Goal: Task Accomplishment & Management: Complete application form

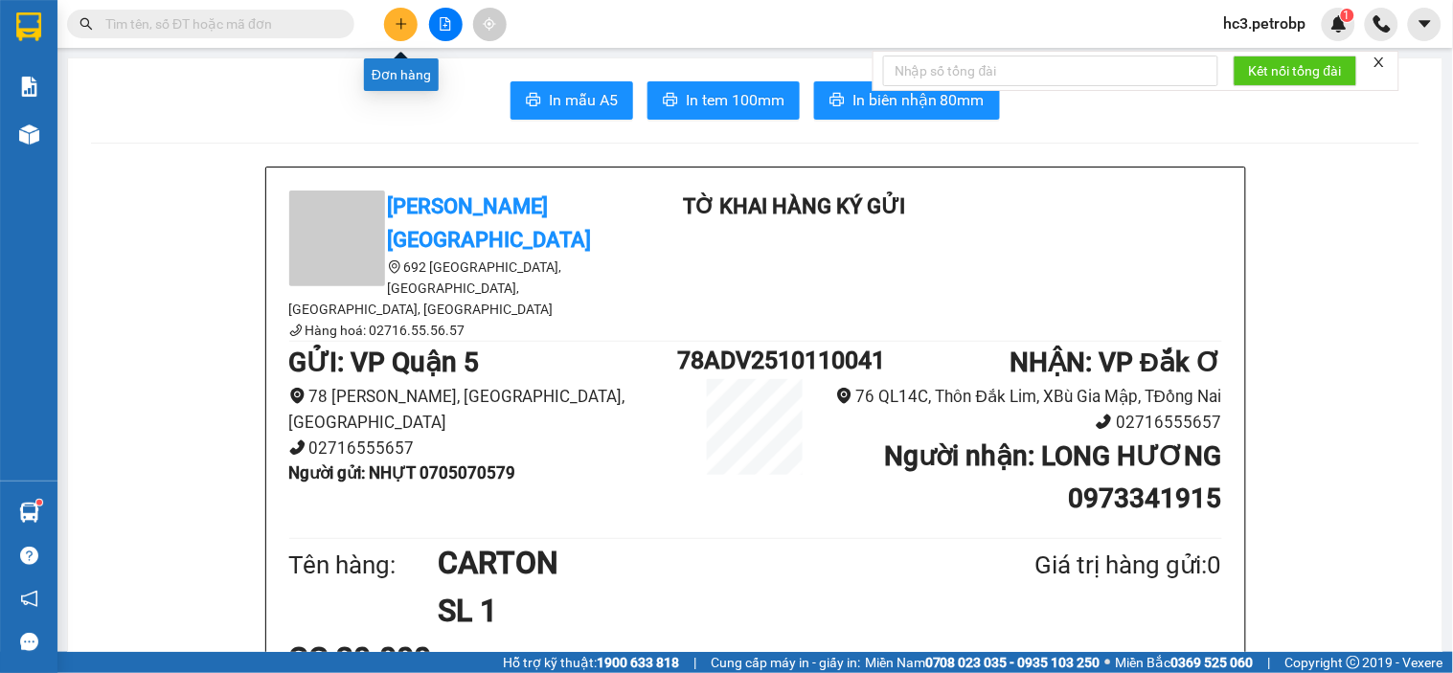
click at [396, 22] on icon "plus" at bounding box center [401, 23] width 13 height 13
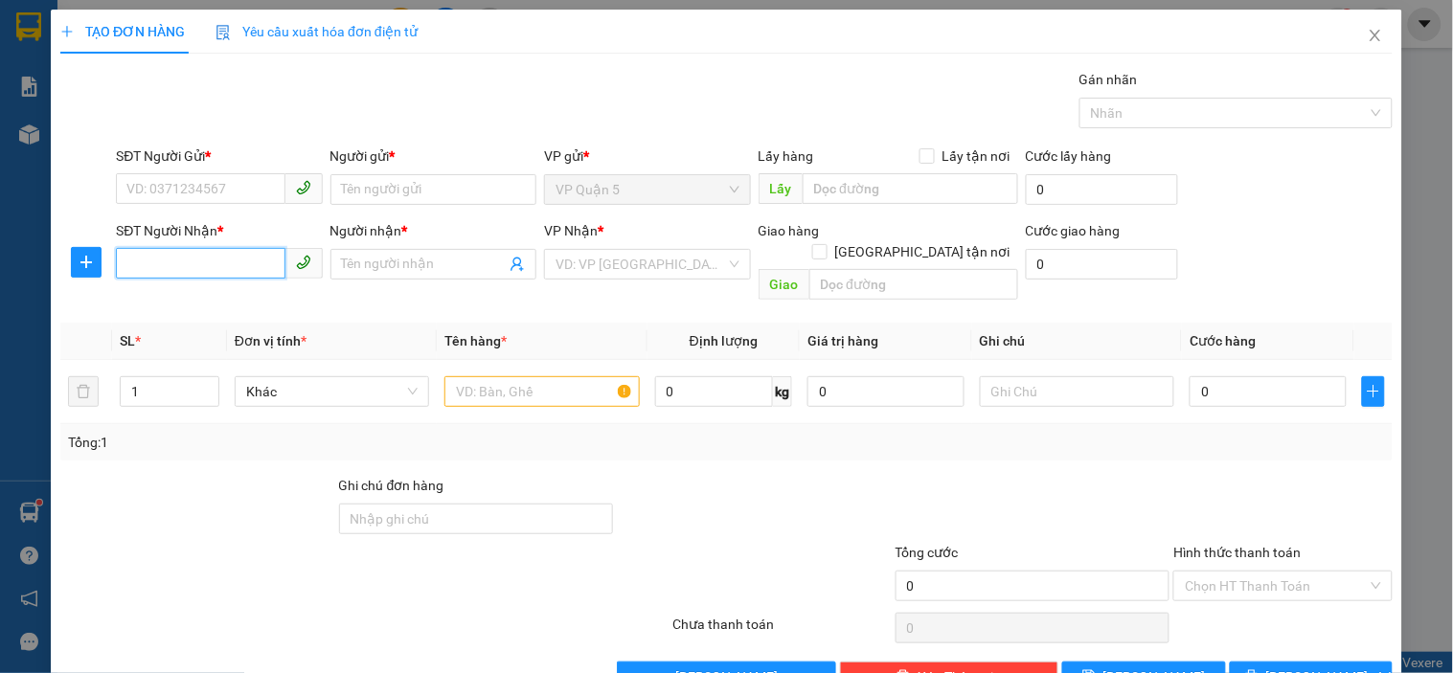
click at [249, 266] on input "SĐT Người Nhận *" at bounding box center [200, 263] width 169 height 31
click at [223, 309] on div "0879185213 - [GEOGRAPHIC_DATA]" at bounding box center [233, 302] width 215 height 21
type input "0879185213"
type input "ĐAN"
type input "ĐỒNG PHÚ"
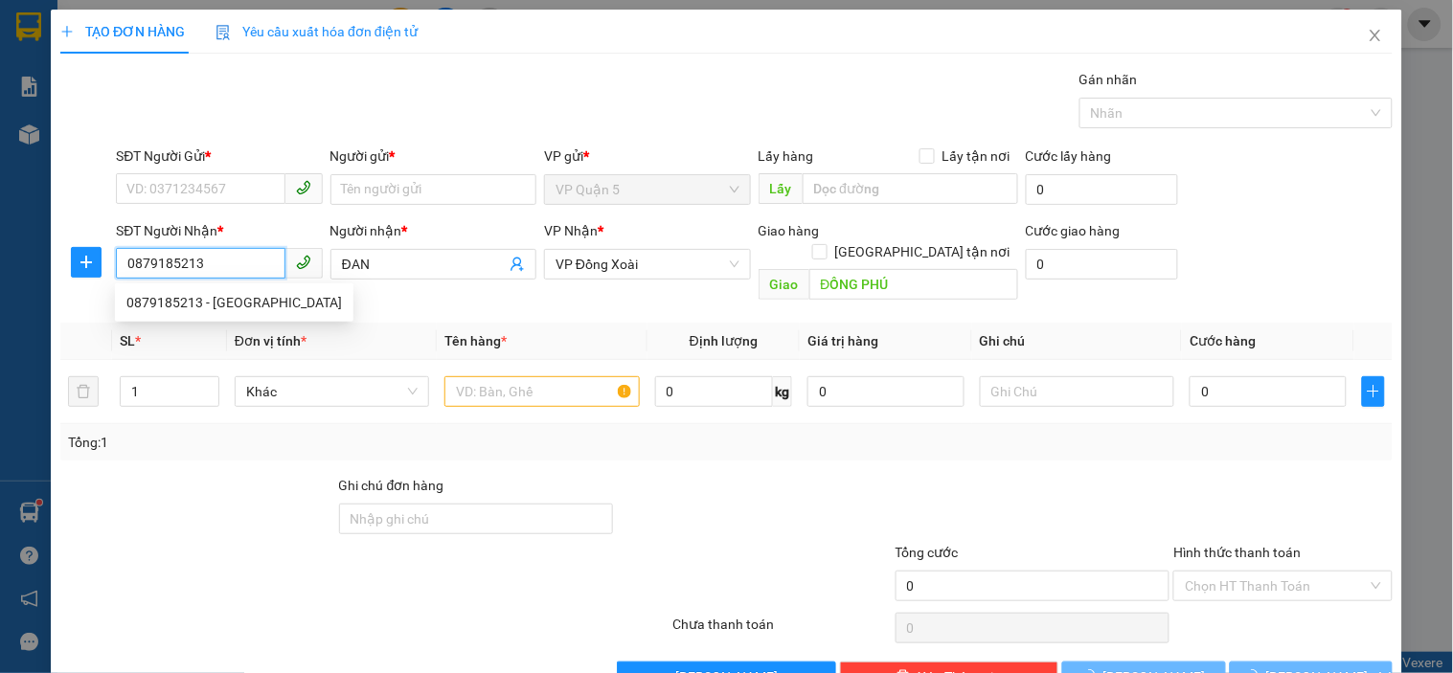
type input "50.000"
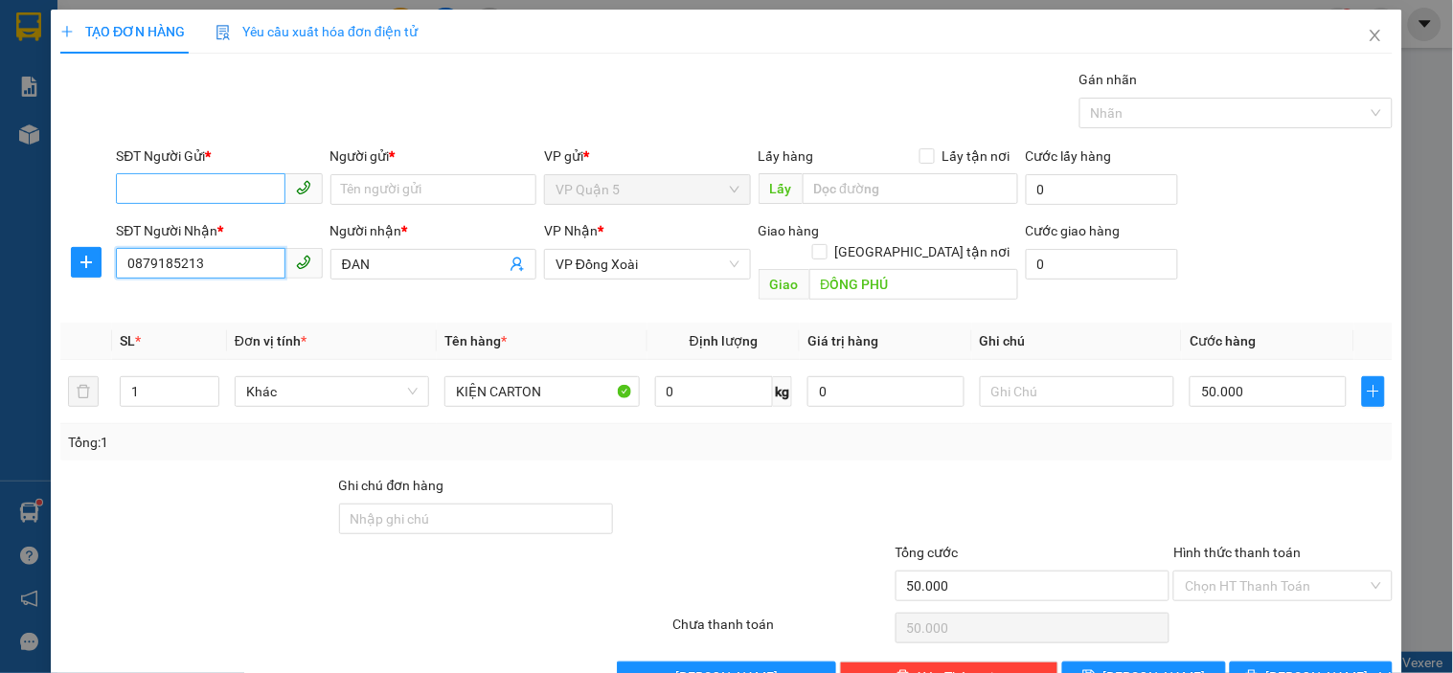
type input "0879185213"
click at [233, 198] on input "SĐT Người Gửi *" at bounding box center [200, 188] width 169 height 31
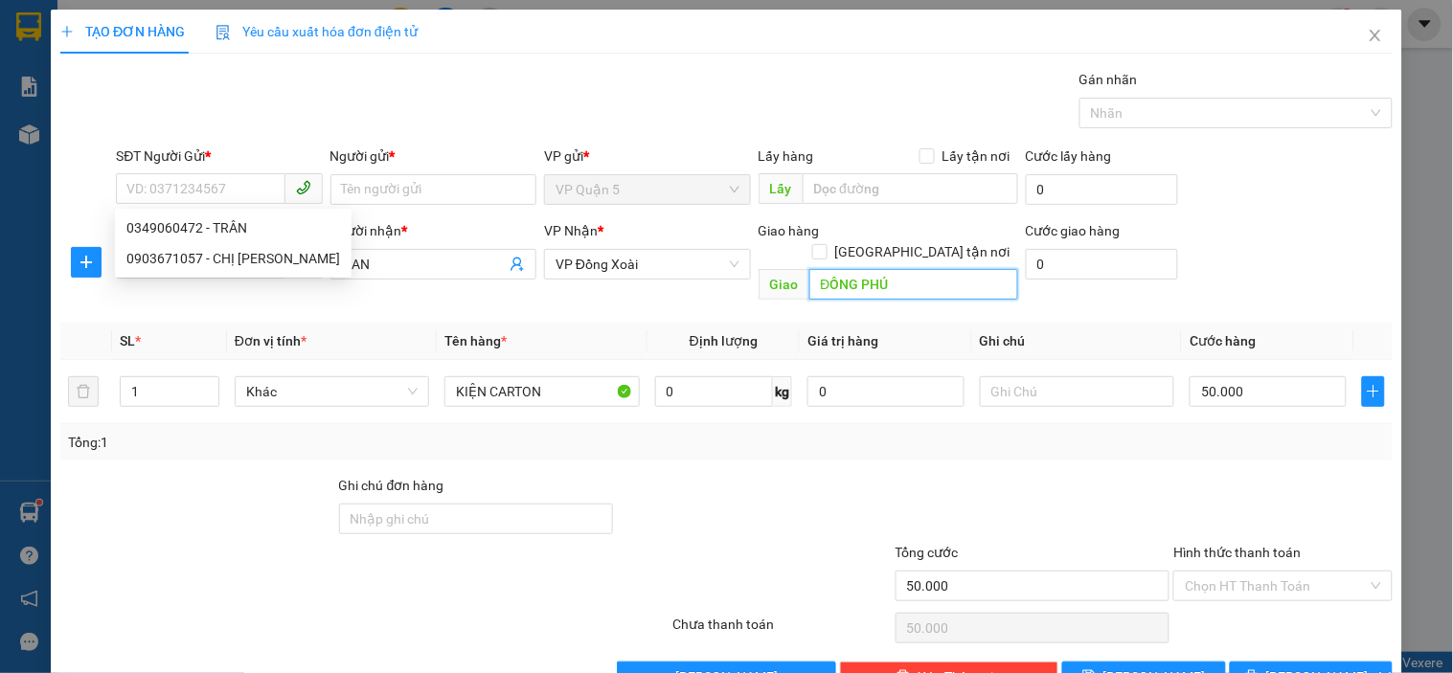
click at [911, 269] on input "ĐỒNG PHÚ" at bounding box center [913, 284] width 209 height 31
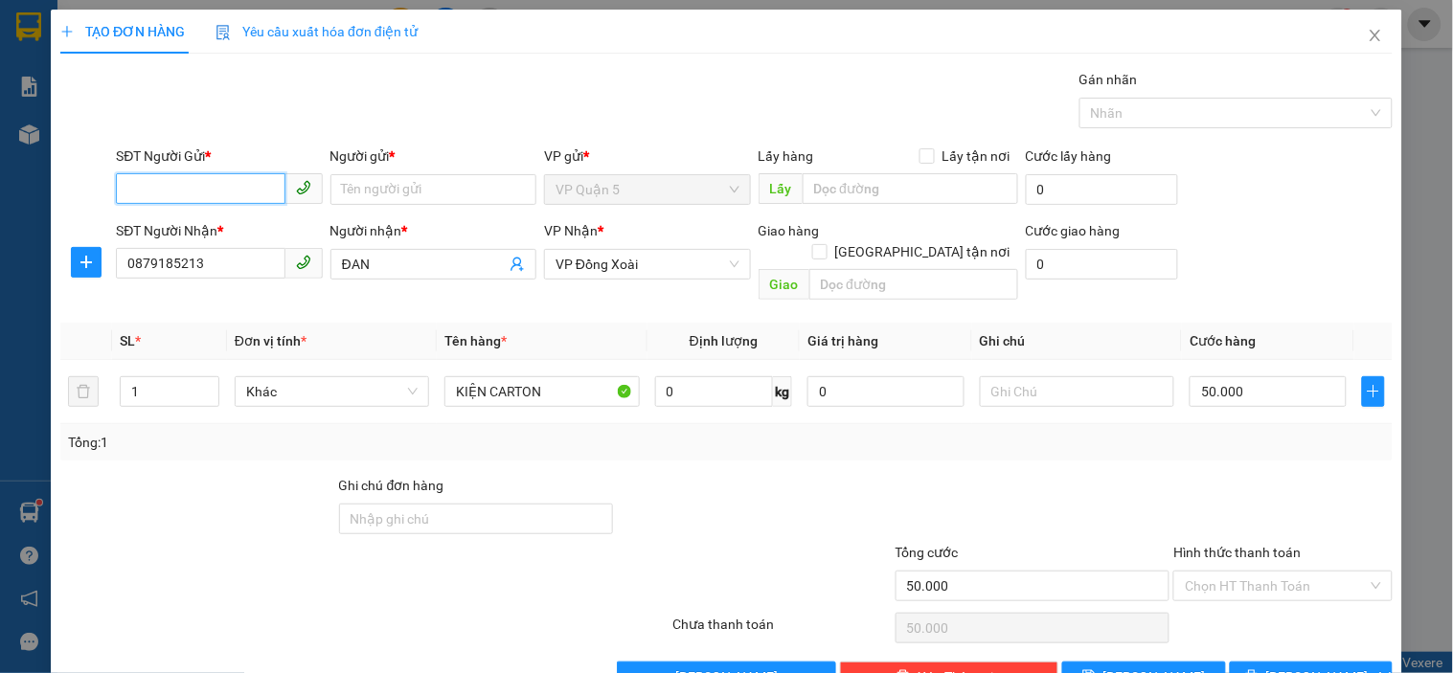
click at [176, 198] on input "SĐT Người Gửi *" at bounding box center [200, 188] width 169 height 31
click at [222, 262] on div "0903671057 - CHỊ [PERSON_NAME]" at bounding box center [233, 258] width 214 height 21
type input "0903671057"
type input "CHỊ [PERSON_NAME]"
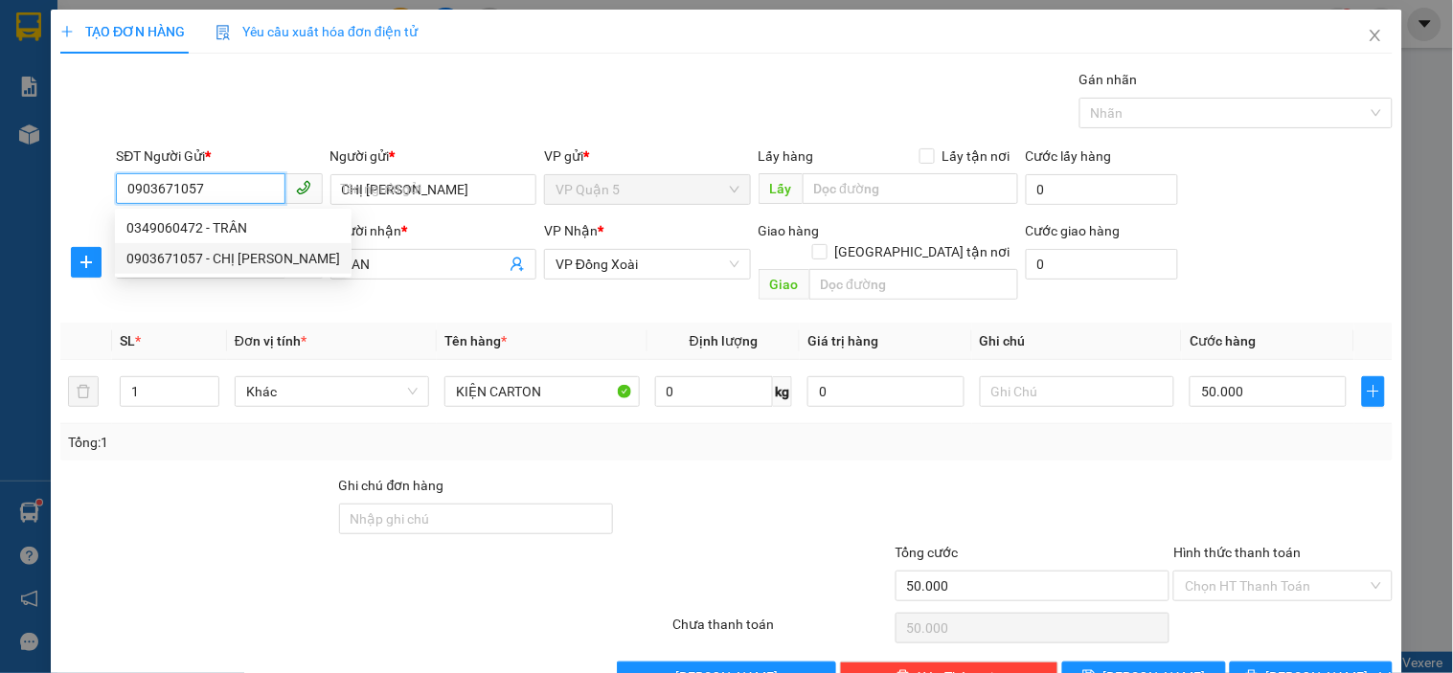
type input "30.000"
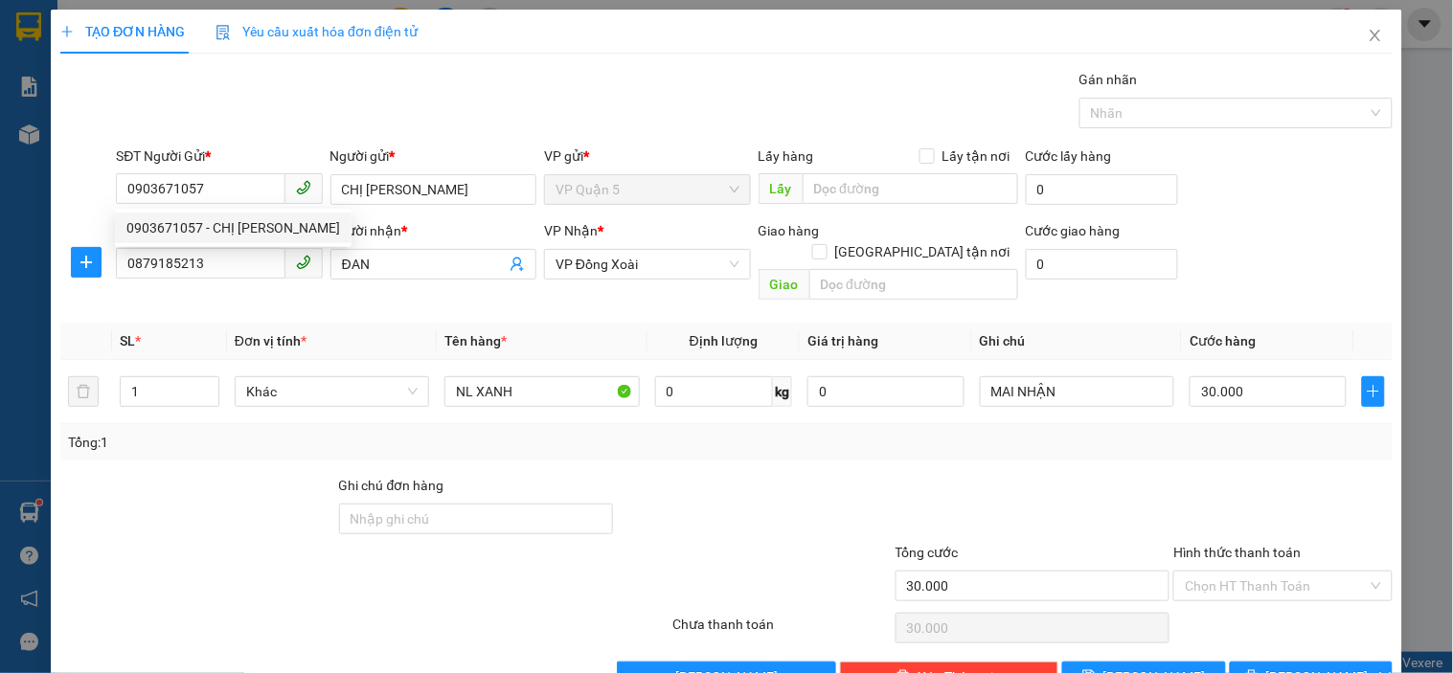
click at [327, 86] on div "Gói vận chuyển * Tiêu chuẩn Gán nhãn Nhãn" at bounding box center [754, 102] width 1284 height 67
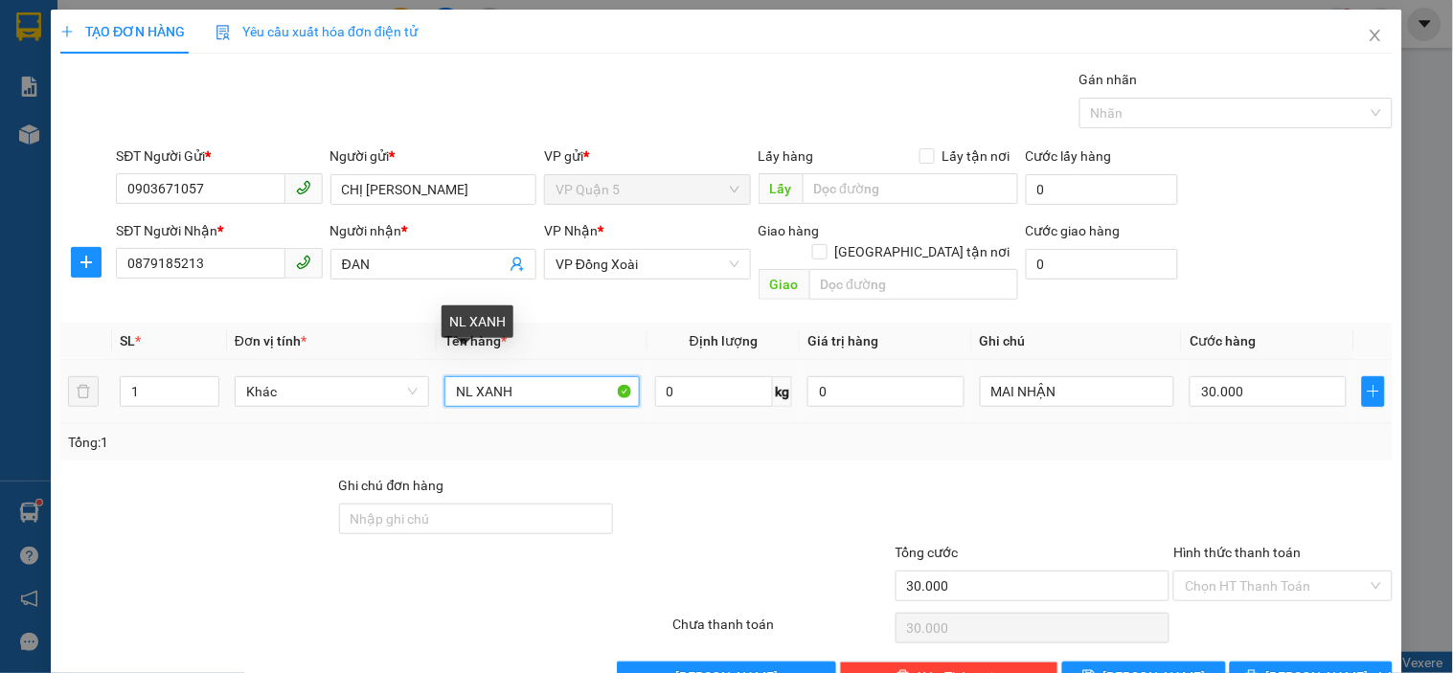
click at [511, 376] on input "NL XANH" at bounding box center [541, 391] width 194 height 31
type input "CARTON"
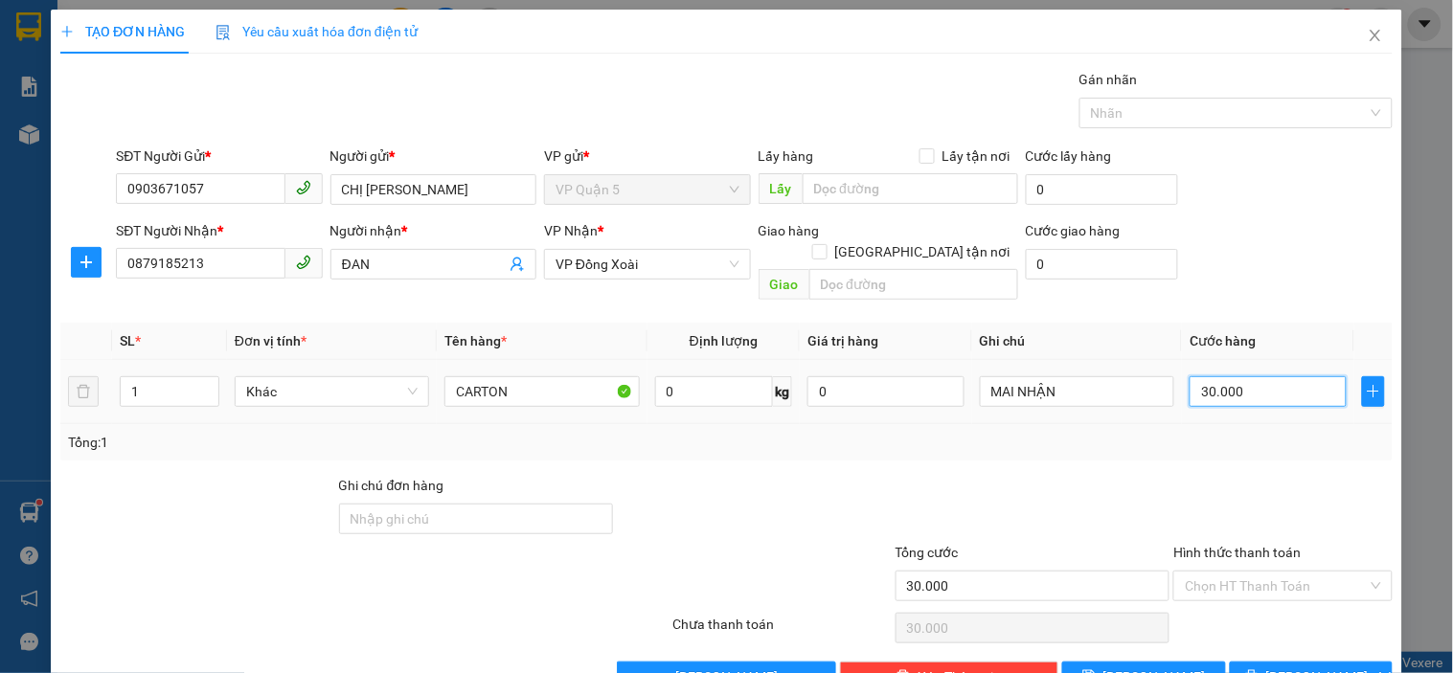
click at [1261, 376] on input "30.000" at bounding box center [1267, 391] width 157 height 31
type input "4"
type input "40"
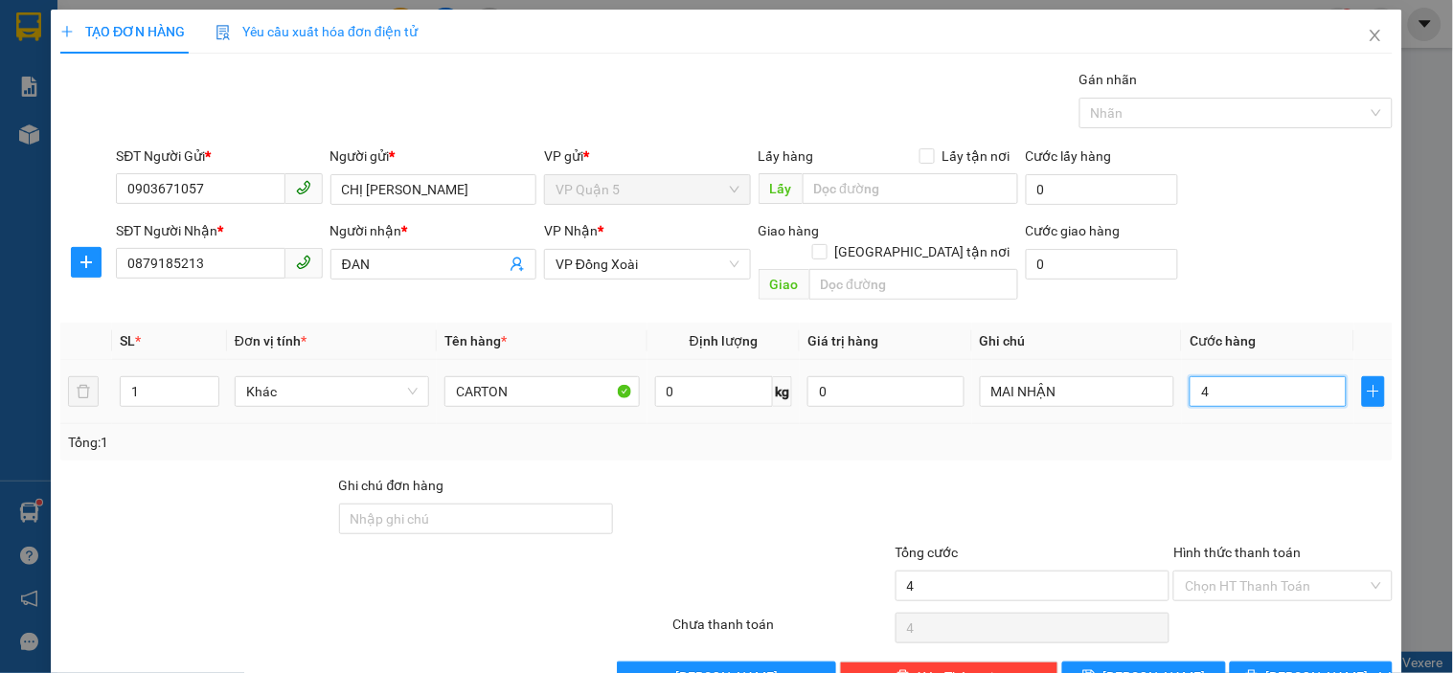
type input "40"
type input "40.000"
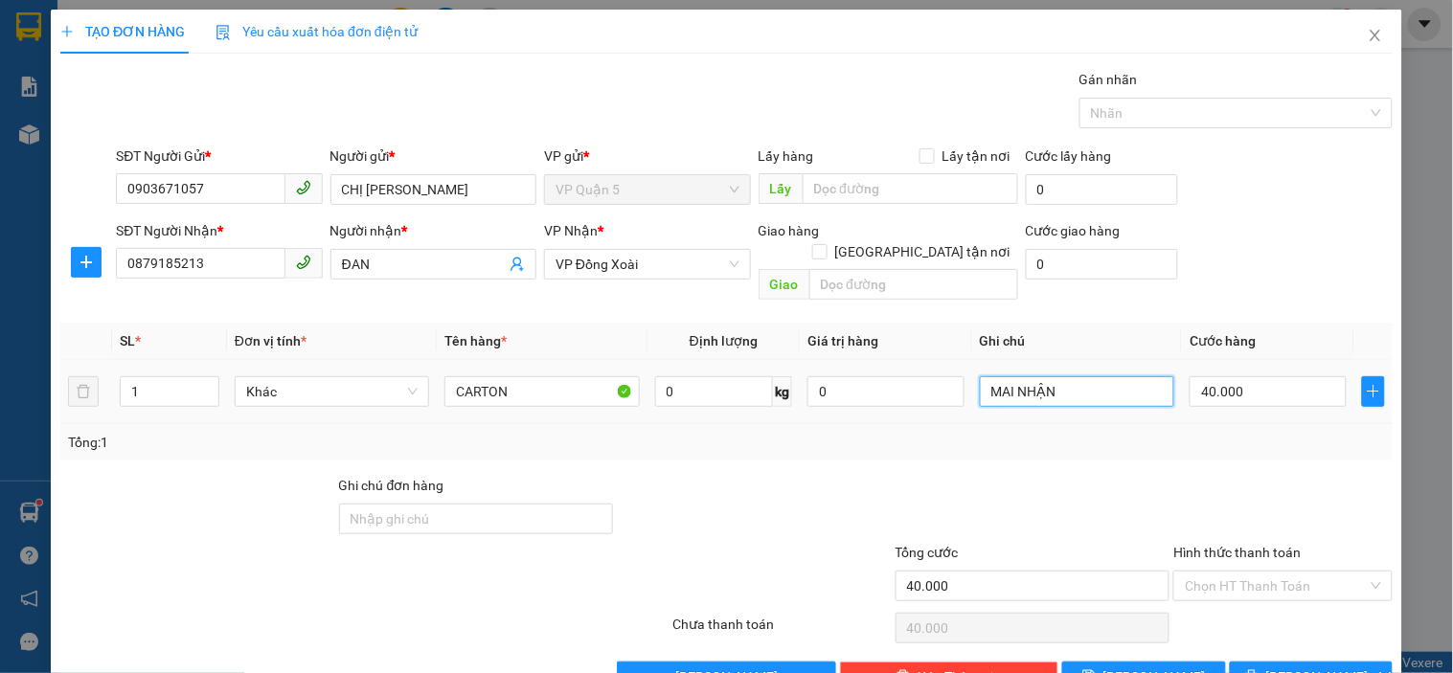
click at [1070, 384] on input "MAI NHẬN" at bounding box center [1077, 391] width 194 height 31
type input "14H XB TRONG NGÀY NHẬN"
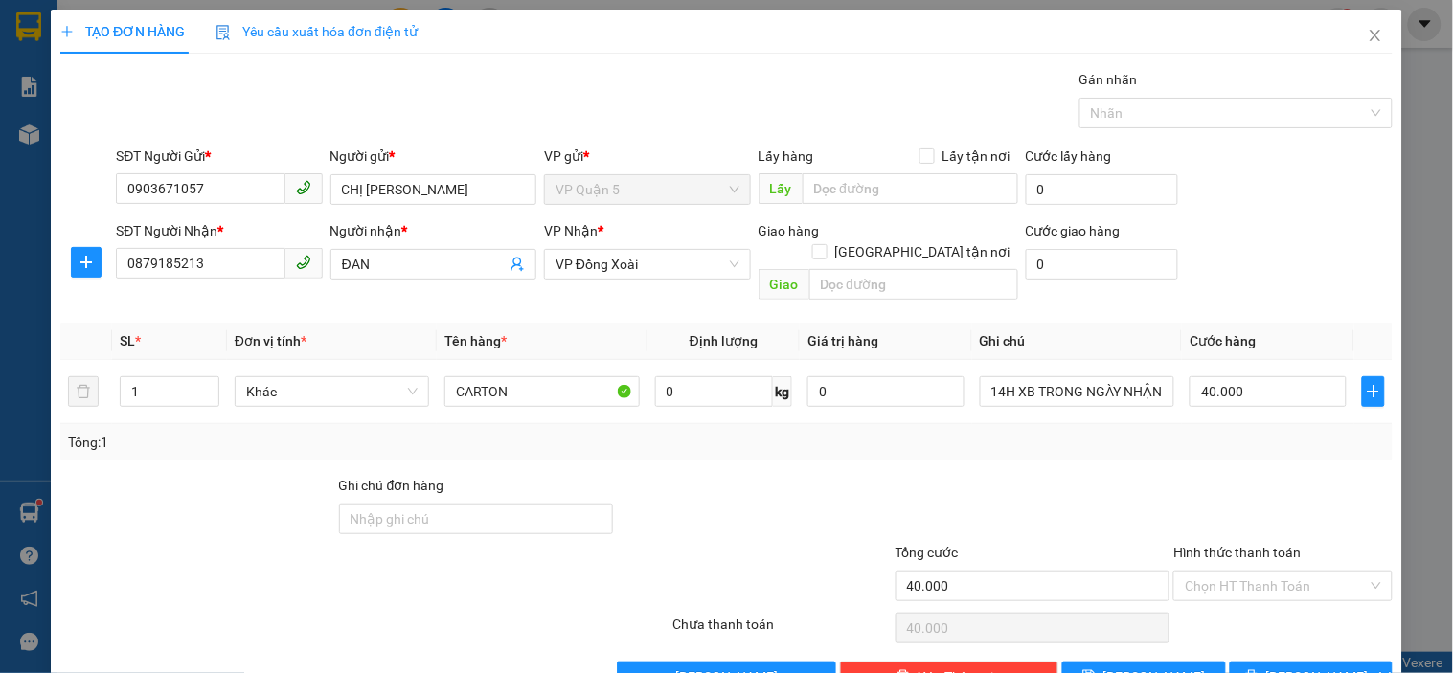
scroll to position [0, 0]
click at [1257, 237] on div "SĐT Người Nhận * 0879185213 Người nhận * ĐAN VP Nhận * VP Đồng Xoài Giao hàng G…" at bounding box center [754, 264] width 1284 height 88
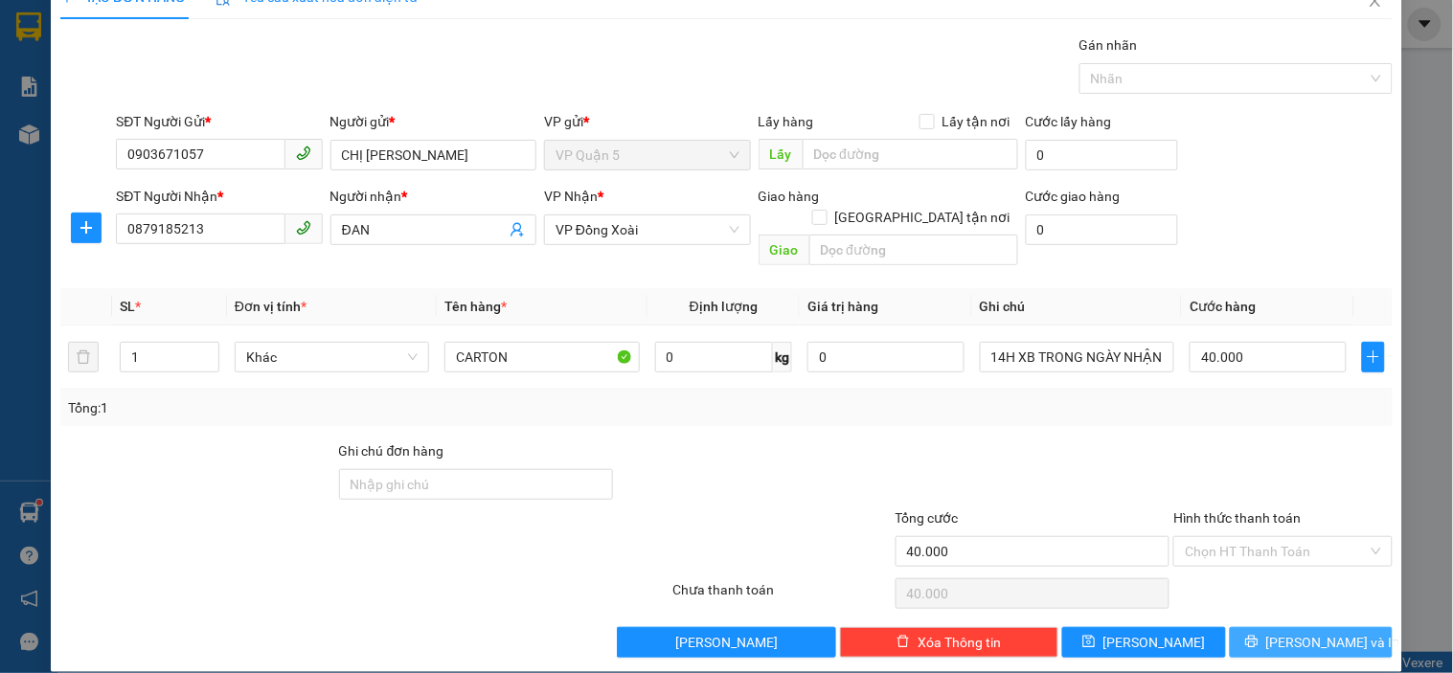
click at [1335, 628] on button "[PERSON_NAME] và In" at bounding box center [1311, 642] width 163 height 31
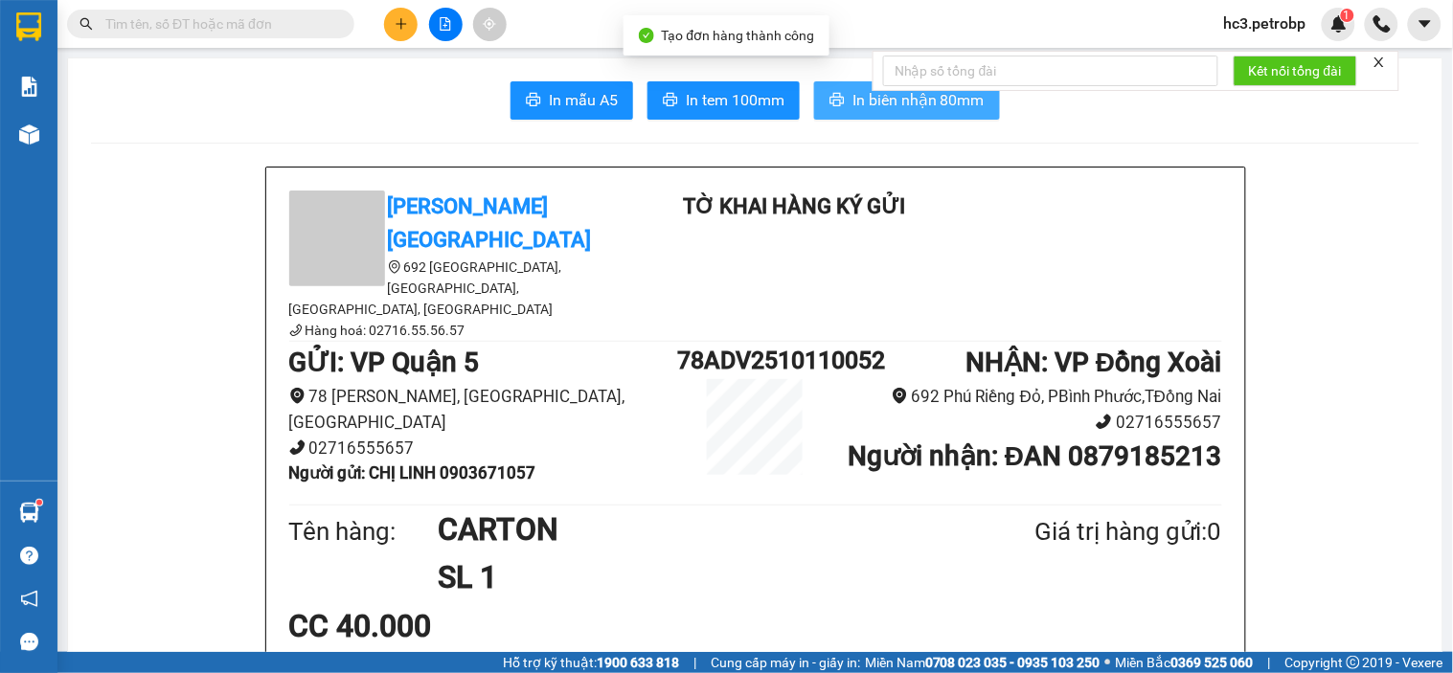
click at [869, 101] on span "In biên nhận 80mm" at bounding box center [918, 100] width 132 height 24
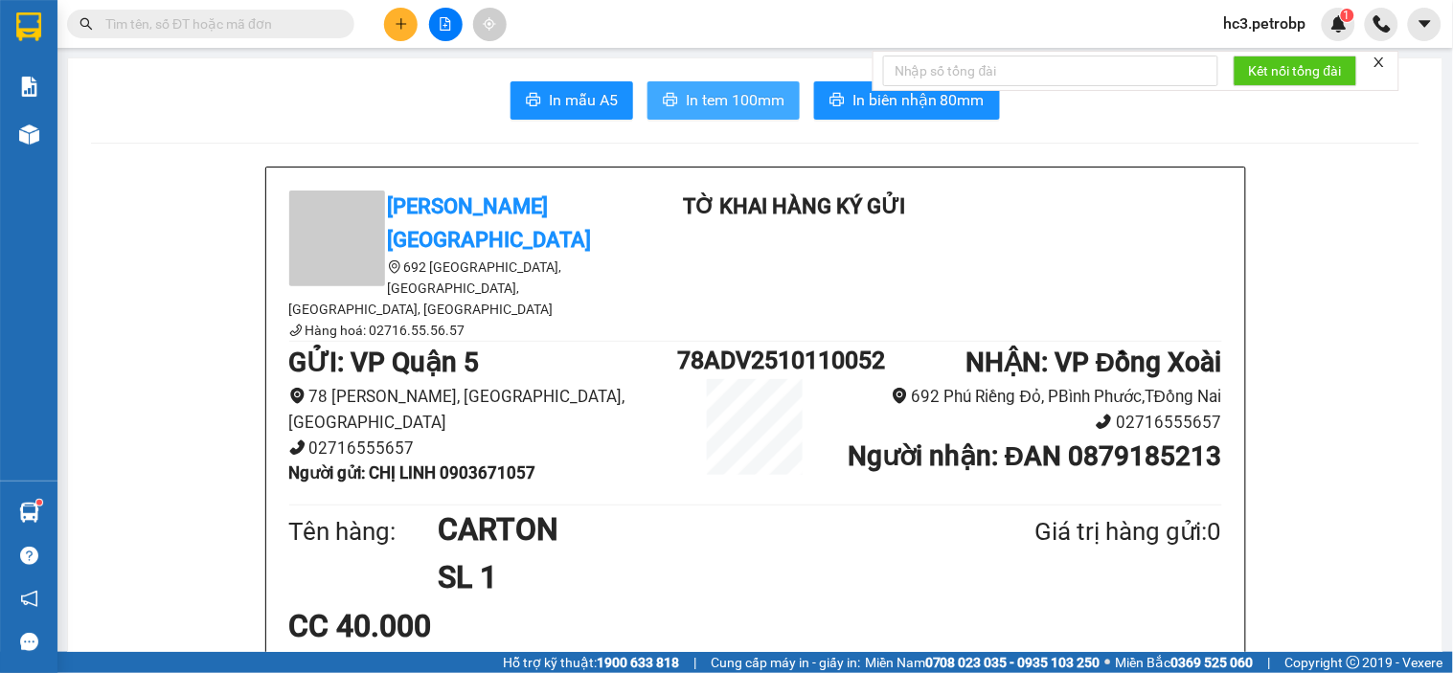
click at [725, 87] on button "In tem 100mm" at bounding box center [723, 100] width 152 height 38
click at [852, 91] on span "In biên nhận 80mm" at bounding box center [918, 100] width 132 height 24
click at [398, 35] on button at bounding box center [401, 25] width 34 height 34
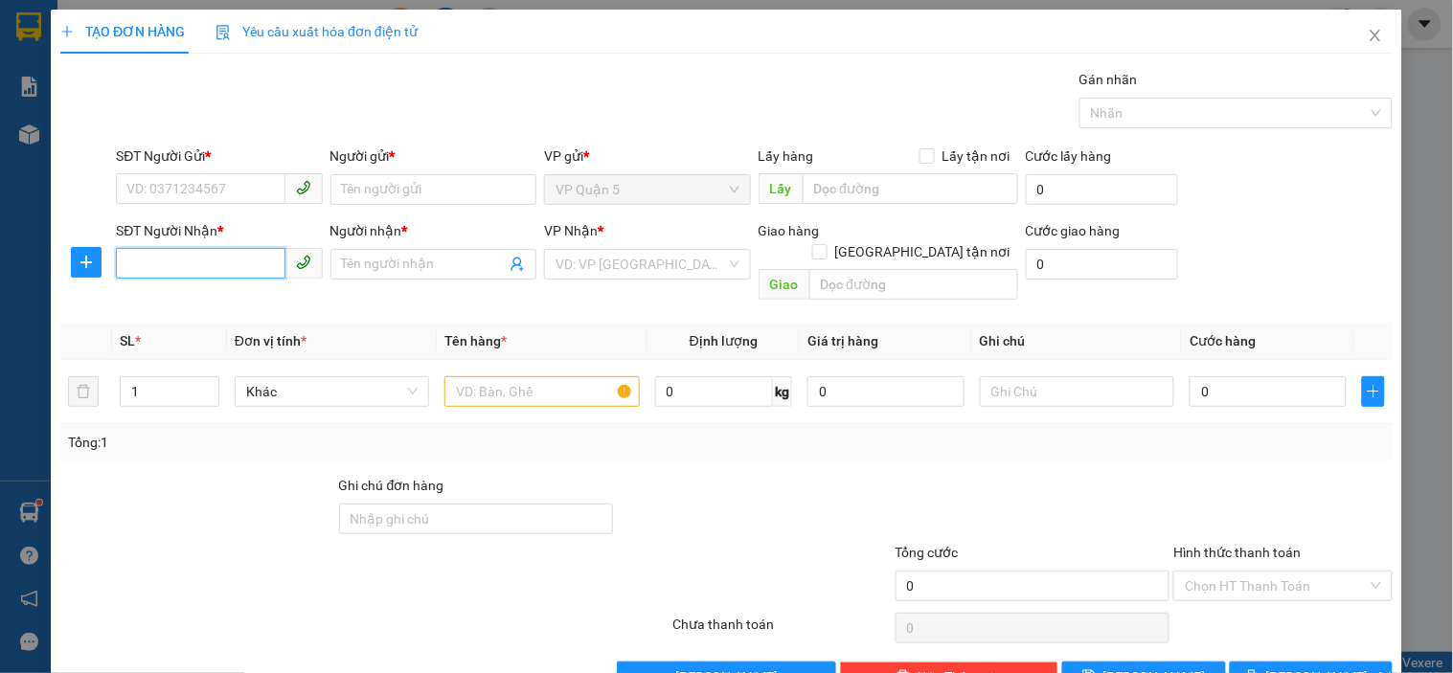
click at [212, 257] on input "SĐT Người Nhận *" at bounding box center [200, 263] width 169 height 31
click at [199, 301] on div "0909656494 - [PERSON_NAME]" at bounding box center [220, 302] width 189 height 21
type input "0909656494"
type input "[PERSON_NAME]"
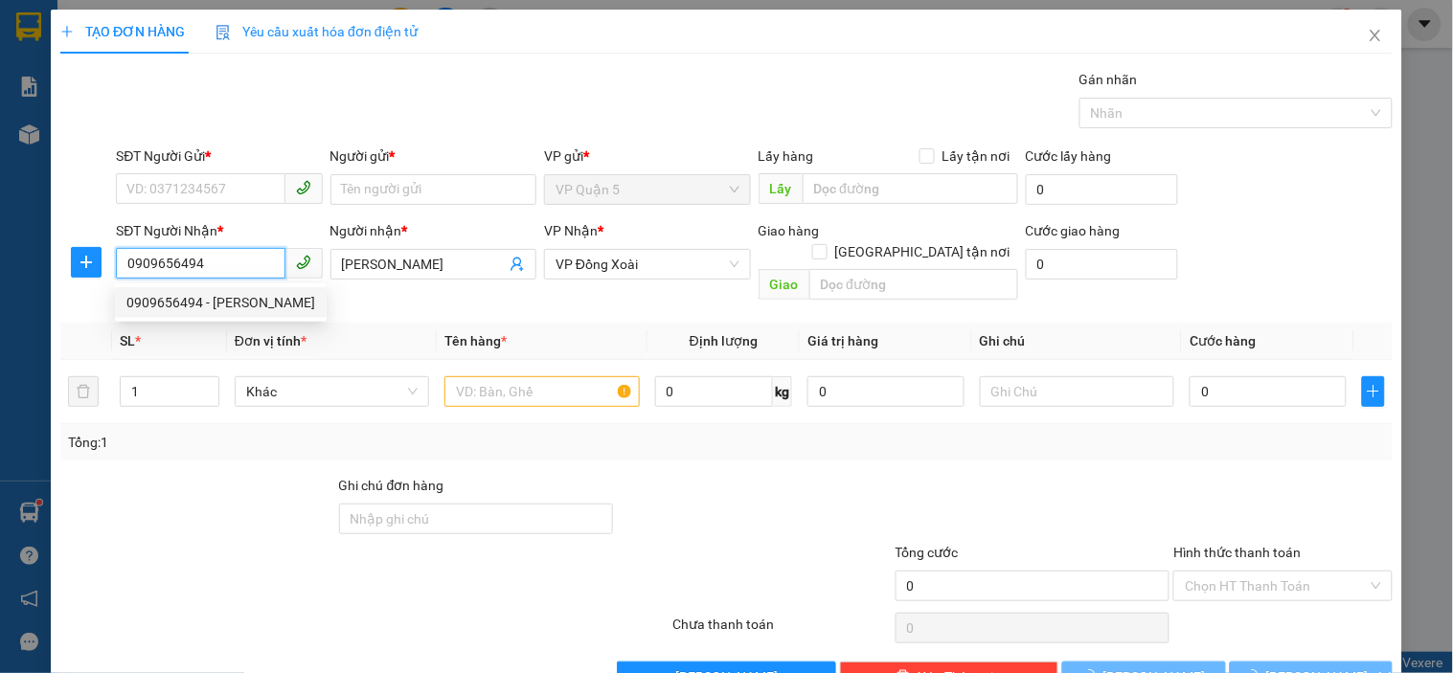
type input "50.000"
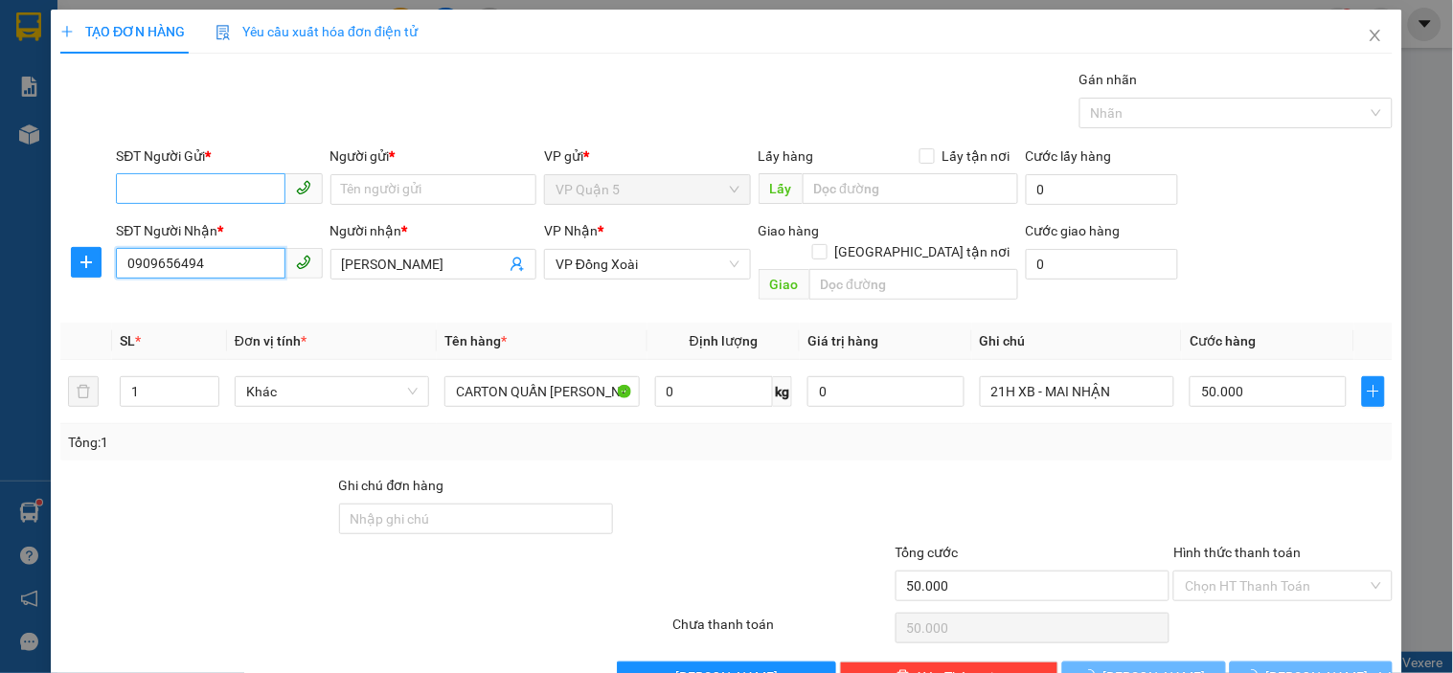
type input "0909656494"
click at [216, 192] on input "SĐT Người Gửi *" at bounding box center [200, 188] width 169 height 31
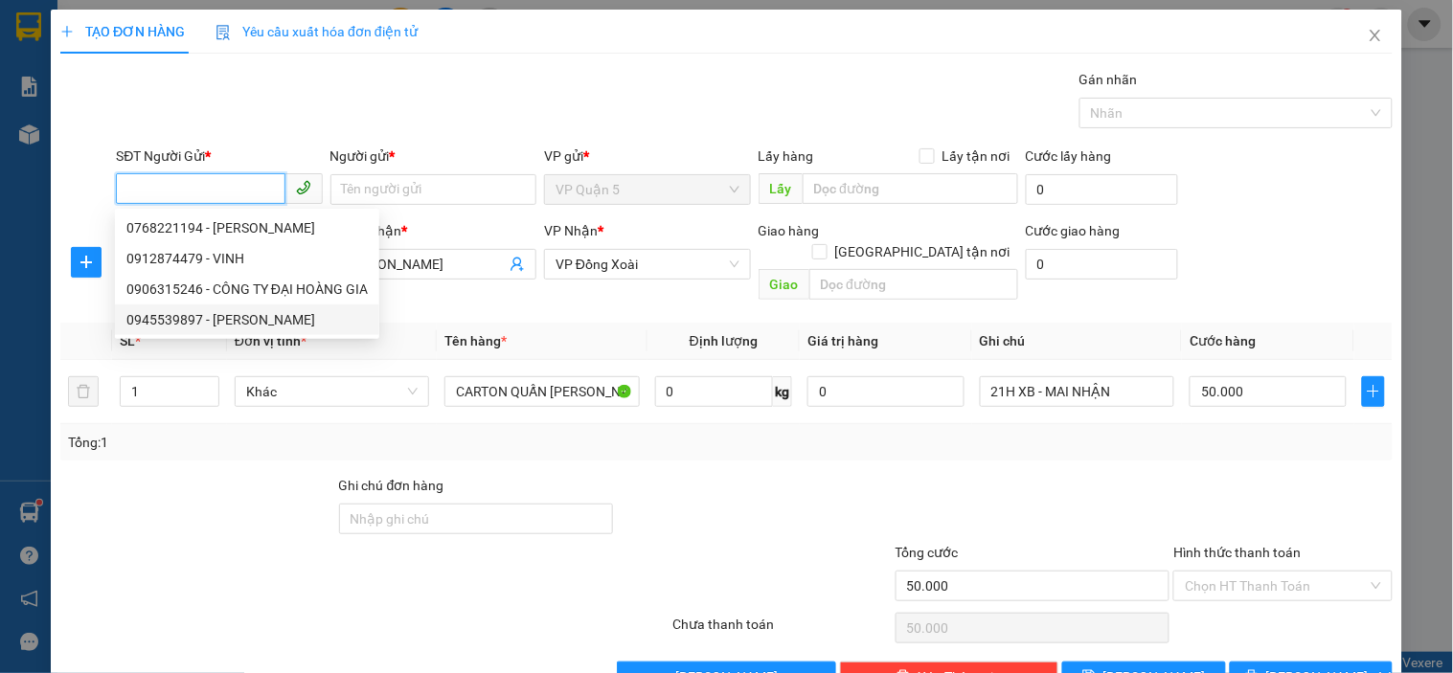
click at [213, 320] on div "0945539897 - [PERSON_NAME]" at bounding box center [246, 319] width 241 height 21
type input "0945539897"
type input "HỒNG DIỄM"
type input "40.000"
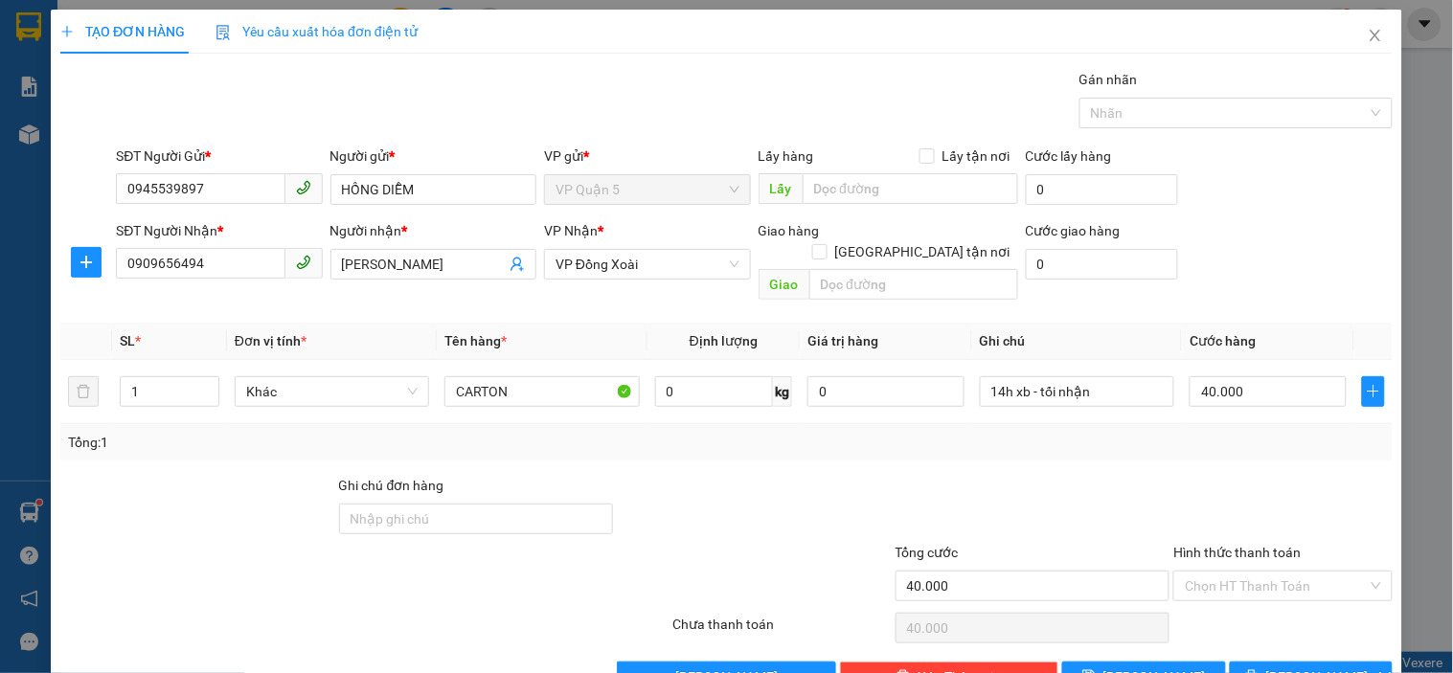
click at [316, 113] on div "Gói vận chuyển * Tiêu chuẩn Gán nhãn Nhãn" at bounding box center [754, 102] width 1284 height 67
click at [557, 378] on input "CARTON" at bounding box center [541, 391] width 194 height 31
click at [556, 378] on input "CARTON" at bounding box center [541, 391] width 194 height 31
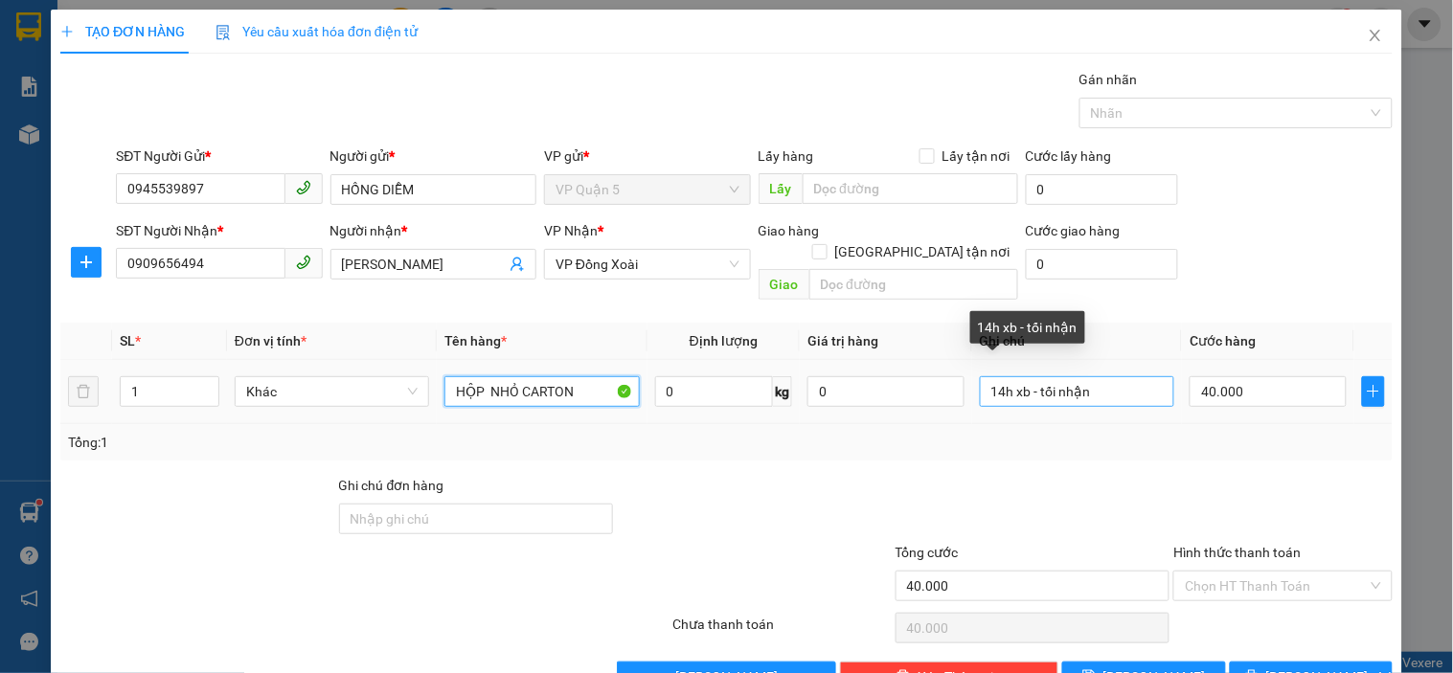
type input "HỘP NHỎ CARTON"
click at [1083, 376] on input "14h xb - tối nhận" at bounding box center [1077, 391] width 194 height 31
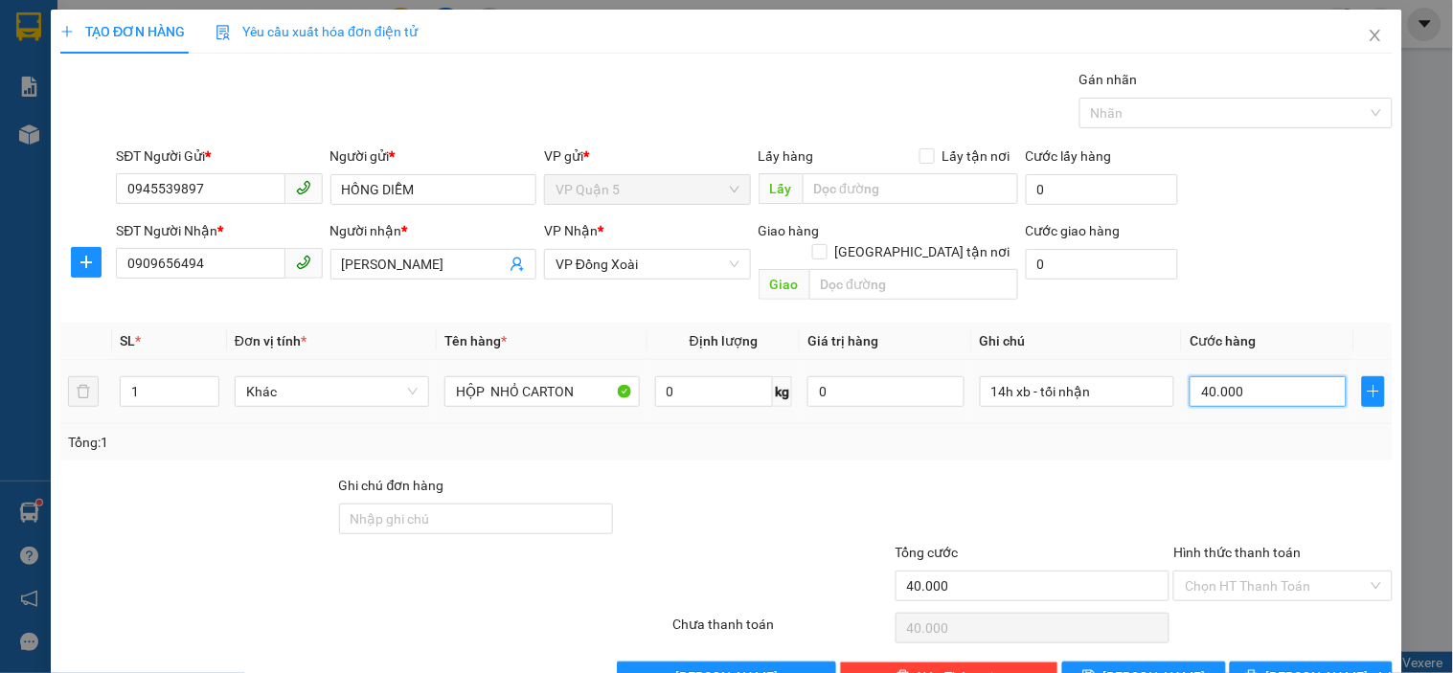
click at [1189, 384] on input "40.000" at bounding box center [1267, 391] width 157 height 31
type input "3"
type input "30"
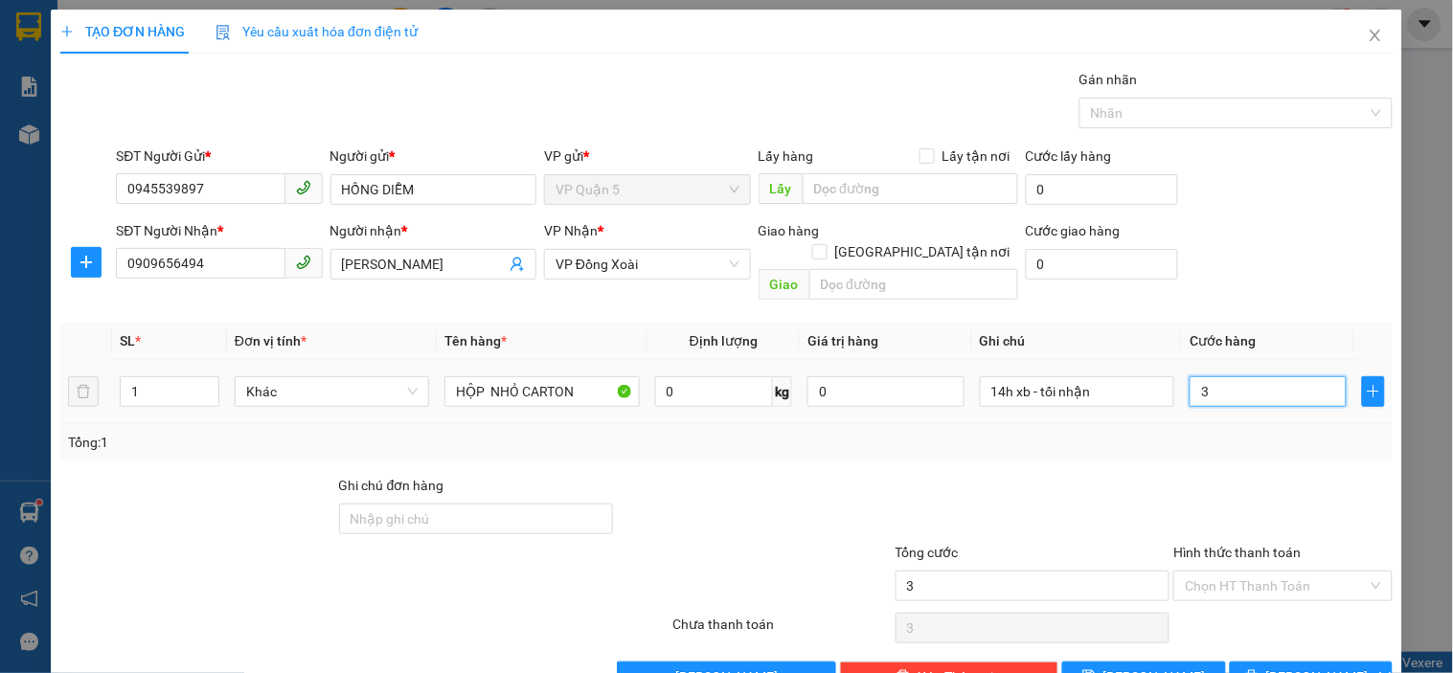
type input "30"
type input "30.000"
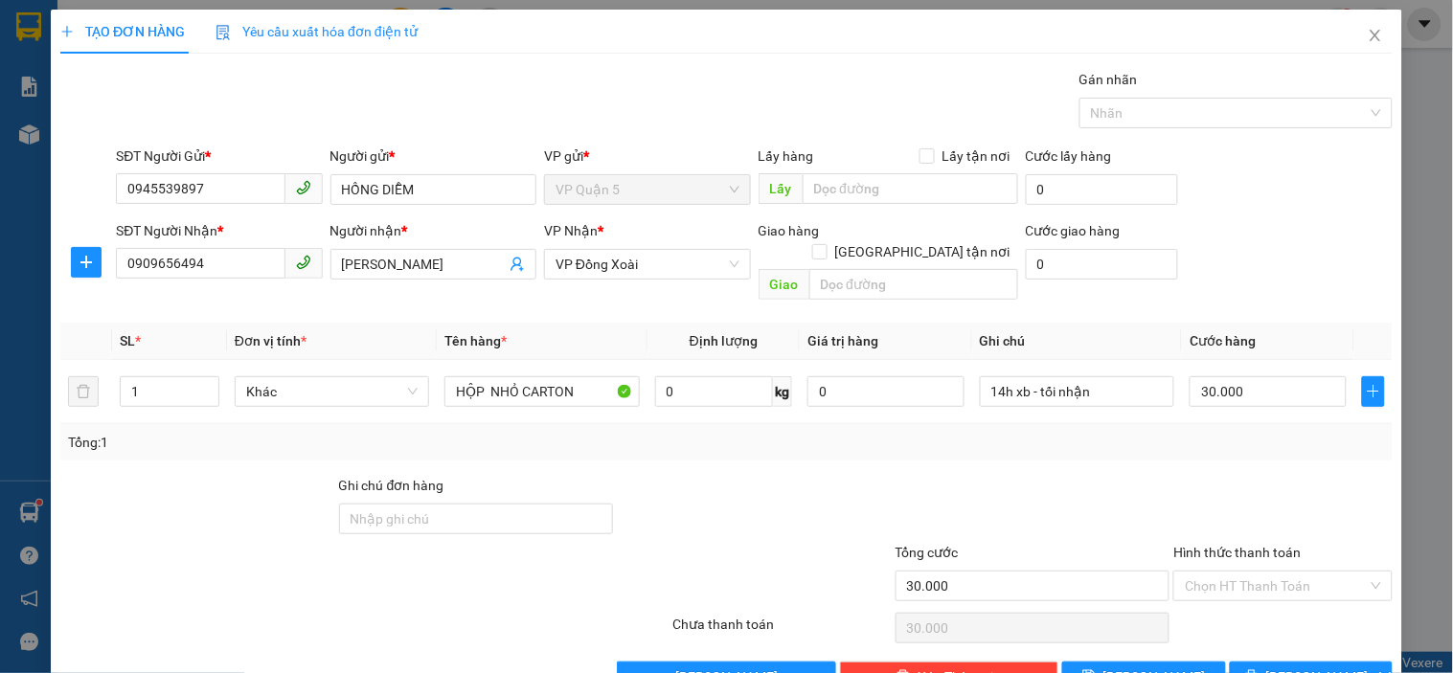
click at [1240, 241] on div "SĐT Người Nhận * 0909656494 Người nhận * QUANG KHÔI VP Nhận * VP Đồng Xoài Giao…" at bounding box center [754, 264] width 1284 height 88
click at [1321, 666] on span "[PERSON_NAME] và In" at bounding box center [1333, 676] width 134 height 21
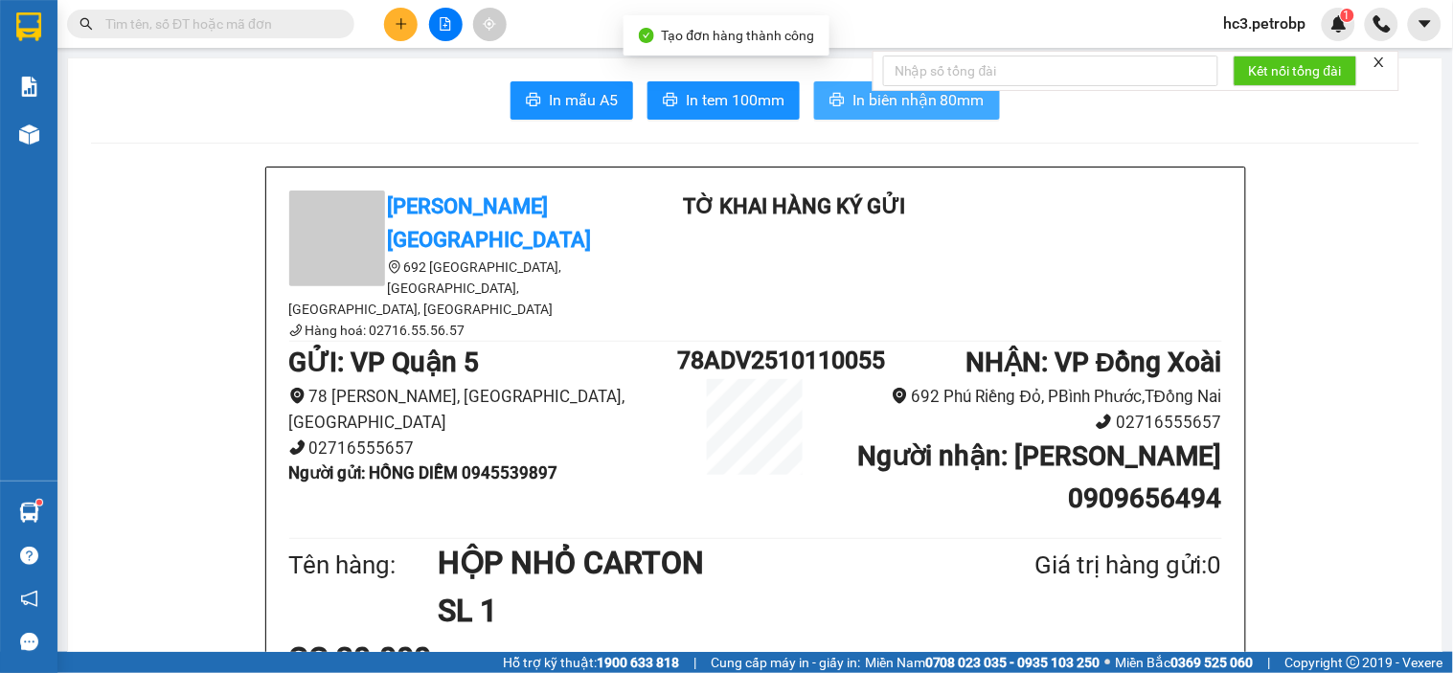
click at [908, 115] on button "In biên nhận 80mm" at bounding box center [907, 100] width 186 height 38
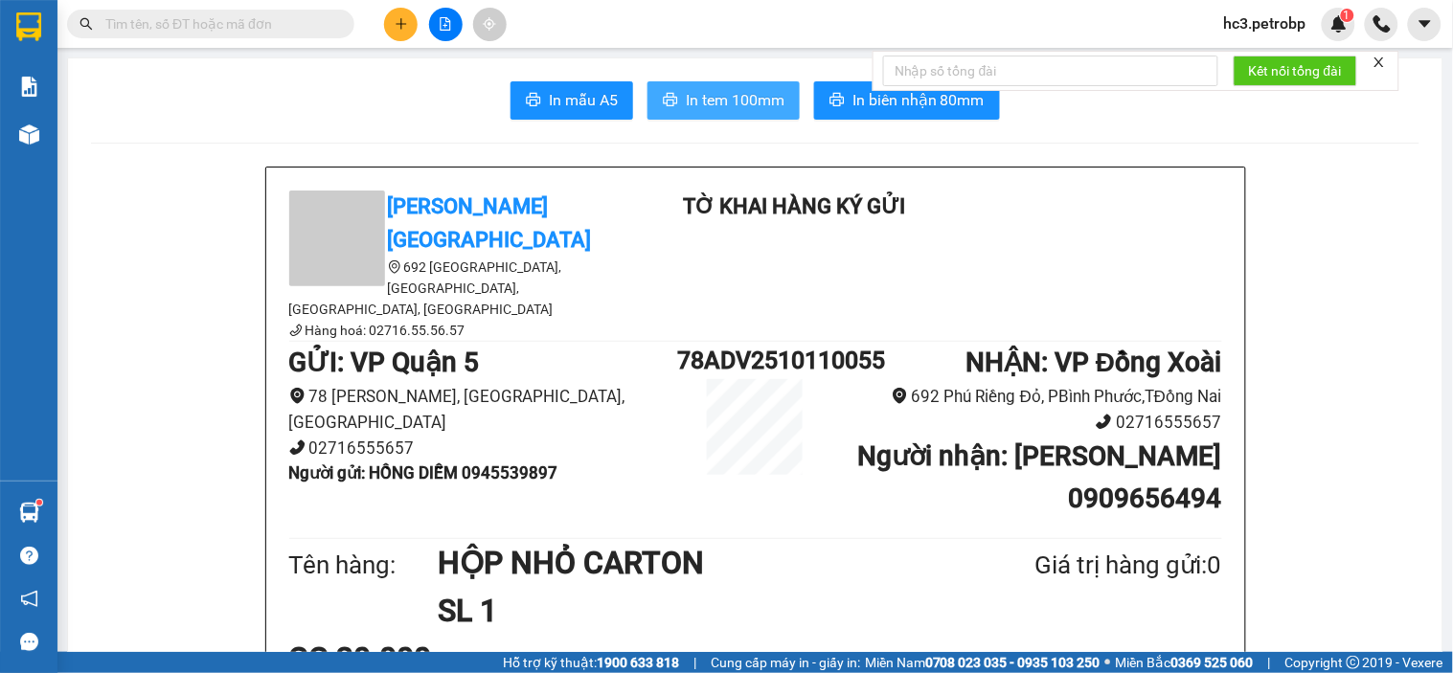
click at [686, 102] on span "In tem 100mm" at bounding box center [735, 100] width 99 height 24
click at [397, 29] on icon "plus" at bounding box center [401, 23] width 13 height 13
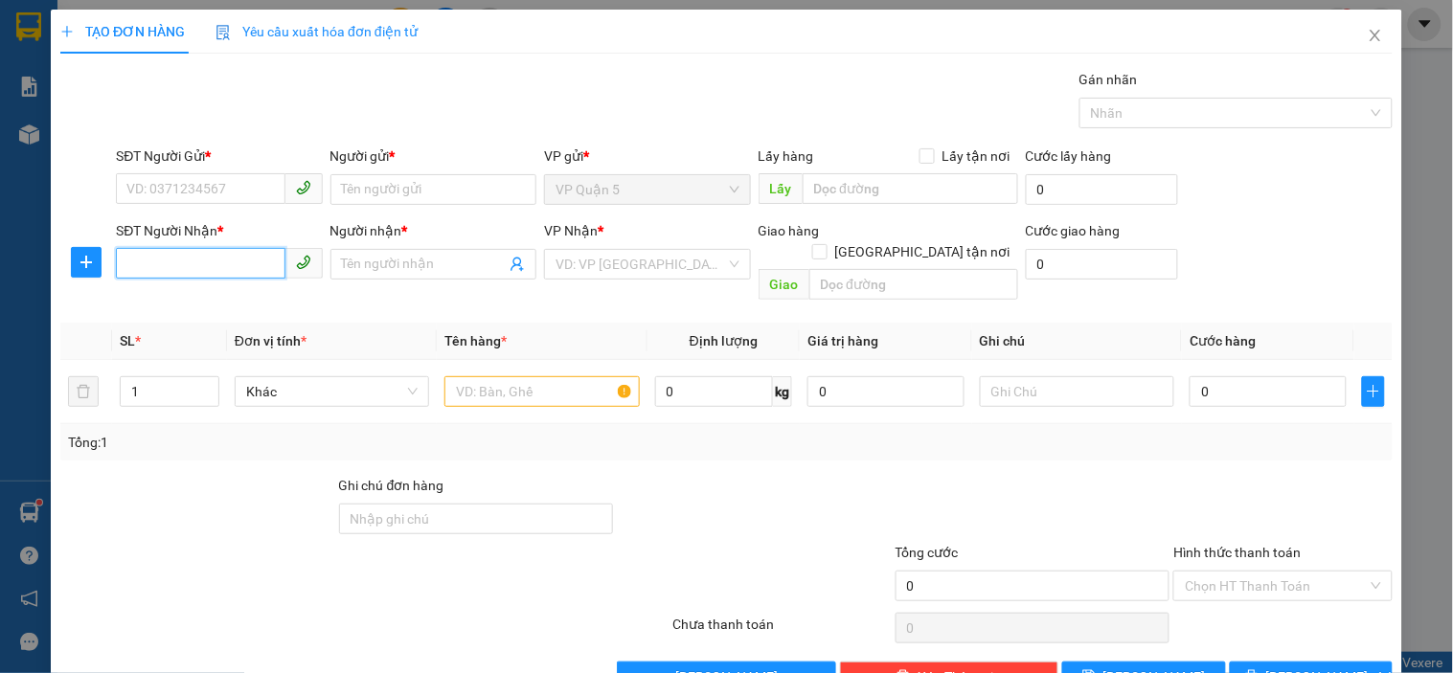
click at [174, 269] on input "SĐT Người Nhận *" at bounding box center [200, 263] width 169 height 31
click at [178, 298] on div "0389115672 - HIẾU" at bounding box center [216, 302] width 181 height 21
type input "0389115672"
type input "HIẾU"
type input "30.000"
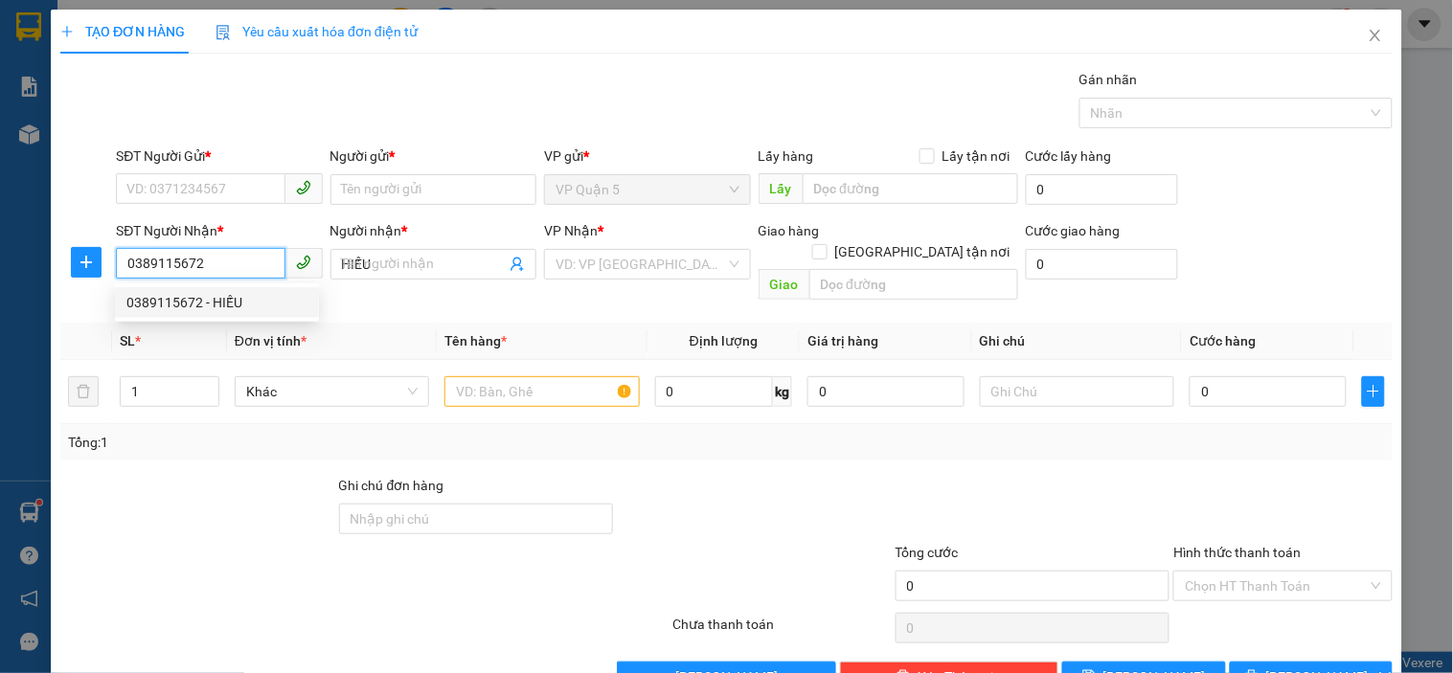
type input "30.000"
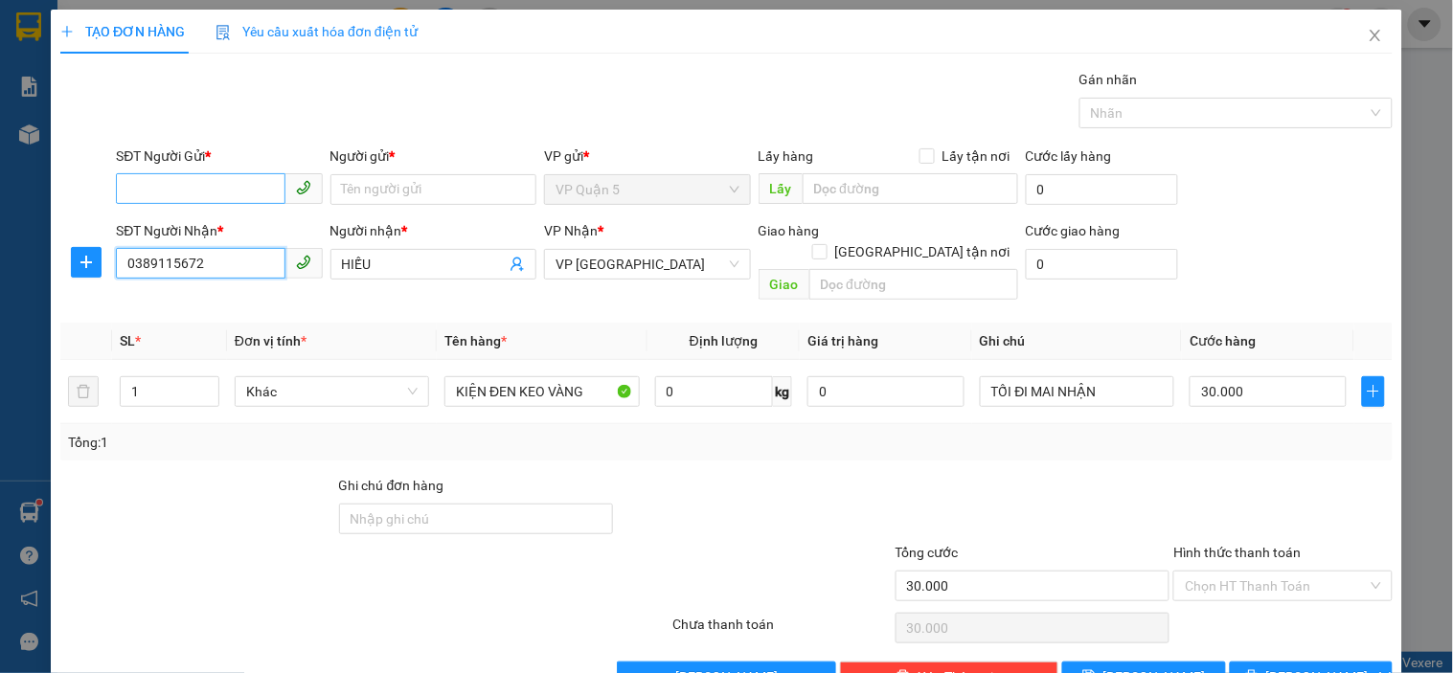
type input "0389115672"
click at [227, 201] on input "SĐT Người Gửi *" at bounding box center [200, 188] width 169 height 31
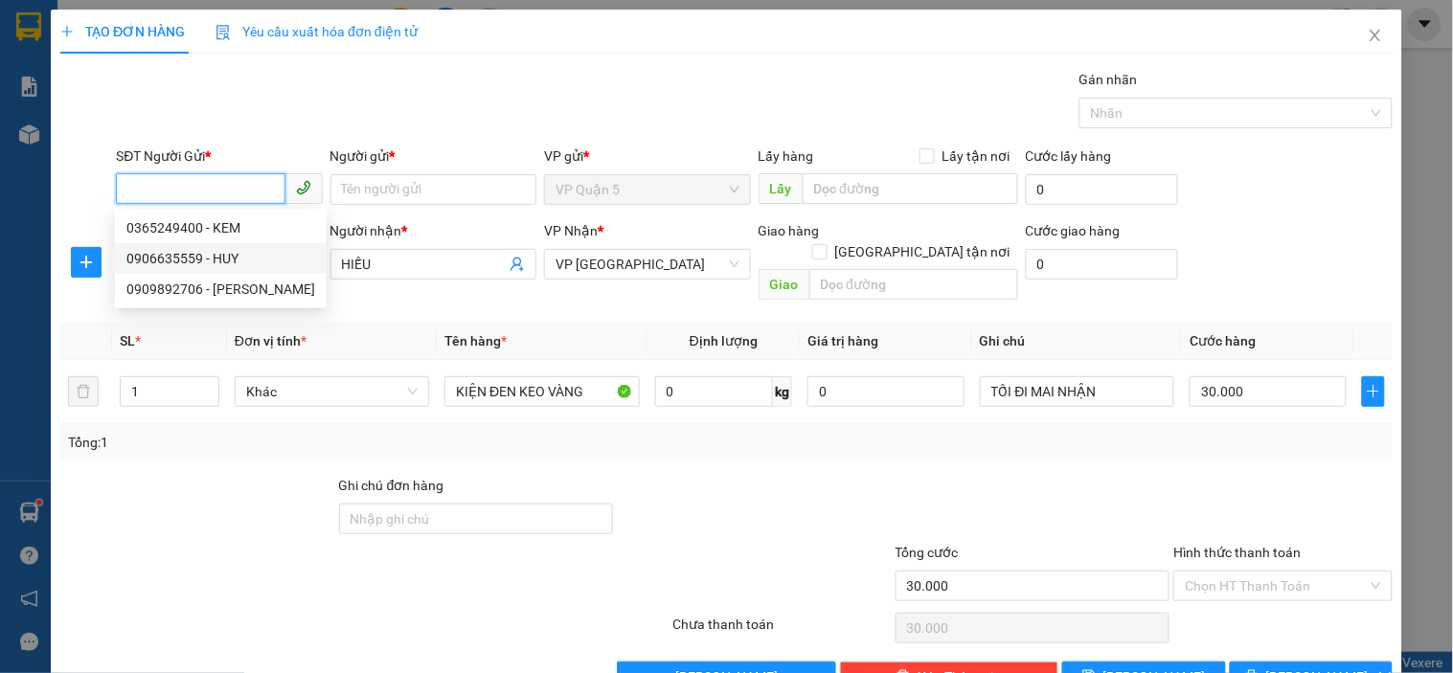
click at [230, 262] on div "0906635559 - HUY" at bounding box center [220, 258] width 189 height 21
type input "0906635559"
type input "HUY"
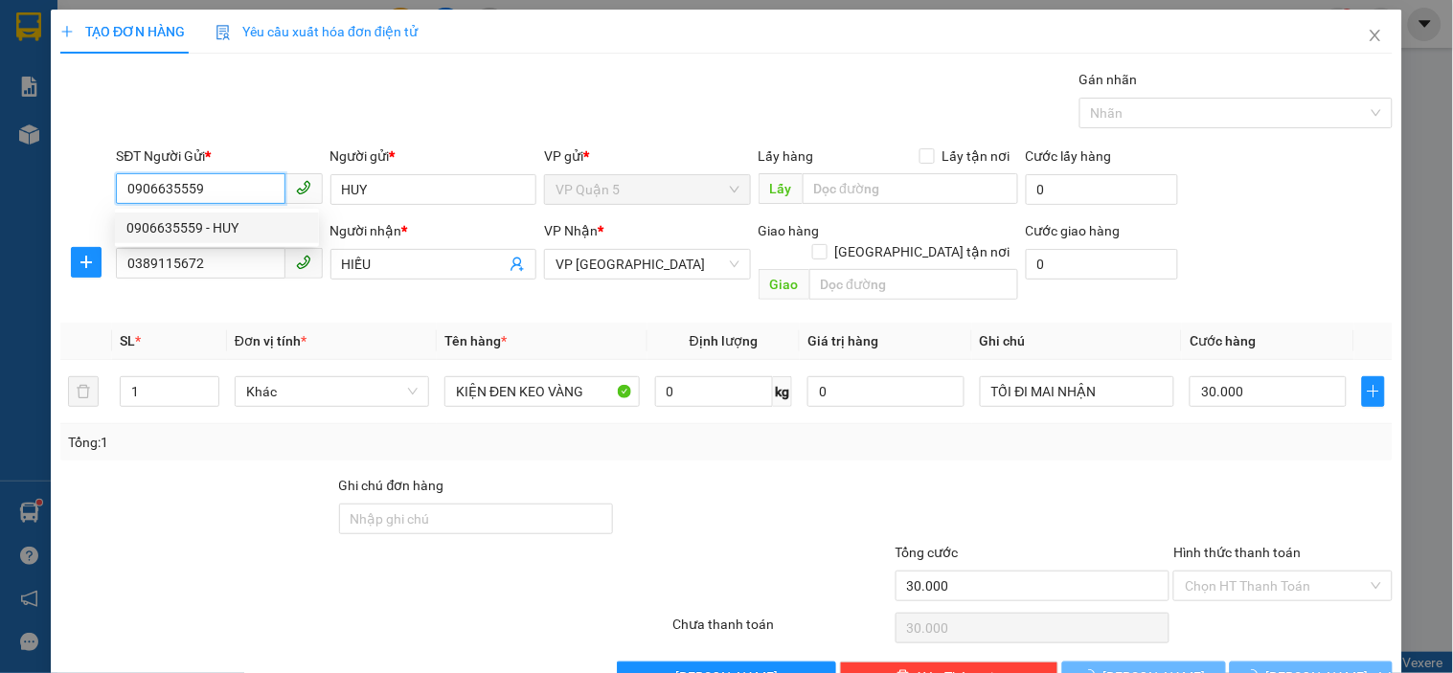
type input "50.000"
click at [303, 102] on div "Gói vận chuyển * Tiêu chuẩn Gán nhãn Nhãn" at bounding box center [754, 102] width 1284 height 67
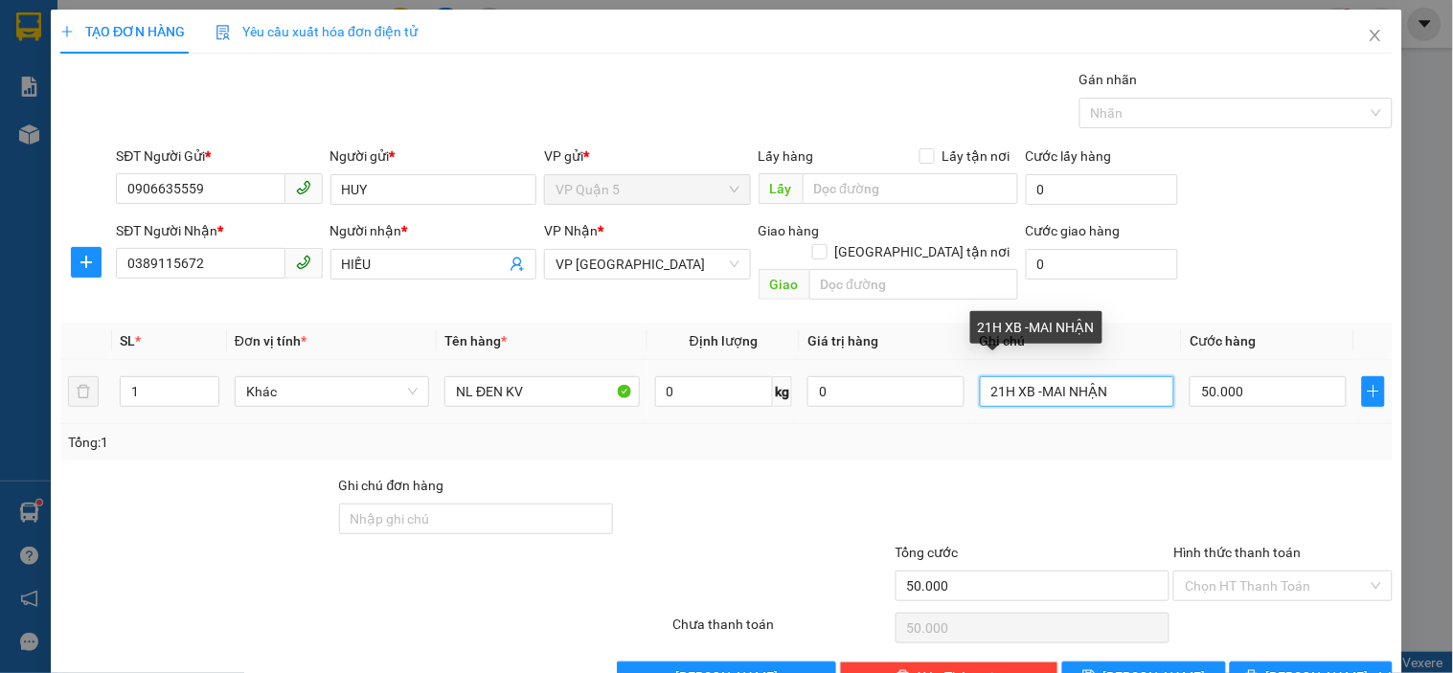
click at [1097, 376] on input "21H XB -MAI NHẬN" at bounding box center [1077, 391] width 194 height 31
type input "TRONG NGÀY NHẬN HÀNG"
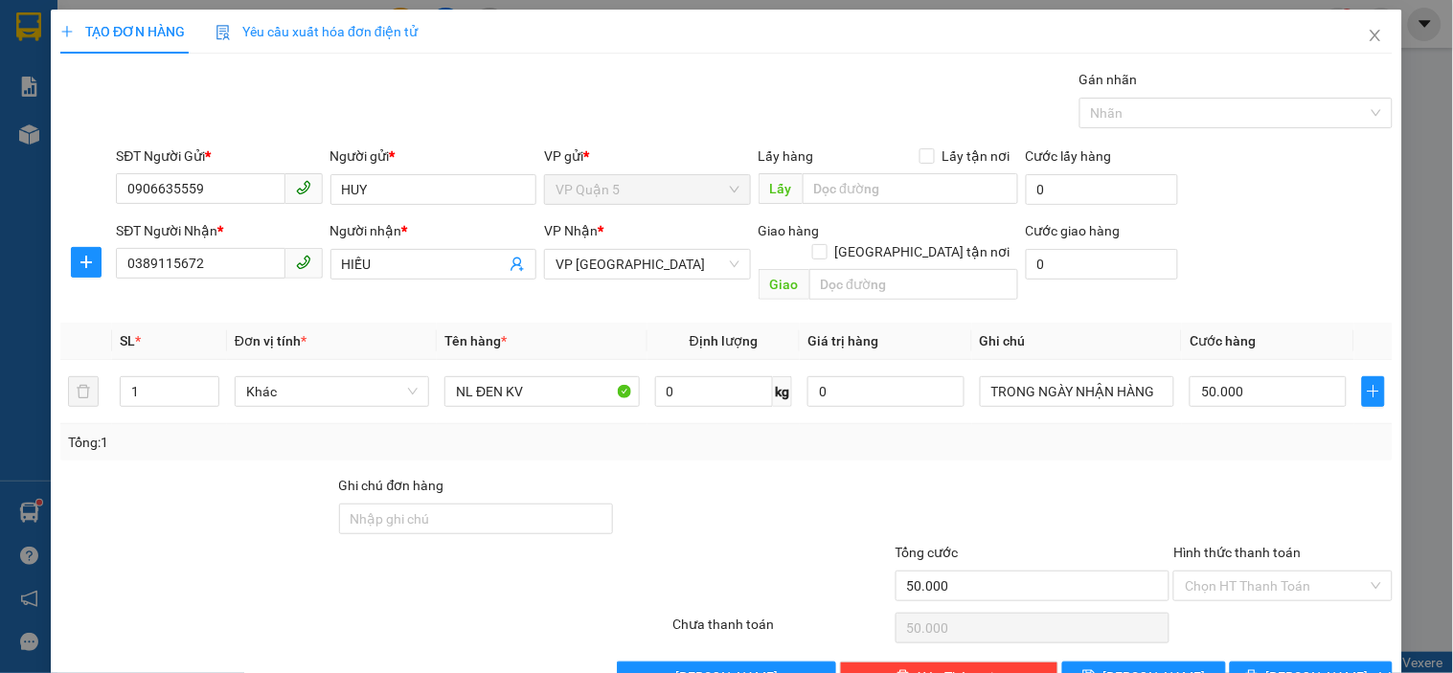
click at [1241, 242] on div "SĐT Người Nhận * 0389115672 Người nhận * HIẾU VP Nhận * VP Phước Bình Giao hàng…" at bounding box center [754, 264] width 1284 height 88
click at [1280, 666] on span "[PERSON_NAME] và In" at bounding box center [1333, 676] width 134 height 21
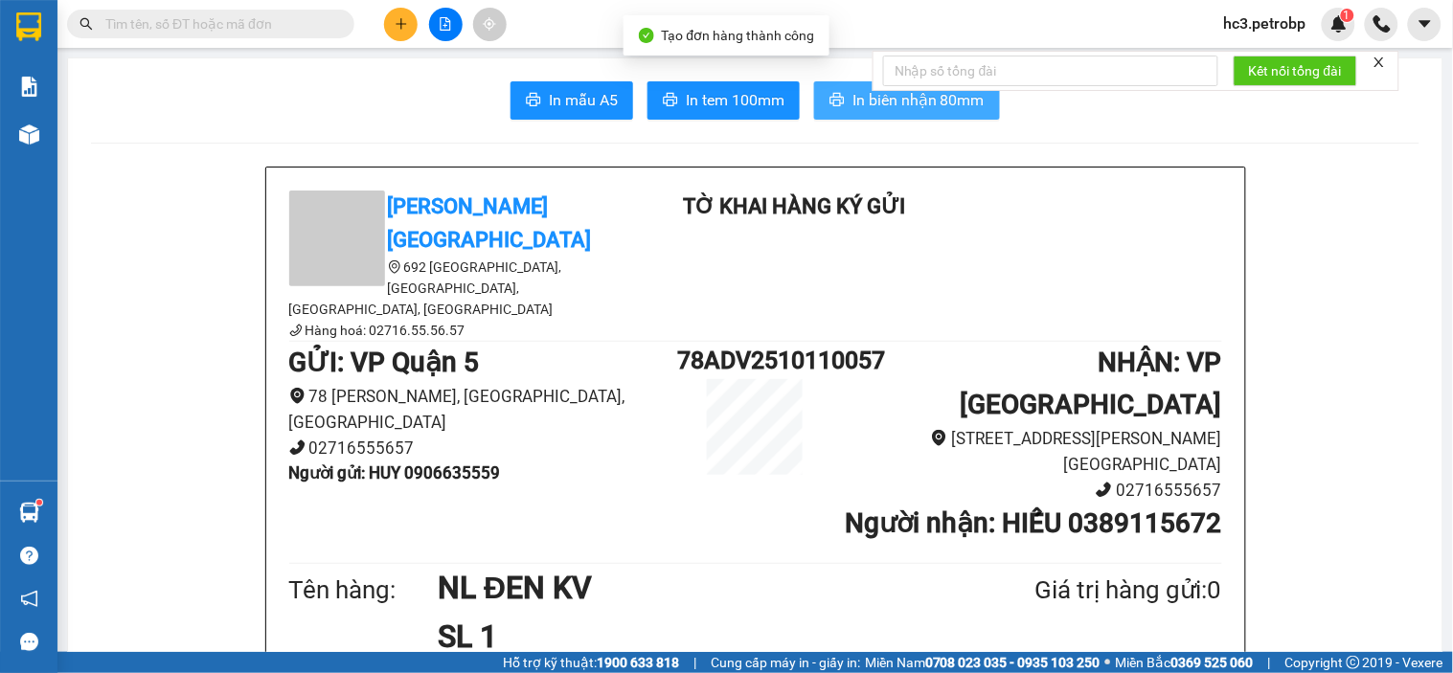
click at [854, 89] on span "In biên nhận 80mm" at bounding box center [918, 100] width 132 height 24
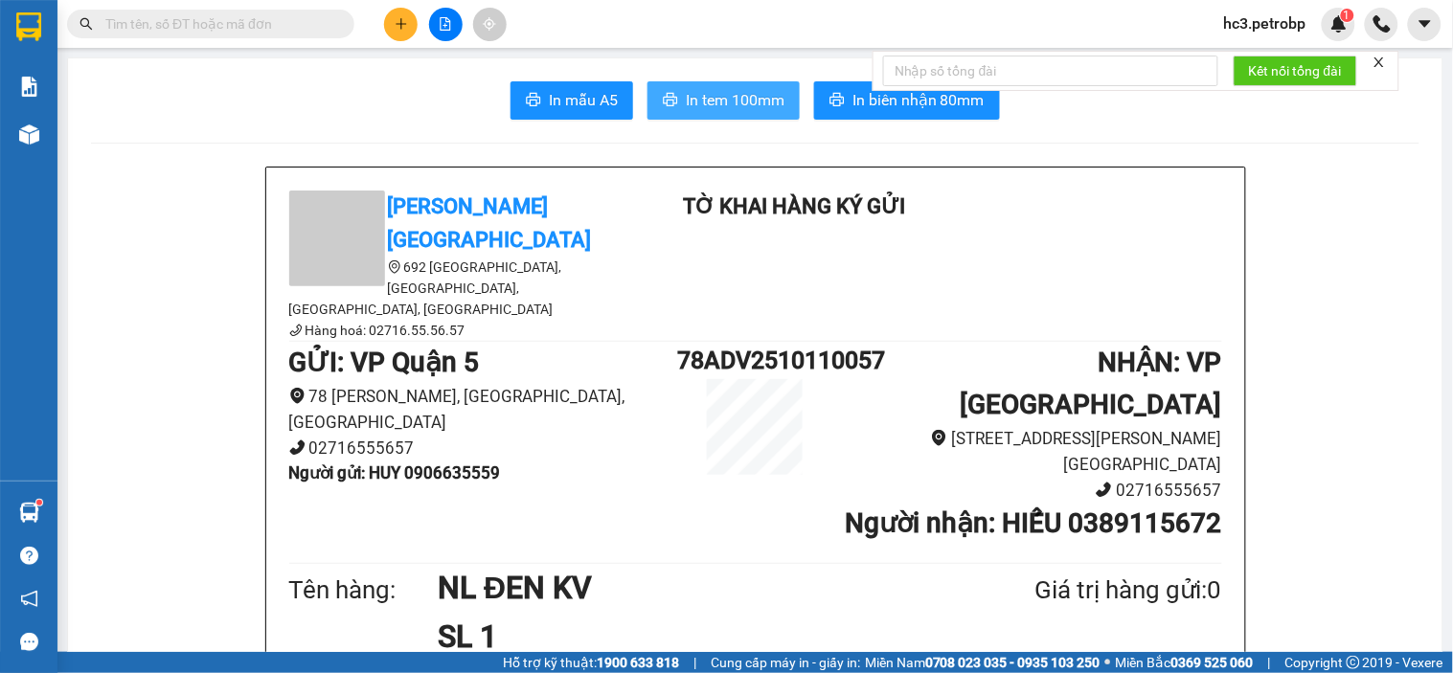
click at [754, 101] on span "In tem 100mm" at bounding box center [735, 100] width 99 height 24
click at [305, 22] on input "text" at bounding box center [218, 23] width 226 height 21
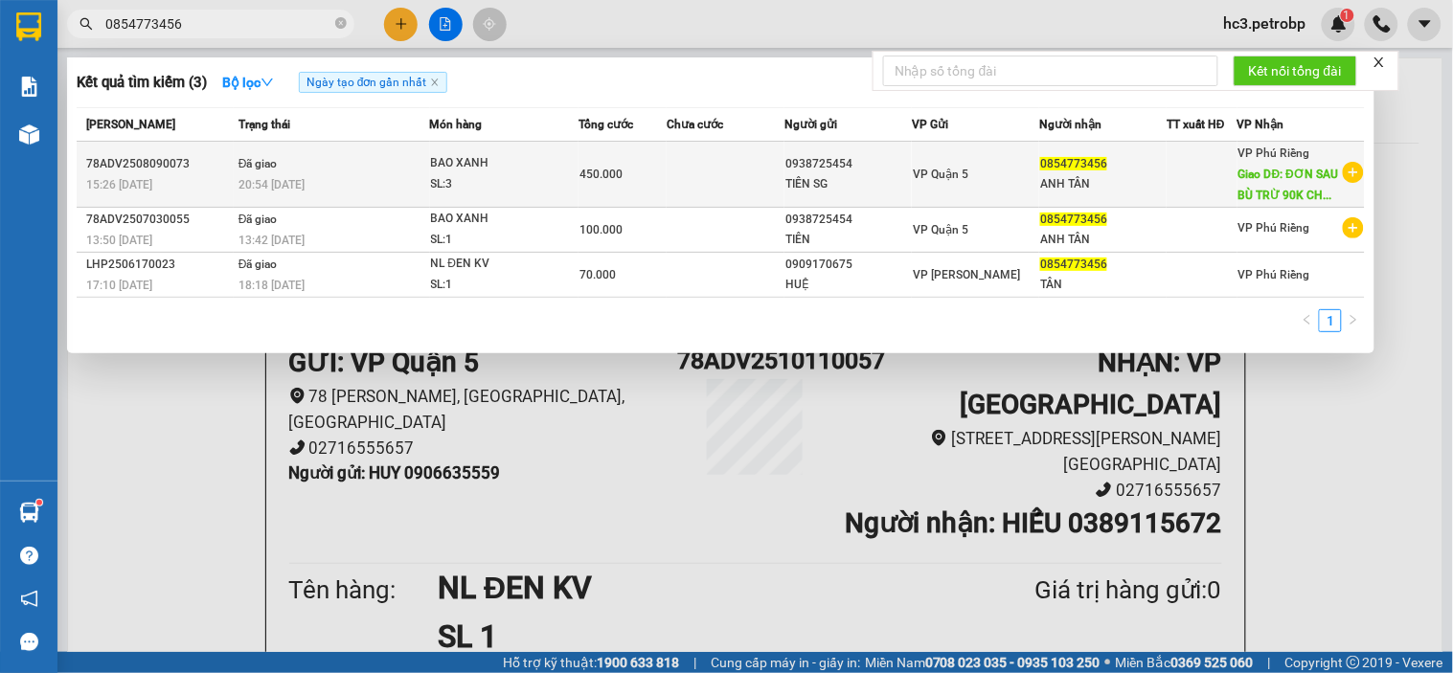
type input "0854773456"
click at [974, 176] on div "VP Quận 5" at bounding box center [975, 174] width 125 height 21
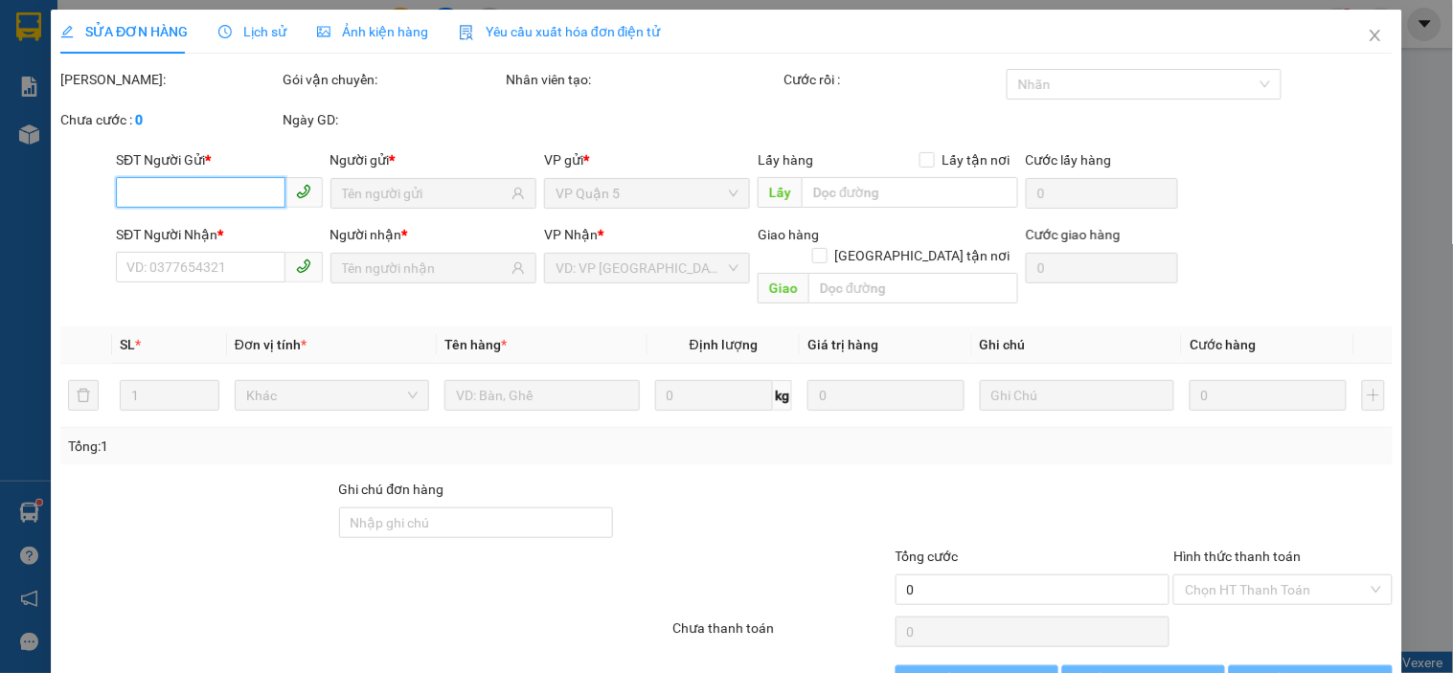
type input "0938725454"
type input "0854773456"
type input "ĐƠN SAU BÙ TRỪ 90K CHO KHÁCH - LẤY GIÁ 120K /BAO"
type input "450.000"
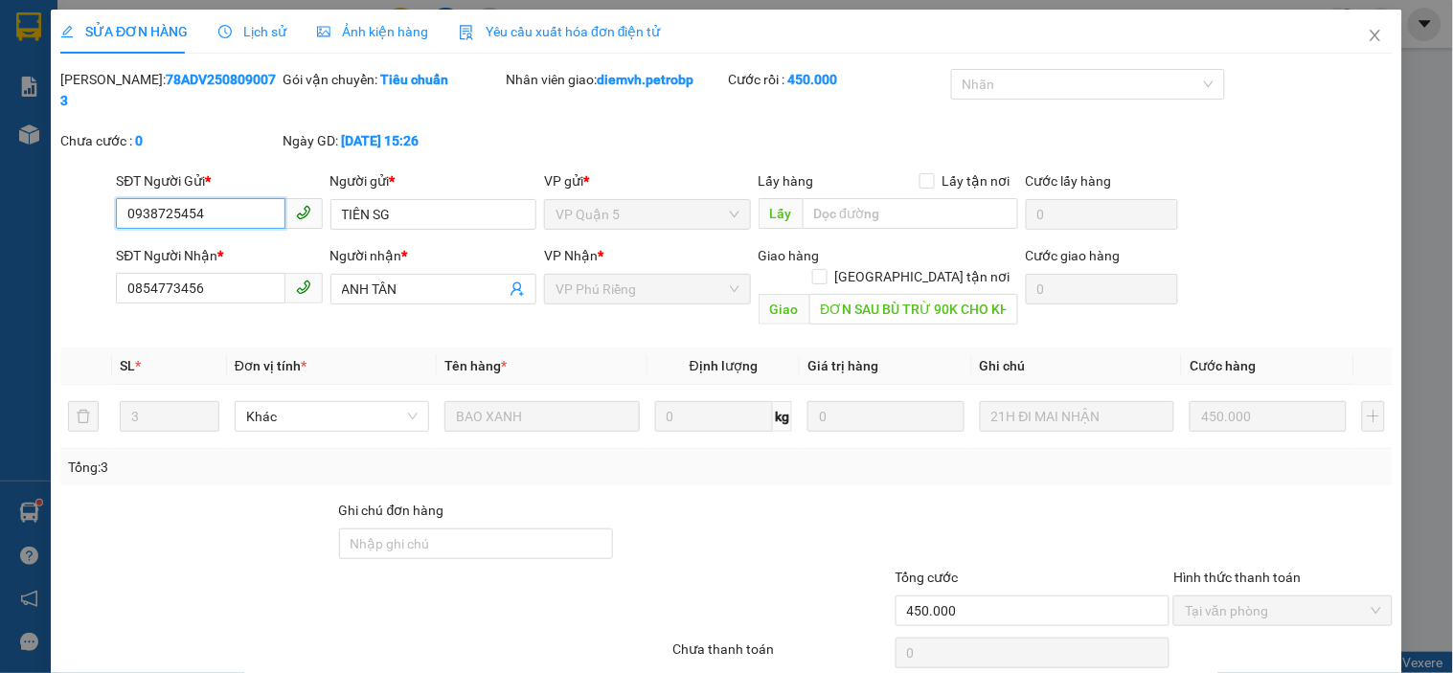
click at [204, 202] on input "0938725454" at bounding box center [200, 213] width 169 height 31
click at [1352, 26] on span "Close" at bounding box center [1375, 37] width 54 height 54
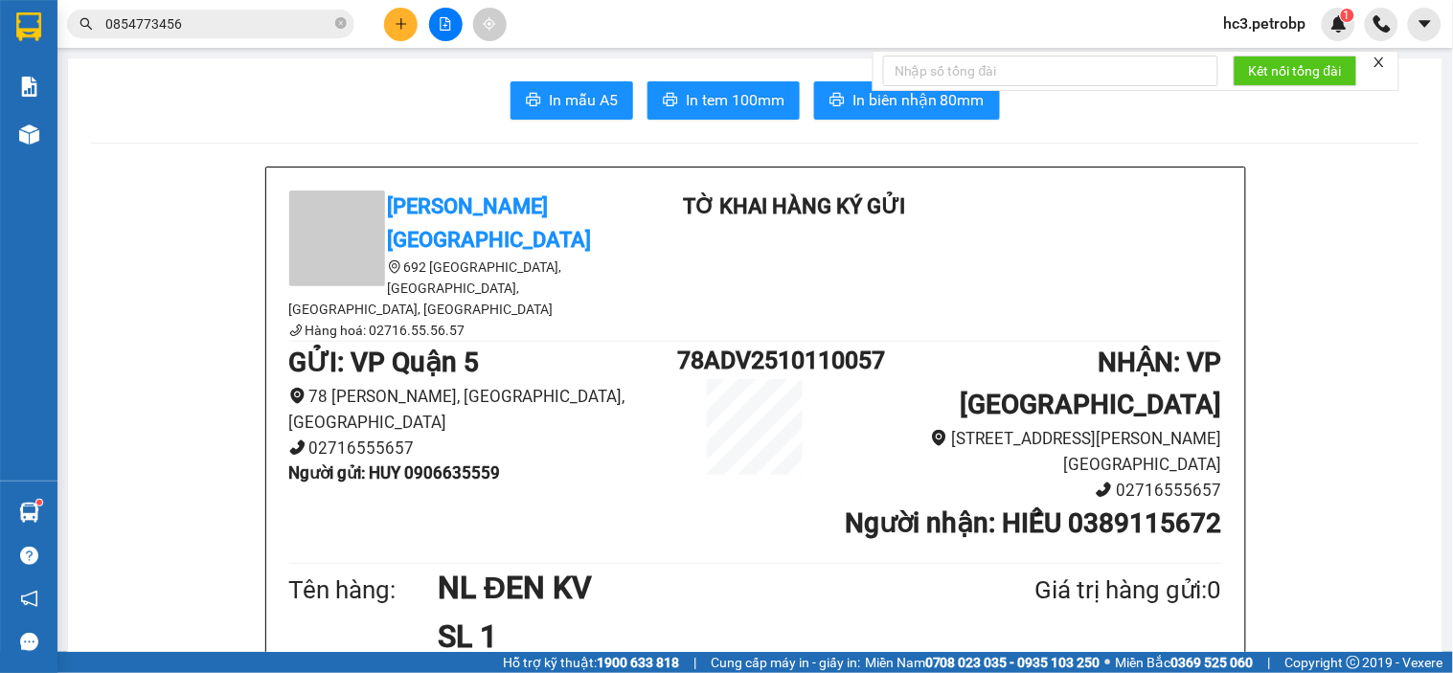
click at [244, 20] on input "0854773456" at bounding box center [218, 23] width 226 height 21
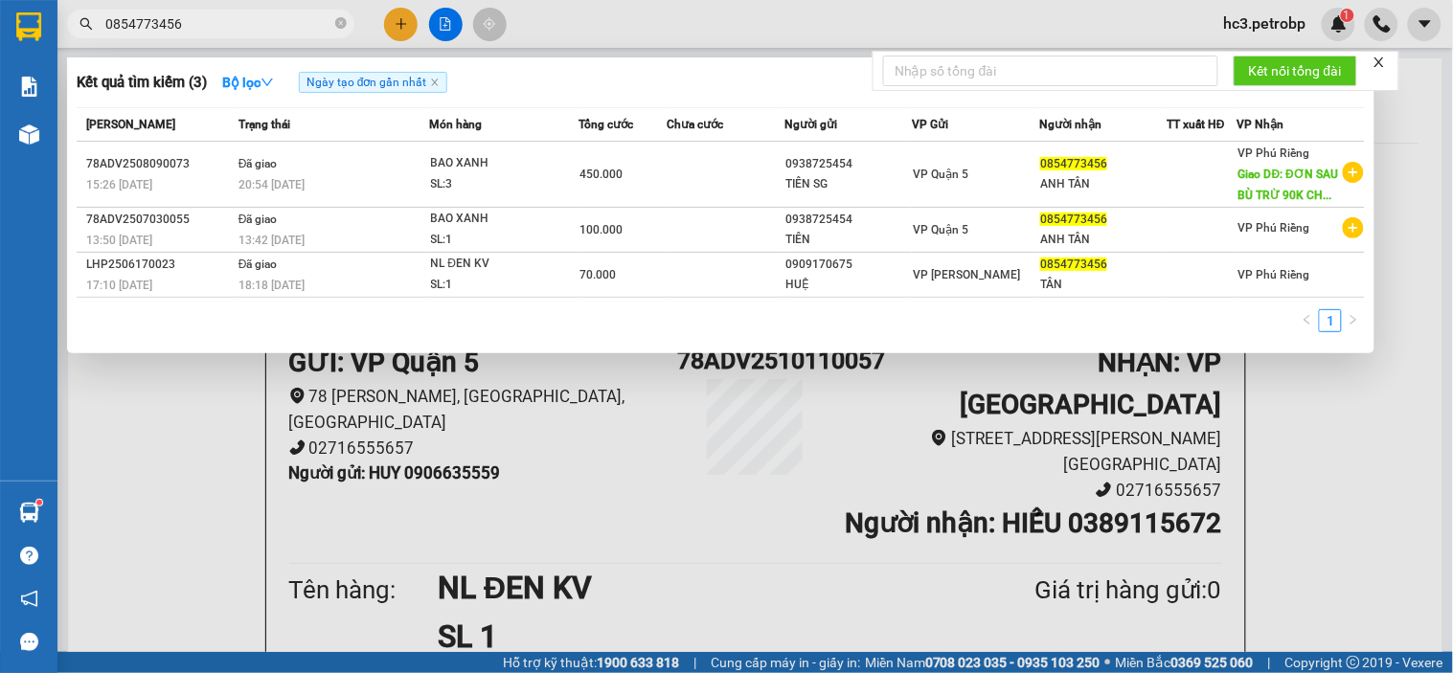
click at [244, 20] on input "0854773456" at bounding box center [218, 23] width 226 height 21
paste input "938725454"
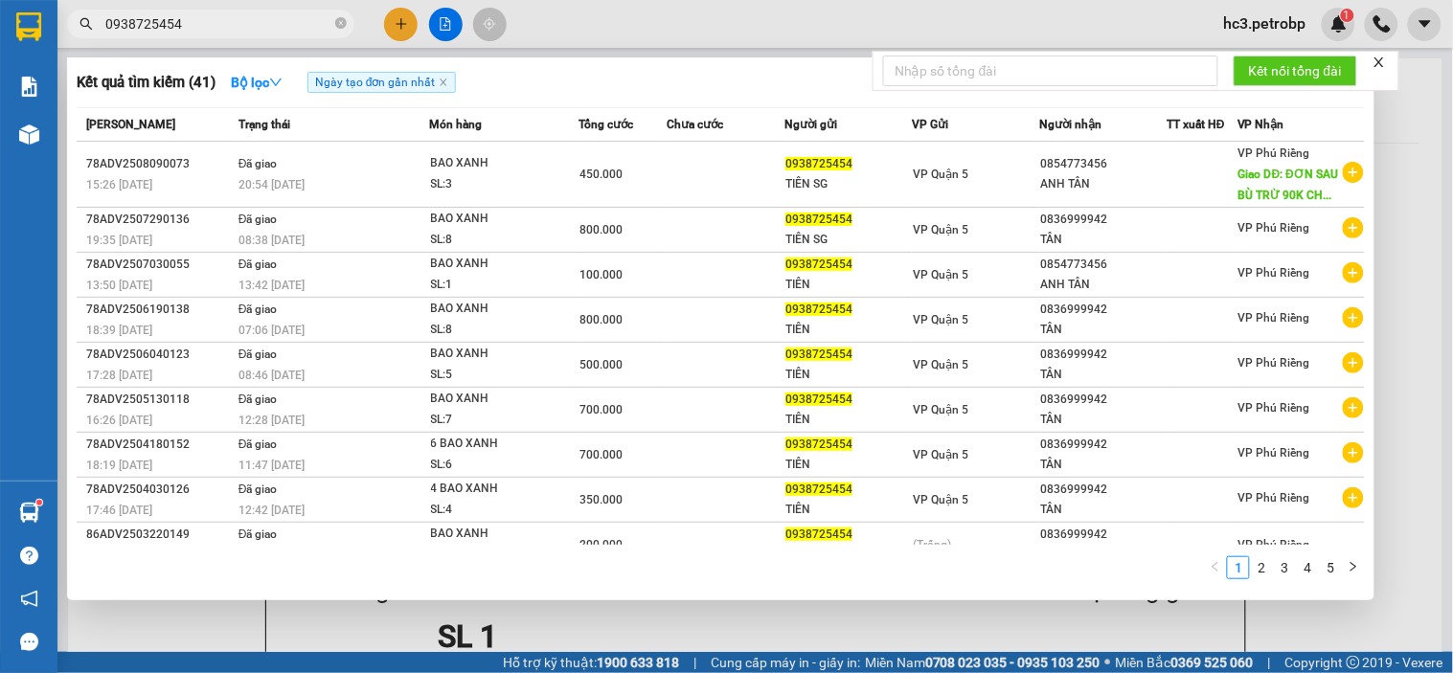
type input "0938725454"
click at [605, 13] on div at bounding box center [726, 336] width 1453 height 673
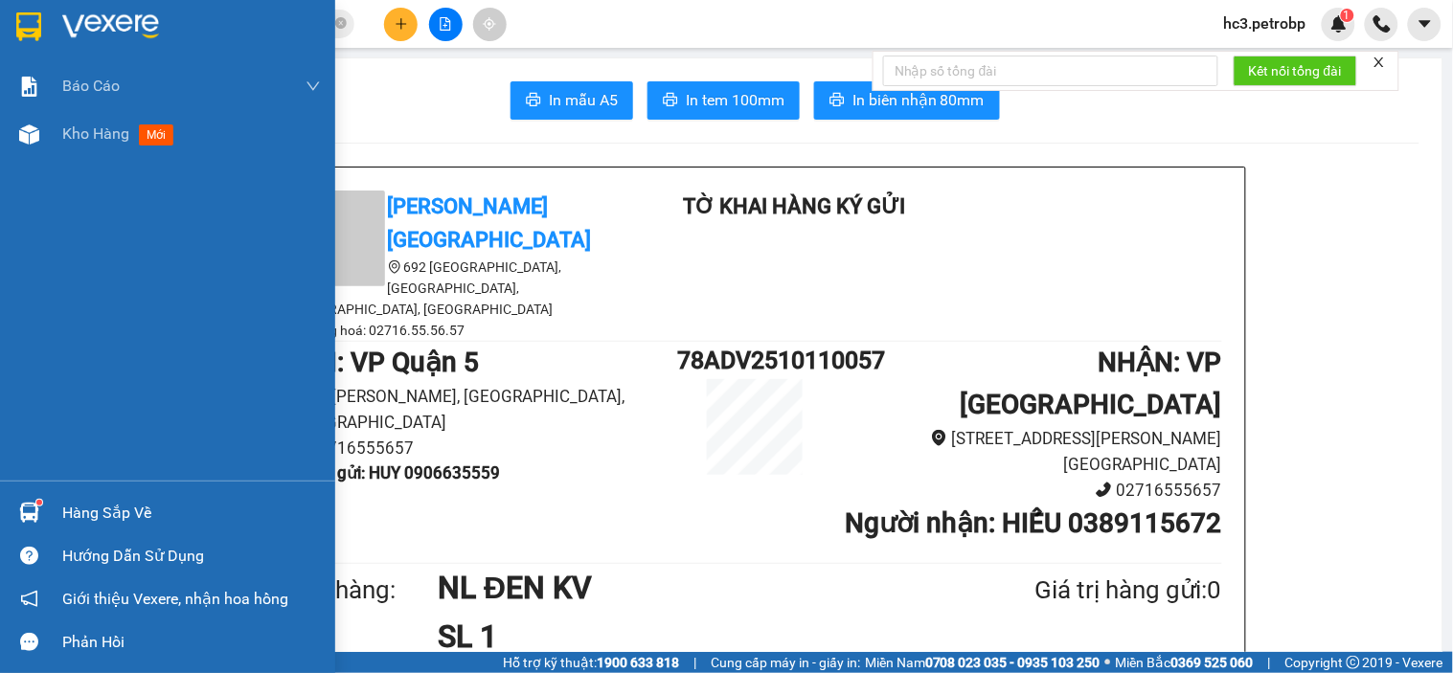
click at [72, 21] on img at bounding box center [110, 26] width 97 height 29
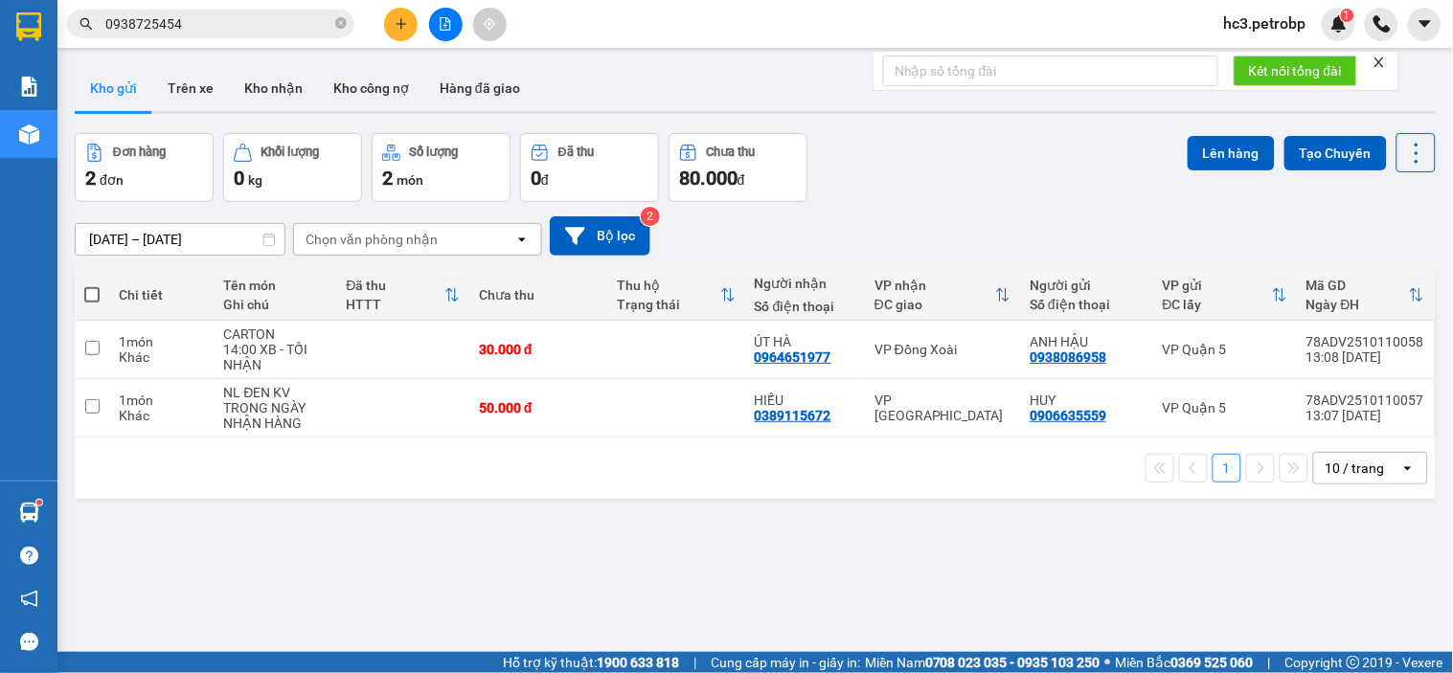
click at [919, 192] on div "Đơn hàng 2 đơn Khối lượng 0 kg Số lượng 2 món Đã thu 0 đ Chưa thu 80.000 đ Lên …" at bounding box center [755, 167] width 1361 height 69
click at [397, 26] on icon "plus" at bounding box center [401, 23] width 13 height 13
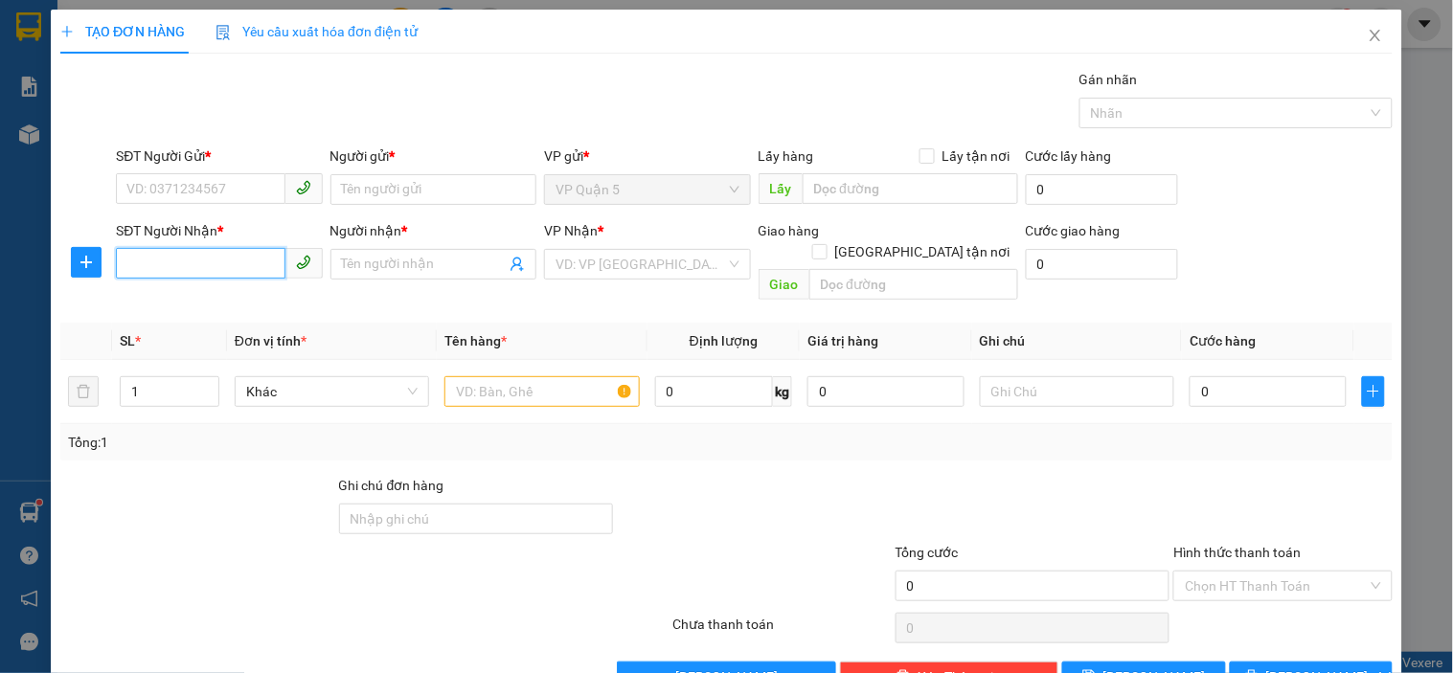
click at [197, 257] on input "SĐT Người Nhận *" at bounding box center [200, 263] width 169 height 31
click at [208, 263] on input "SĐT Người Nhận *" at bounding box center [200, 263] width 169 height 31
type input "0982624104"
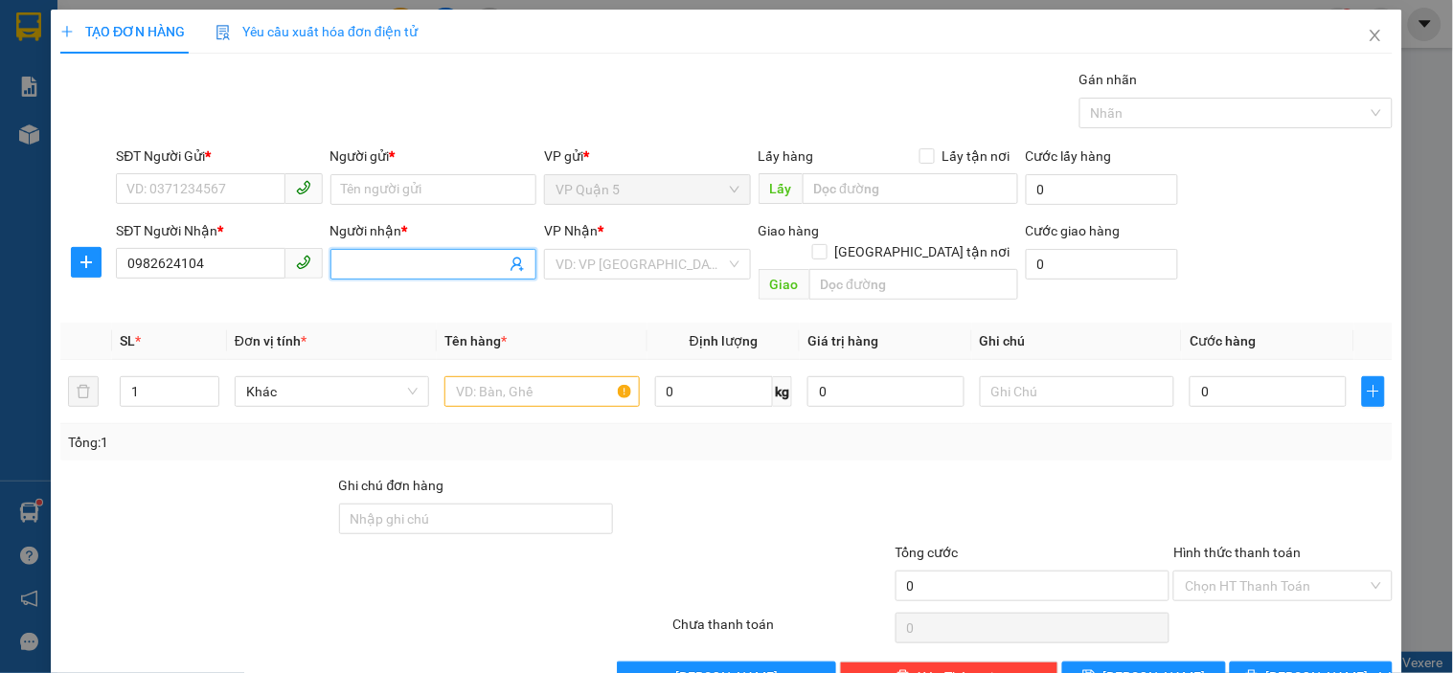
click at [409, 272] on input "Người nhận *" at bounding box center [424, 264] width 164 height 21
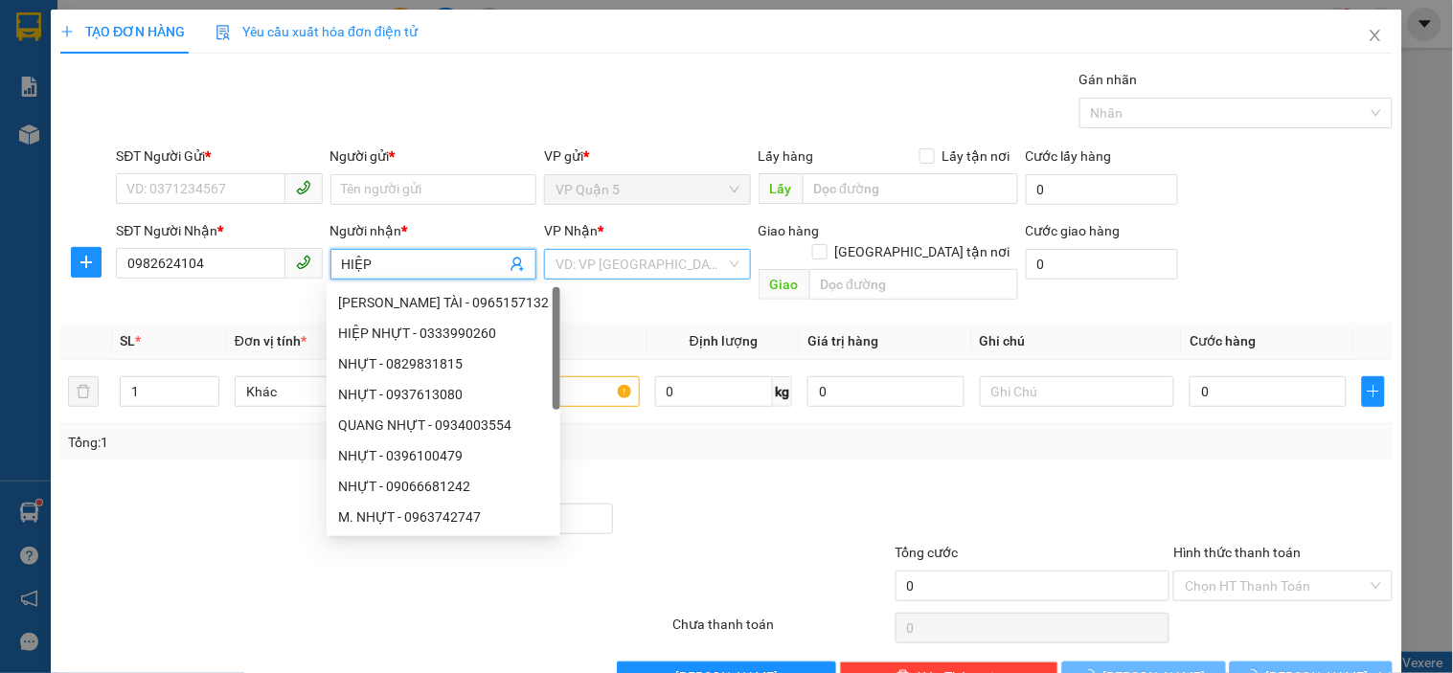
type input "HIỆP"
click at [611, 262] on input "search" at bounding box center [639, 264] width 169 height 29
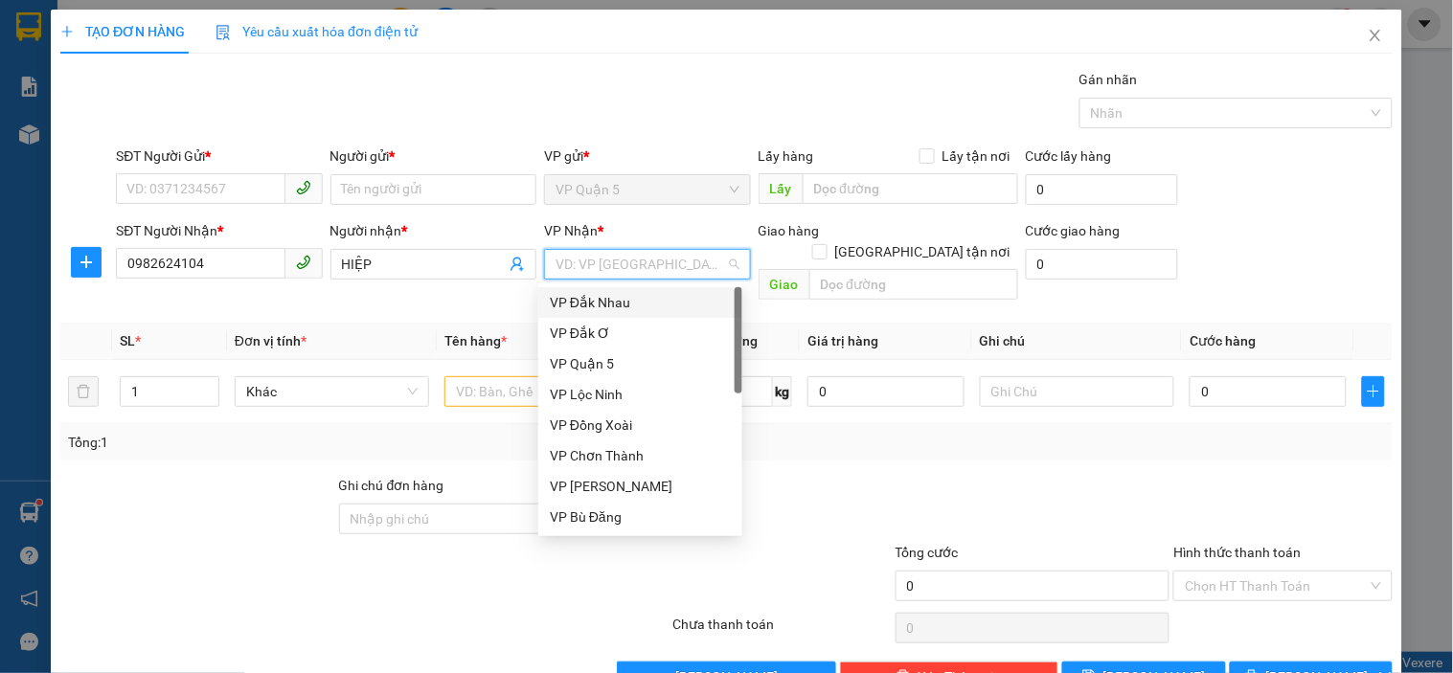
type input "D"
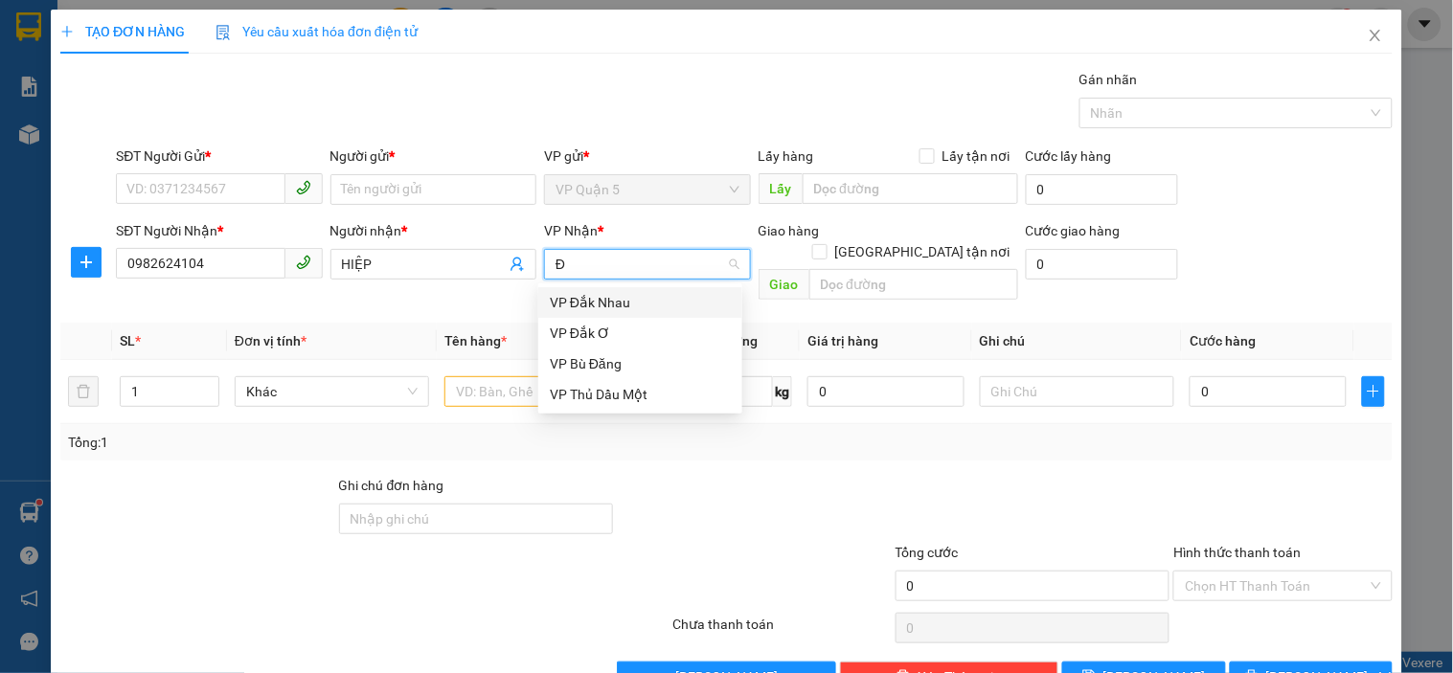
type input "ĐĂ"
click at [601, 329] on div "VP Đắk Ơ" at bounding box center [640, 333] width 181 height 21
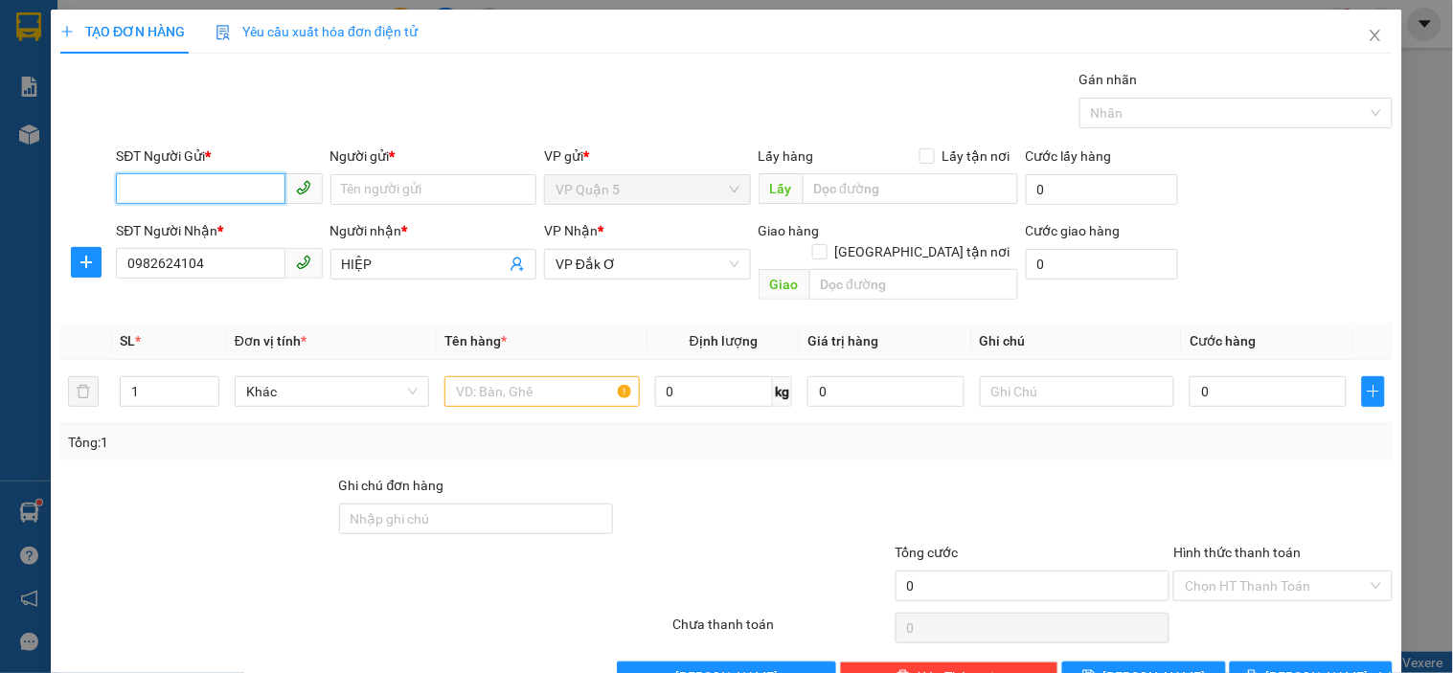
click at [233, 194] on input "SĐT Người Gửi *" at bounding box center [200, 188] width 169 height 31
type input "0909558495"
click at [476, 184] on input "Người gửi *" at bounding box center [433, 189] width 206 height 31
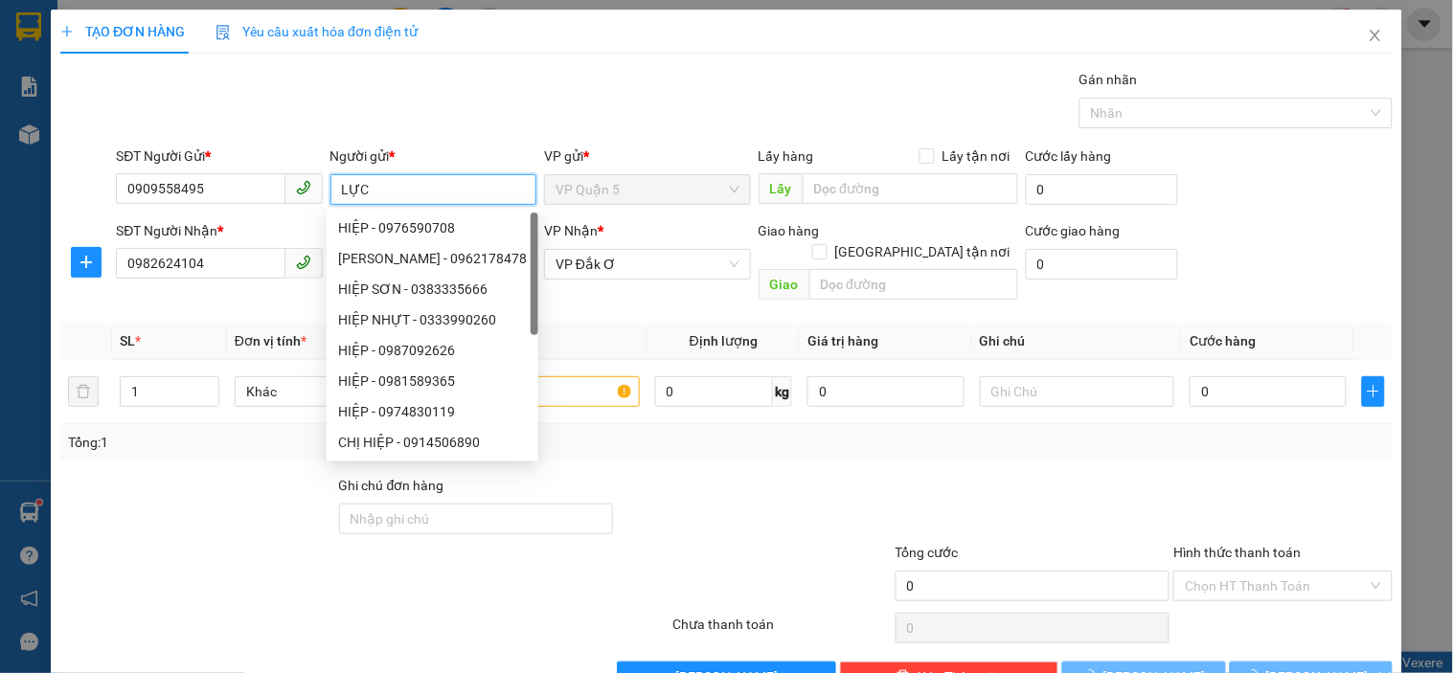
type input "LỰC"
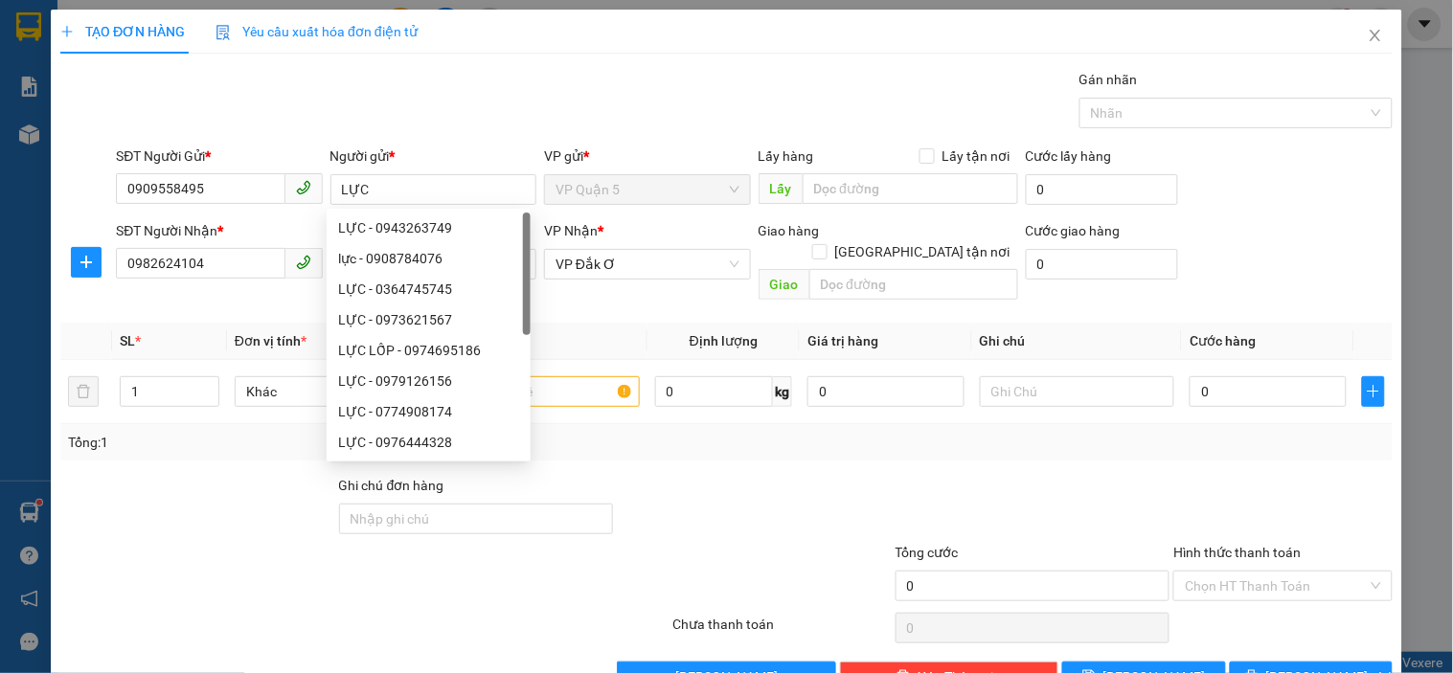
click at [502, 107] on div "Gói vận chuyển * Tiêu chuẩn Gán nhãn Nhãn" at bounding box center [754, 102] width 1284 height 67
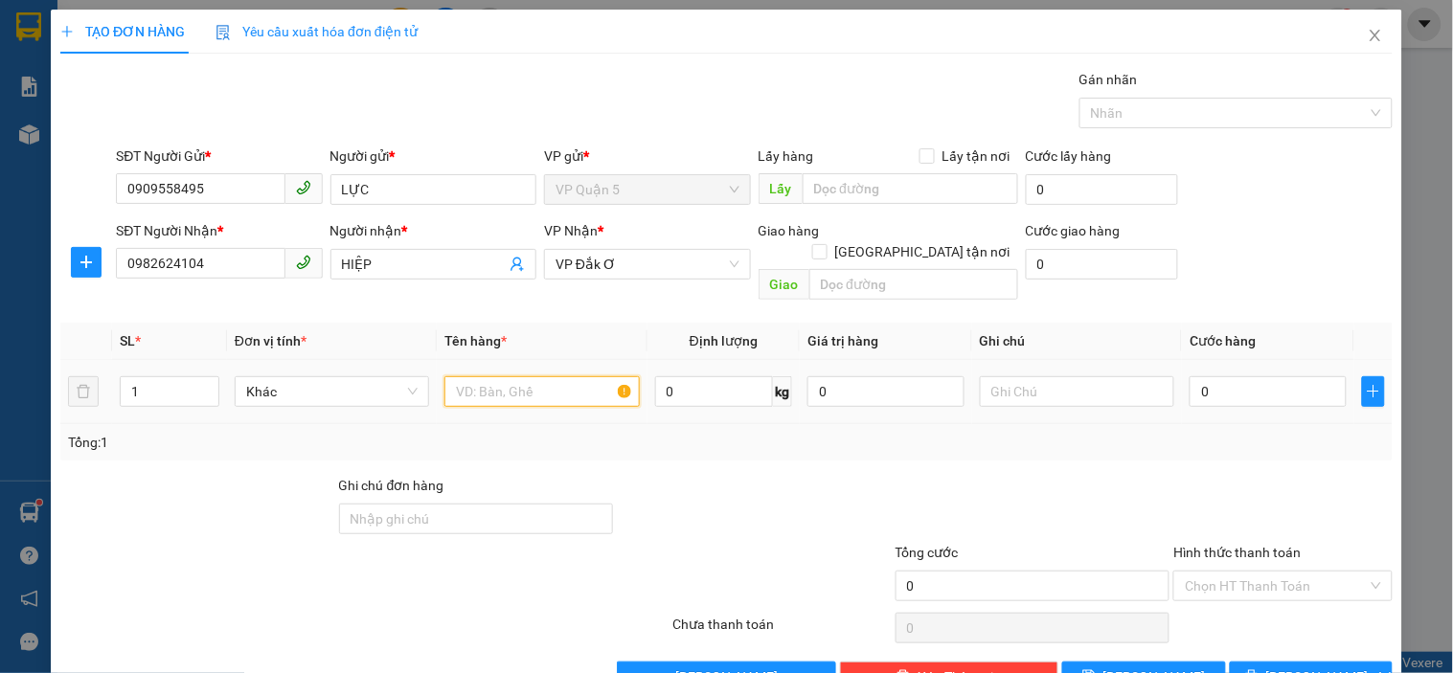
click at [524, 376] on input "text" at bounding box center [541, 391] width 194 height 31
type input "HS"
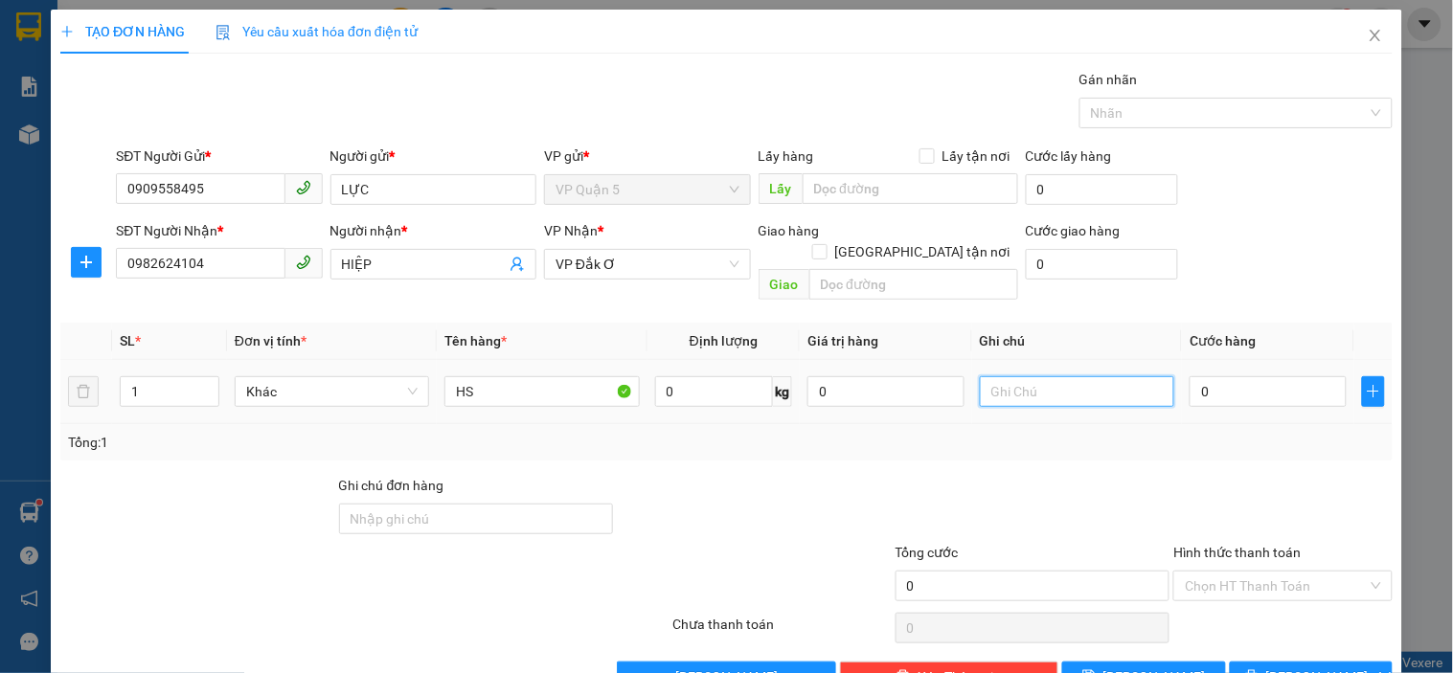
click at [1017, 376] on input "text" at bounding box center [1077, 391] width 194 height 31
type input "CÓ XE NÀO VỀ XE ĐÓ"
click at [1204, 376] on input "0" at bounding box center [1267, 391] width 157 height 31
click at [1279, 227] on div "SĐT Người Nhận * 0982624104 Người nhận * HIỆP VP Nhận * VP Đắk Ơ Giao hàng Gia…" at bounding box center [754, 264] width 1284 height 88
click at [1254, 662] on button "[PERSON_NAME] và In" at bounding box center [1311, 677] width 163 height 31
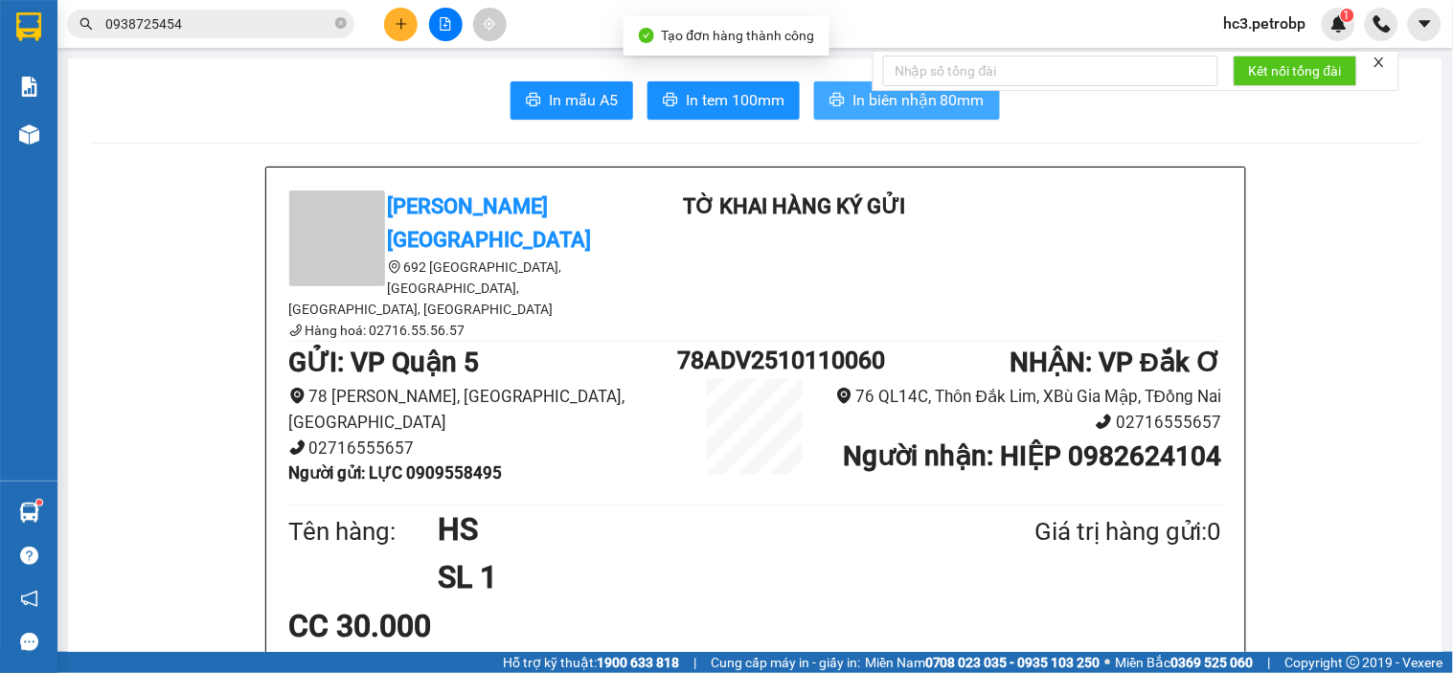
click at [852, 110] on span "In biên nhận 80mm" at bounding box center [918, 100] width 132 height 24
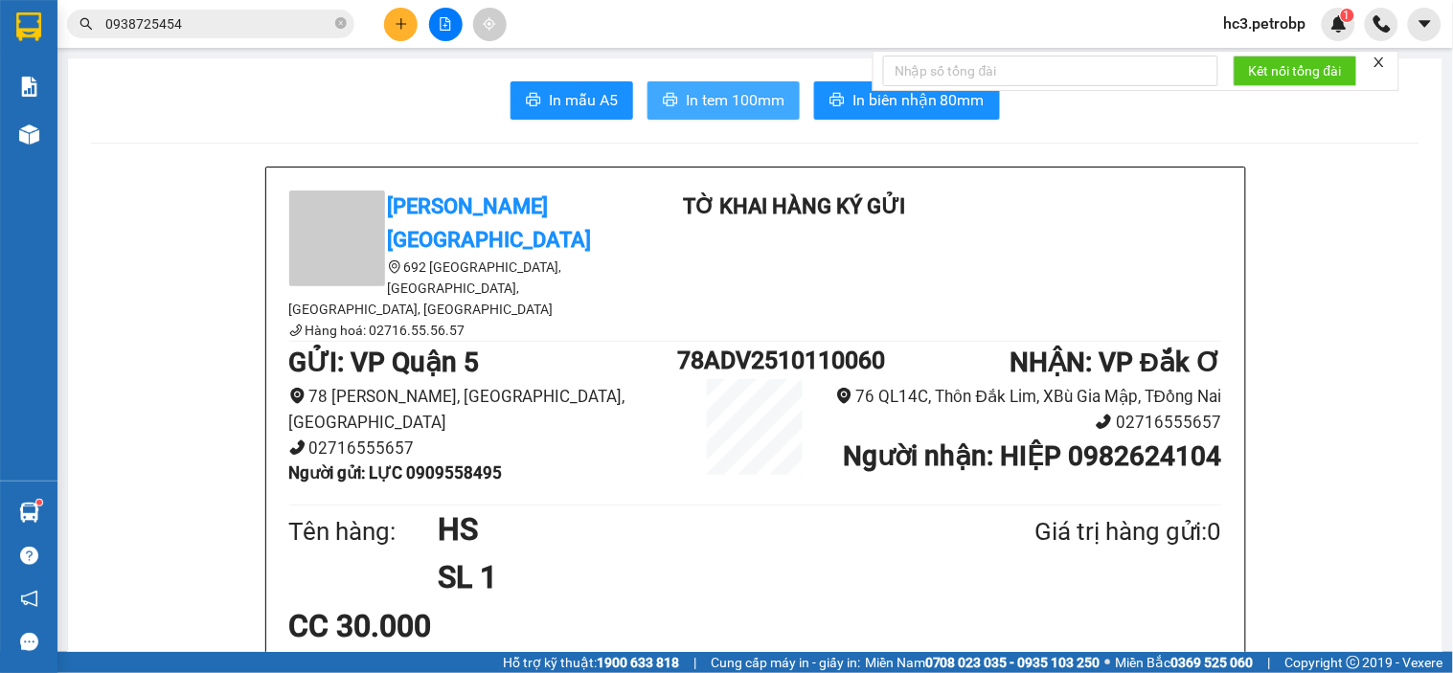
click at [714, 84] on button "In tem 100mm" at bounding box center [723, 100] width 152 height 38
click at [399, 32] on button at bounding box center [401, 25] width 34 height 34
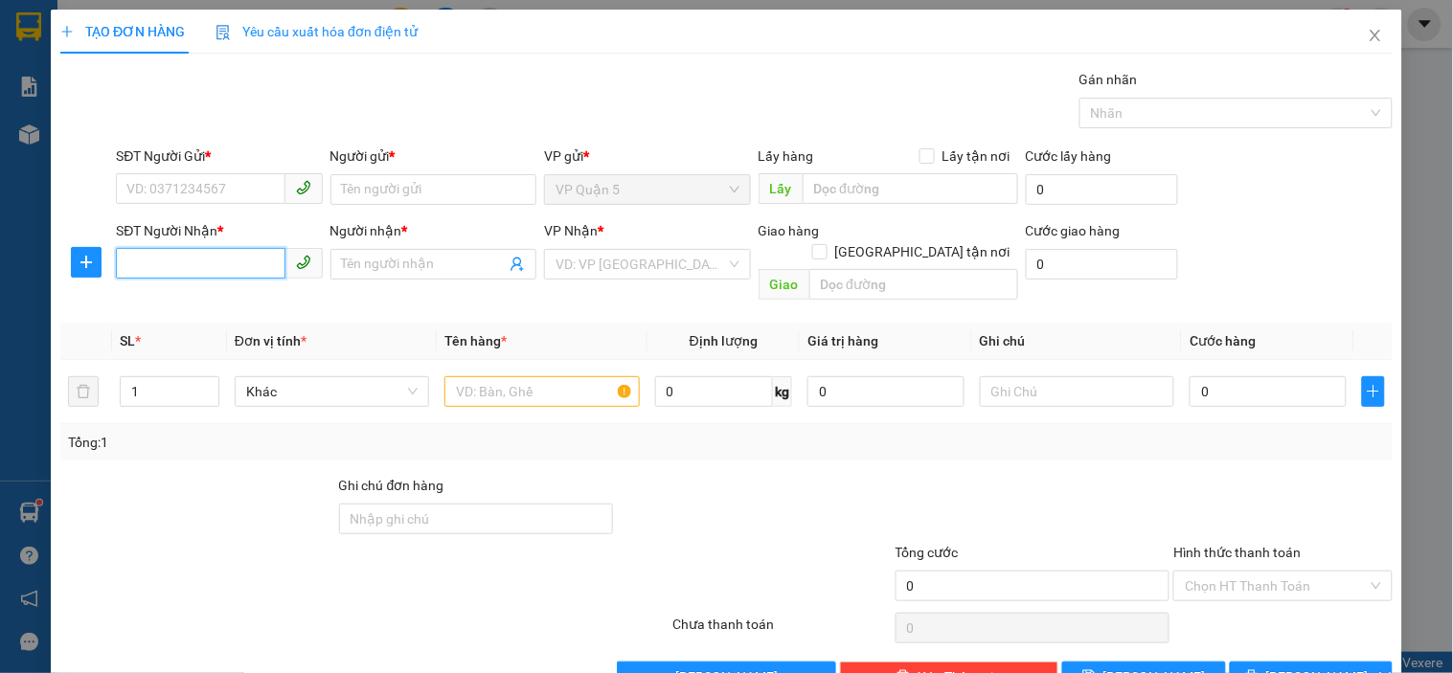
click at [231, 263] on input "SĐT Người Nhận *" at bounding box center [200, 263] width 169 height 31
type input "0847379828"
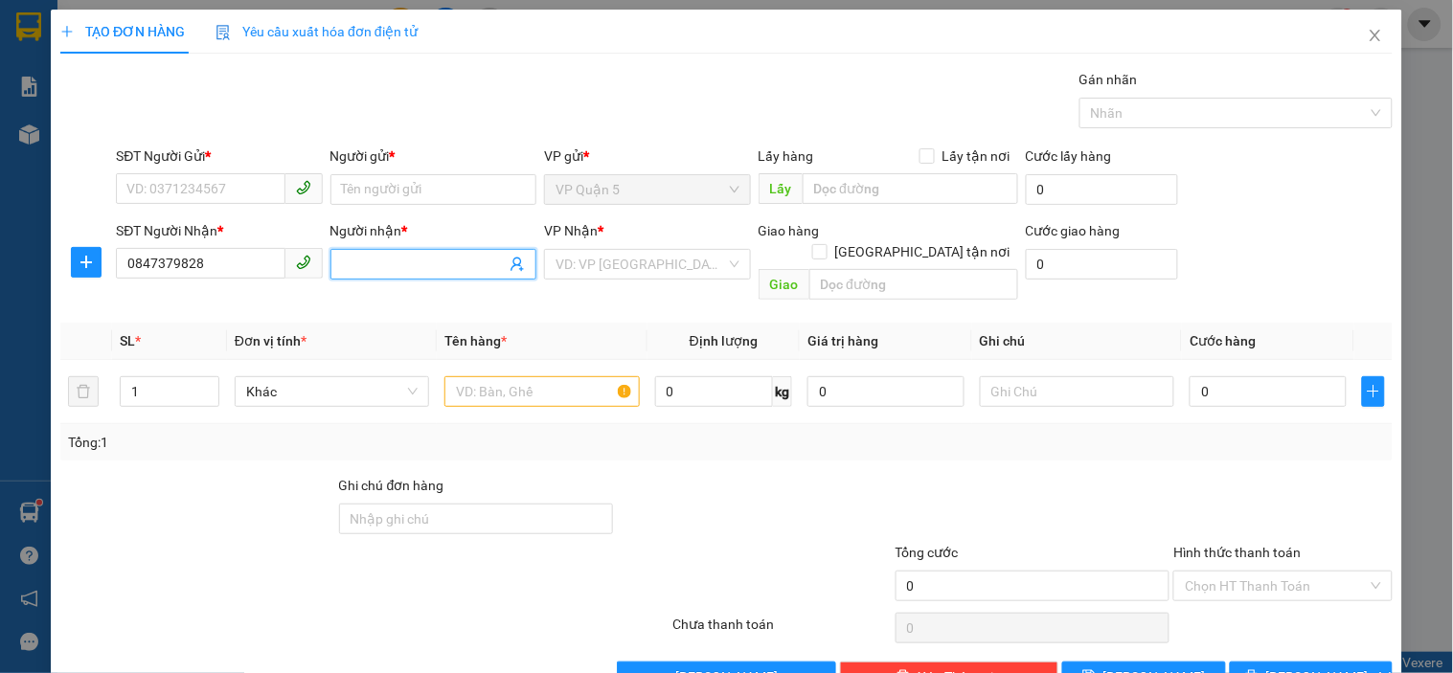
click at [432, 256] on input "Người nhận *" at bounding box center [424, 264] width 164 height 21
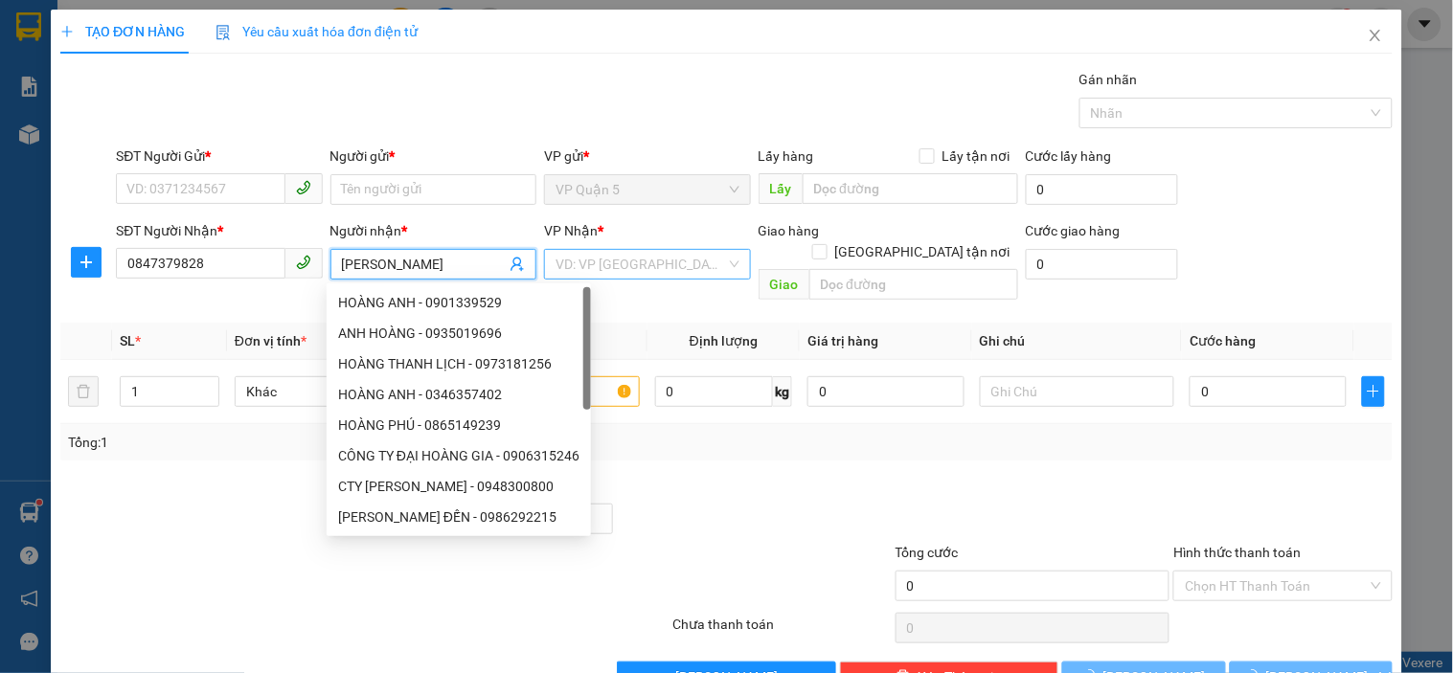
type input "[PERSON_NAME]"
click at [575, 254] on input "search" at bounding box center [639, 264] width 169 height 29
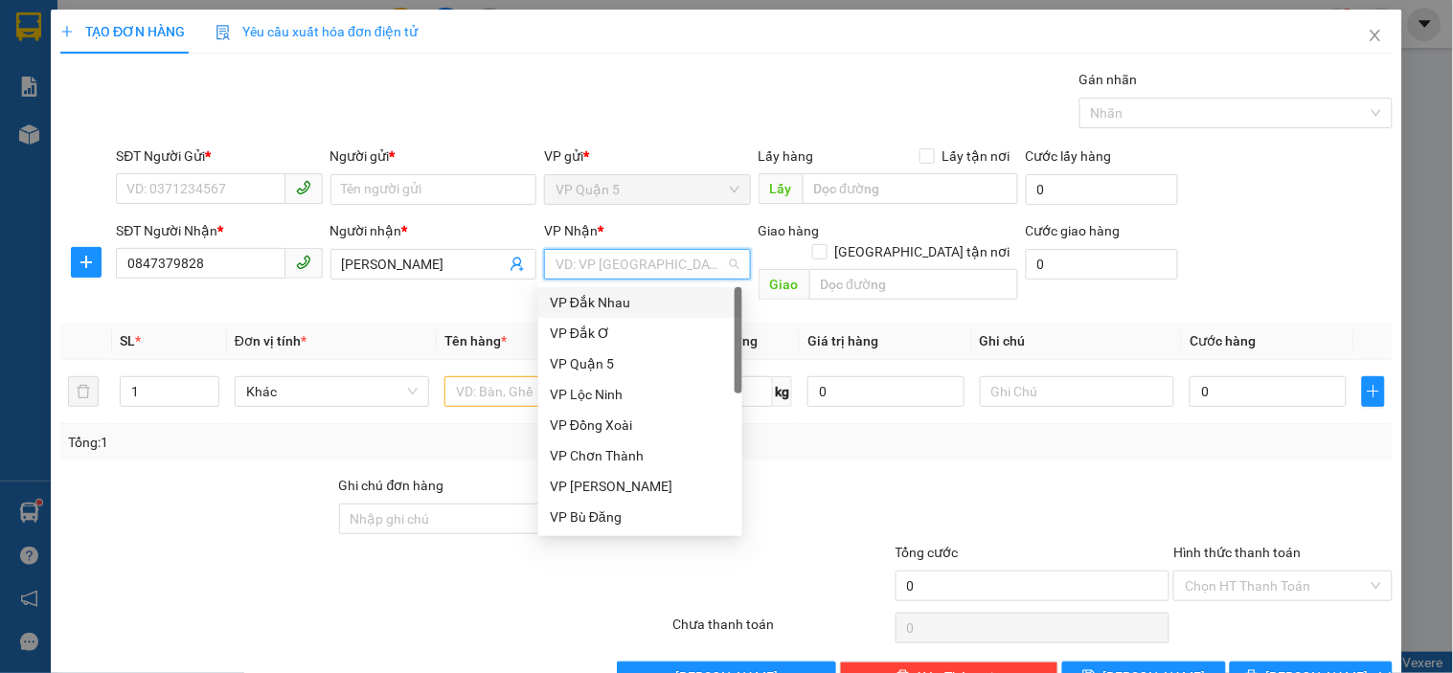
type input "D"
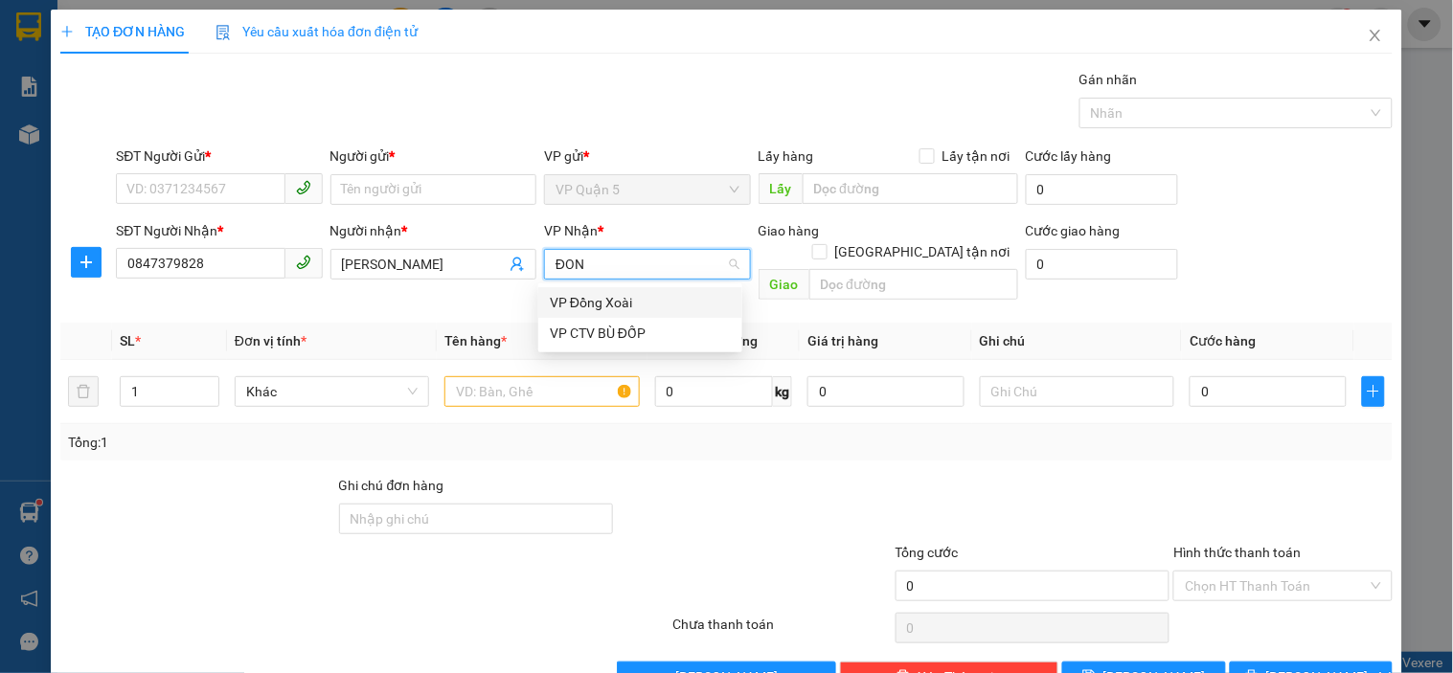
type input "ĐONG"
click at [585, 305] on div "VP Đồng Xoài" at bounding box center [640, 302] width 181 height 21
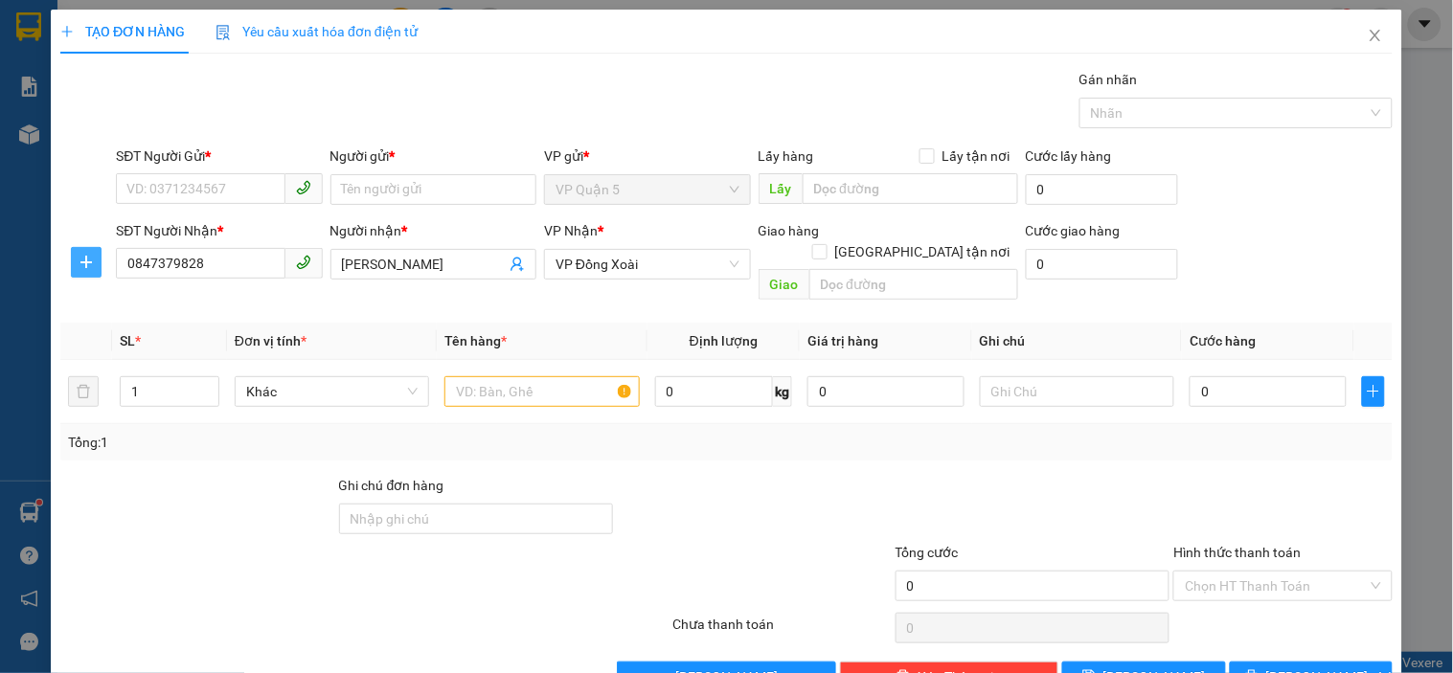
click at [81, 263] on icon "plus" at bounding box center [86, 262] width 15 height 15
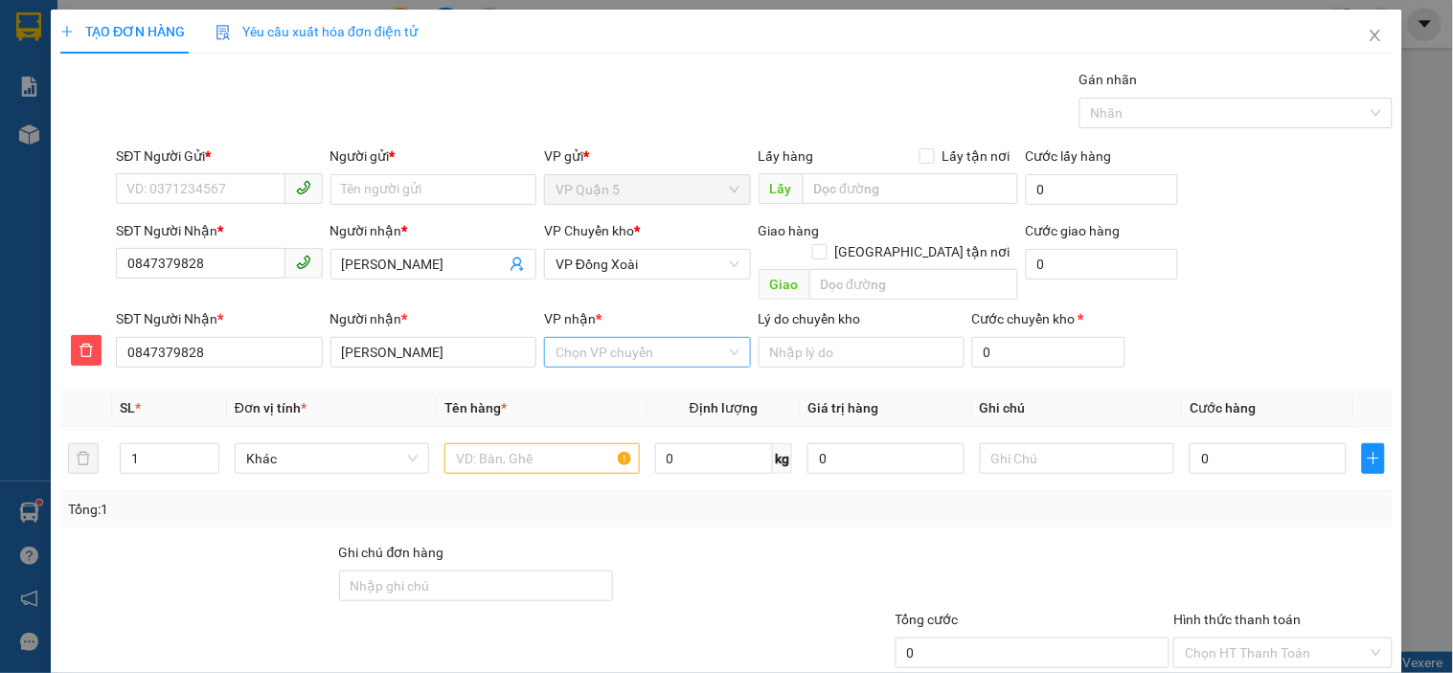
click at [609, 338] on input "VP nhận *" at bounding box center [639, 352] width 169 height 29
type input "BOM"
click at [592, 372] on div "VP Bom Bo" at bounding box center [640, 369] width 181 height 21
click at [225, 196] on input "SĐT Người Gửi *" at bounding box center [200, 188] width 169 height 31
type input "0913968659"
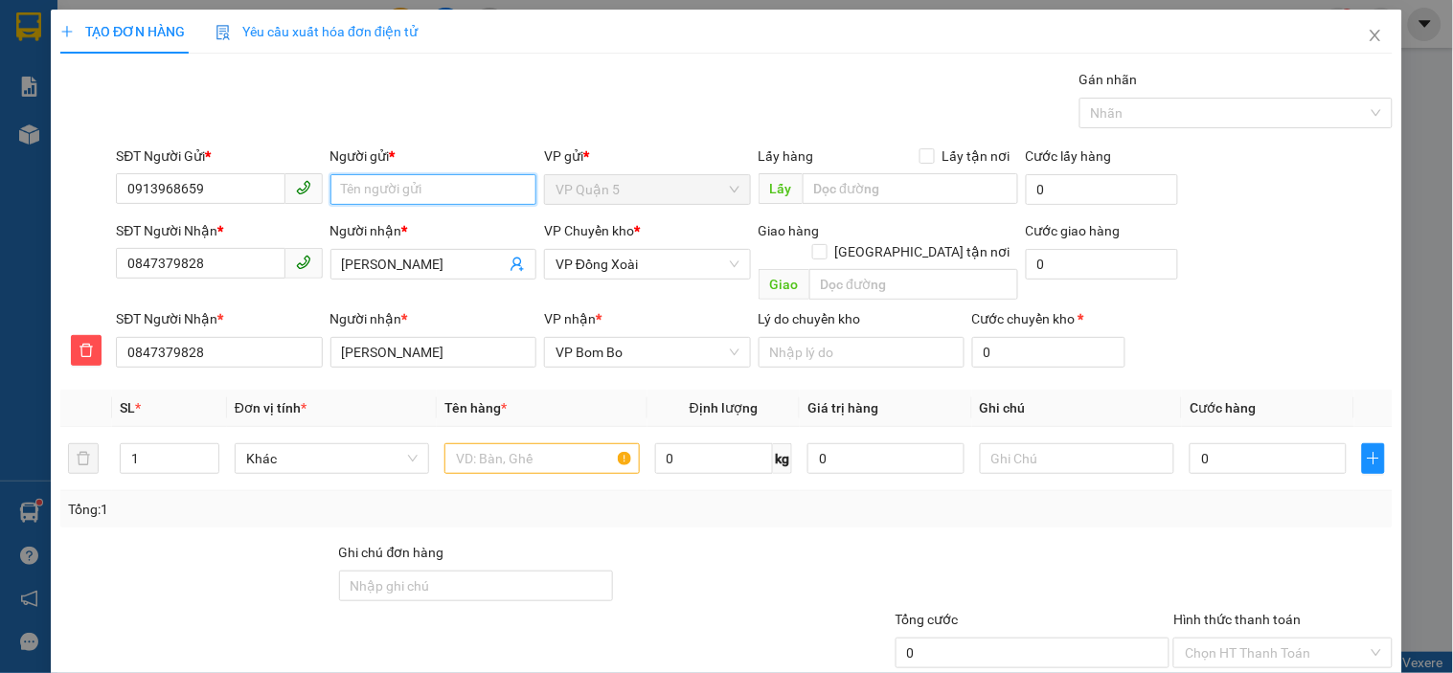
click at [393, 192] on input "Người gửi *" at bounding box center [433, 189] width 206 height 31
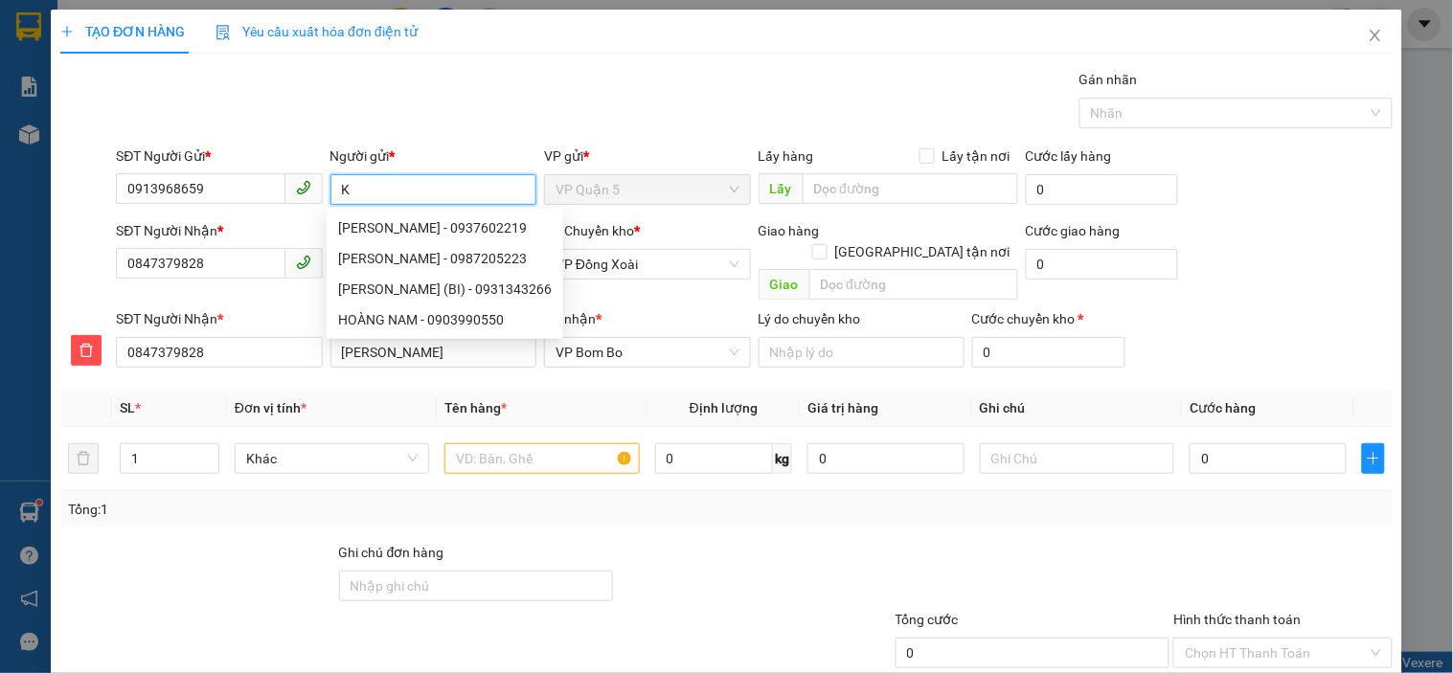
type input "K"
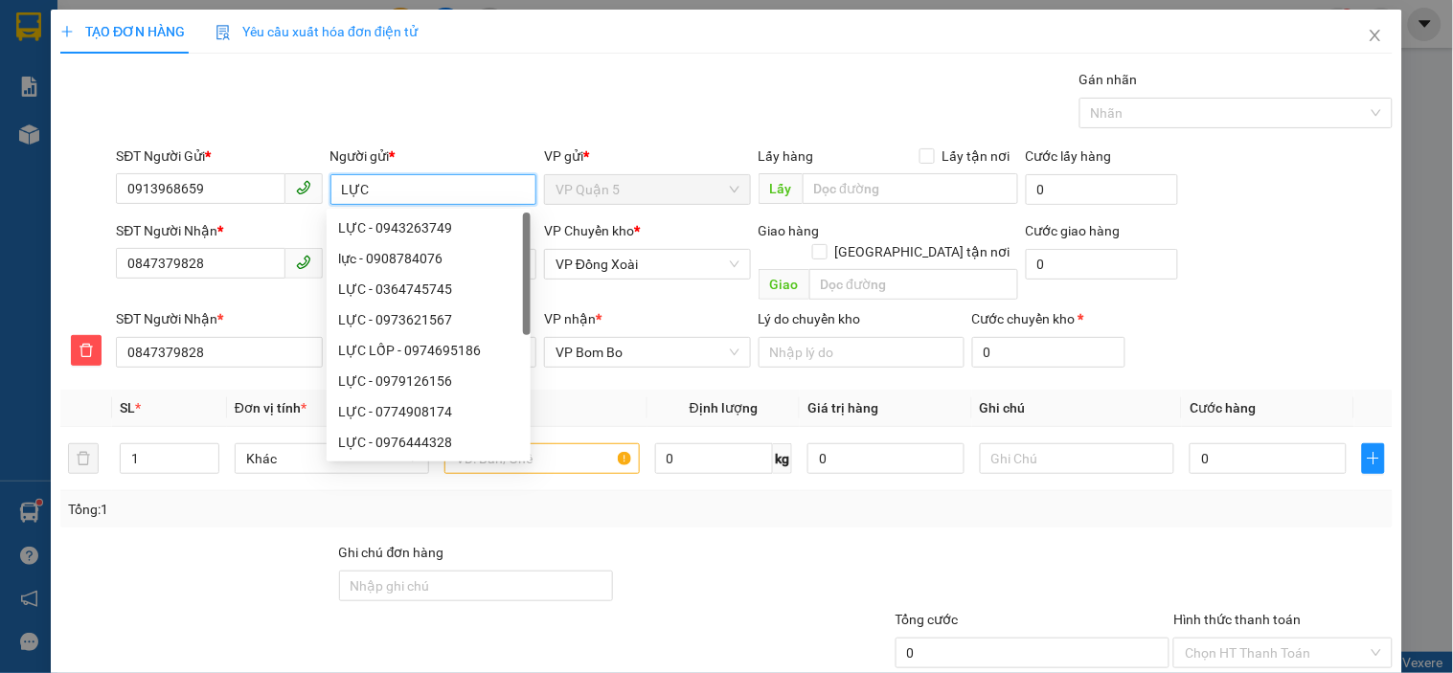
type input "LỰC"
click at [442, 99] on div "Gói vận chuyển * Tiêu chuẩn Gán nhãn Nhãn" at bounding box center [754, 102] width 1284 height 67
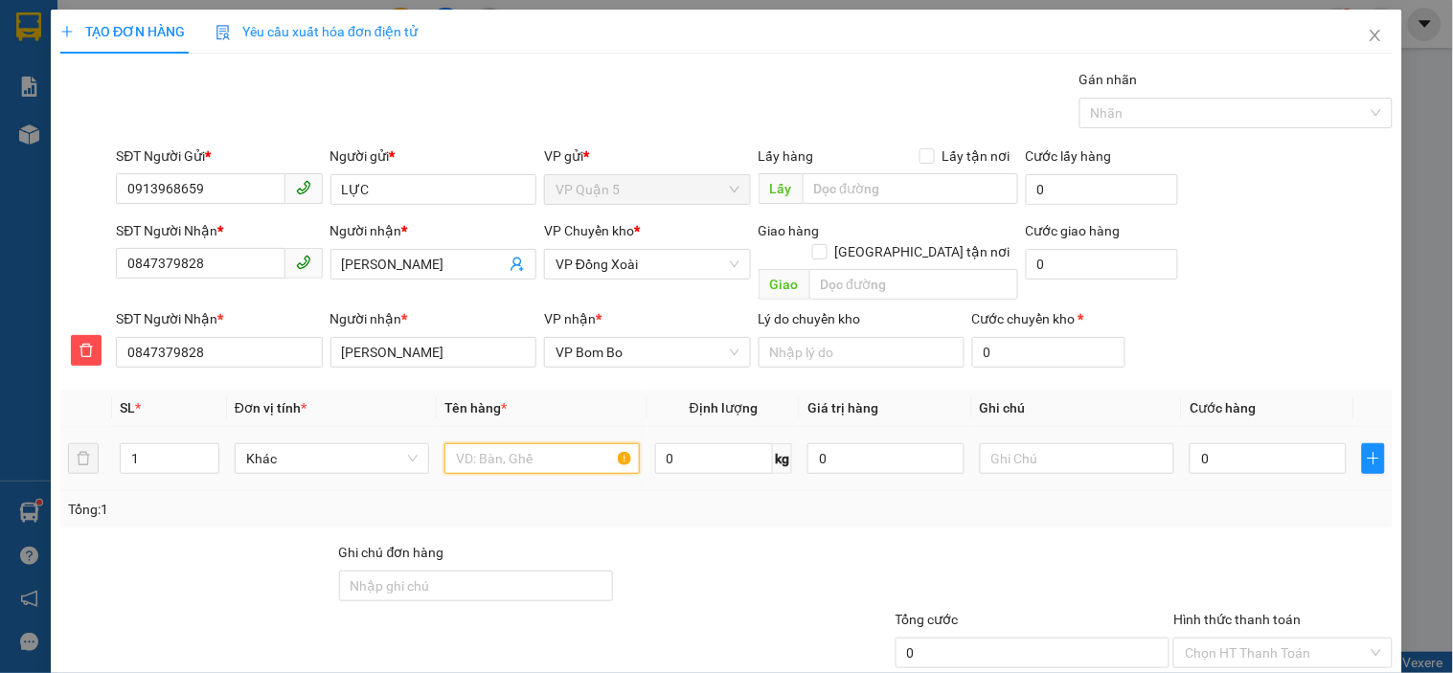
click at [512, 443] on input "text" at bounding box center [541, 458] width 194 height 31
type input "CARTON"
click at [1237, 447] on input "0" at bounding box center [1267, 458] width 157 height 31
type input "3"
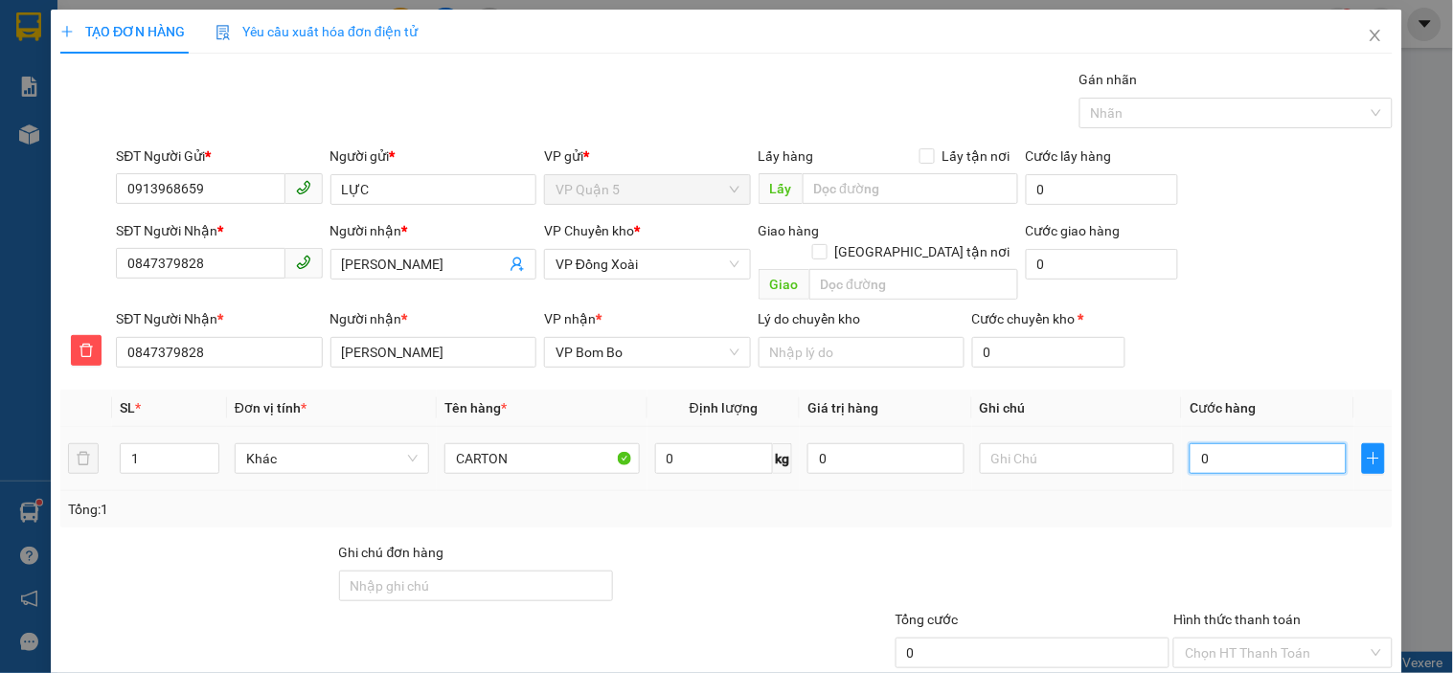
type input "3"
type input "30"
type input "30.000"
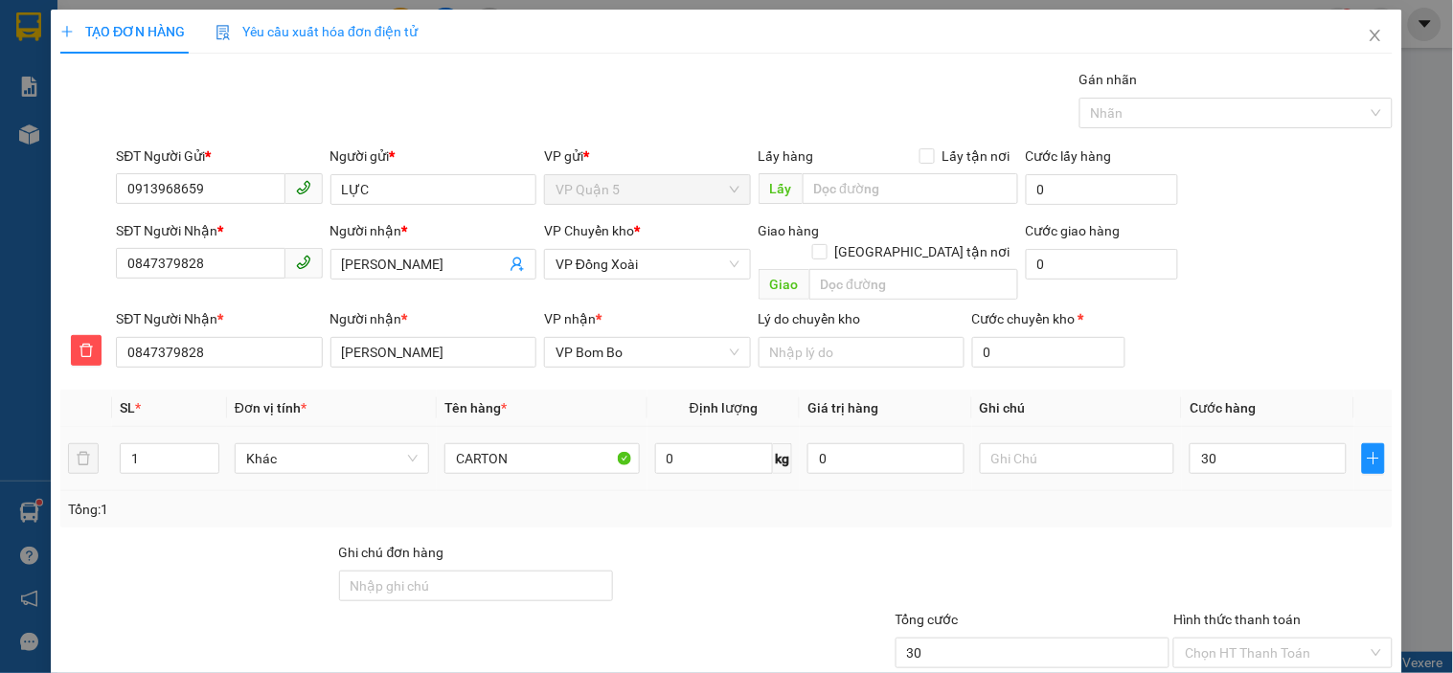
type input "30.000"
click at [1252, 332] on div "SĐT Người Nhận * 0847379828 Người nhận * [PERSON_NAME] VP nhận * VP Bom Bo Lý d…" at bounding box center [754, 341] width 1284 height 67
click at [1090, 447] on input "text" at bounding box center [1077, 458] width 194 height 31
type input "TRONG NGÀY NHẬN"
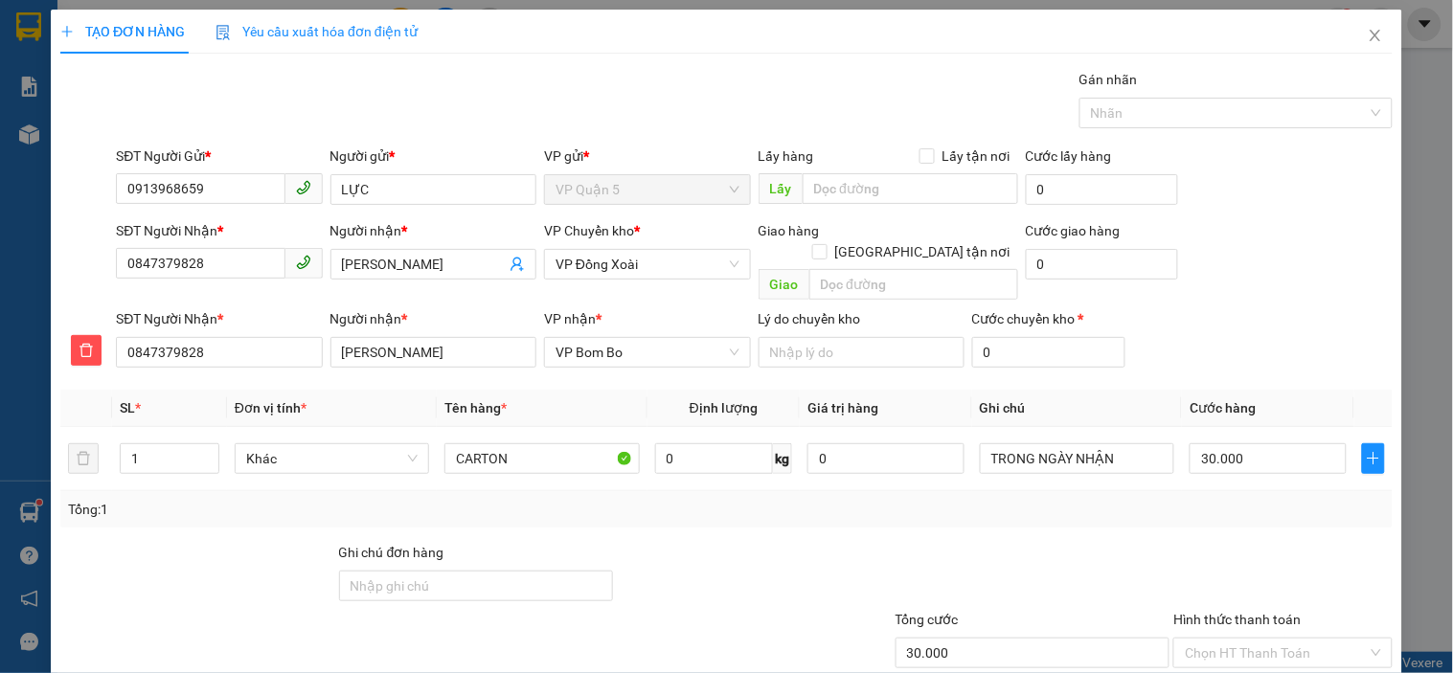
click at [1202, 308] on div "SĐT Người Nhận * 0847379828 Người nhận * [PERSON_NAME] VP nhận * VP Bom Bo Lý d…" at bounding box center [754, 341] width 1284 height 67
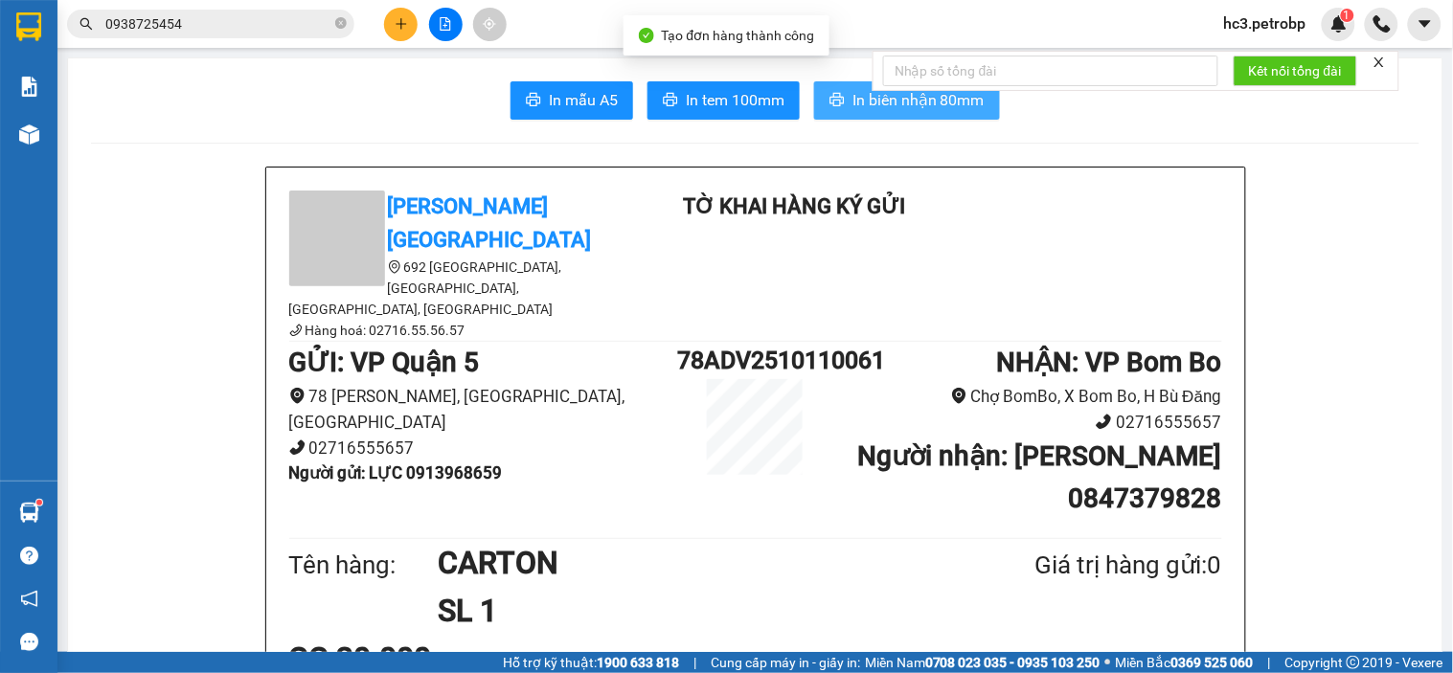
click at [837, 107] on icon "printer" at bounding box center [836, 99] width 15 height 15
click at [752, 98] on span "In tem 100mm" at bounding box center [735, 100] width 99 height 24
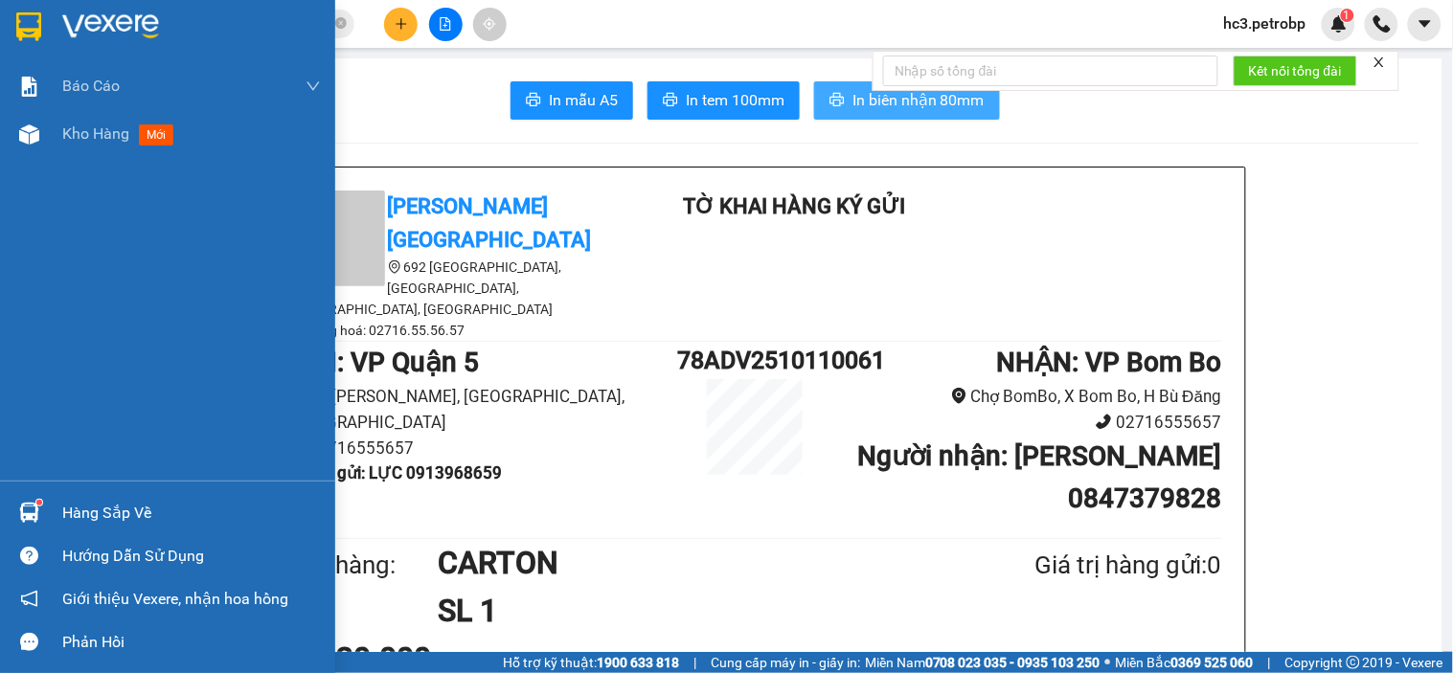
click at [101, 523] on div "Hàng sắp về" at bounding box center [191, 513] width 259 height 29
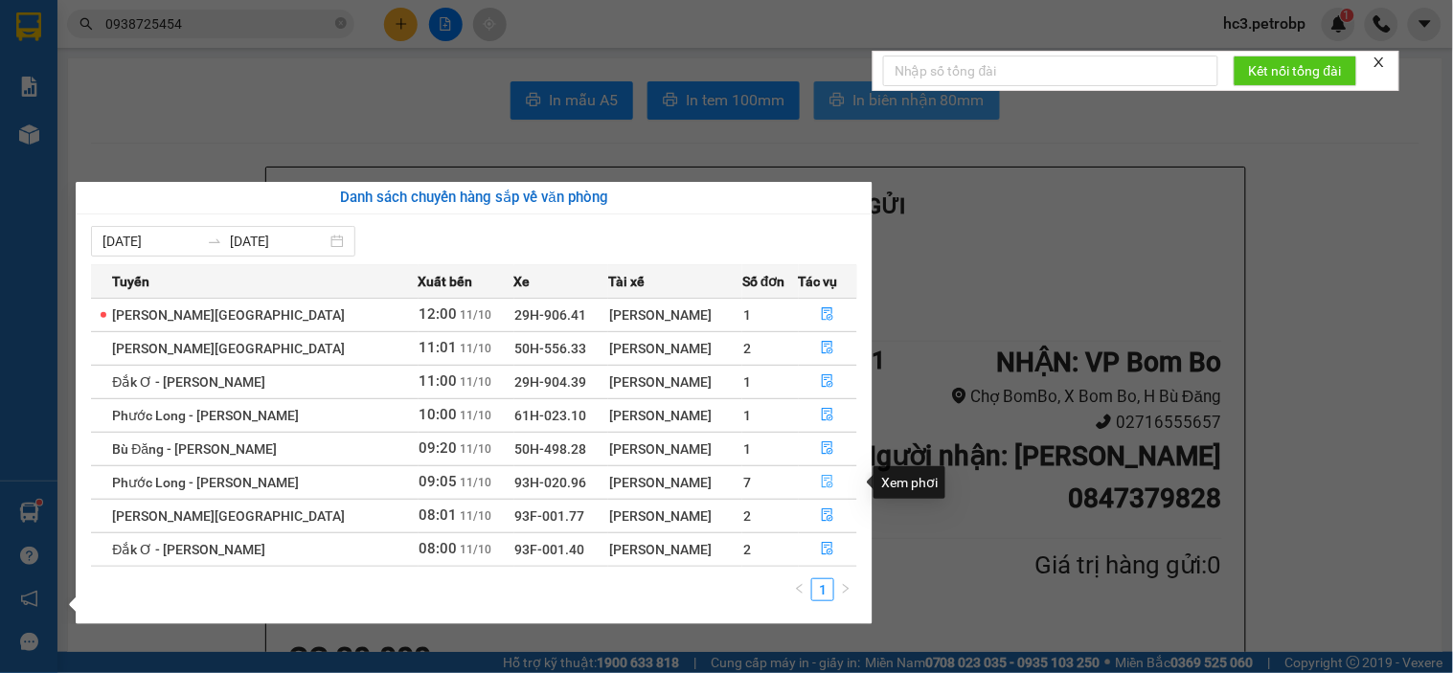
click at [829, 486] on icon "file-done" at bounding box center [828, 481] width 11 height 13
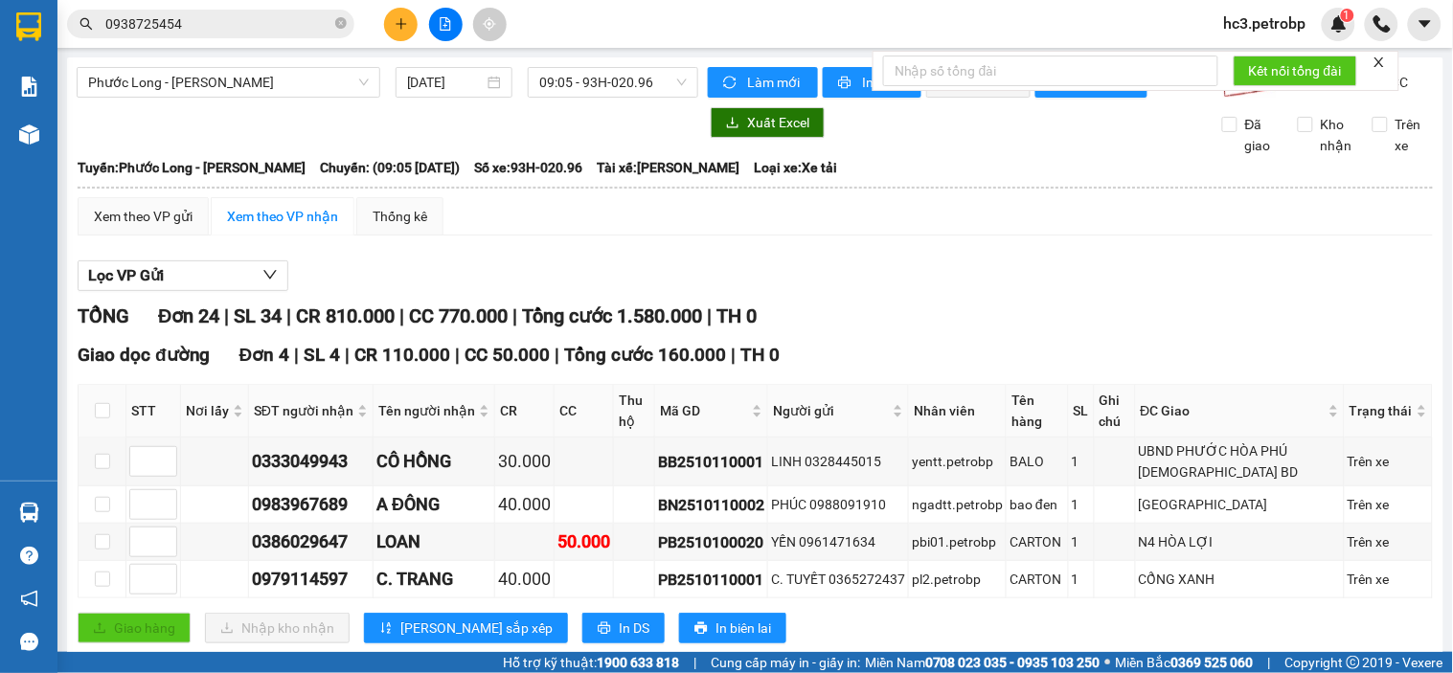
click at [391, 26] on button at bounding box center [401, 25] width 34 height 34
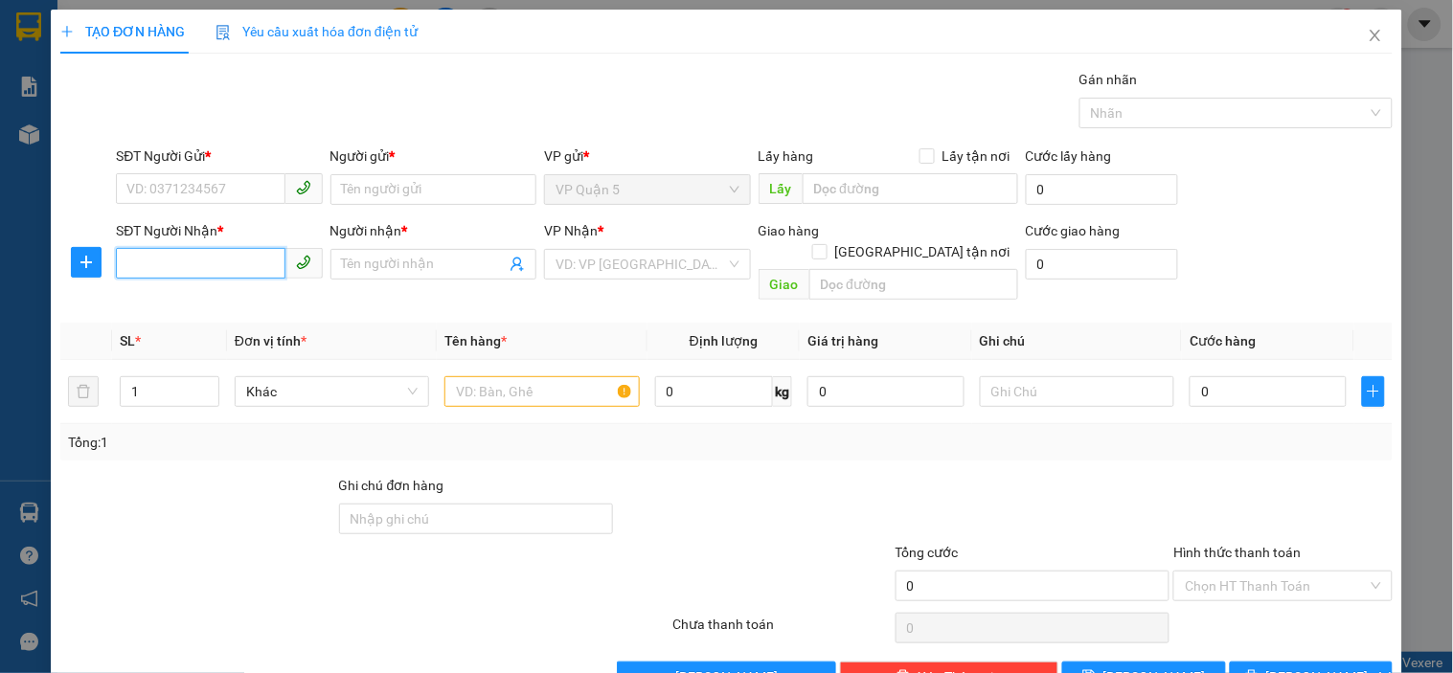
click at [221, 262] on input "SĐT Người Nhận *" at bounding box center [200, 263] width 169 height 31
type input "0901577879"
click at [220, 311] on div "0901577879 - VINH" at bounding box center [216, 302] width 181 height 21
type input "VINH"
type input "30.000"
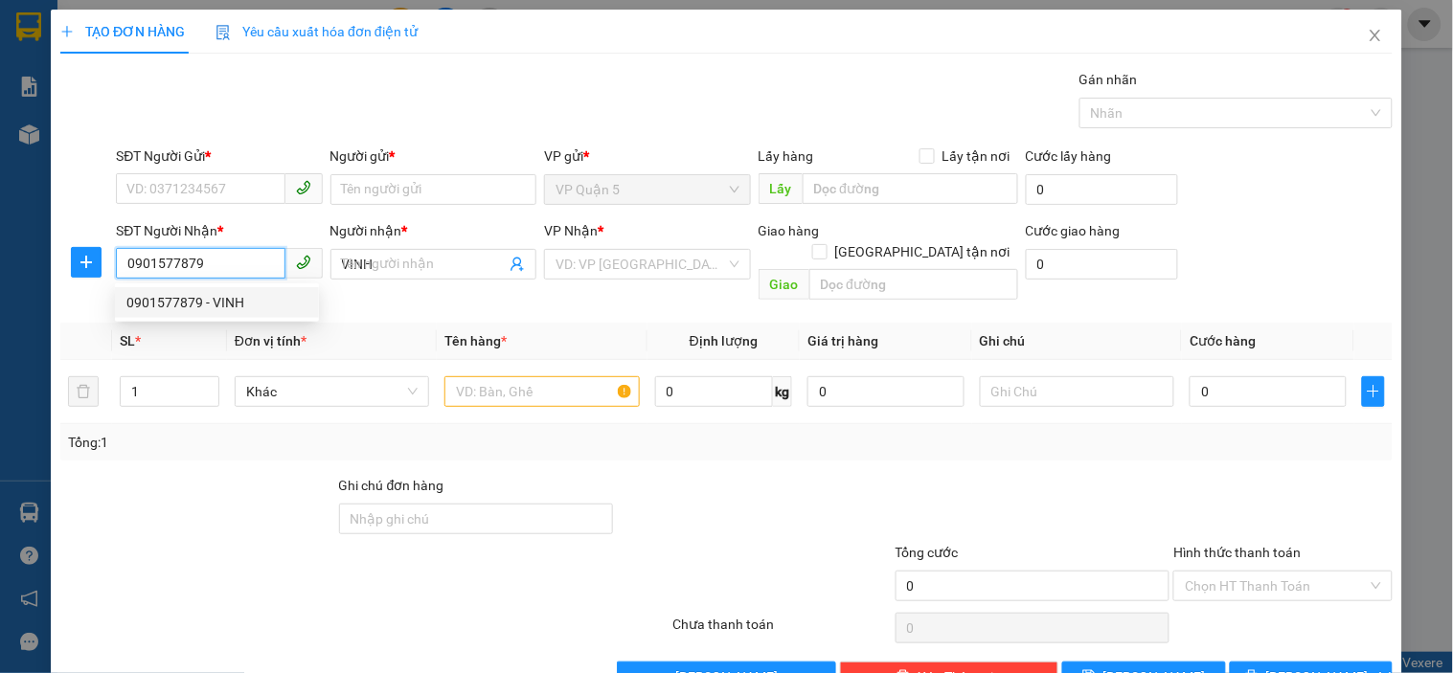
type input "30.000"
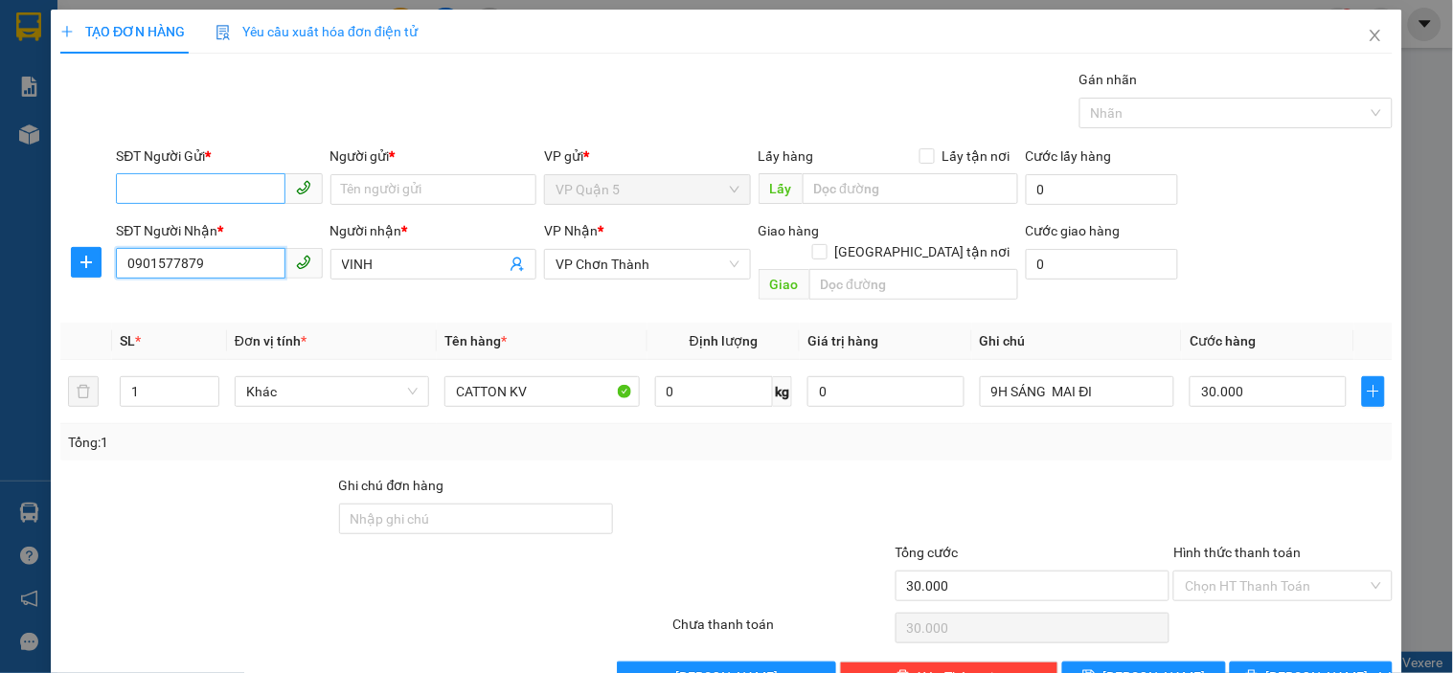
type input "0901577879"
click at [215, 188] on input "SĐT Người Gửi *" at bounding box center [200, 188] width 169 height 31
click at [233, 184] on input "SĐT Người Gửi *" at bounding box center [200, 188] width 169 height 31
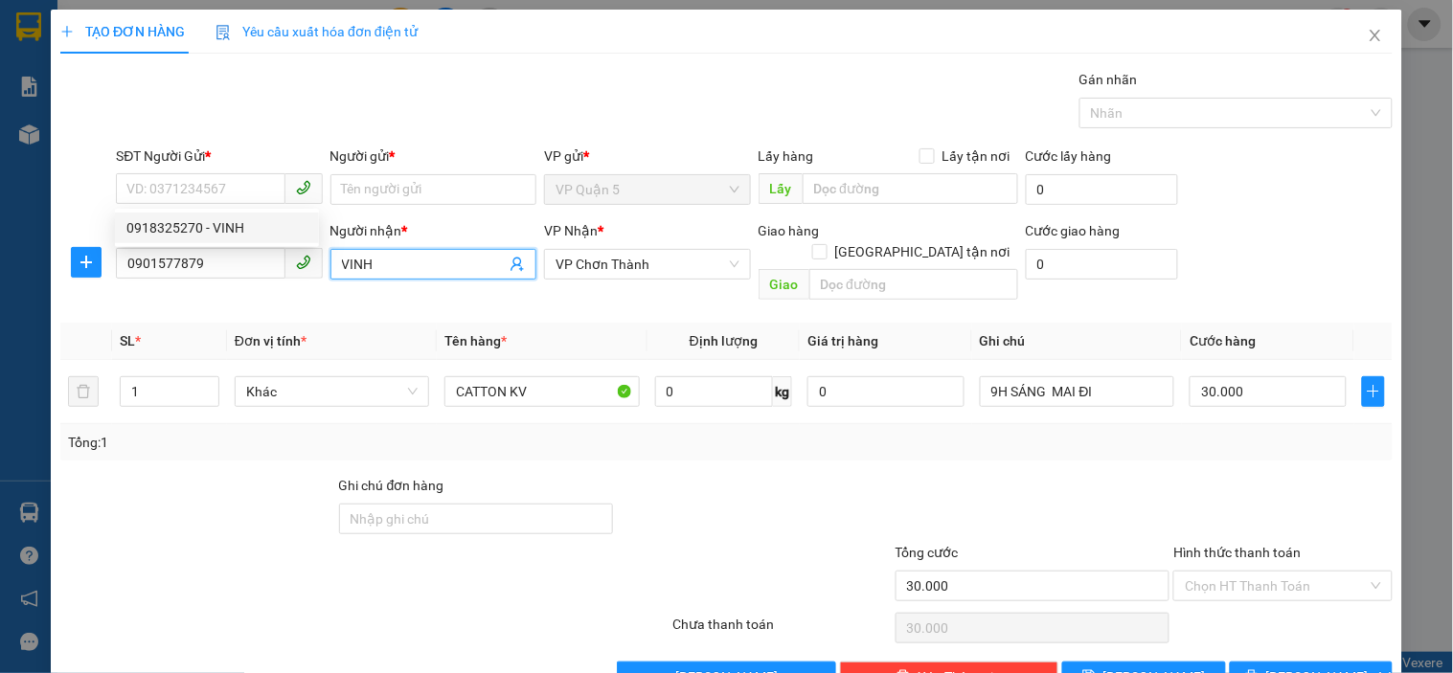
click at [381, 261] on input "VINH" at bounding box center [424, 264] width 164 height 21
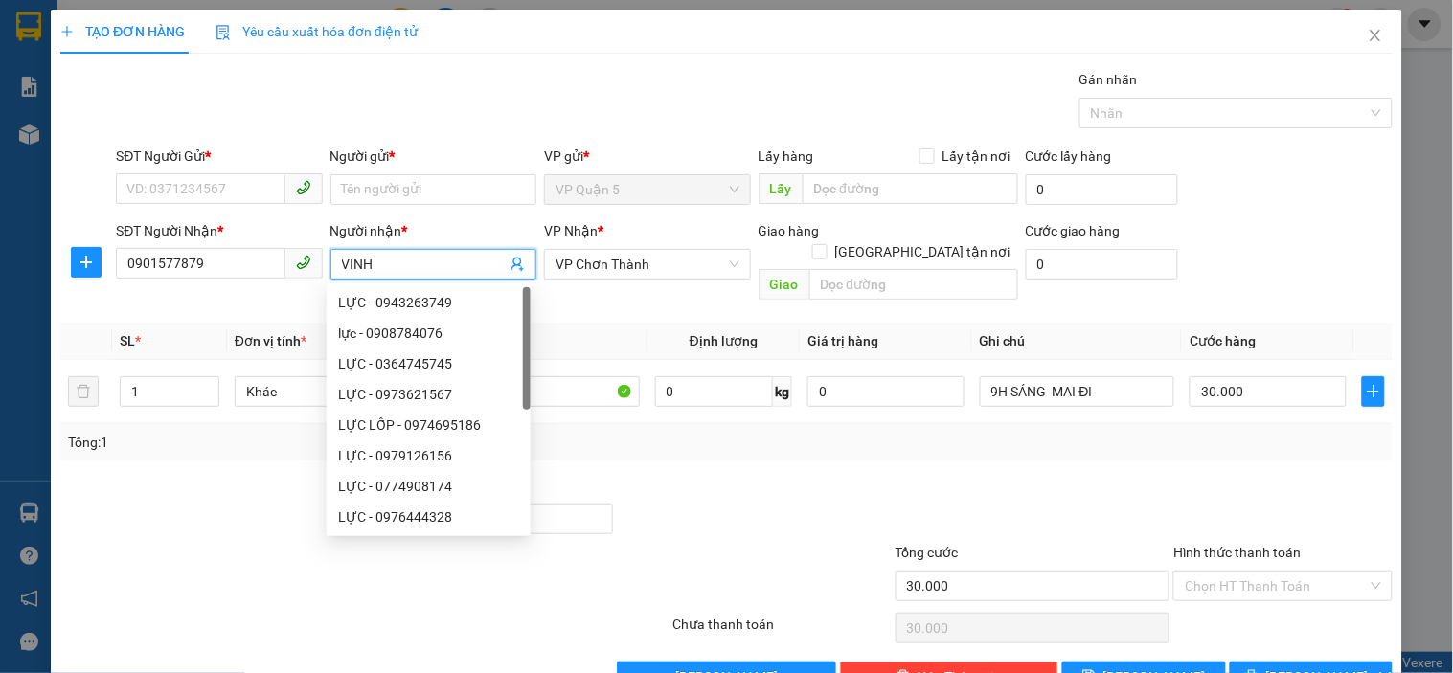
click at [381, 261] on input "VINH" at bounding box center [424, 264] width 164 height 21
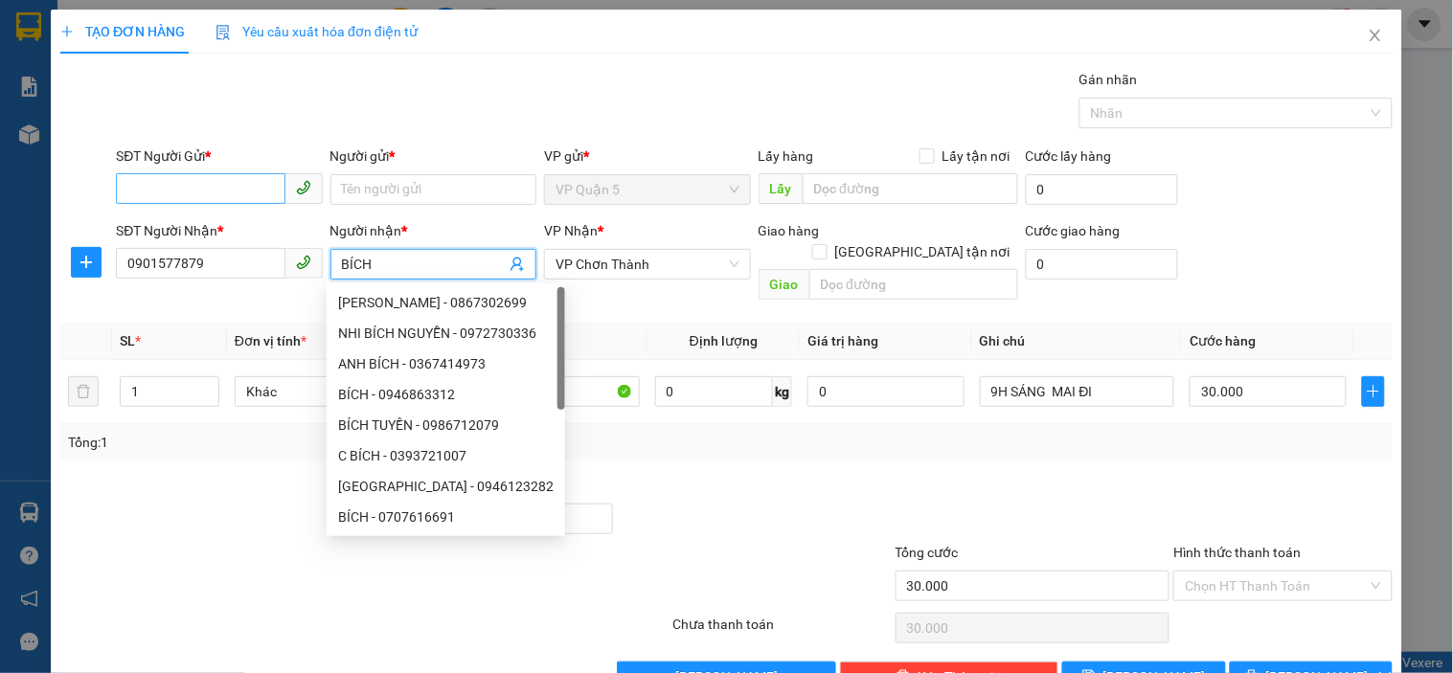
type input "BÍCH"
click at [226, 199] on input "SĐT Người Gửi *" at bounding box center [200, 188] width 169 height 31
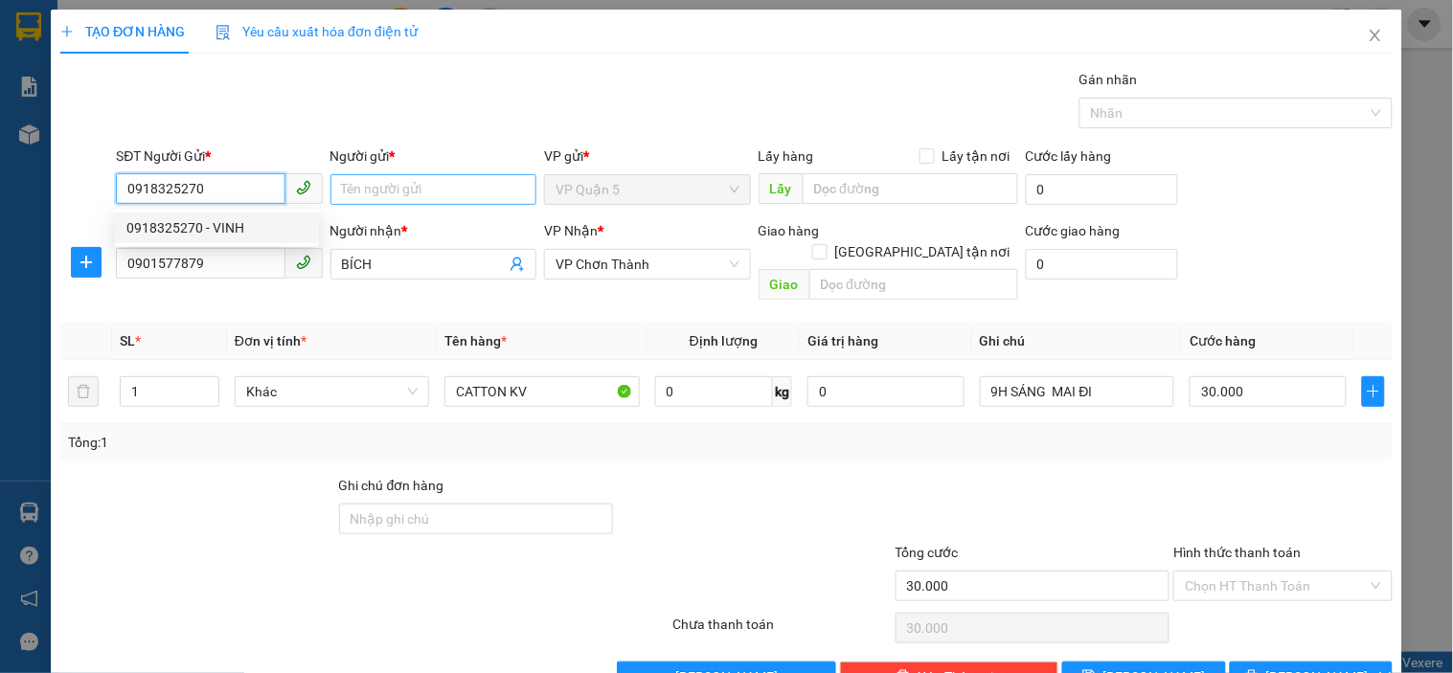
type input "0918325270"
click at [393, 198] on input "Người gửi *" at bounding box center [433, 189] width 206 height 31
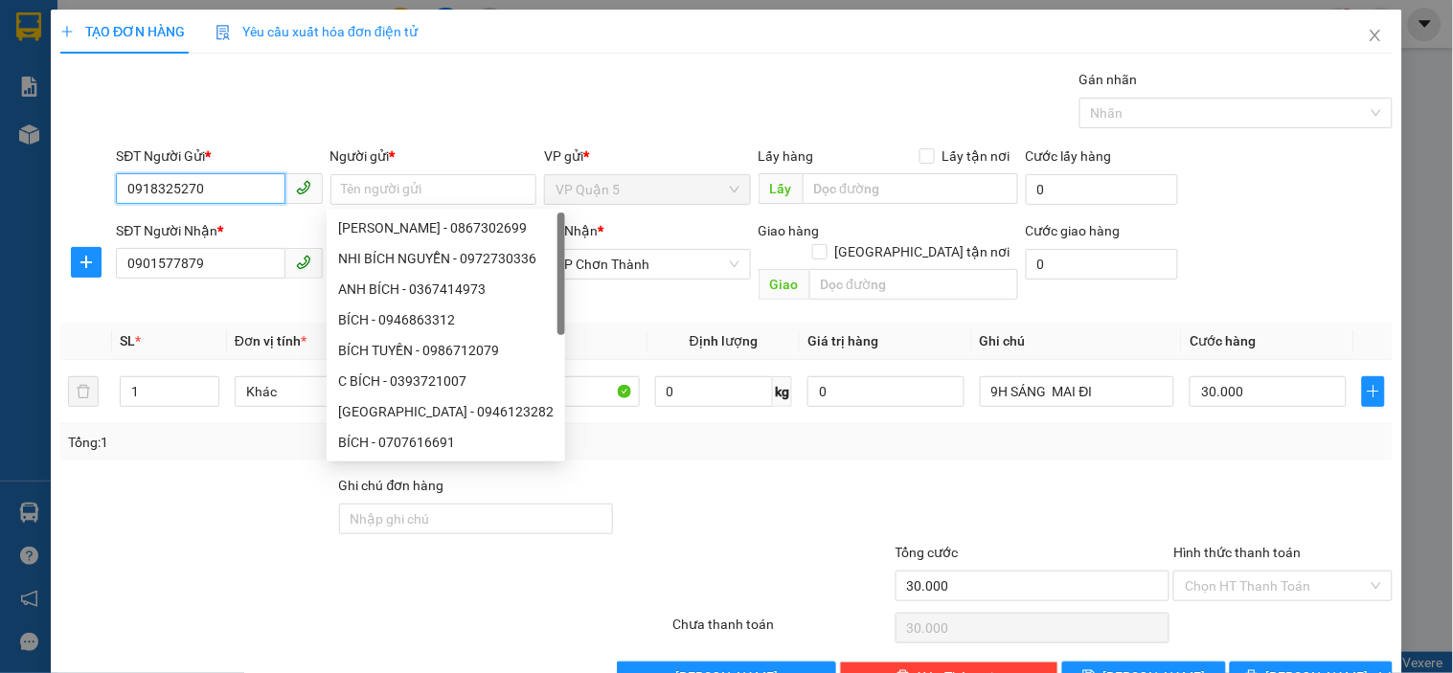
click at [237, 175] on input "0918325270" at bounding box center [200, 188] width 169 height 31
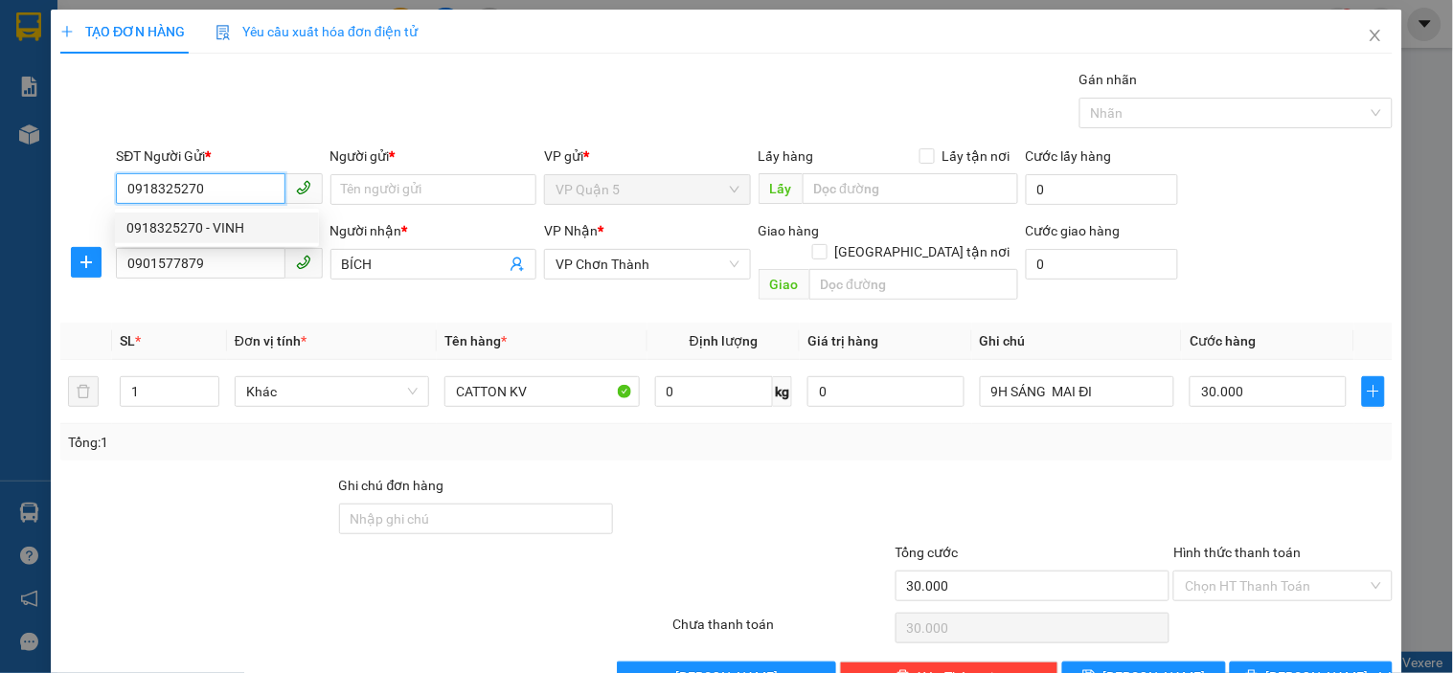
click at [240, 223] on div "0918325270 - VINH" at bounding box center [216, 227] width 181 height 21
type input "VINH"
click at [369, 118] on div "Gói vận chuyển * Tiêu chuẩn Gán nhãn Nhãn" at bounding box center [754, 102] width 1284 height 67
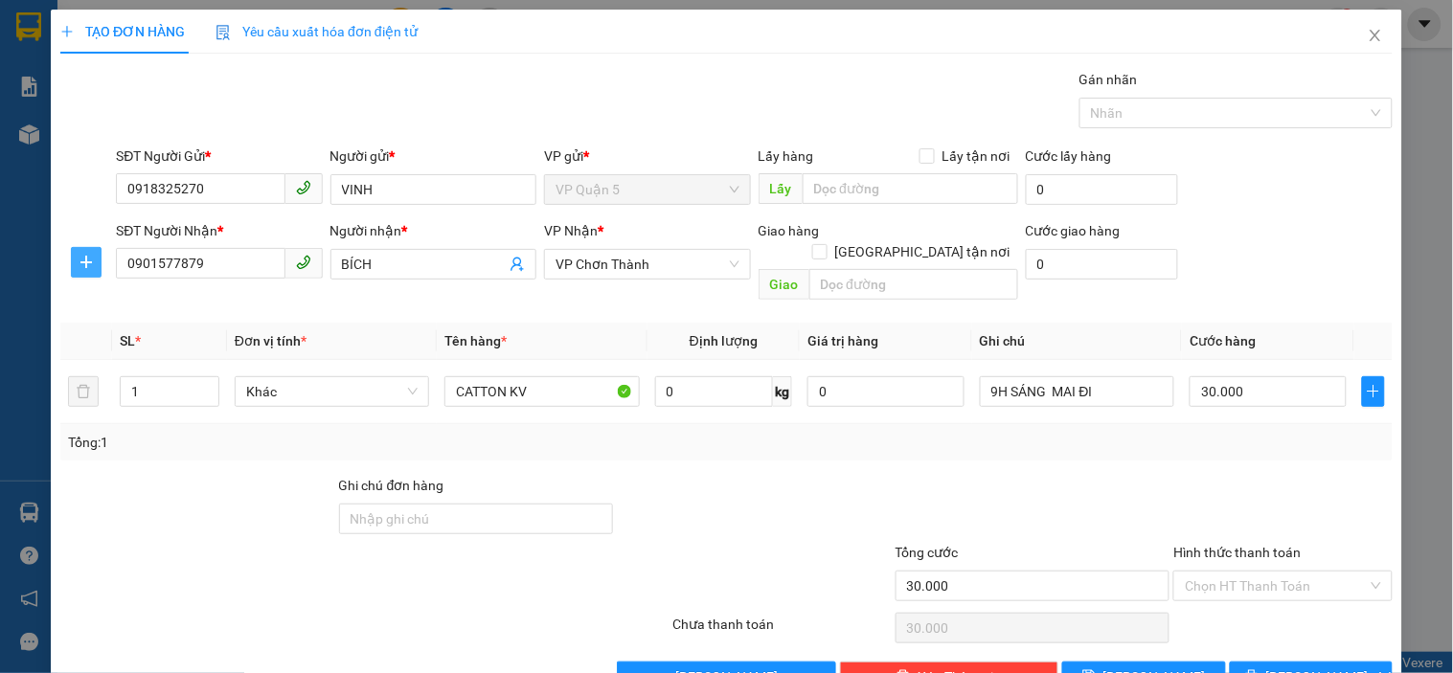
click at [86, 264] on icon "plus" at bounding box center [86, 262] width 15 height 15
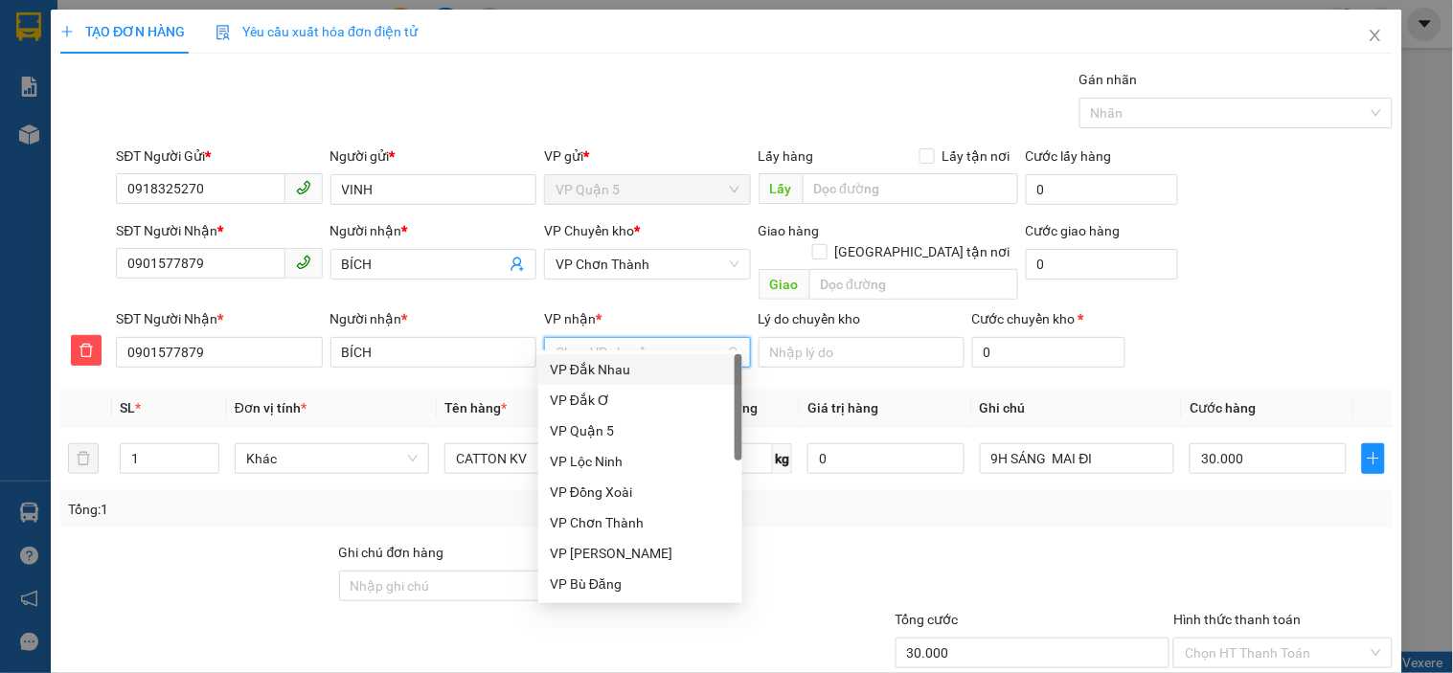
click at [627, 338] on input "VP nhận *" at bounding box center [639, 352] width 169 height 29
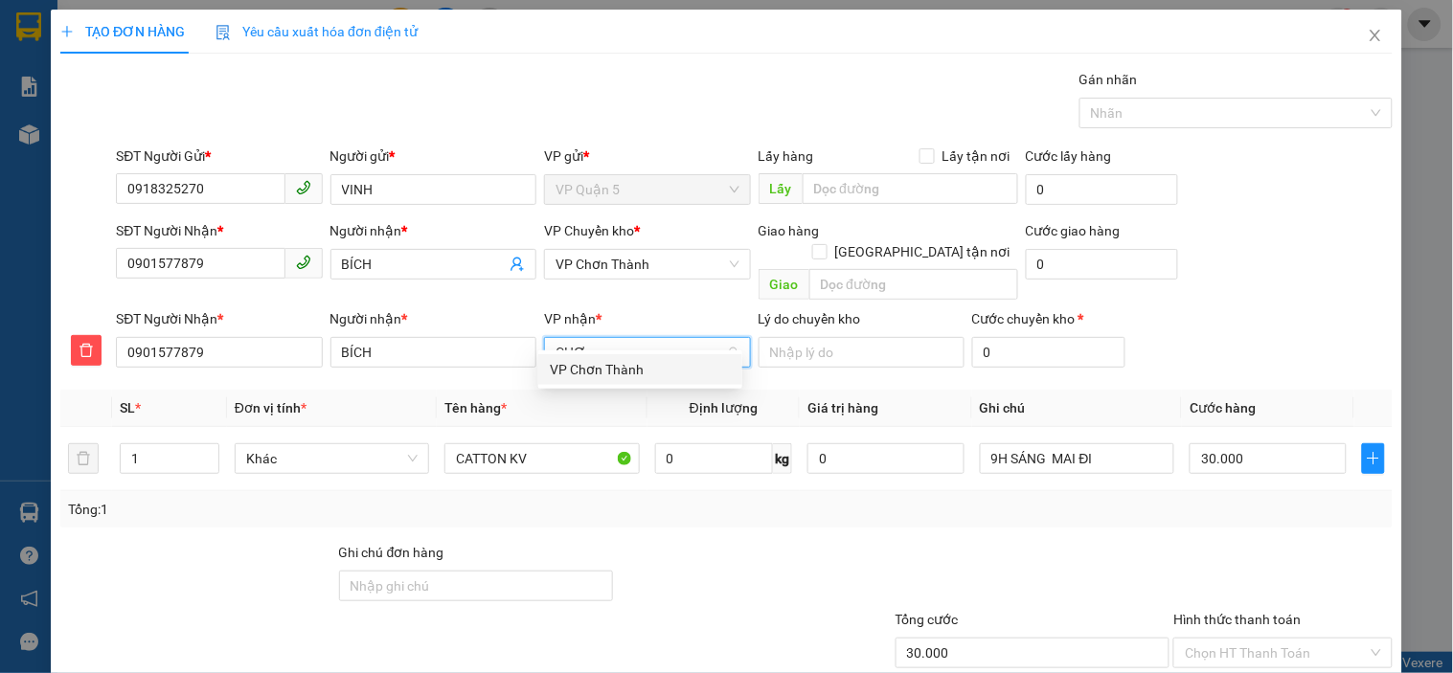
type input "CHƠN"
click at [604, 371] on div "VP Chơn Thành" at bounding box center [640, 369] width 181 height 21
click at [644, 259] on span "VP Chơn Thành" at bounding box center [646, 264] width 183 height 29
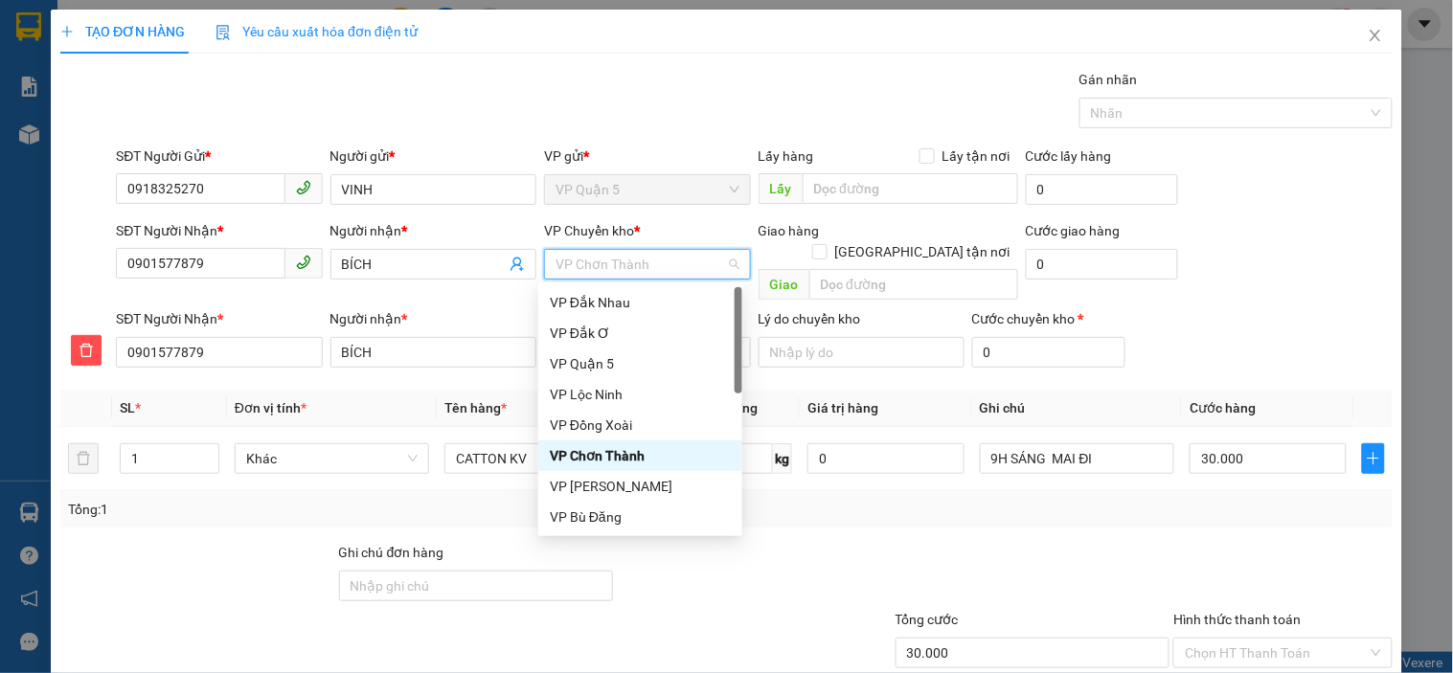
type input "D"
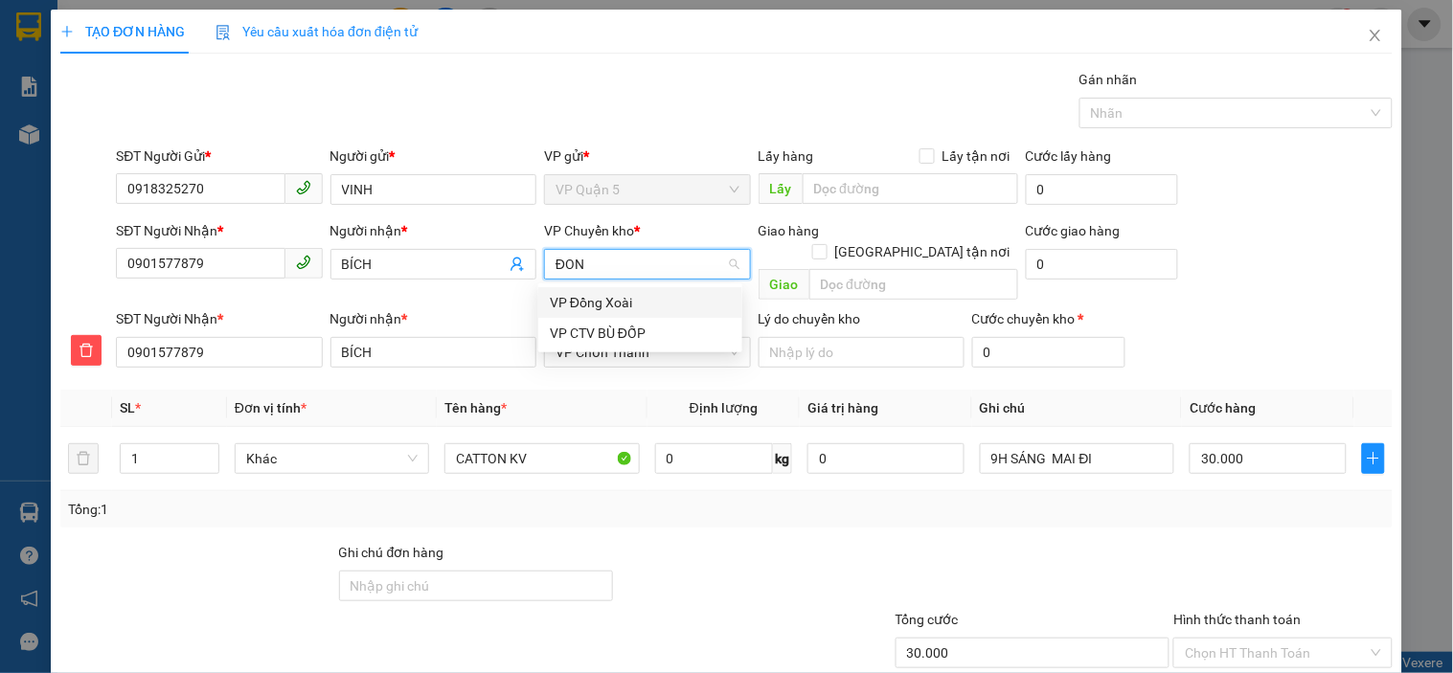
type input "ĐONG"
click at [633, 306] on div "VP Đồng Xoài" at bounding box center [640, 302] width 181 height 21
click at [1291, 276] on div "SĐT Người Nhận * 0901577879 Người nhận * BÍCH VP Chuyển kho * VP Đồng Xoài Giao…" at bounding box center [754, 264] width 1284 height 88
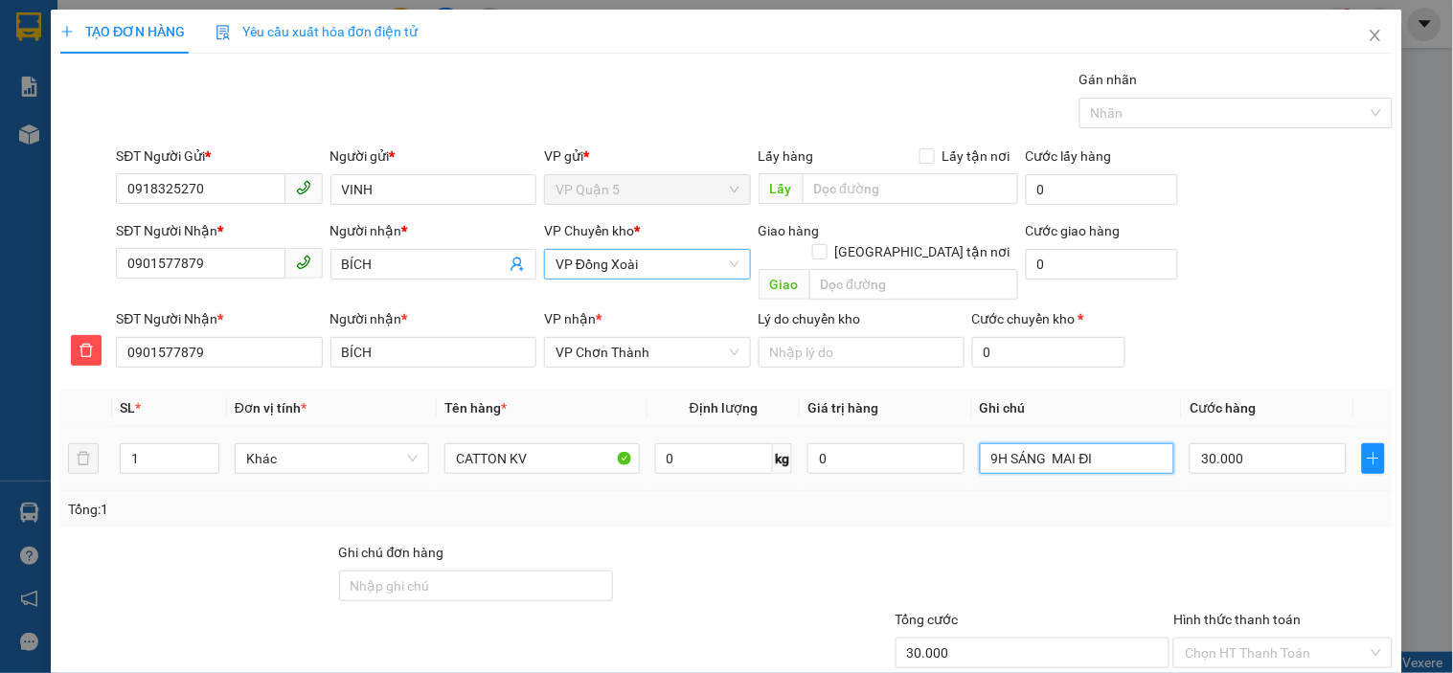
click at [1124, 443] on input "9H SÁNG MAI ĐI" at bounding box center [1077, 458] width 194 height 31
type input "TRONG NGÀY NHẬN"
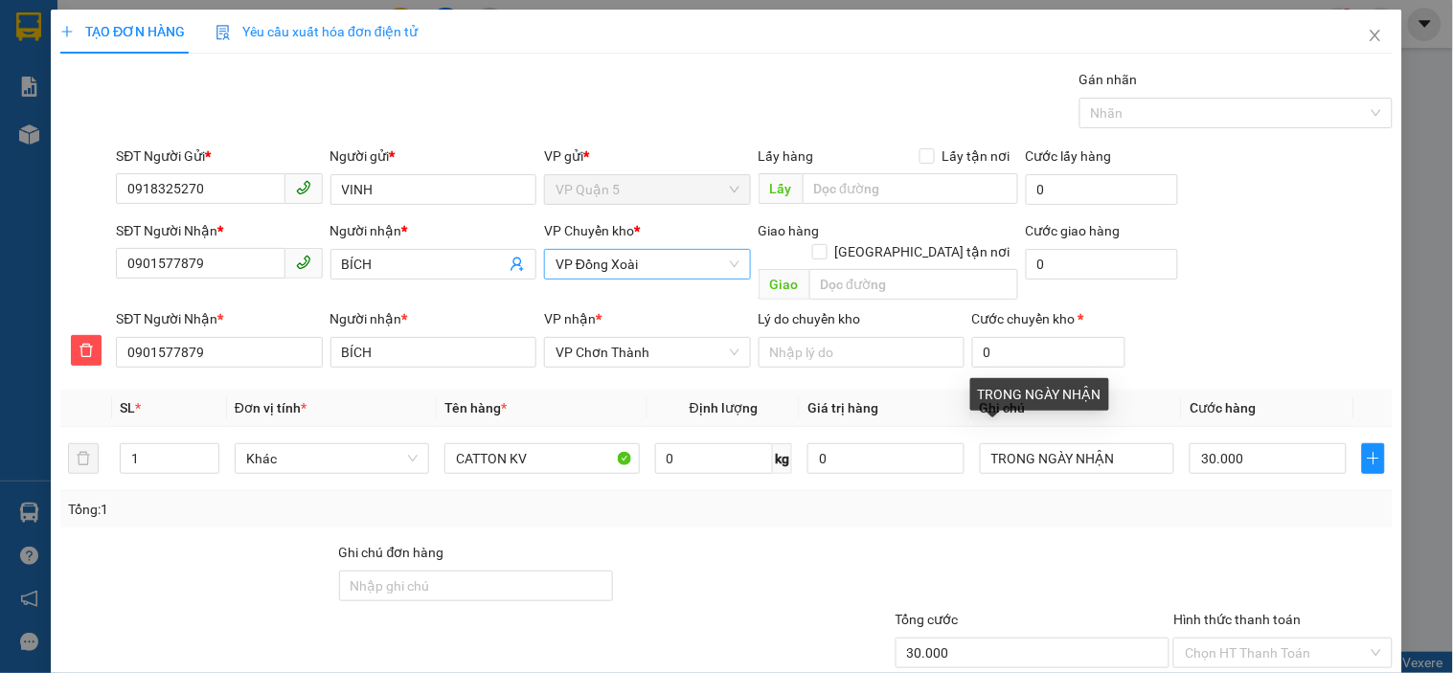
click at [1231, 308] on div "SĐT Người Nhận * 0901577879 Người nhận * BÍCH VP nhận * VP Chơn Thành Lý do chu…" at bounding box center [754, 341] width 1284 height 67
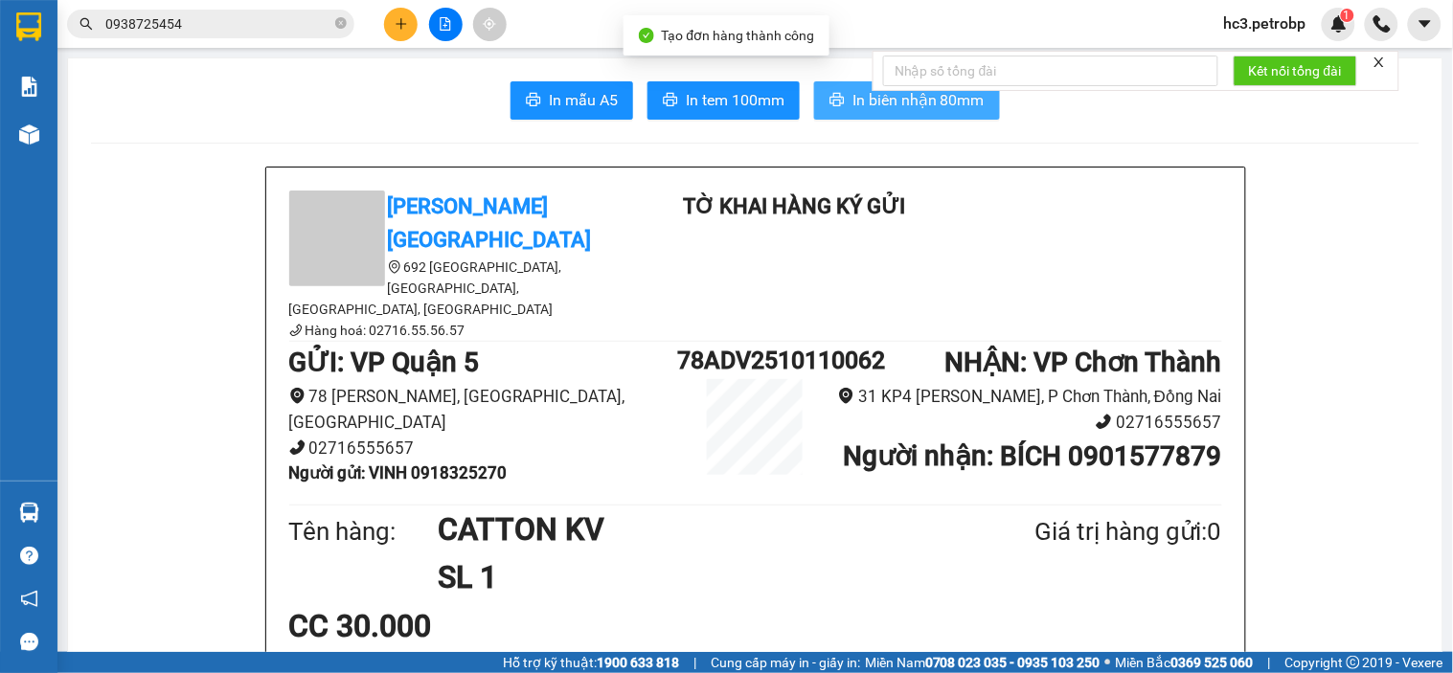
click at [932, 101] on span "In biên nhận 80mm" at bounding box center [918, 100] width 132 height 24
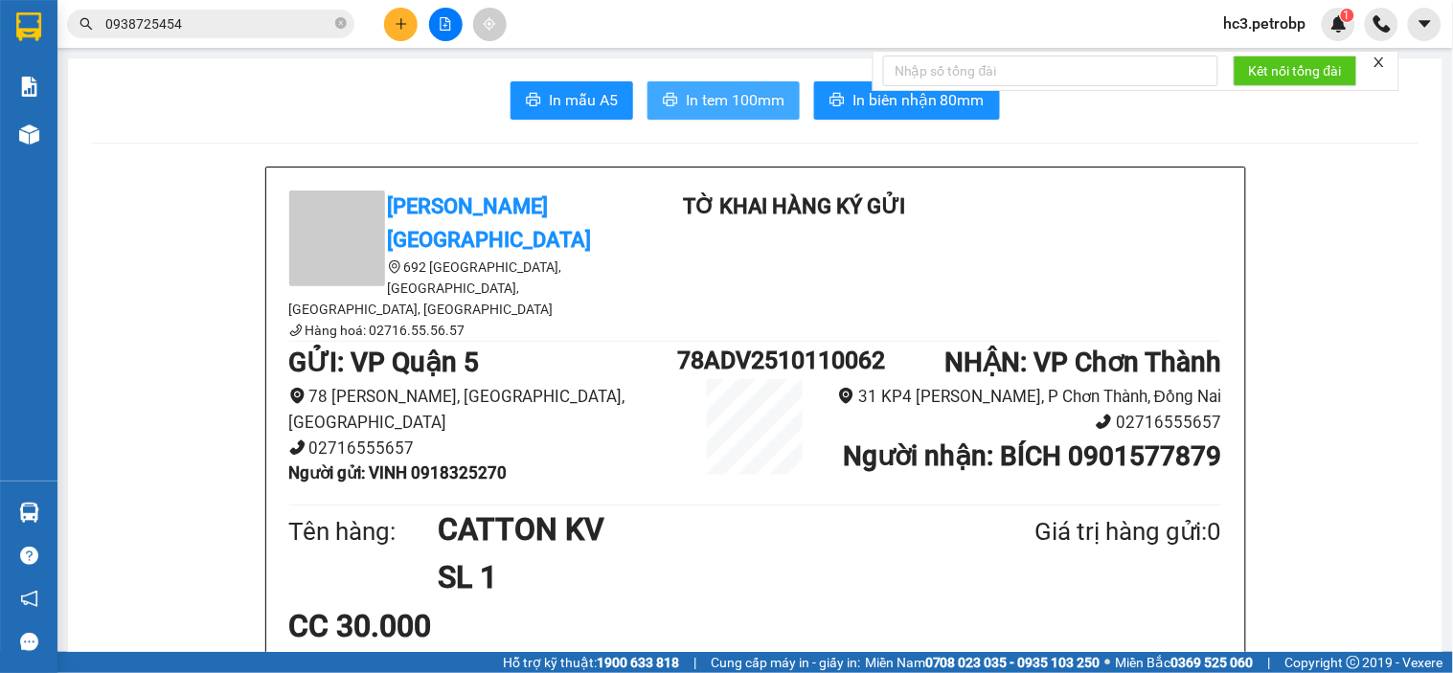
click at [752, 102] on span "In tem 100mm" at bounding box center [735, 100] width 99 height 24
click at [387, 102] on div "In mẫu A5 In tem 100mm In biên nhận 80mm" at bounding box center [755, 100] width 1328 height 38
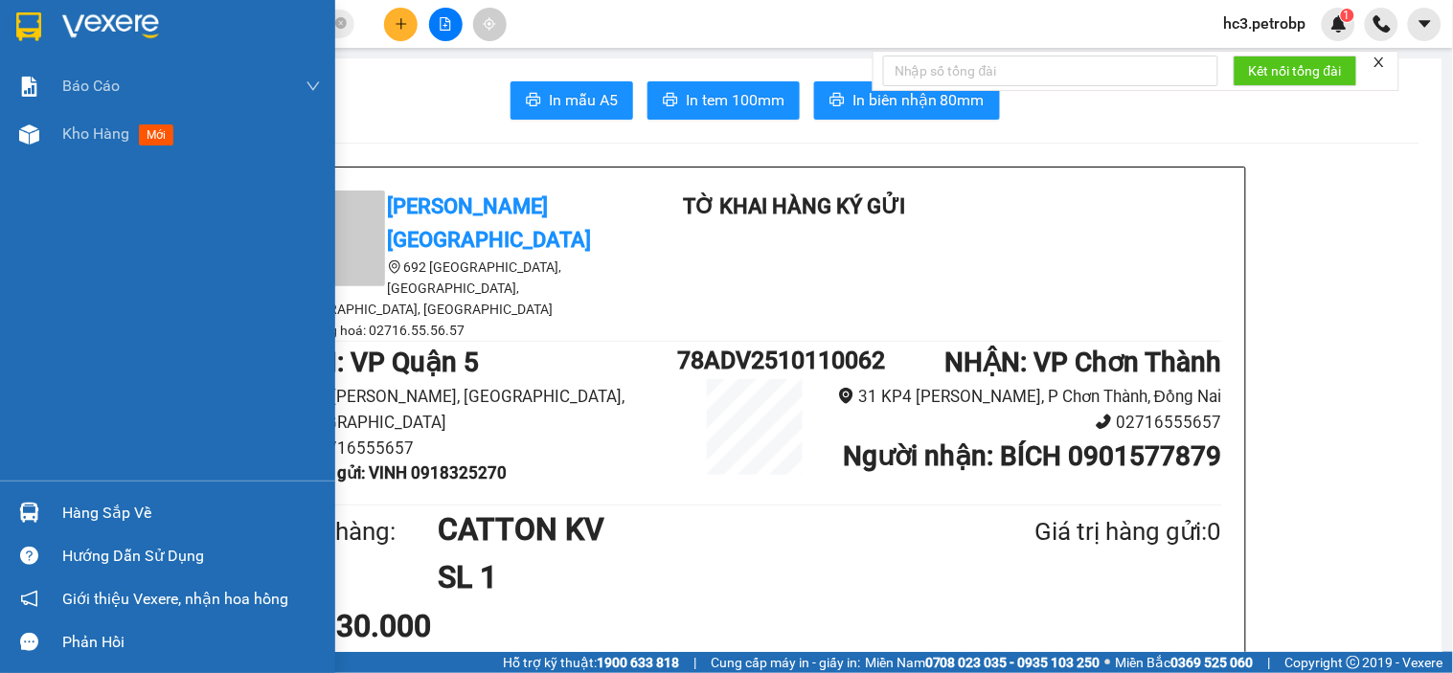
click at [67, 502] on div "Hàng sắp về" at bounding box center [191, 513] width 259 height 29
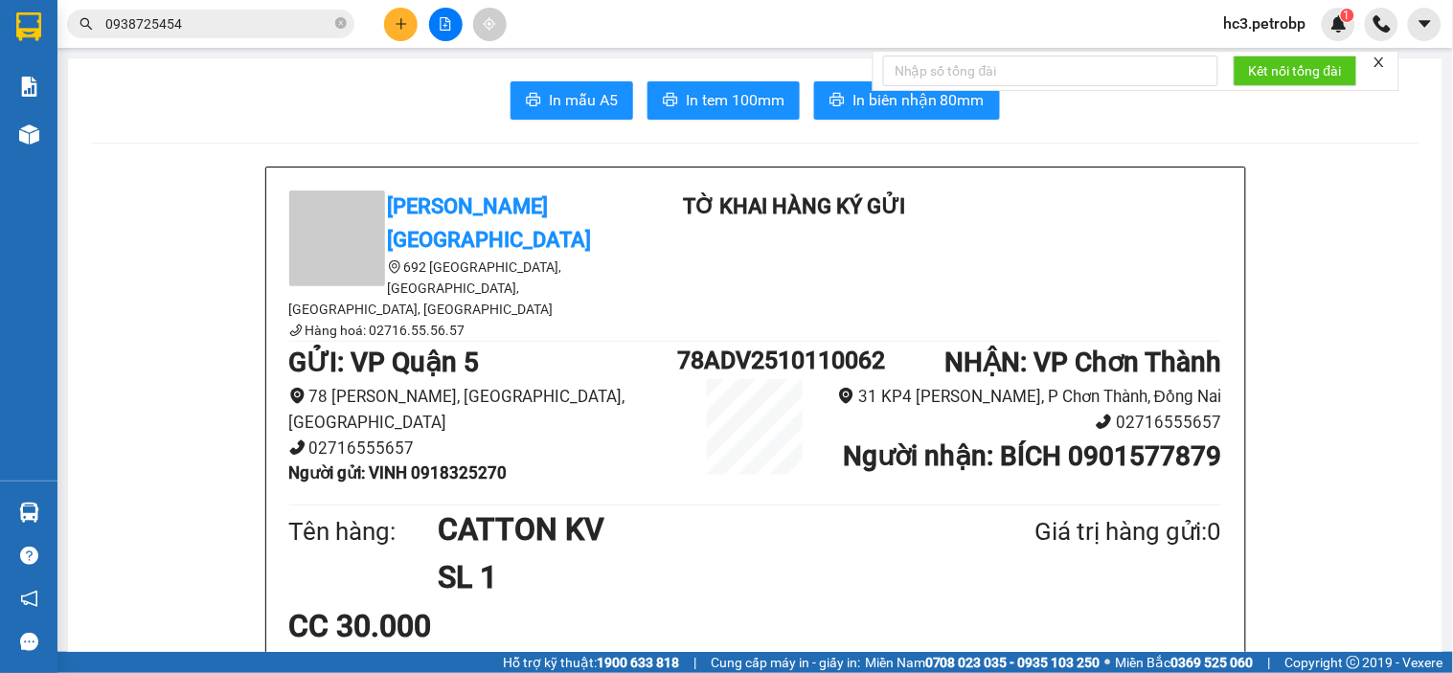
click at [1038, 386] on section "Kết quả tìm kiếm ( 41 ) Bộ lọc Ngày tạo đơn gần nhất Mã ĐH Trạng thái Món hàng …" at bounding box center [726, 336] width 1453 height 673
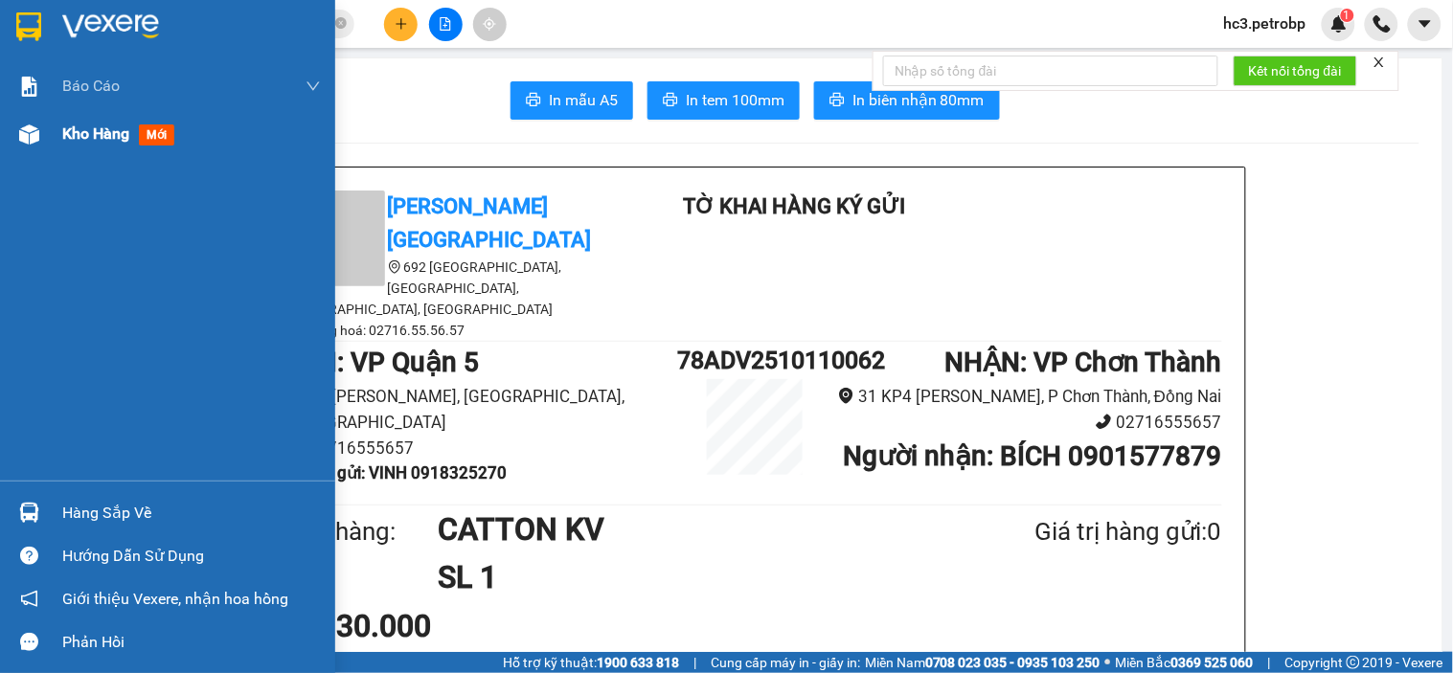
click at [24, 146] on div at bounding box center [29, 135] width 34 height 34
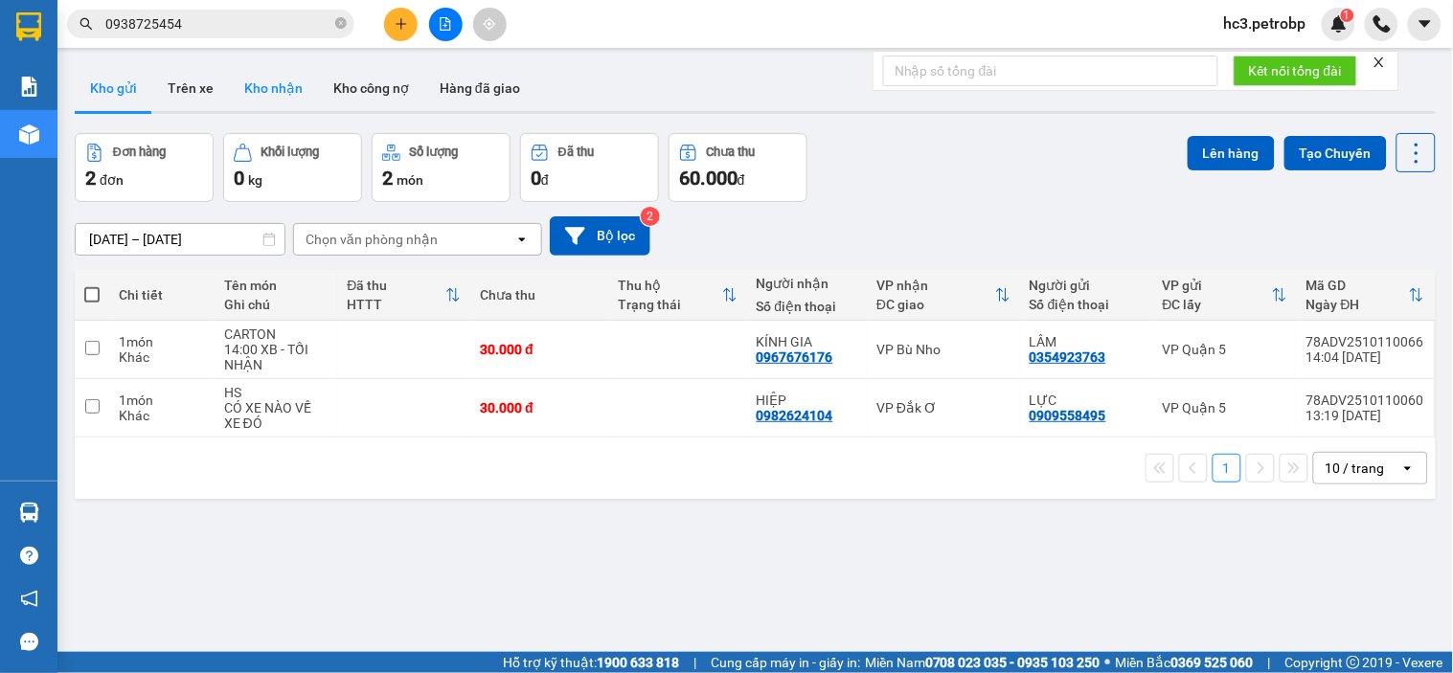
click at [261, 99] on button "Kho nhận" at bounding box center [273, 88] width 89 height 46
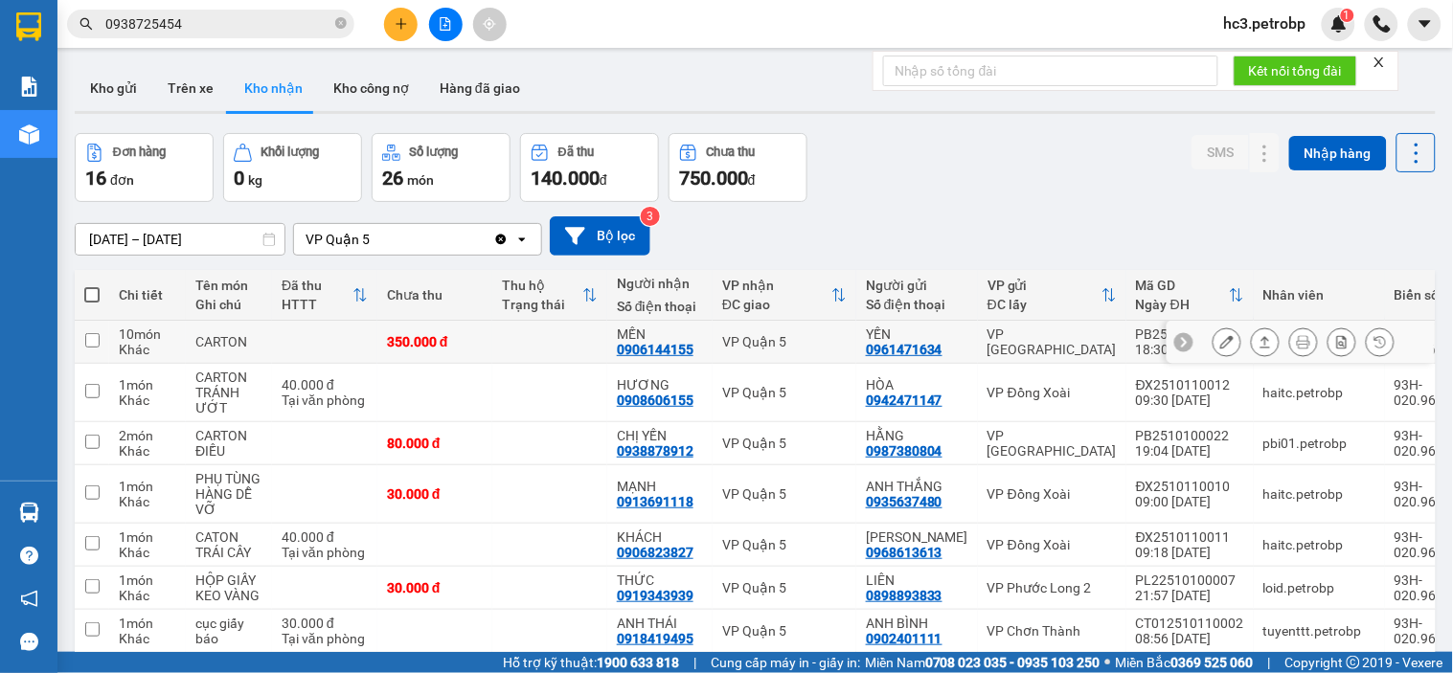
click at [1309, 341] on div at bounding box center [1303, 341] width 182 height 29
click at [1328, 340] on button at bounding box center [1341, 343] width 27 height 34
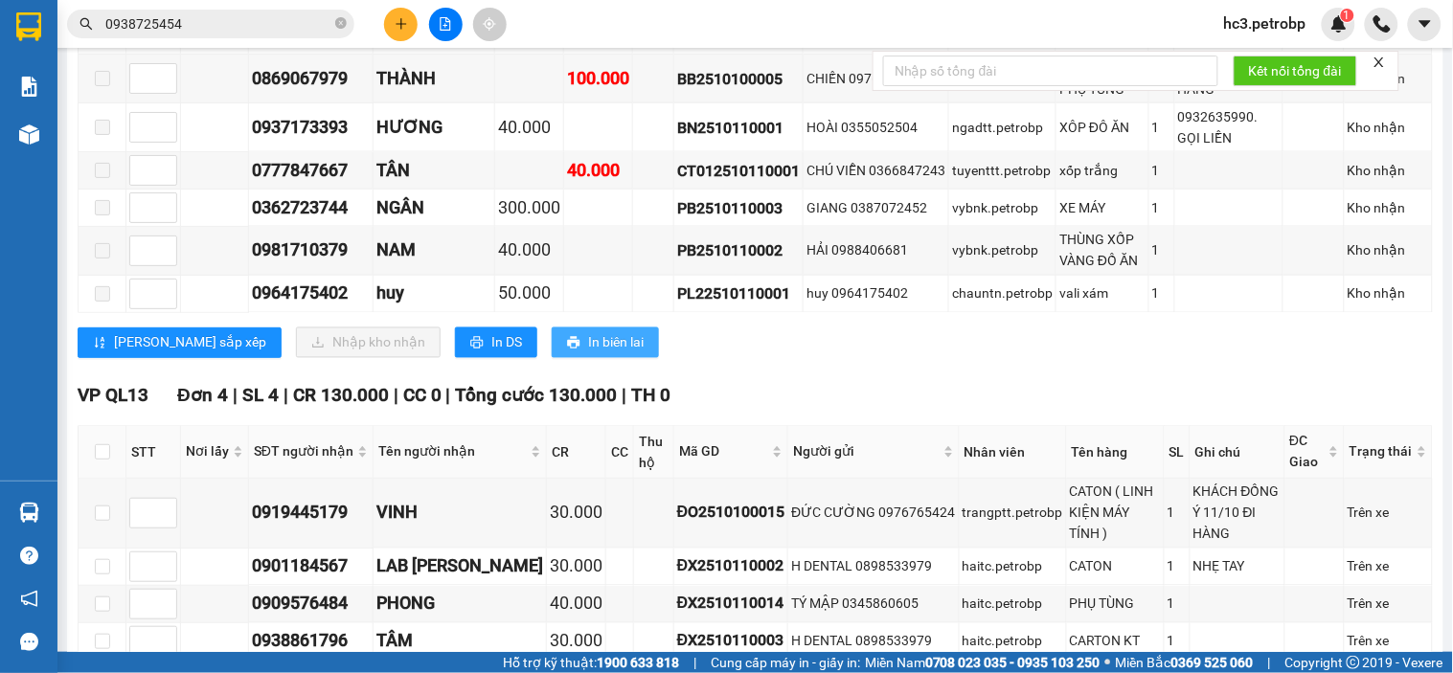
scroll to position [1703, 0]
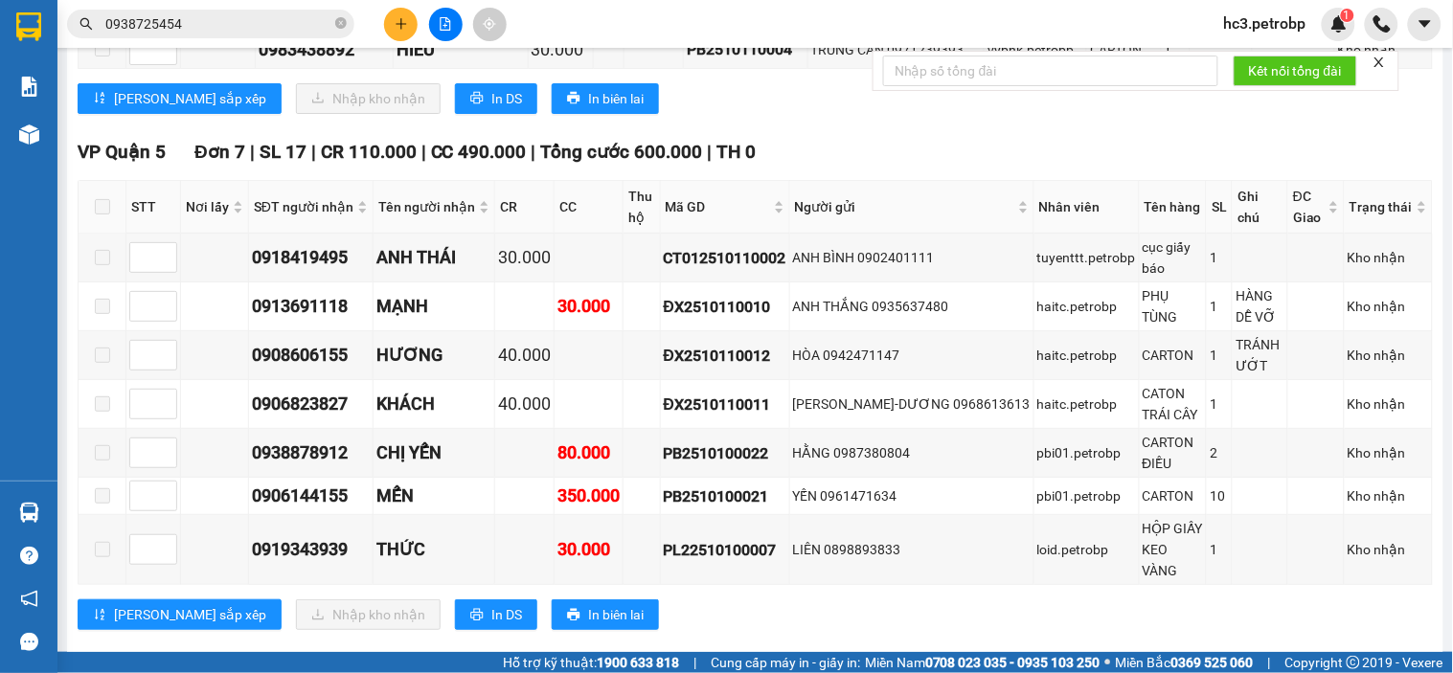
click at [398, 30] on icon "plus" at bounding box center [401, 23] width 13 height 13
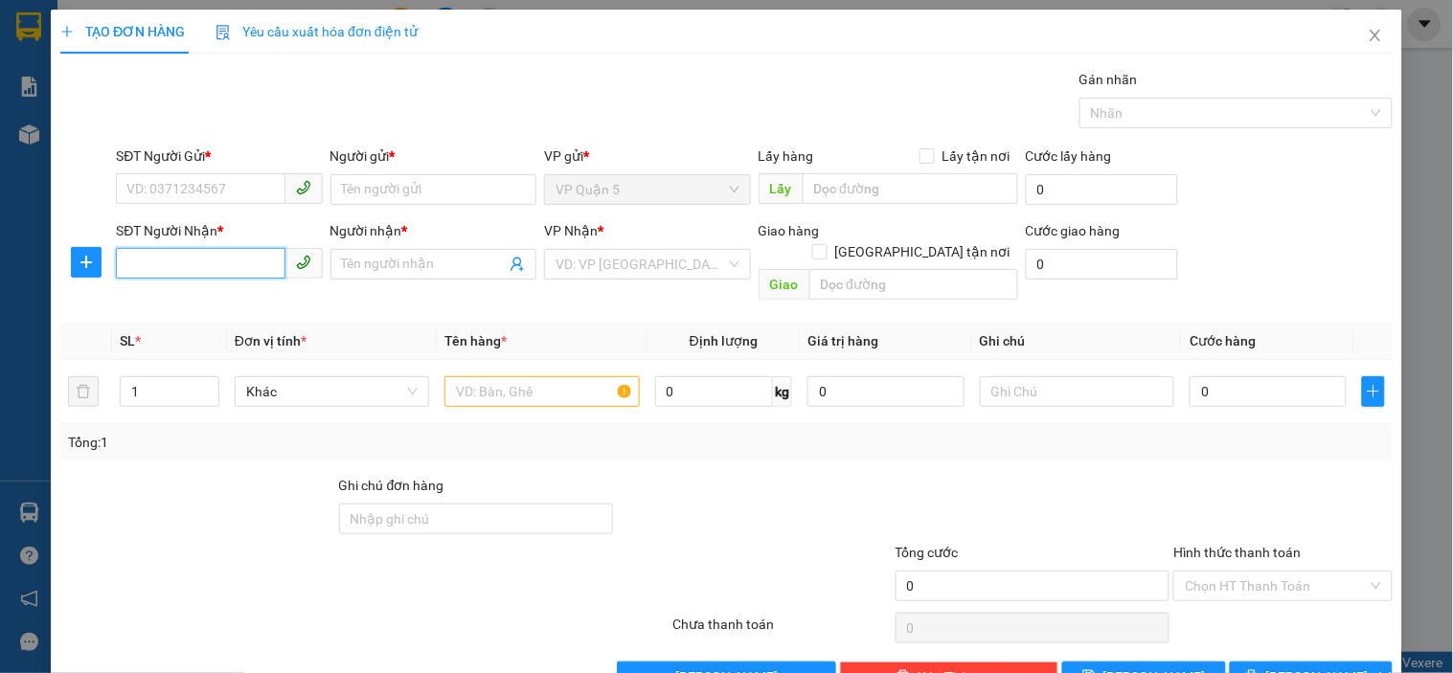
click at [184, 268] on input "SĐT Người Nhận *" at bounding box center [200, 263] width 169 height 31
click at [215, 271] on input "SĐT Người Nhận *" at bounding box center [200, 263] width 169 height 31
type input "0888126786"
click at [190, 295] on div "0888126786 - ANH LÂM" at bounding box center [216, 302] width 181 height 21
type input "ANH LÂM"
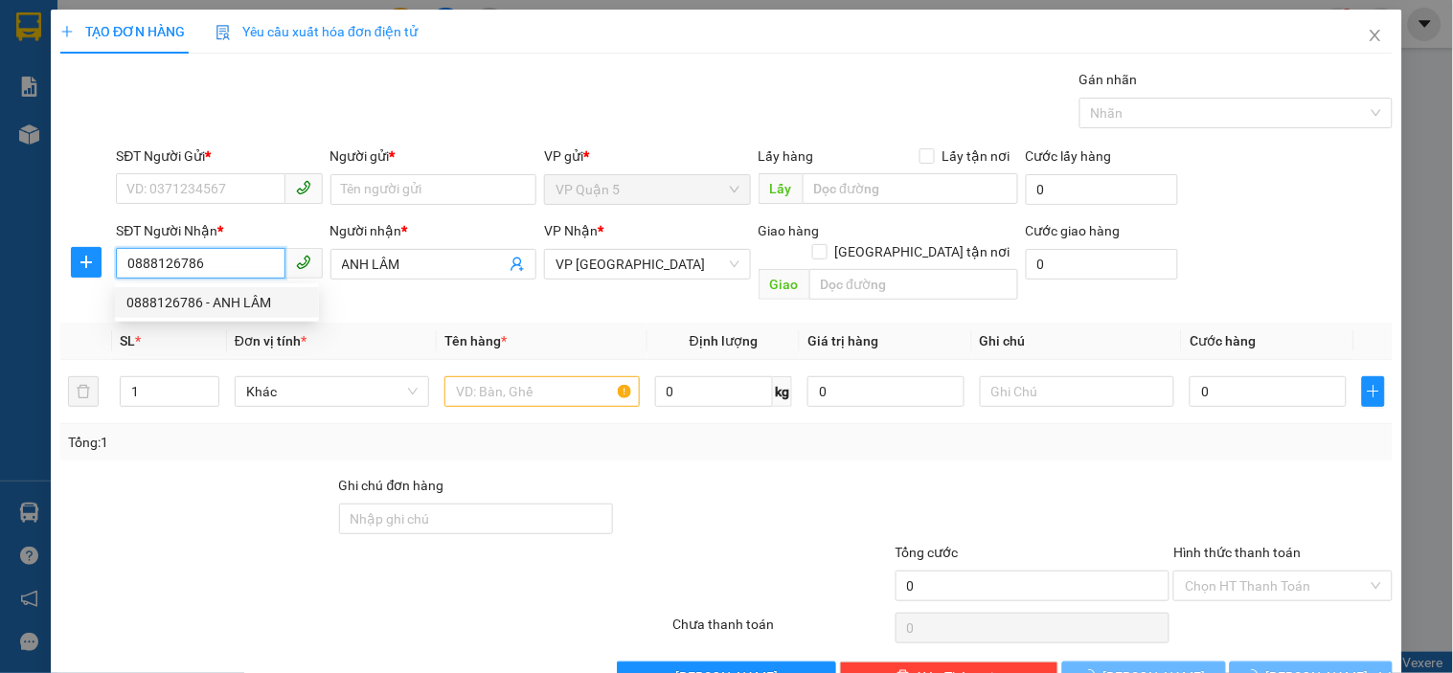
type input "30.000"
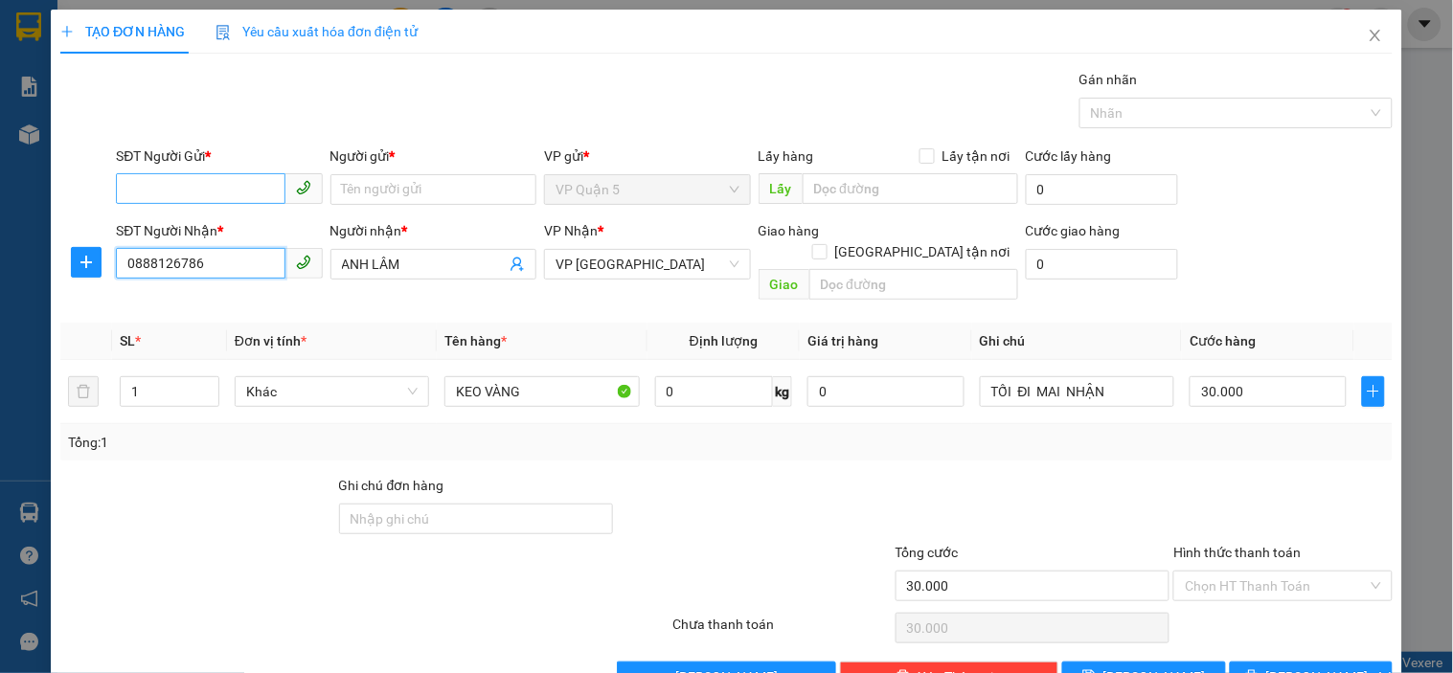
type input "0888126786"
click at [215, 201] on input "SĐT Người Gửi *" at bounding box center [200, 188] width 169 height 31
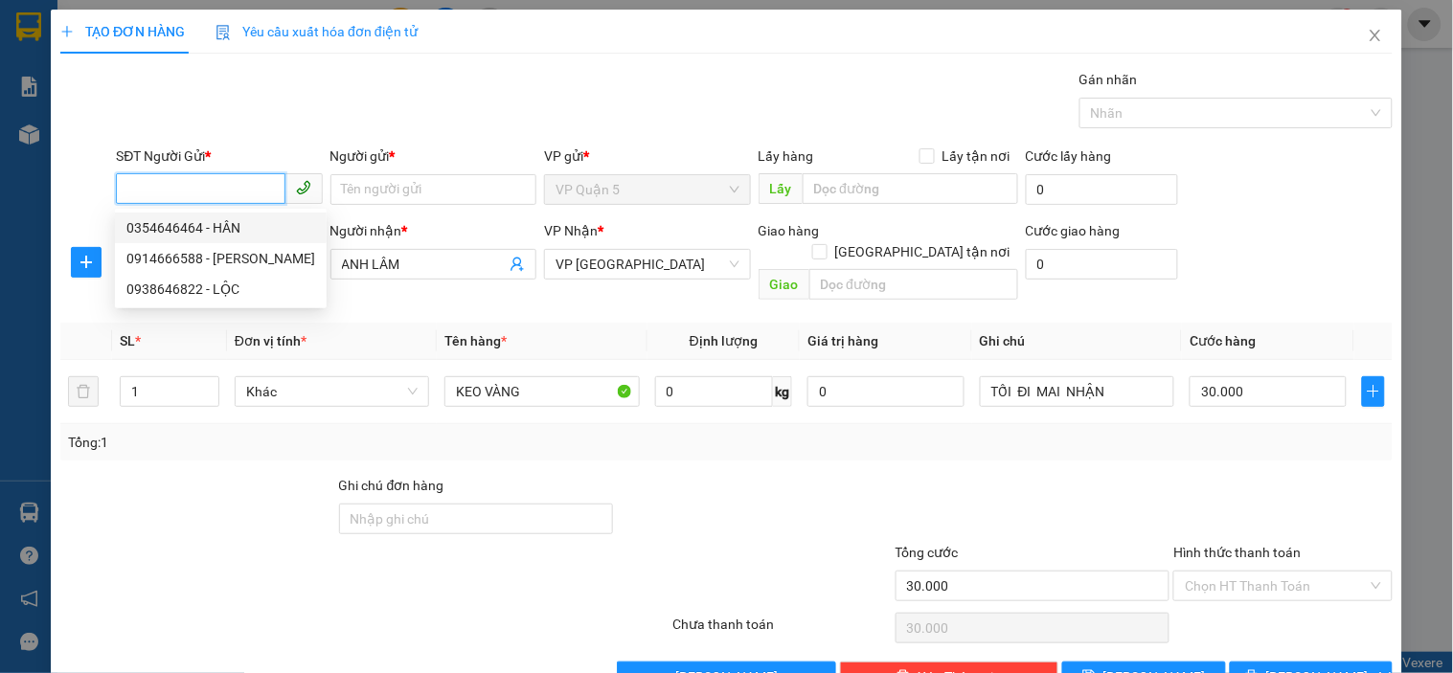
click at [231, 222] on div "0354646464 - HÂN" at bounding box center [220, 227] width 189 height 21
type input "0354646464"
type input "HÂN"
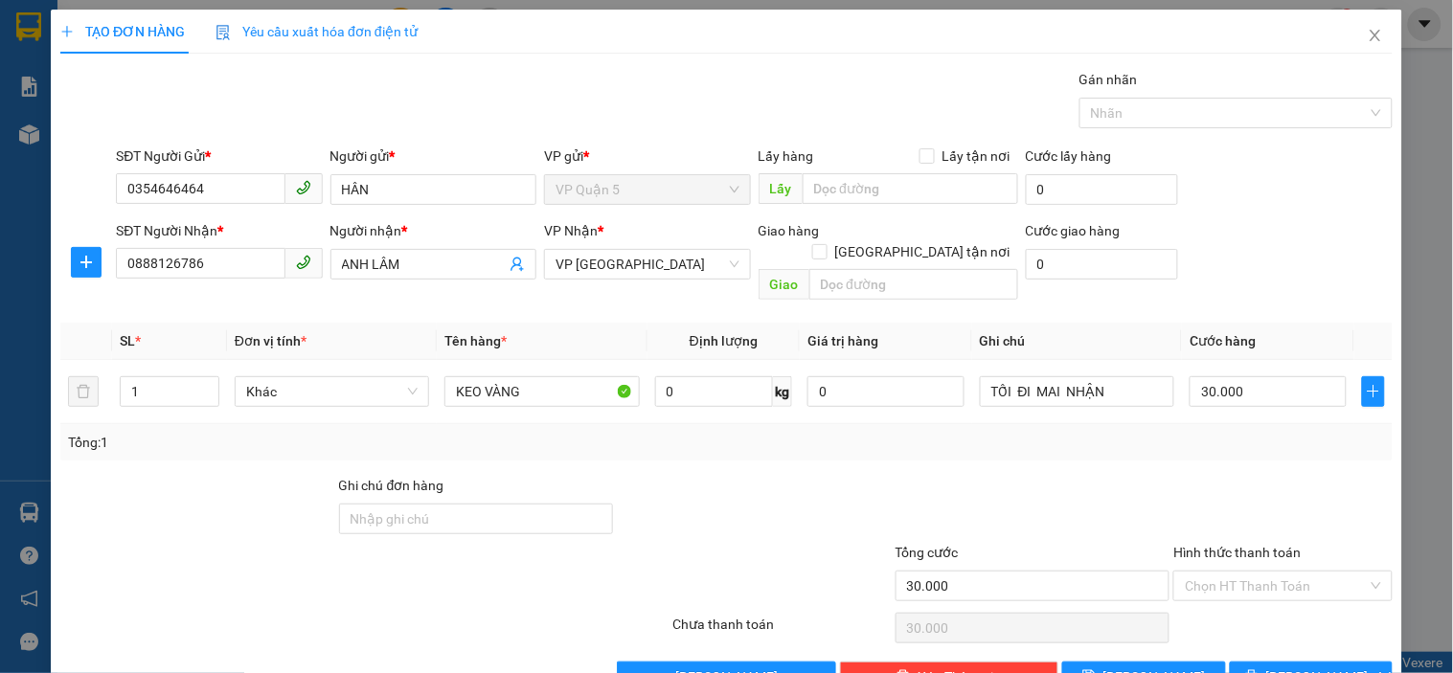
click at [290, 137] on div "Transit Pickup Surcharge Ids Transit Deliver Surcharge Ids Transit Deliver Surc…" at bounding box center [726, 380] width 1332 height 623
click at [1249, 662] on button "[PERSON_NAME] và In" at bounding box center [1311, 677] width 163 height 31
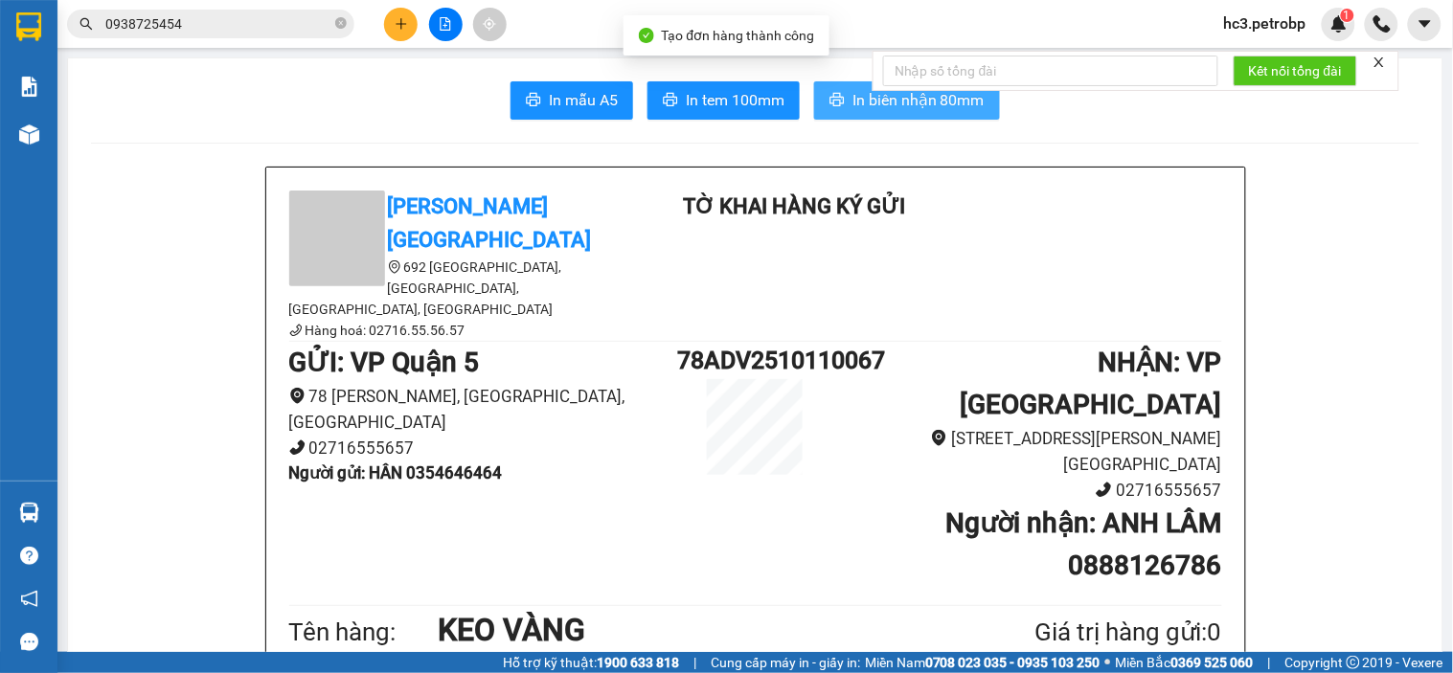
click at [862, 110] on span "In biên nhận 80mm" at bounding box center [918, 100] width 132 height 24
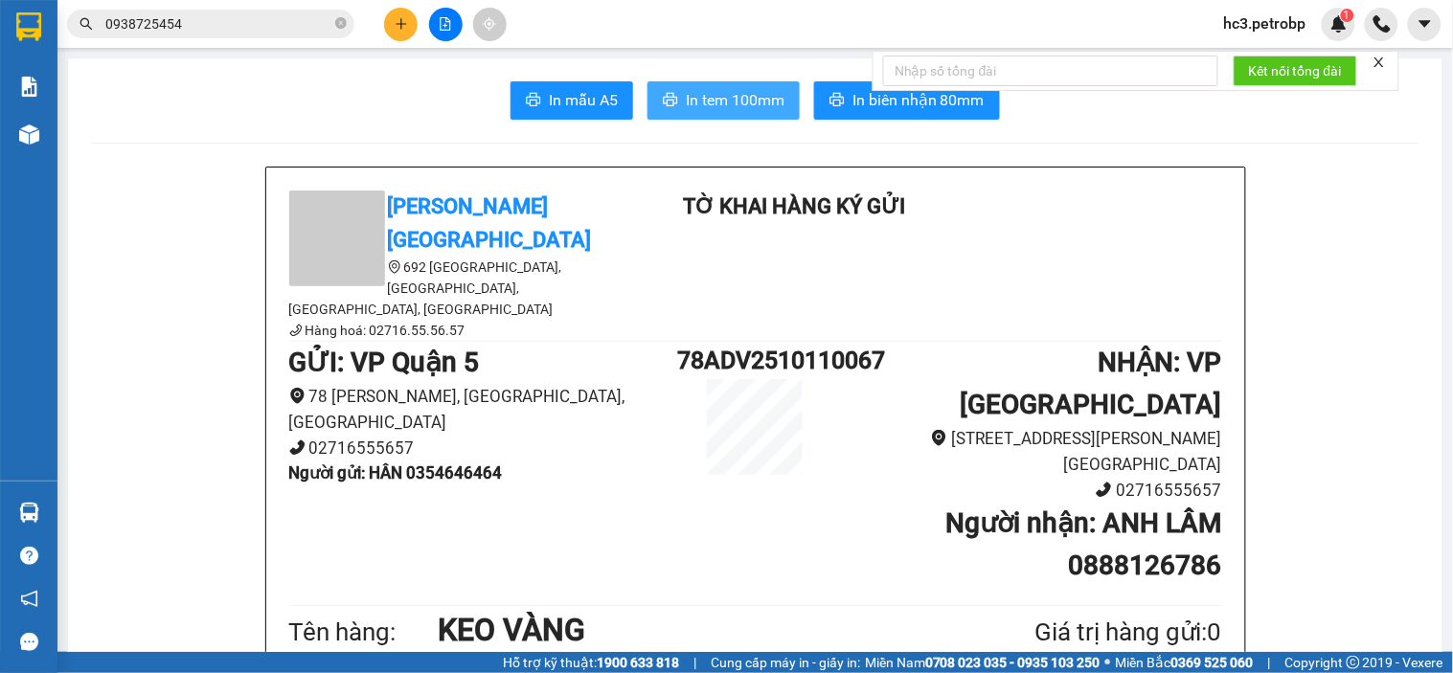
click at [686, 102] on span "In tem 100mm" at bounding box center [735, 100] width 99 height 24
click at [391, 29] on button at bounding box center [401, 25] width 34 height 34
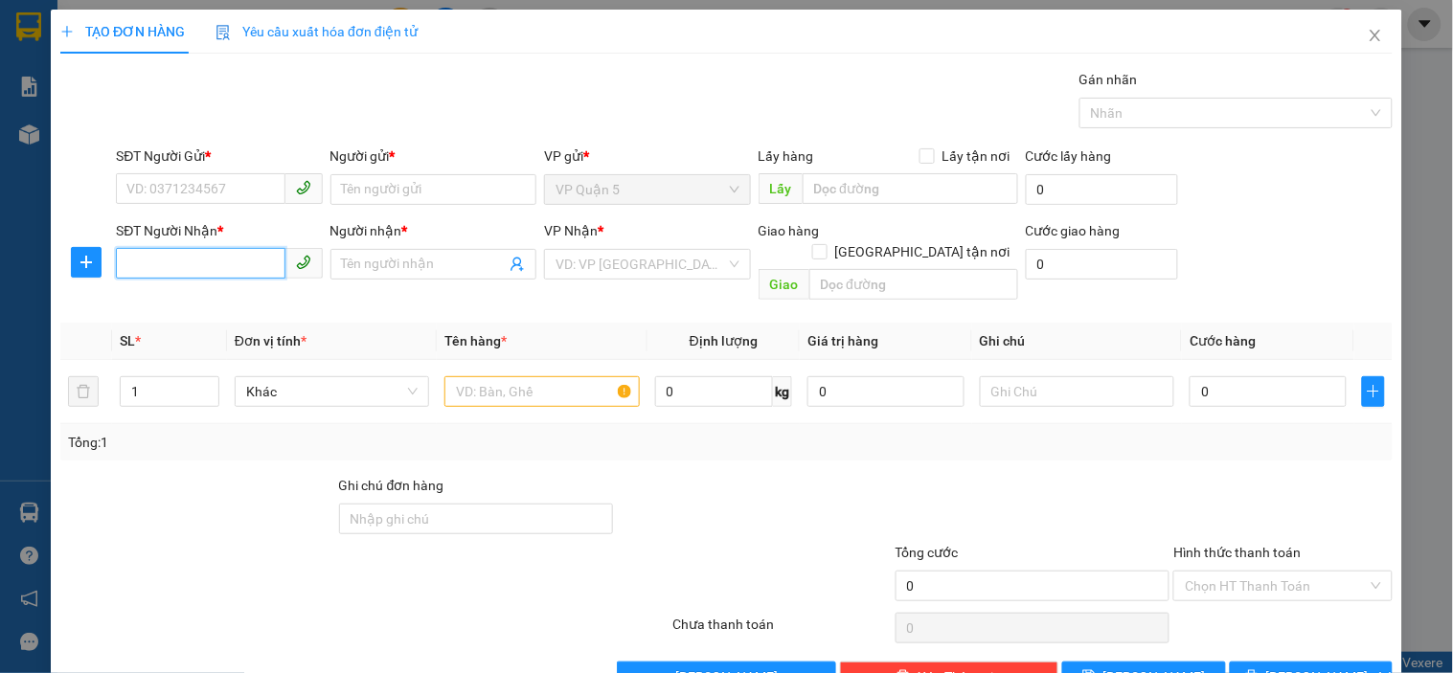
click at [233, 252] on input "SĐT Người Nhận *" at bounding box center [200, 263] width 169 height 31
click at [126, 261] on input "975401" at bounding box center [200, 263] width 169 height 31
click at [226, 298] on div "0975401926 - sinh" at bounding box center [216, 302] width 181 height 21
type input "0975401926"
type input "sinh"
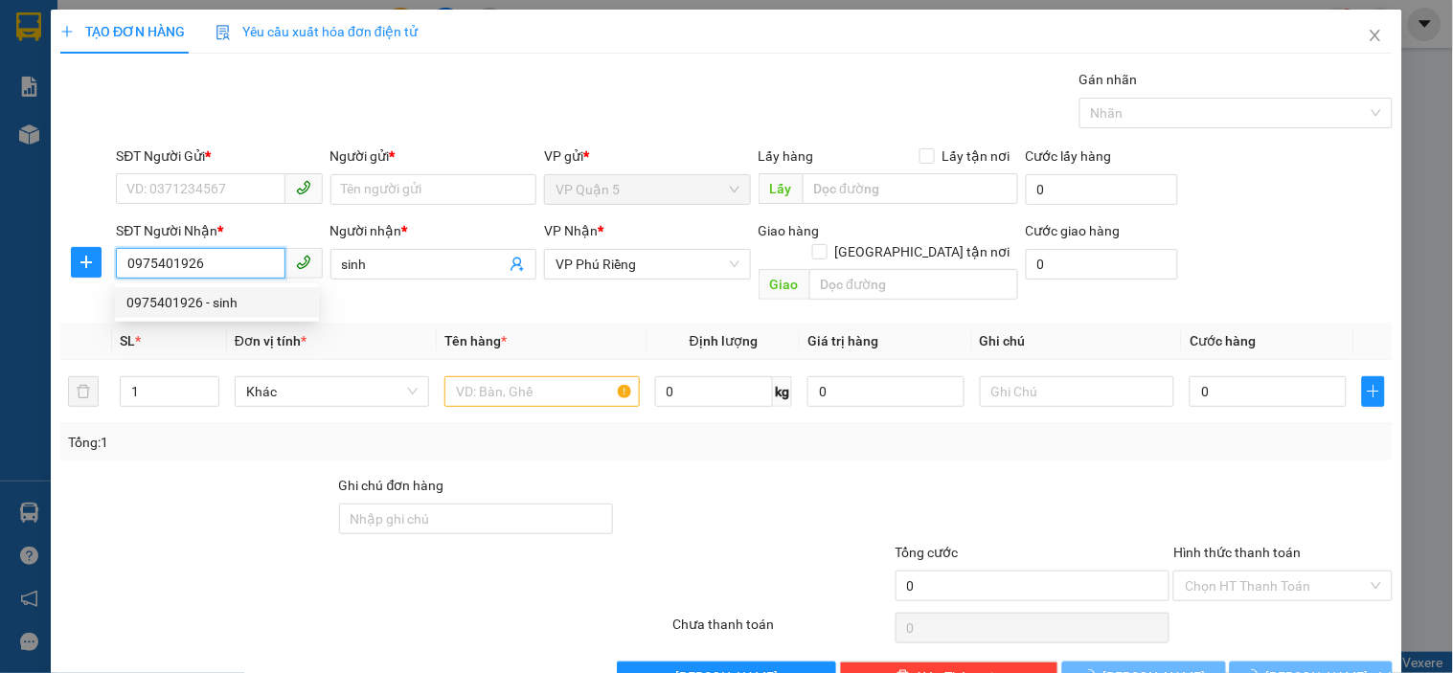
type input "60.000"
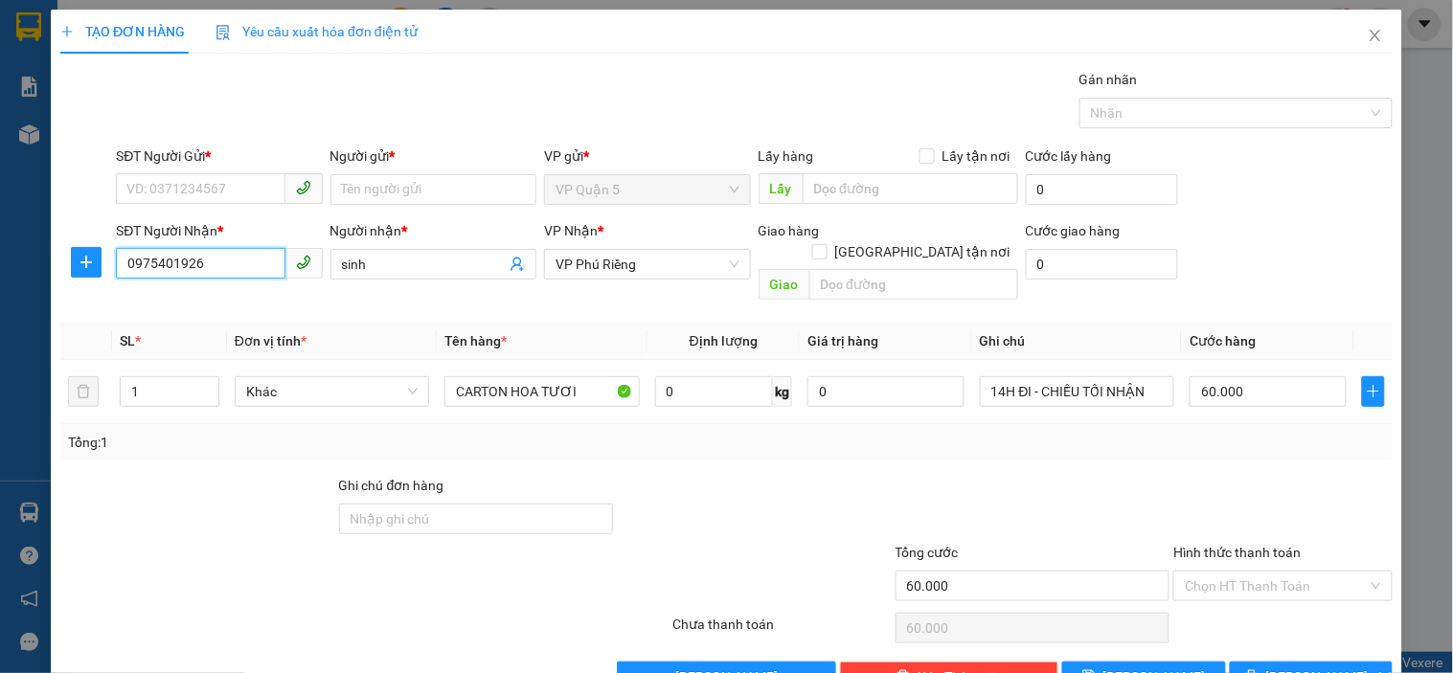
click at [257, 204] on span at bounding box center [219, 189] width 206 height 31
type input "0975401926"
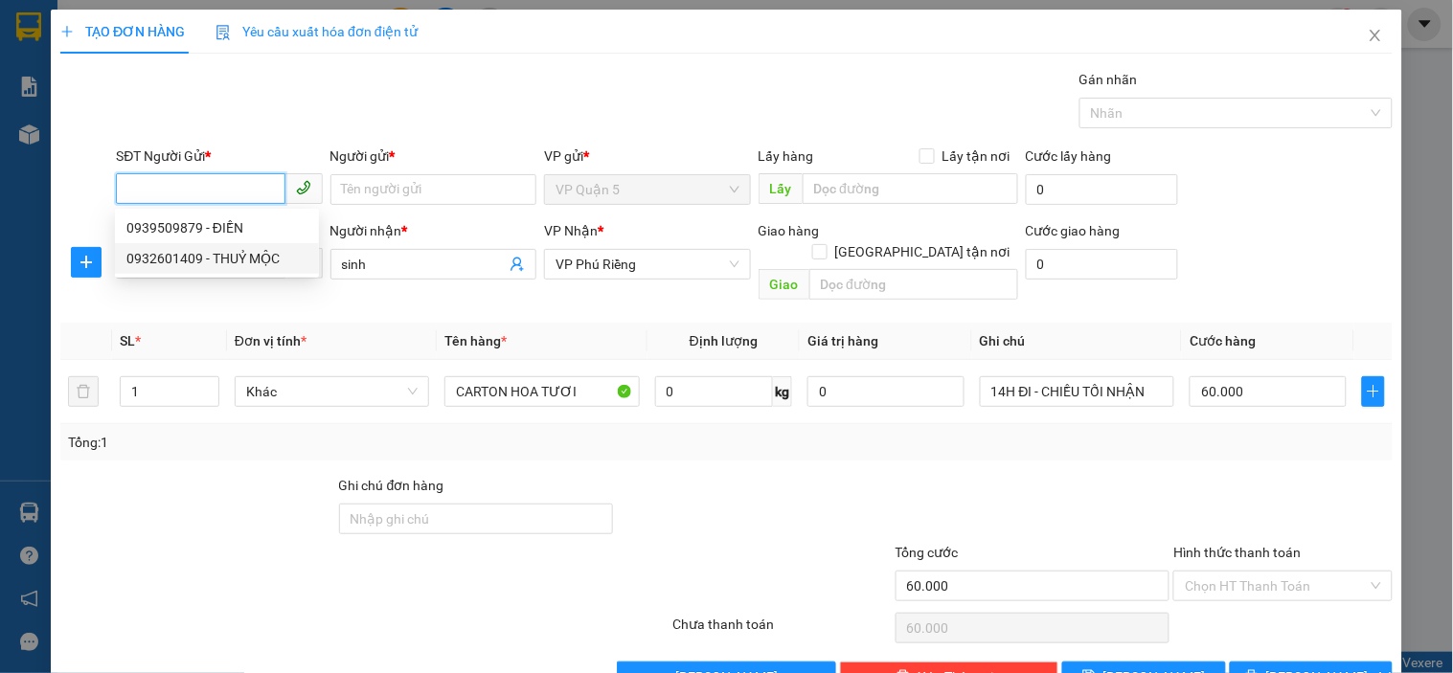
click at [235, 260] on div "0932601409 - THUỶ MỘC" at bounding box center [216, 258] width 181 height 21
type input "0932601409"
type input "THUỶ MỘC"
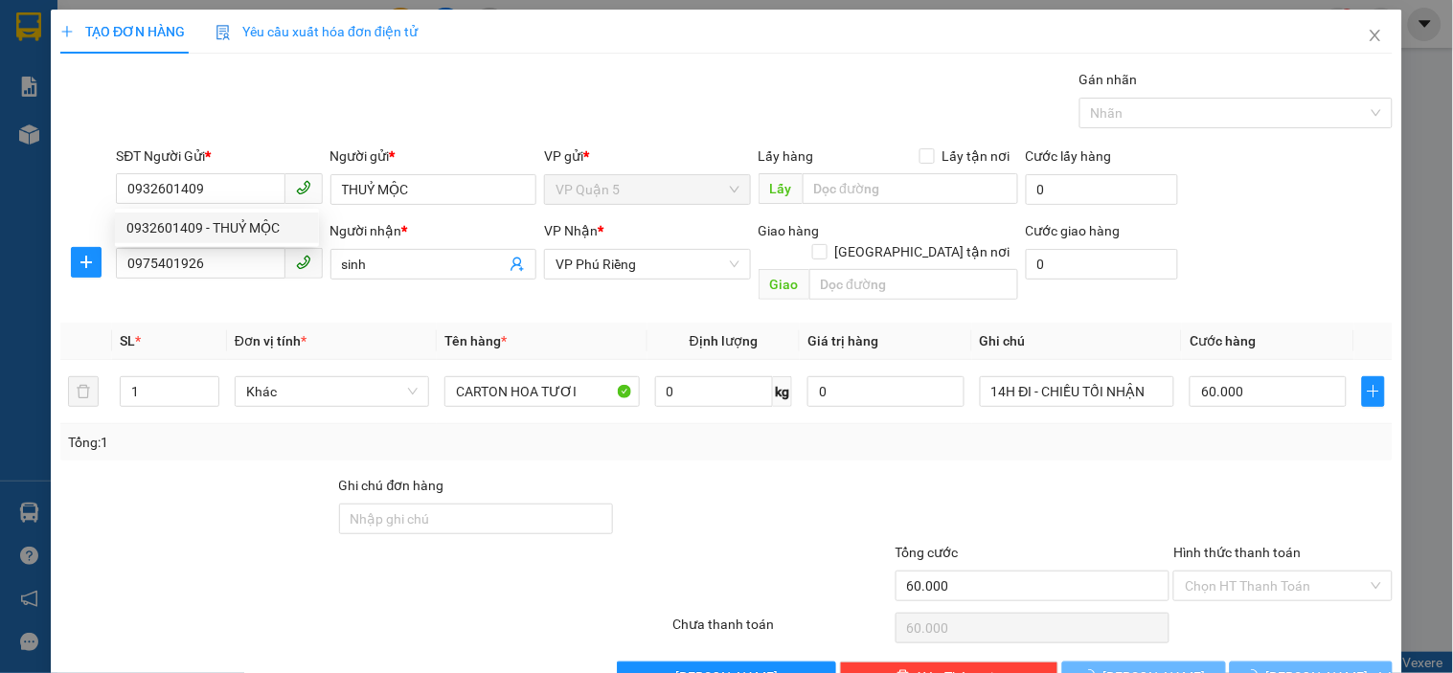
click at [357, 116] on div "Gói vận chuyển * Tiêu chuẩn Gán nhãn Nhãn" at bounding box center [754, 102] width 1284 height 67
type input "40.000"
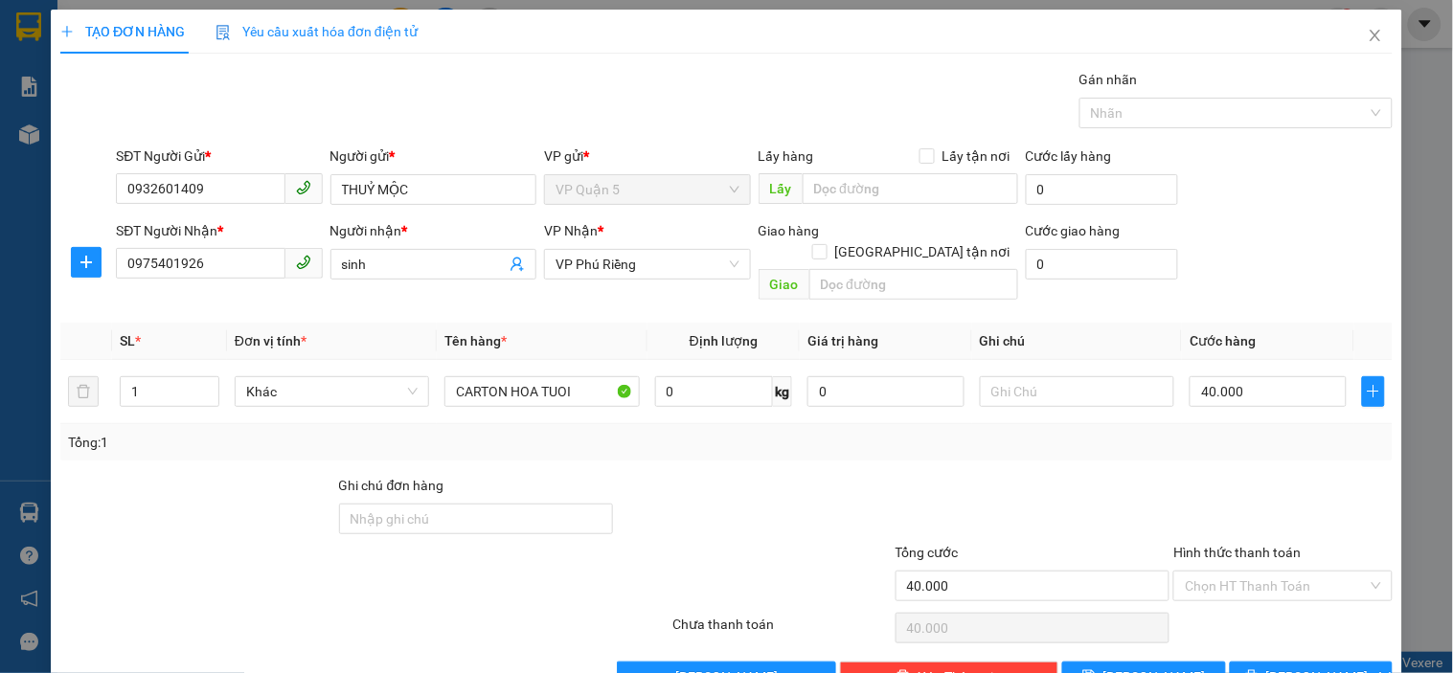
click at [865, 432] on div "Tổng: 1" at bounding box center [726, 442] width 1317 height 21
click at [1080, 377] on input "text" at bounding box center [1077, 391] width 194 height 31
click at [1142, 475] on div at bounding box center [1032, 508] width 279 height 67
click at [1326, 666] on span "[PERSON_NAME] và In" at bounding box center [1333, 676] width 134 height 21
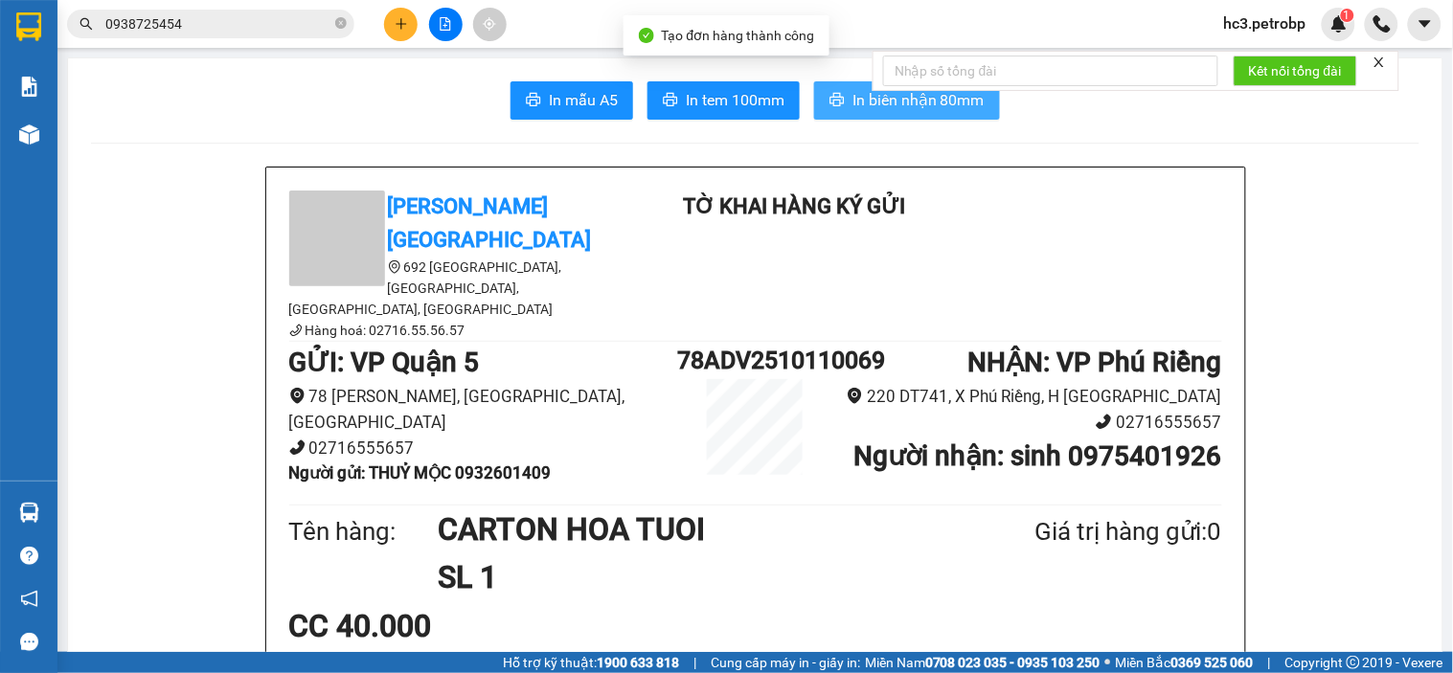
click at [863, 100] on span "In biên nhận 80mm" at bounding box center [918, 100] width 132 height 24
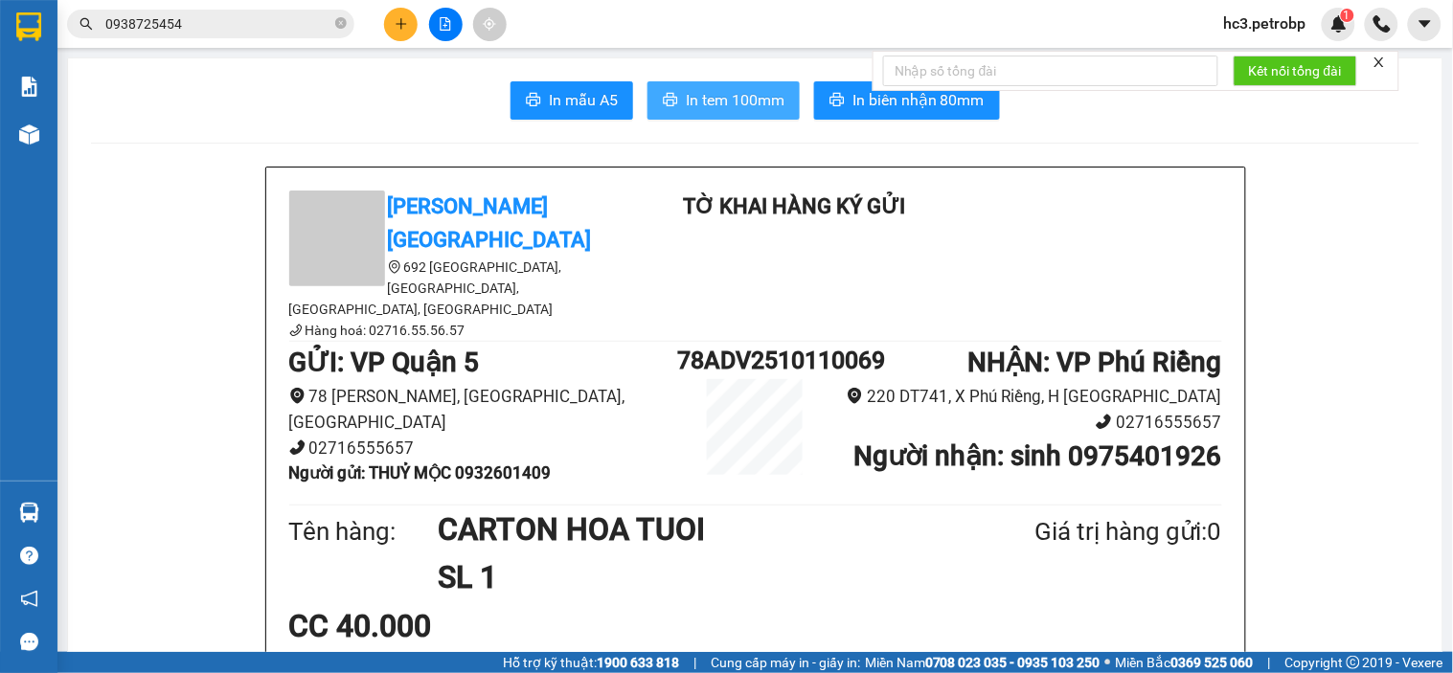
click at [745, 105] on span "In tem 100mm" at bounding box center [735, 100] width 99 height 24
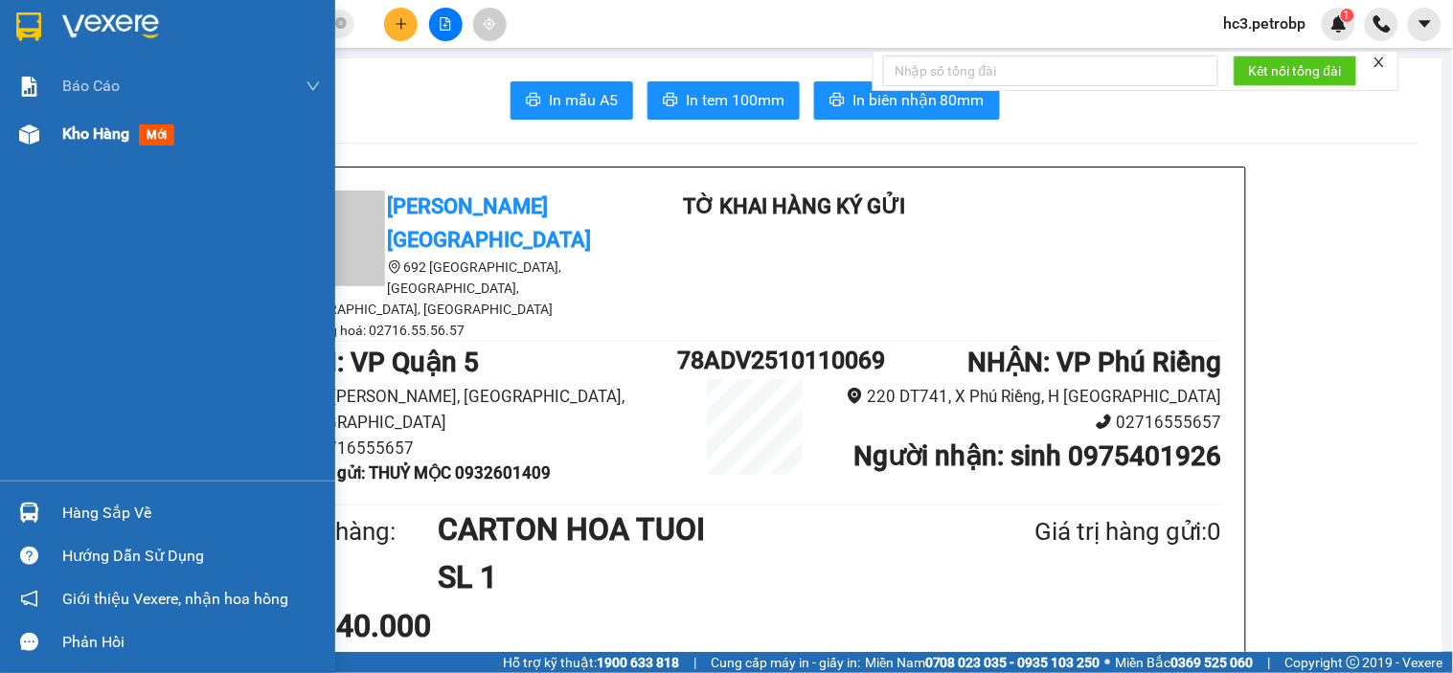
click at [68, 136] on span "Kho hàng" at bounding box center [95, 133] width 67 height 18
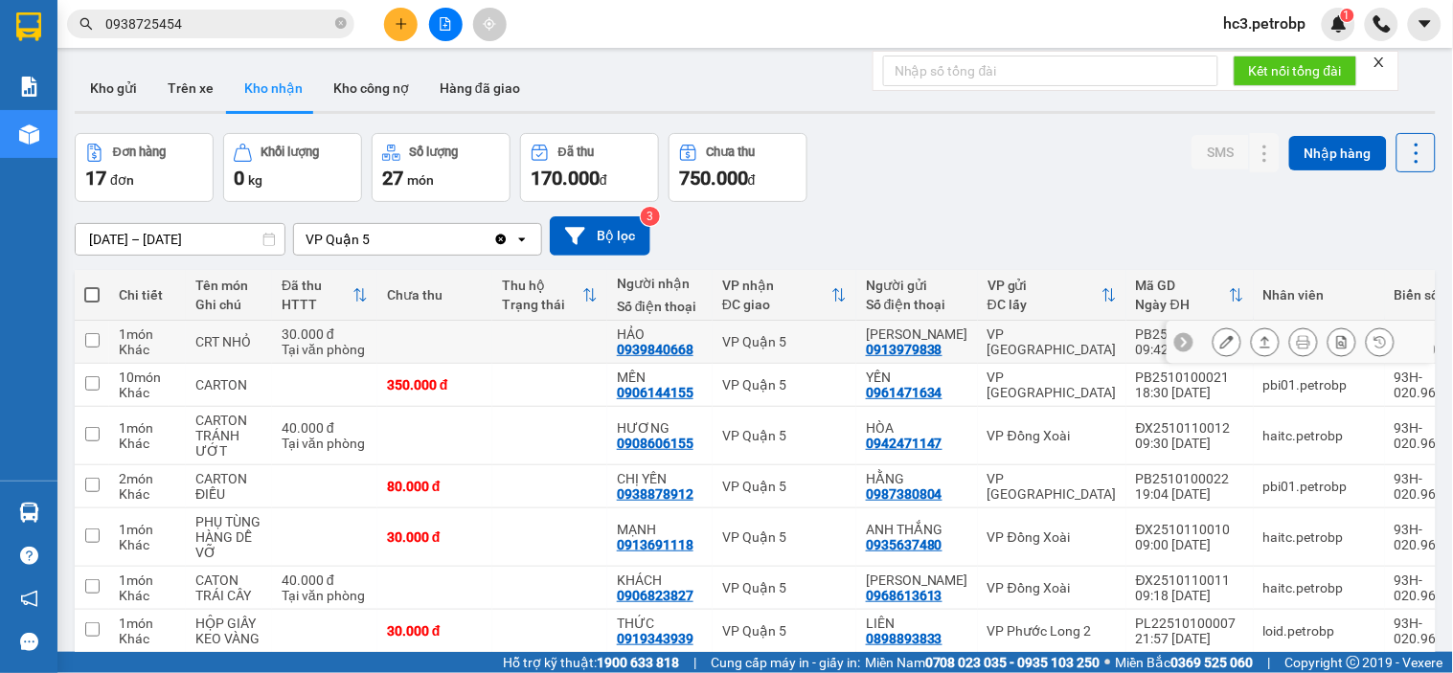
click at [1328, 347] on button at bounding box center [1341, 343] width 27 height 34
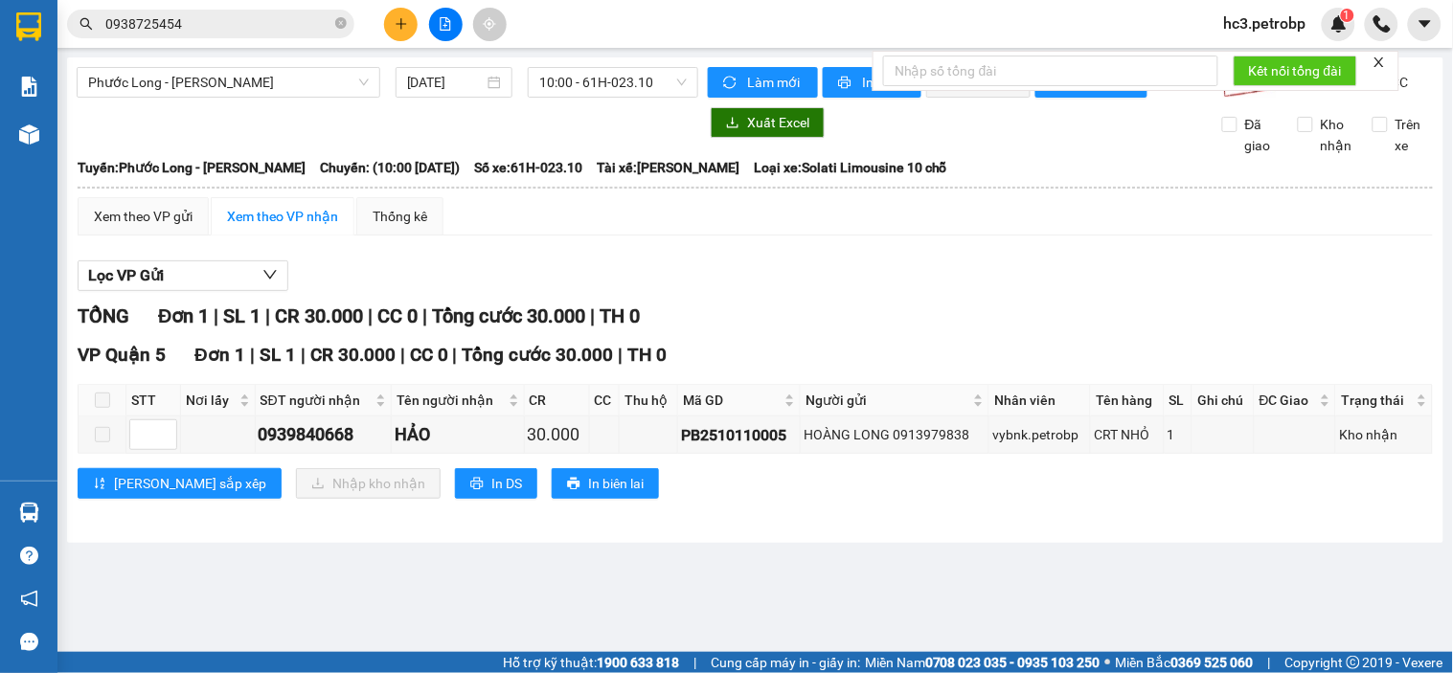
click at [1005, 312] on div "Lọc VP Gửi TỔNG Đơn 1 | SL 1 | CR 30.000 | CC 0 | Tổng cước 30.000 | TH 0 VP Q…" at bounding box center [755, 387] width 1355 height 272
click at [799, 499] on div "[PERSON_NAME] sắp xếp Nhập kho nhận In DS In biên lai" at bounding box center [755, 483] width 1355 height 31
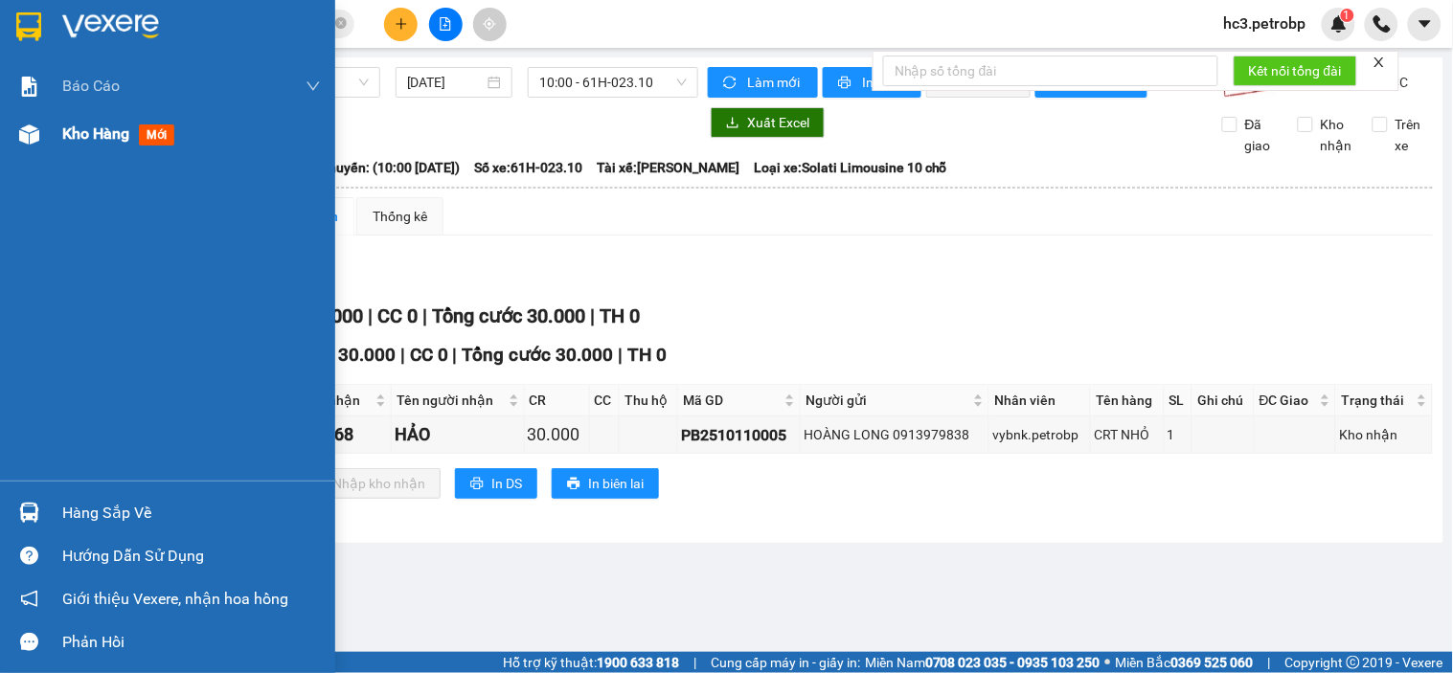
click at [88, 124] on span "Kho hàng" at bounding box center [95, 133] width 67 height 18
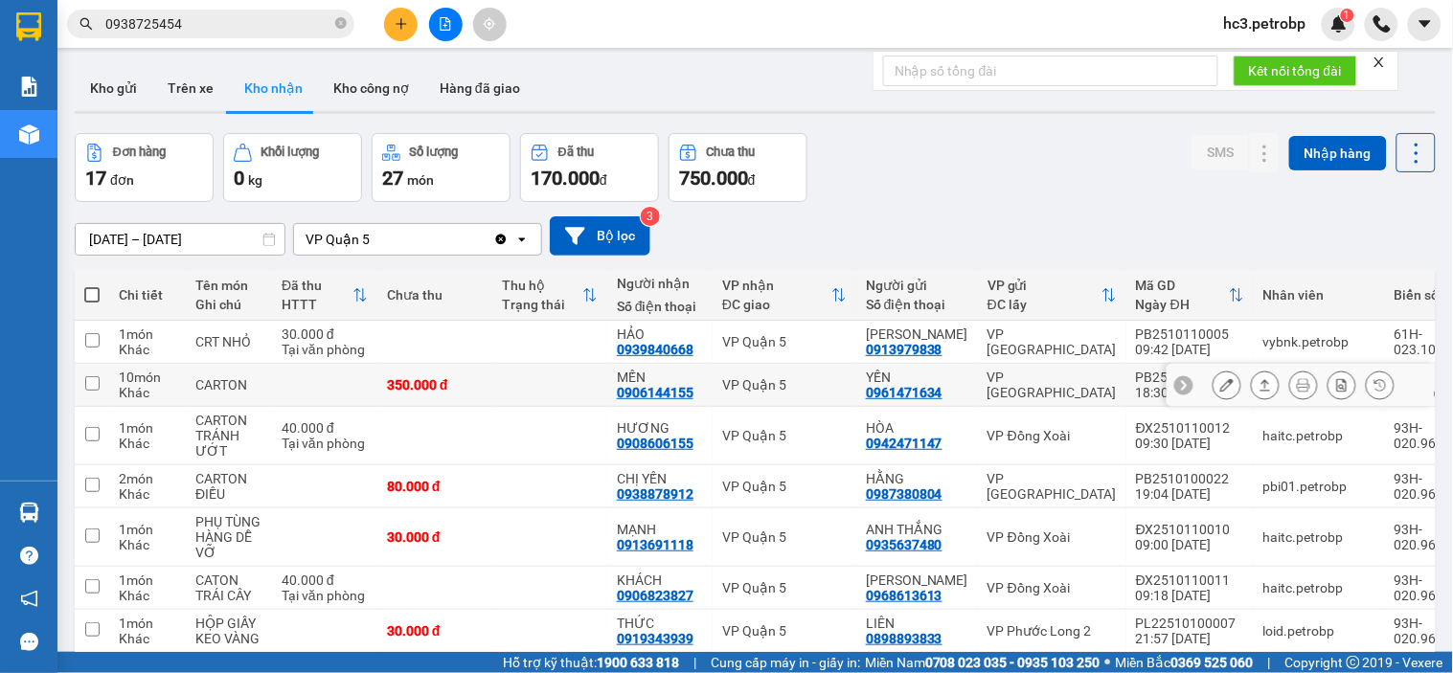
click at [1337, 386] on icon at bounding box center [1342, 384] width 11 height 13
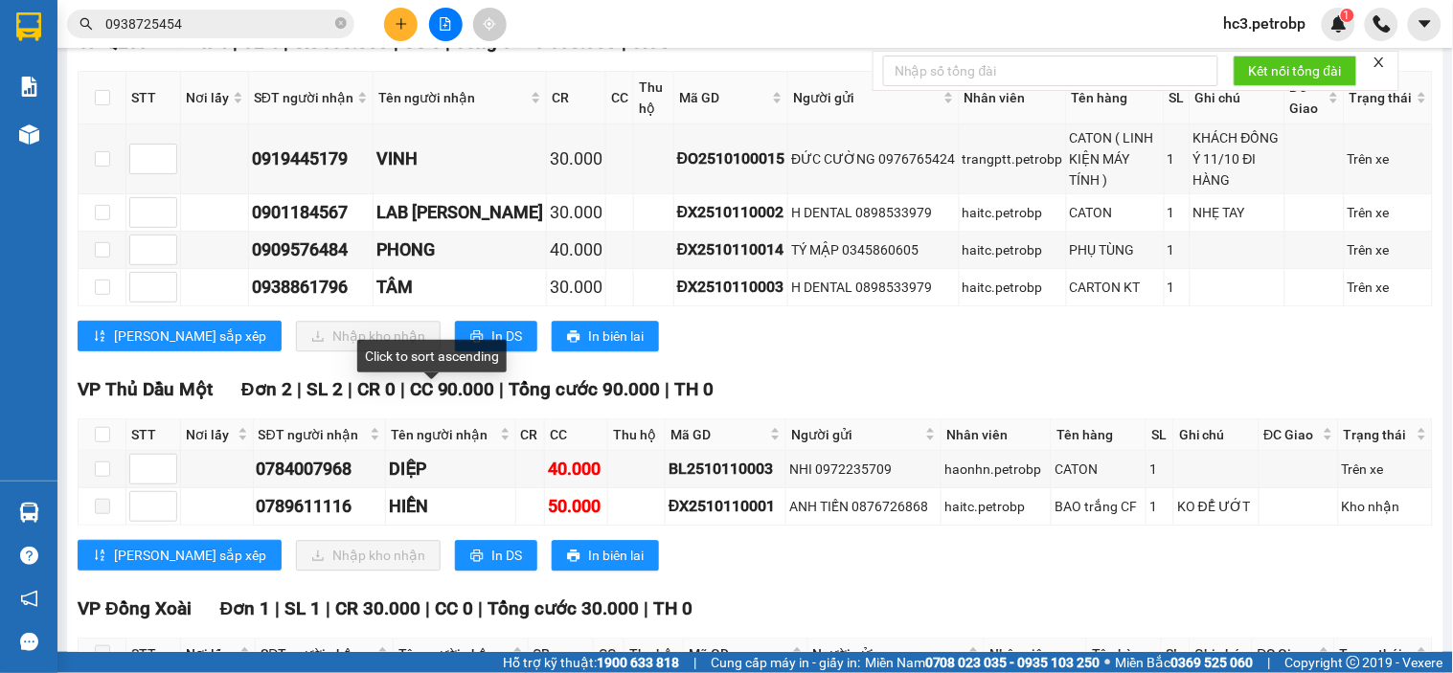
scroll to position [1703, 0]
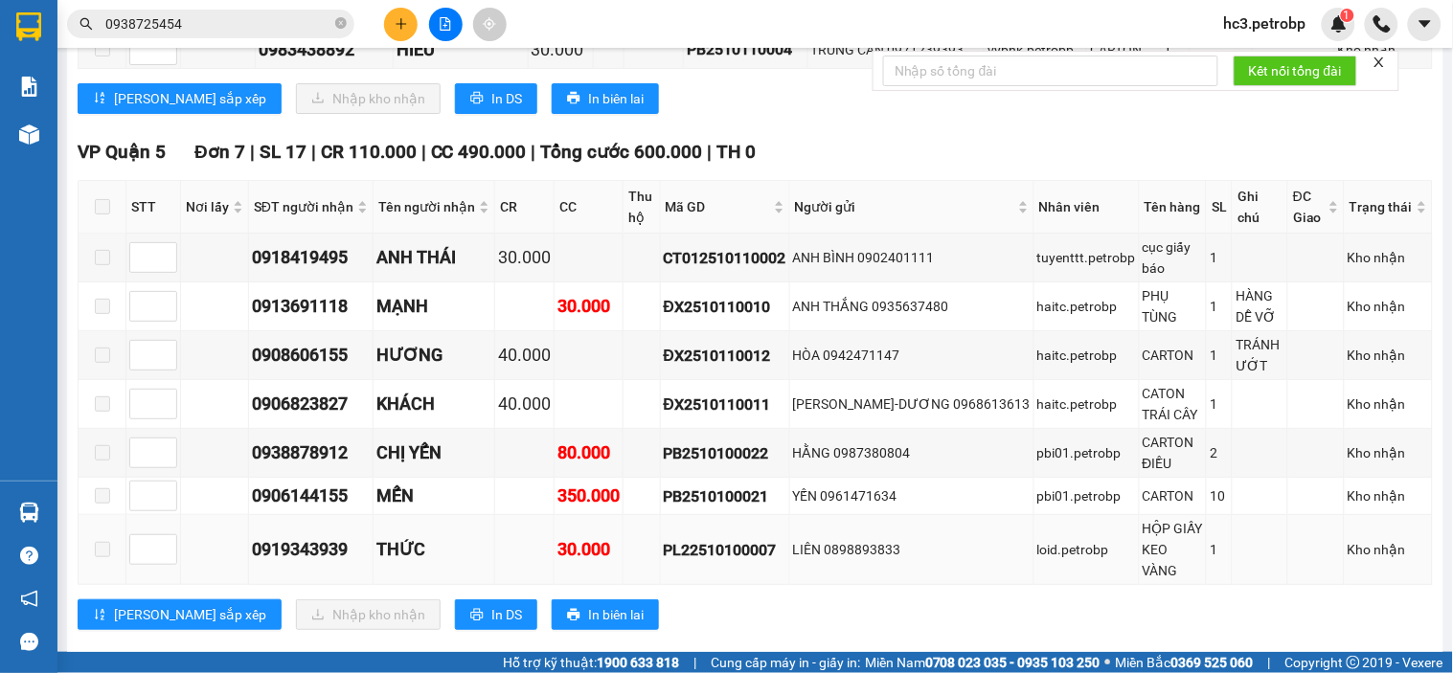
click at [288, 536] on div "0919343939" at bounding box center [311, 549] width 118 height 27
copy div "0919343939"
click at [331, 485] on div "0906144155" at bounding box center [311, 496] width 118 height 27
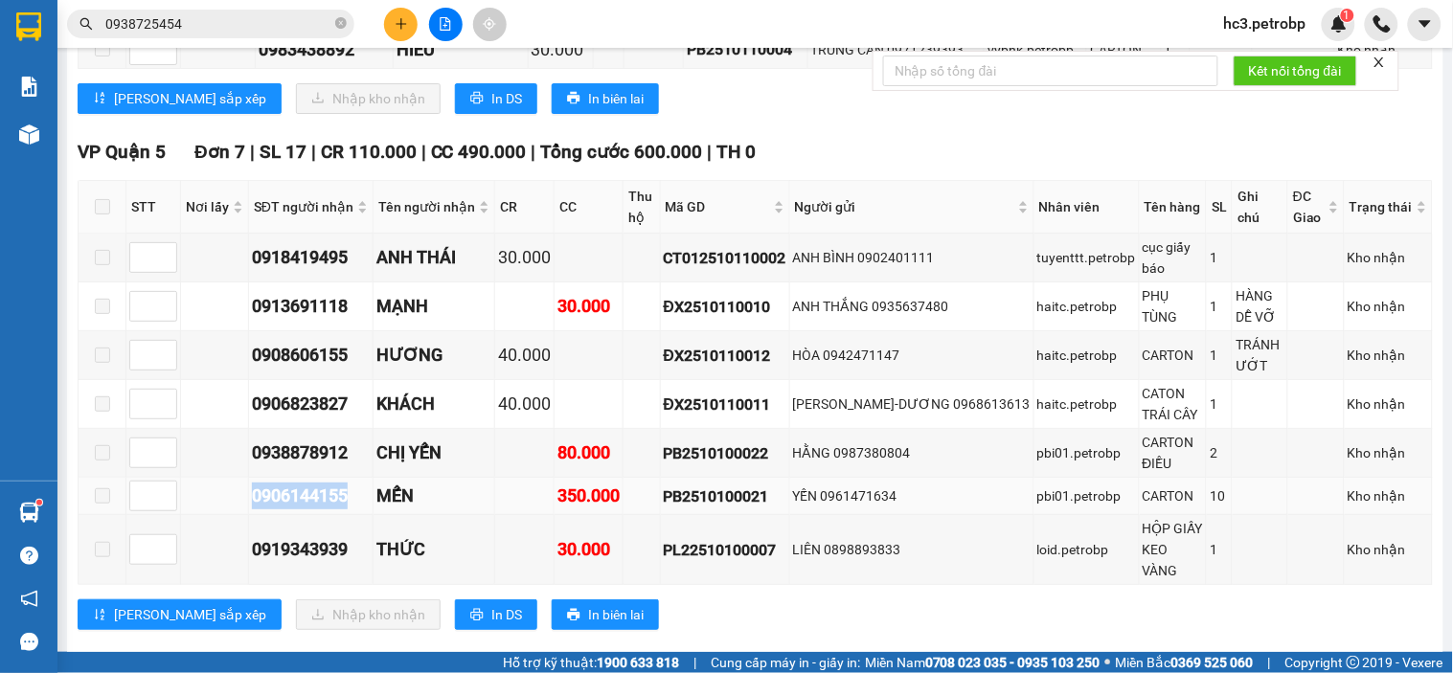
copy div "0906144155"
click at [294, 448] on div "0938878912" at bounding box center [311, 453] width 118 height 27
copy div "0938878912"
click at [297, 391] on div "0906823827" at bounding box center [311, 404] width 118 height 27
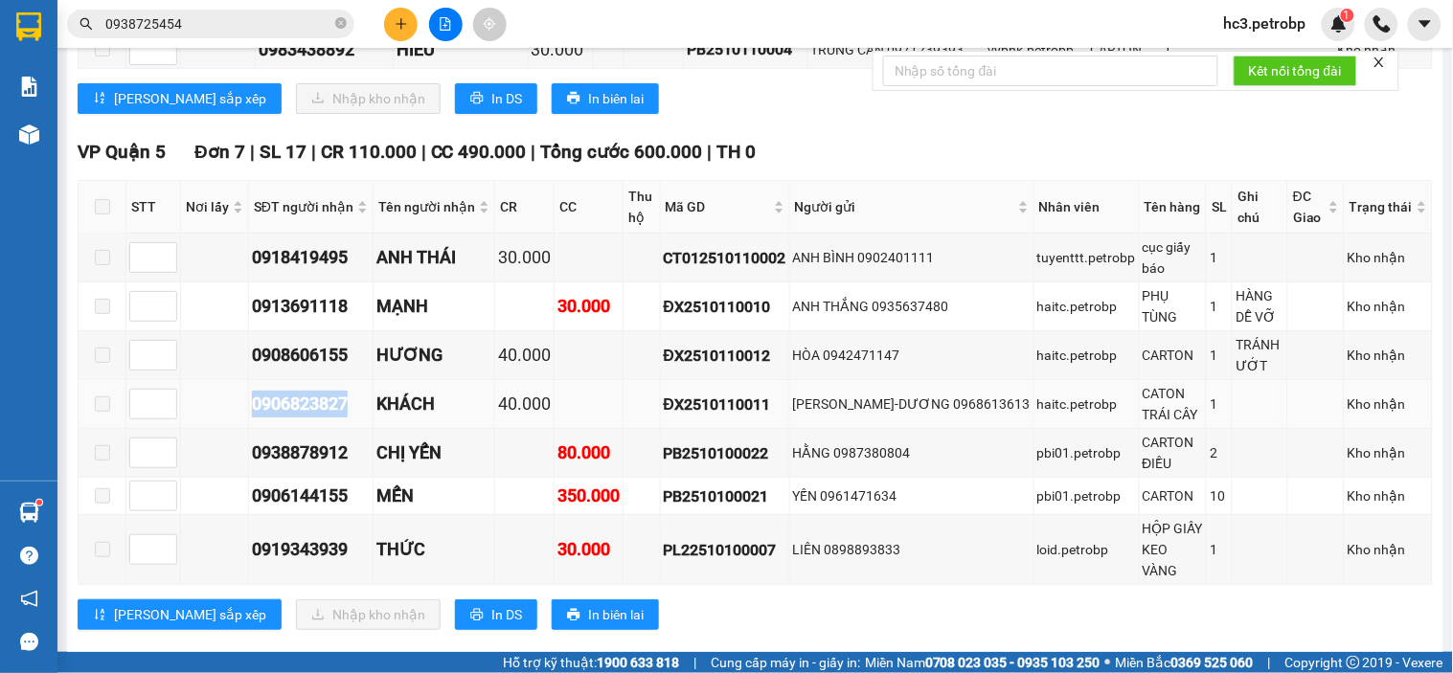
click at [297, 391] on div "0906823827" at bounding box center [311, 404] width 118 height 27
copy div "0906823827"
click at [305, 343] on div "0908606155" at bounding box center [311, 355] width 118 height 27
copy div "0908606155"
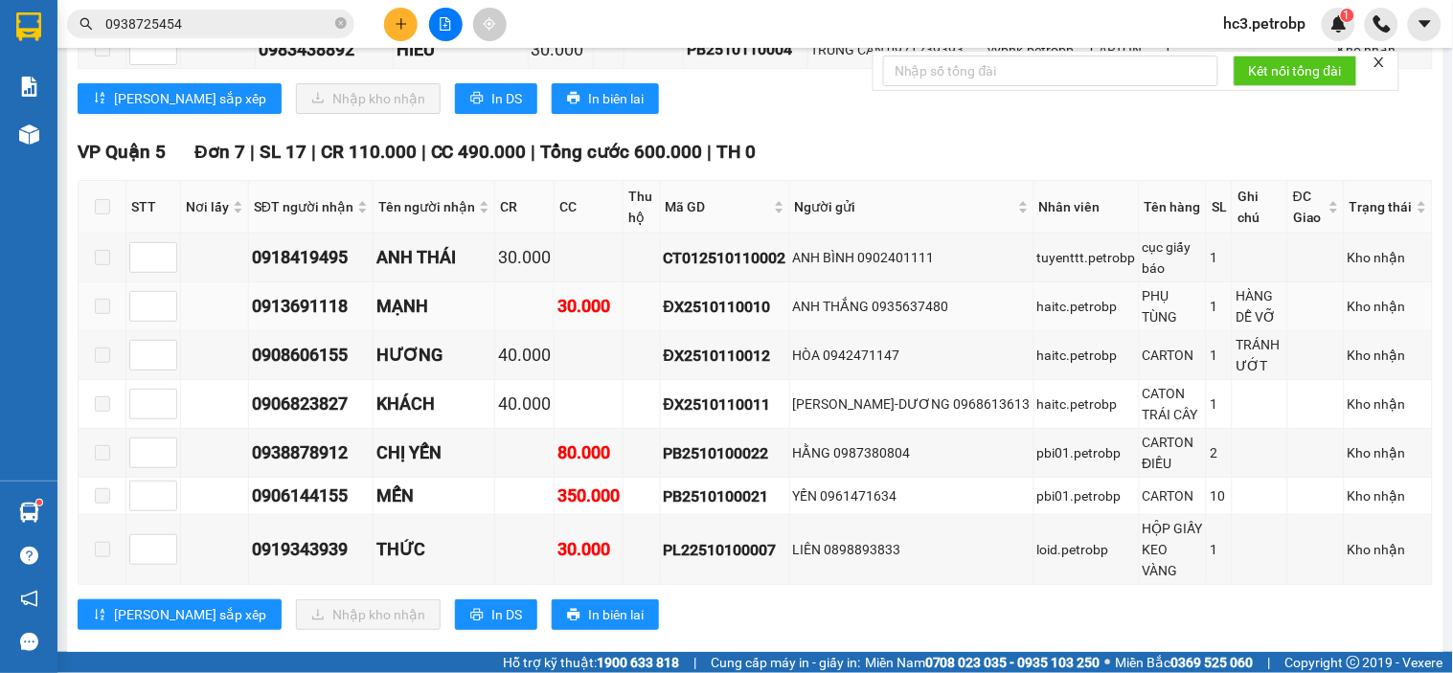
click at [311, 297] on div "0913691118" at bounding box center [311, 306] width 118 height 27
copy div "0913691118"
click at [310, 255] on div "0918419495" at bounding box center [311, 257] width 118 height 27
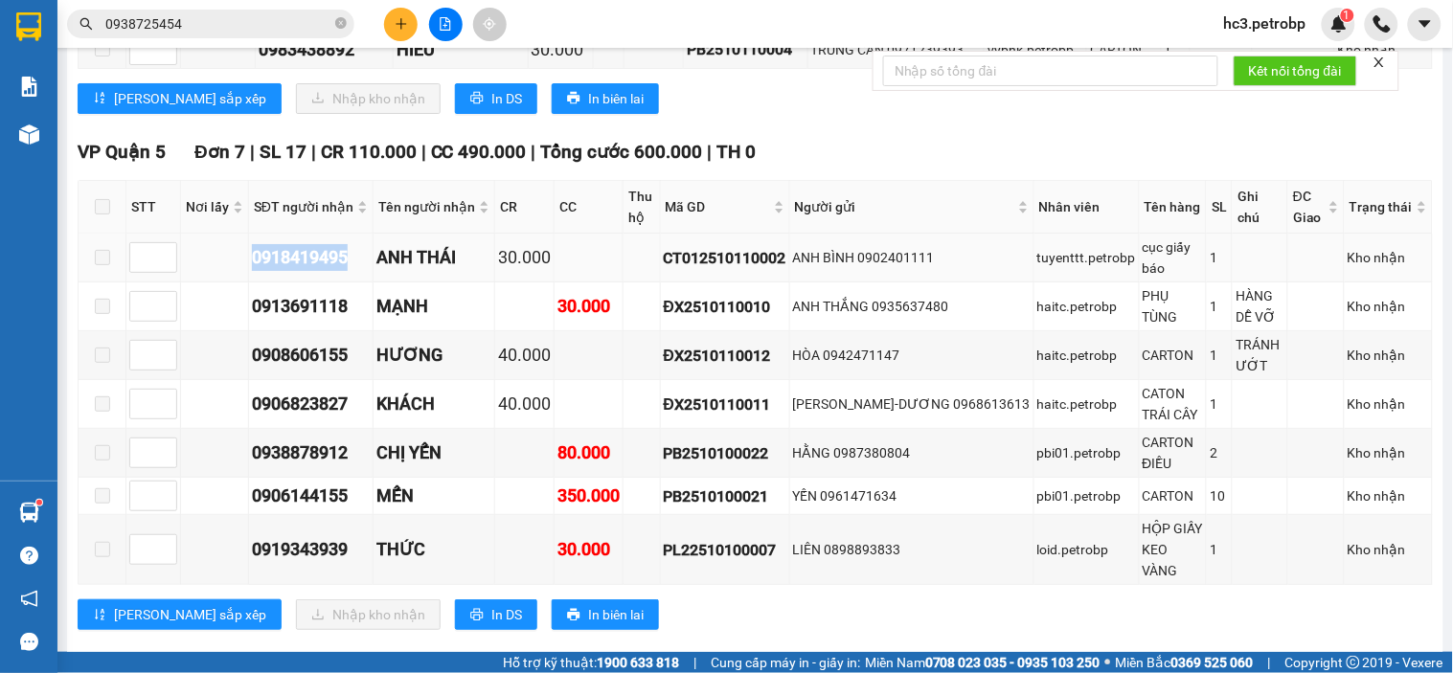
copy div "0918419495"
click at [221, 31] on input "0938725454" at bounding box center [218, 23] width 226 height 21
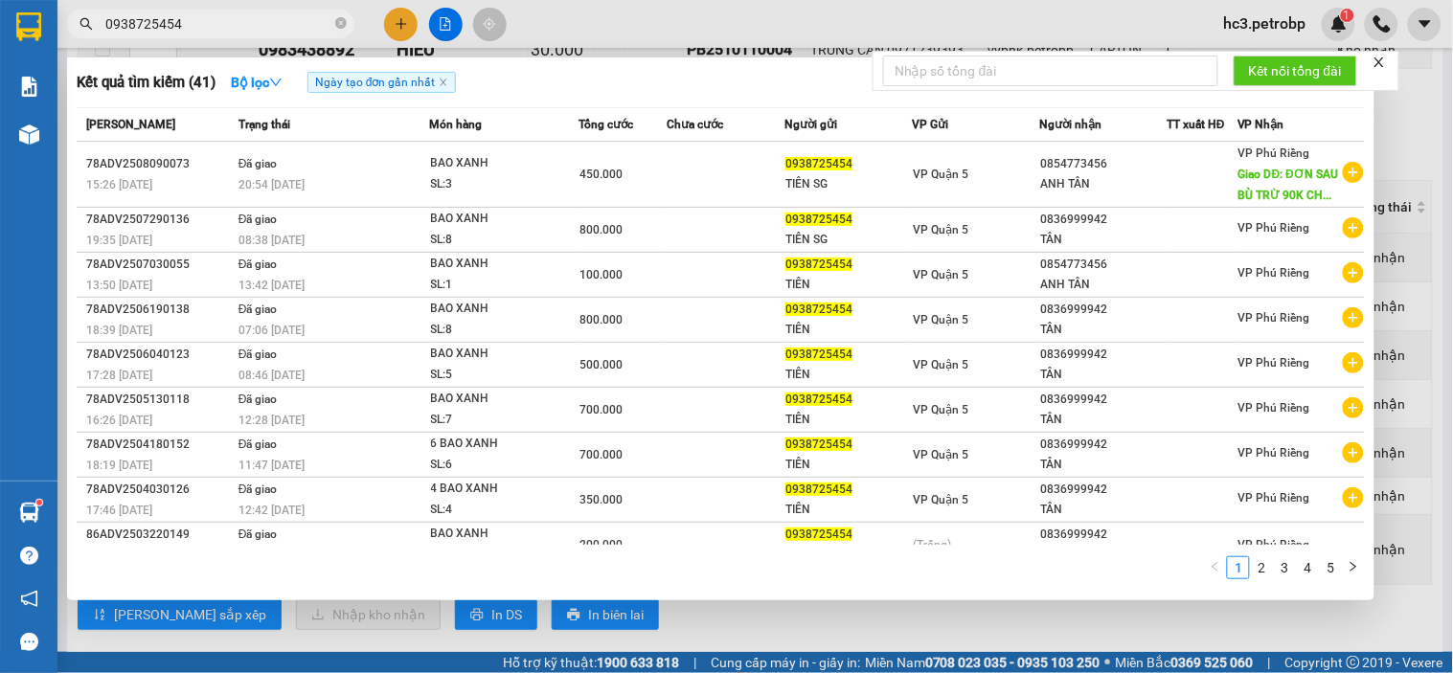
click at [221, 31] on input "0938725454" at bounding box center [218, 23] width 226 height 21
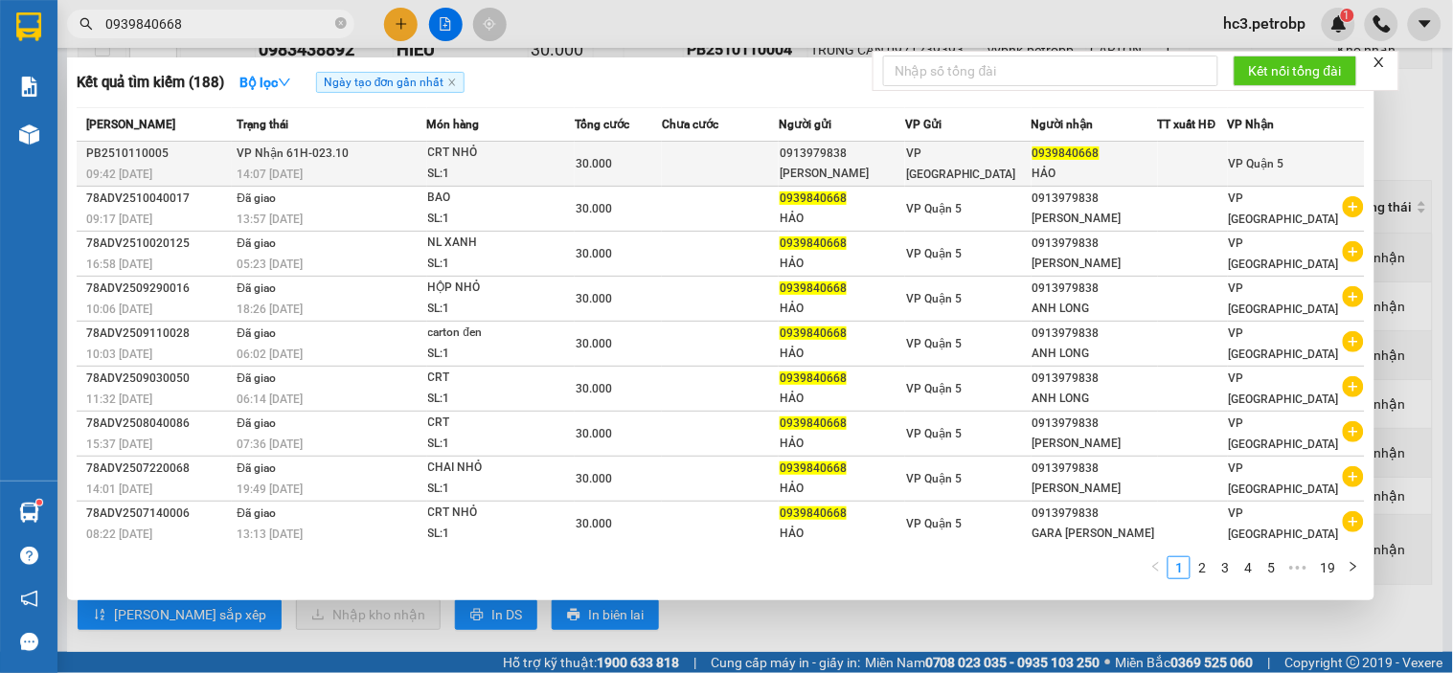
type input "0939840668"
click at [323, 155] on span "VP Nhận 61H-023.10" at bounding box center [293, 153] width 112 height 13
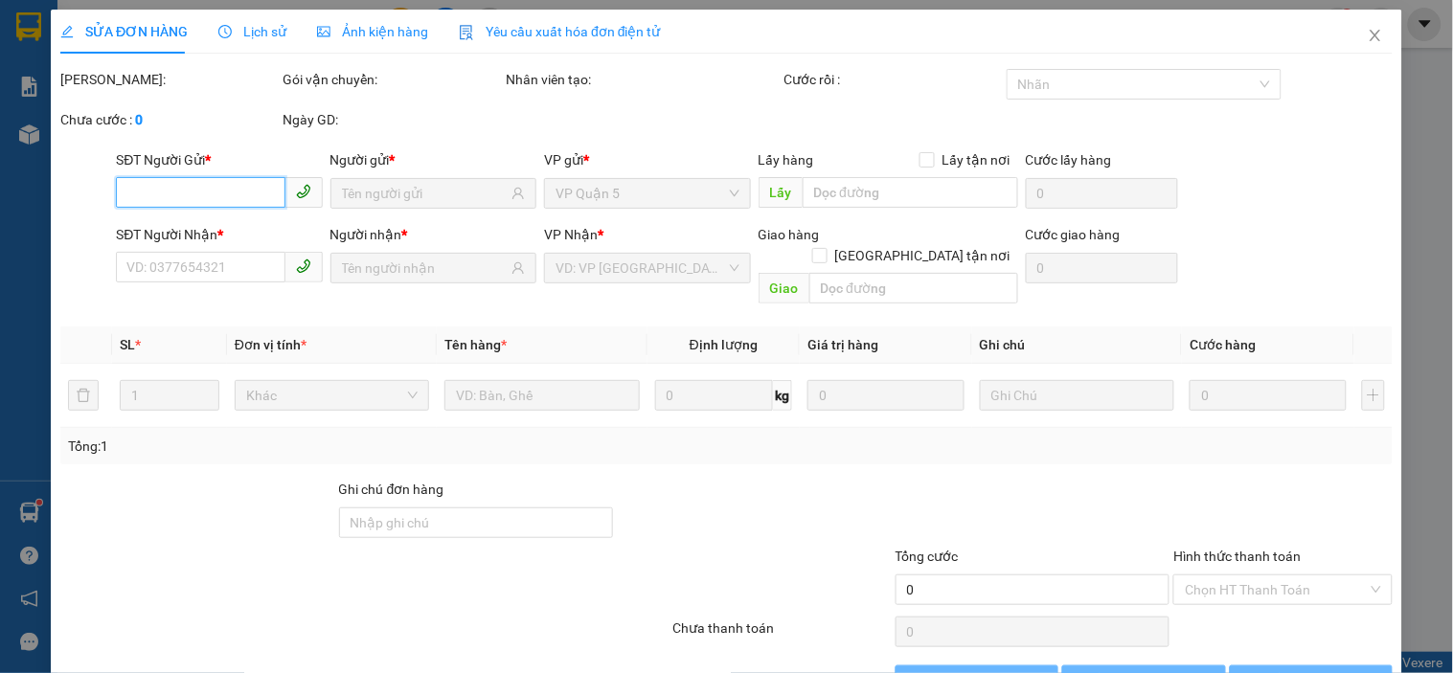
type input "0913979838"
type input "[PERSON_NAME]"
type input "0939840668"
type input "HẢO"
type input "30.000"
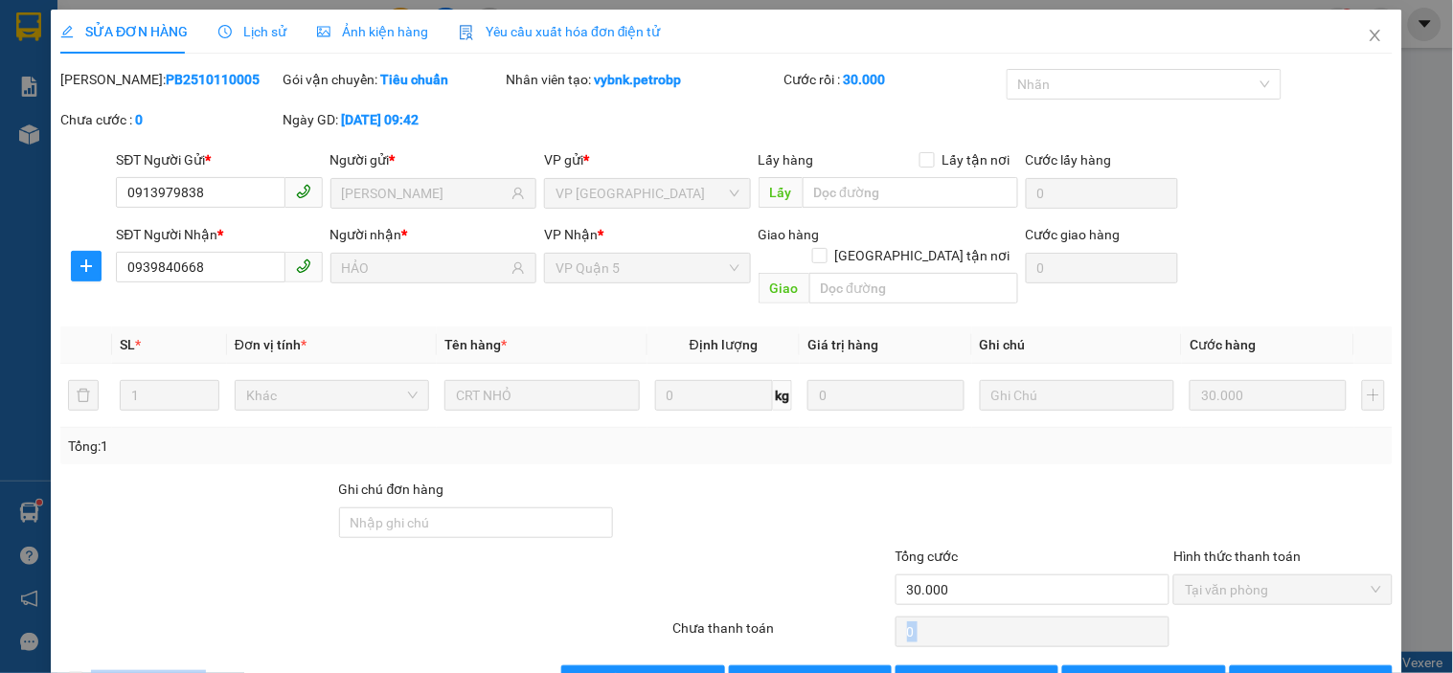
click at [800, 630] on div "Total Paid Fee 30.000 Total UnPaid Fee 0 Cash Collection Total Fee Mã ĐH: PB251…" at bounding box center [726, 382] width 1332 height 627
click at [802, 670] on span "Giao hàng" at bounding box center [820, 680] width 61 height 21
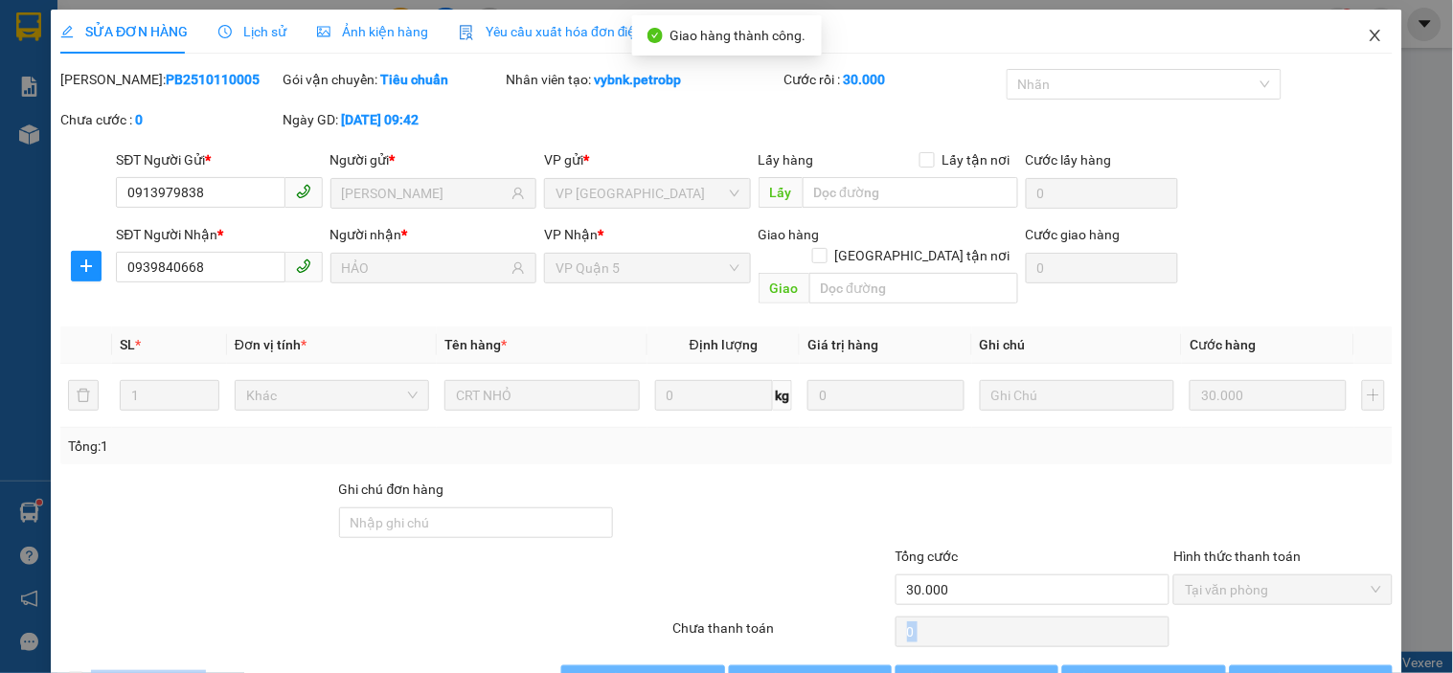
click at [1367, 40] on icon "close" at bounding box center [1374, 35] width 15 height 15
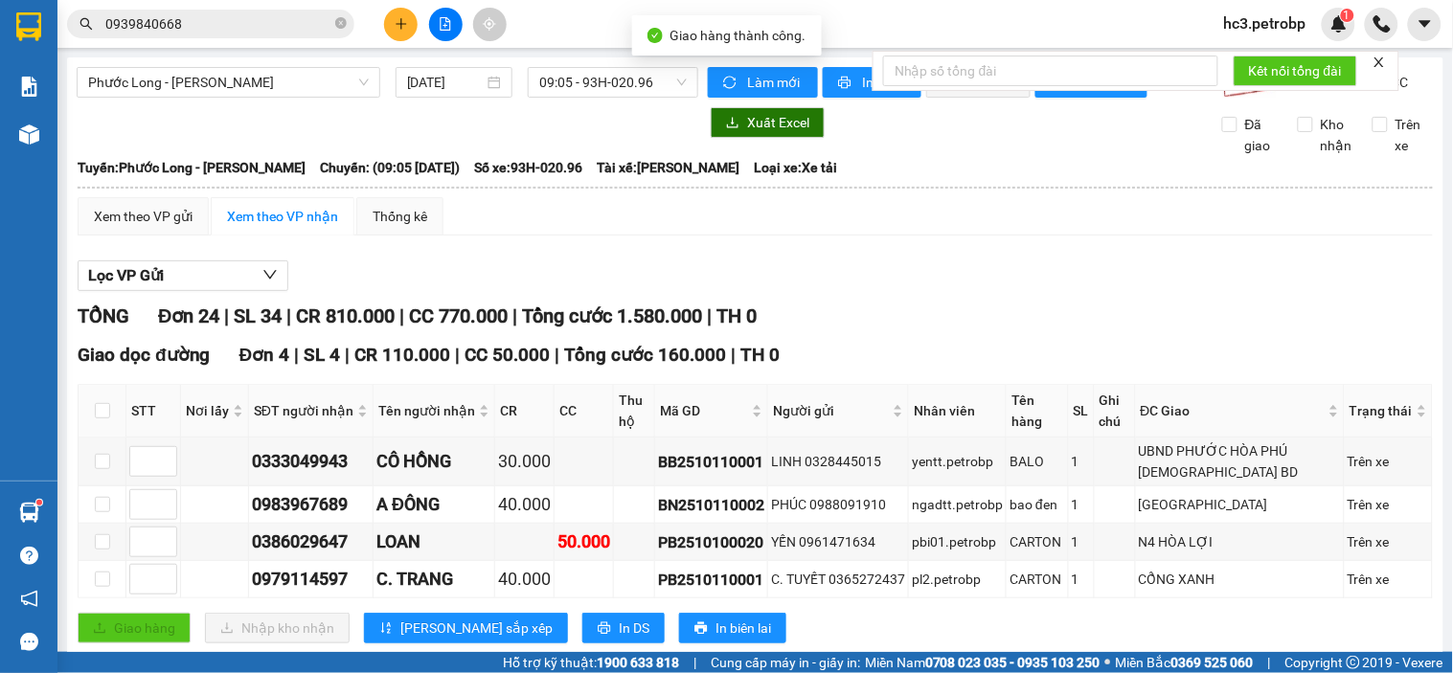
click at [237, 34] on input "0939840668" at bounding box center [218, 23] width 226 height 21
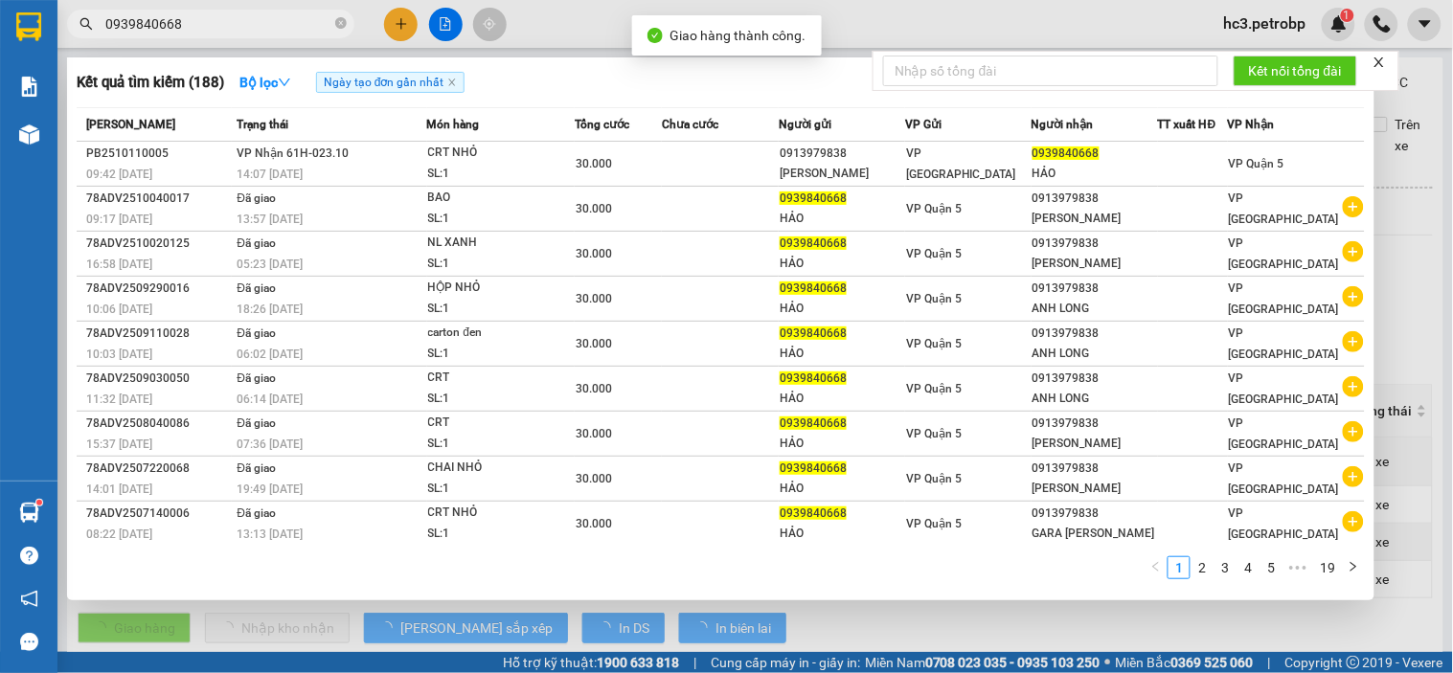
click at [237, 34] on input "0939840668" at bounding box center [218, 23] width 226 height 21
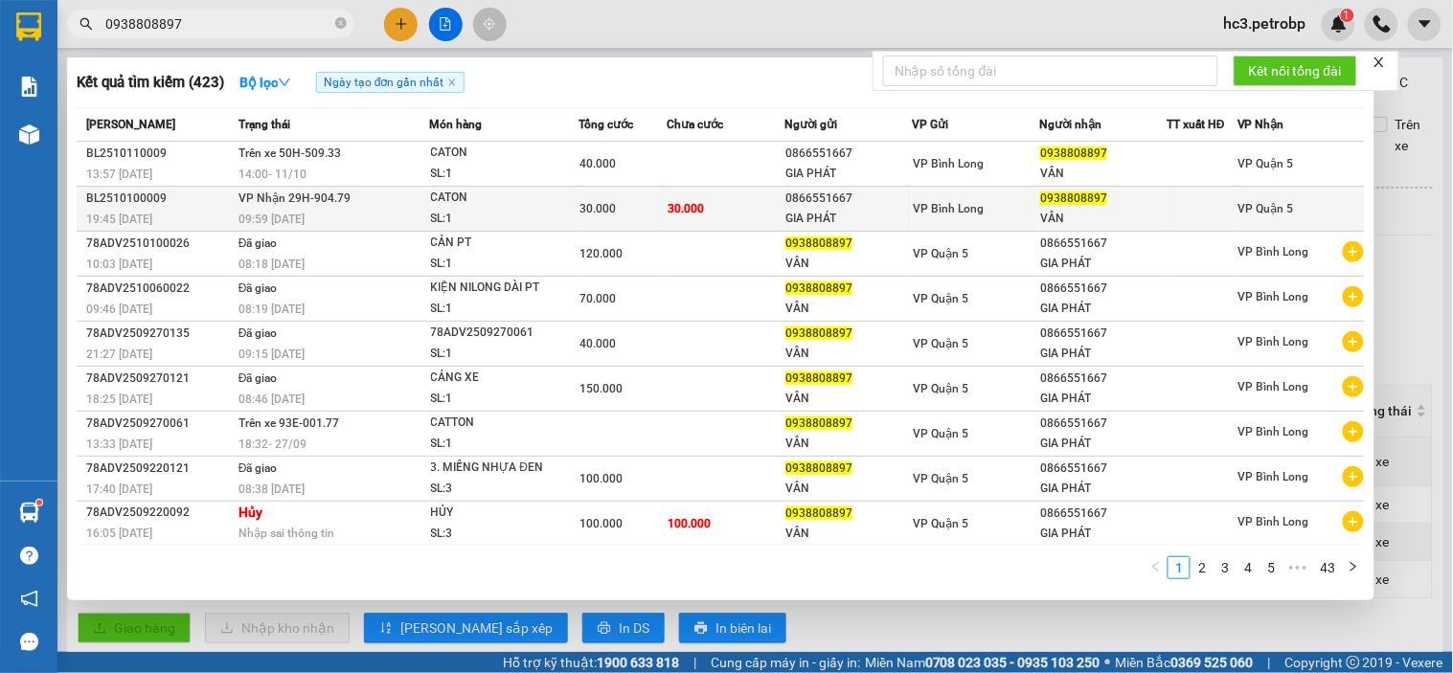
type input "0938808897"
click at [415, 214] on div "09:59 [DATE]" at bounding box center [333, 219] width 191 height 21
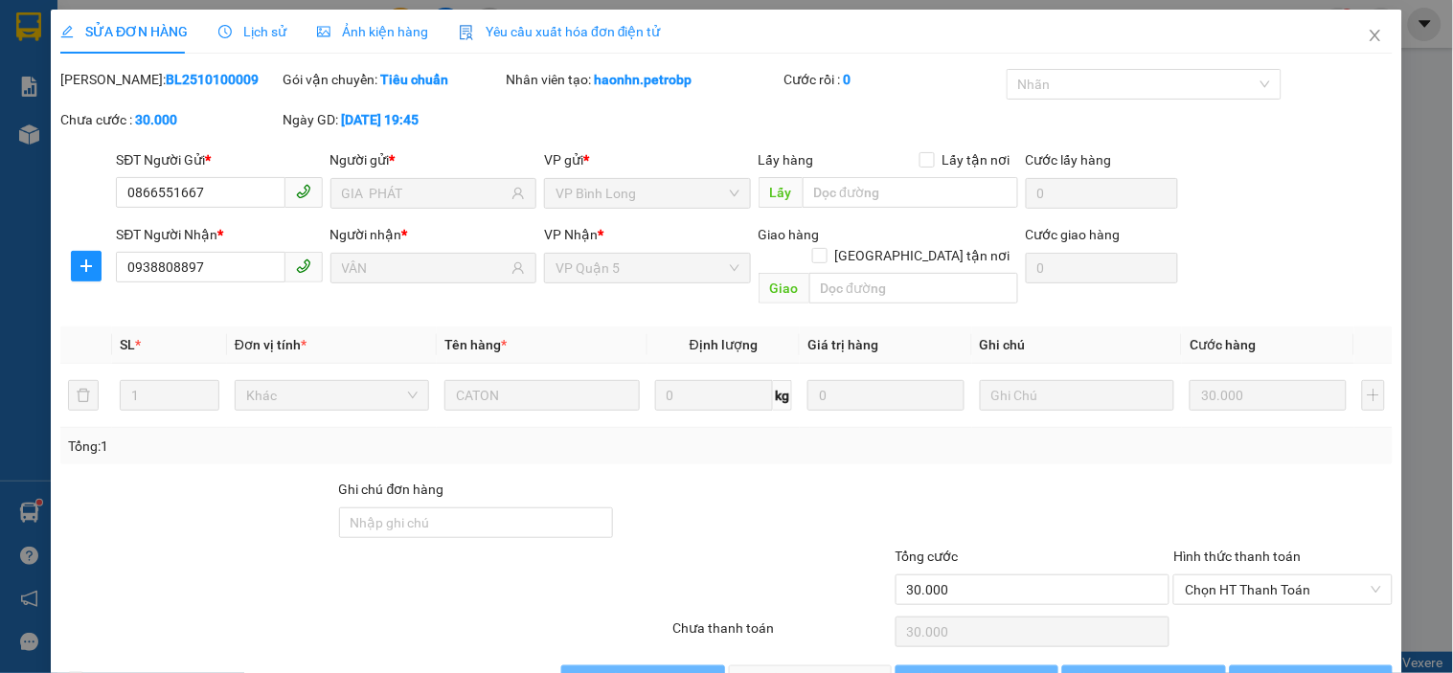
type input "0866551667"
type input "GIA PHÁT"
type input "0938808897"
type input "VÂN"
type input "30.000"
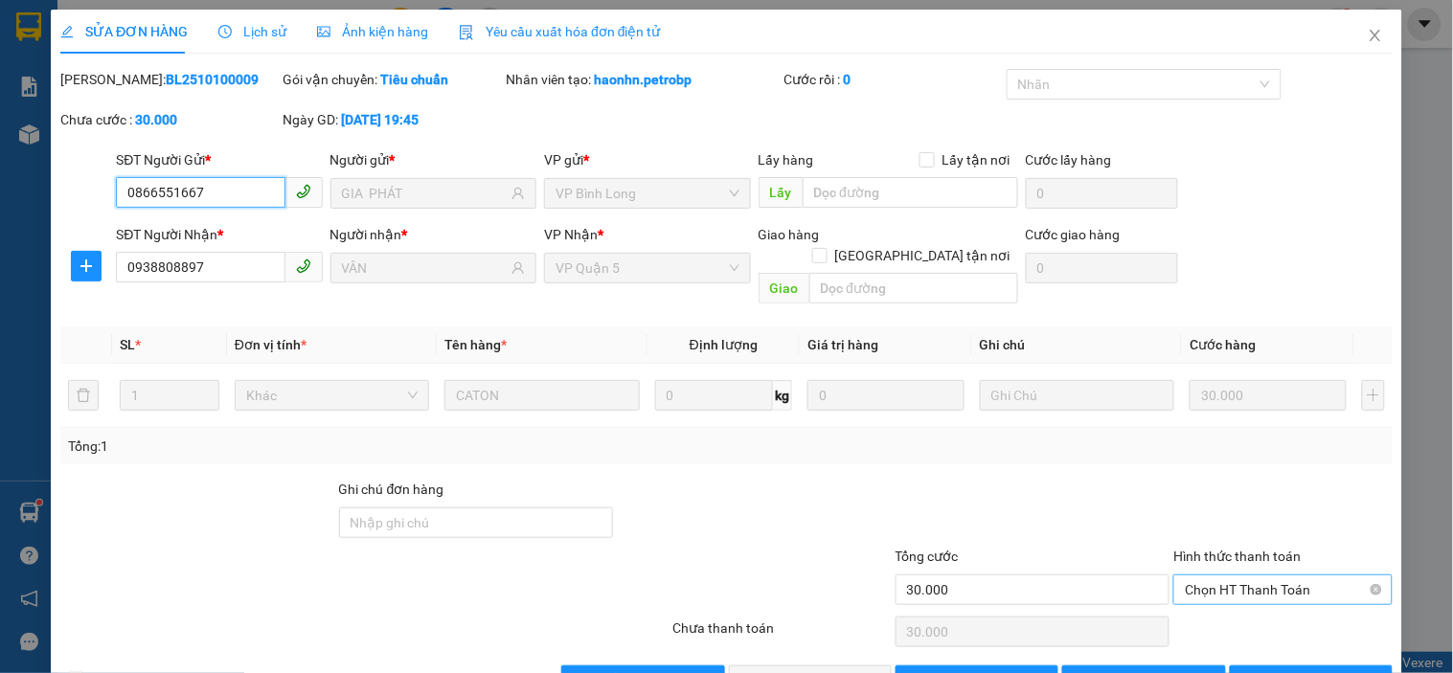
click at [1241, 576] on span "Chọn HT Thanh Toán" at bounding box center [1282, 590] width 195 height 29
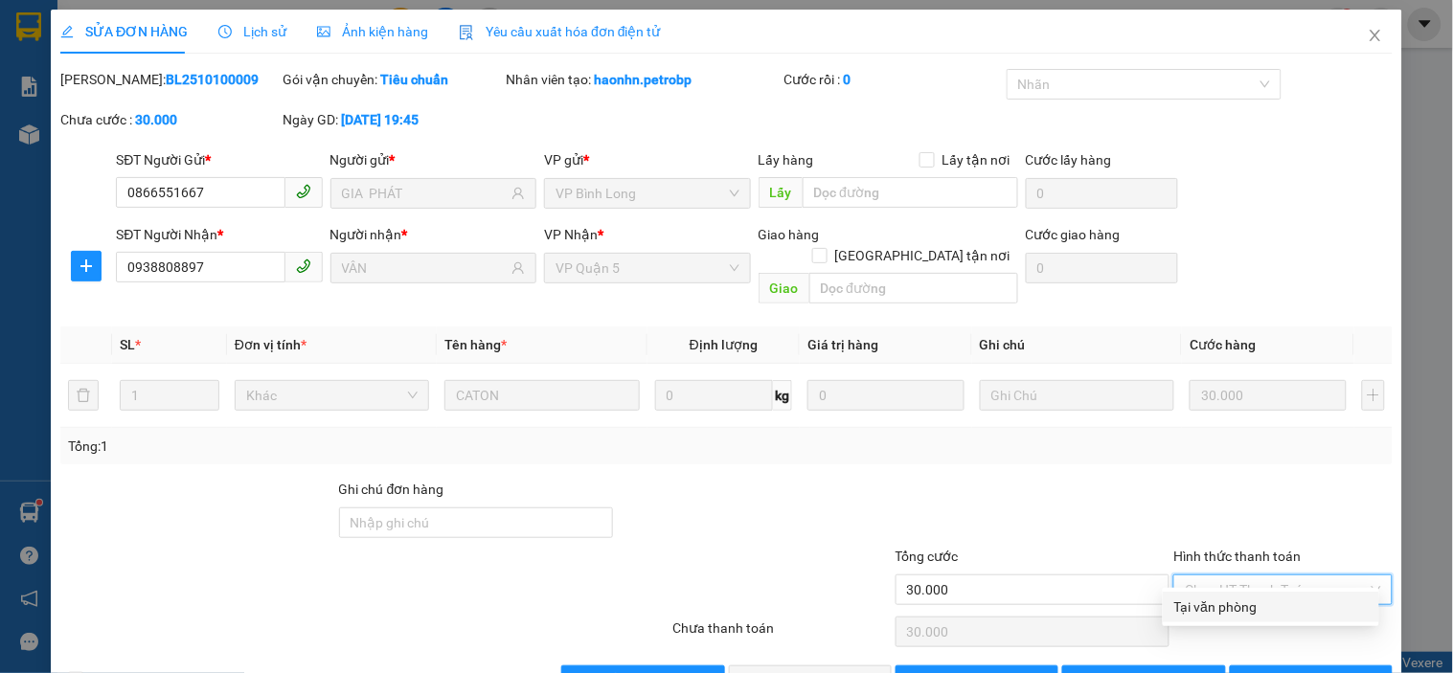
click at [1221, 592] on div "Tại văn phòng" at bounding box center [1271, 607] width 216 height 31
type input "0"
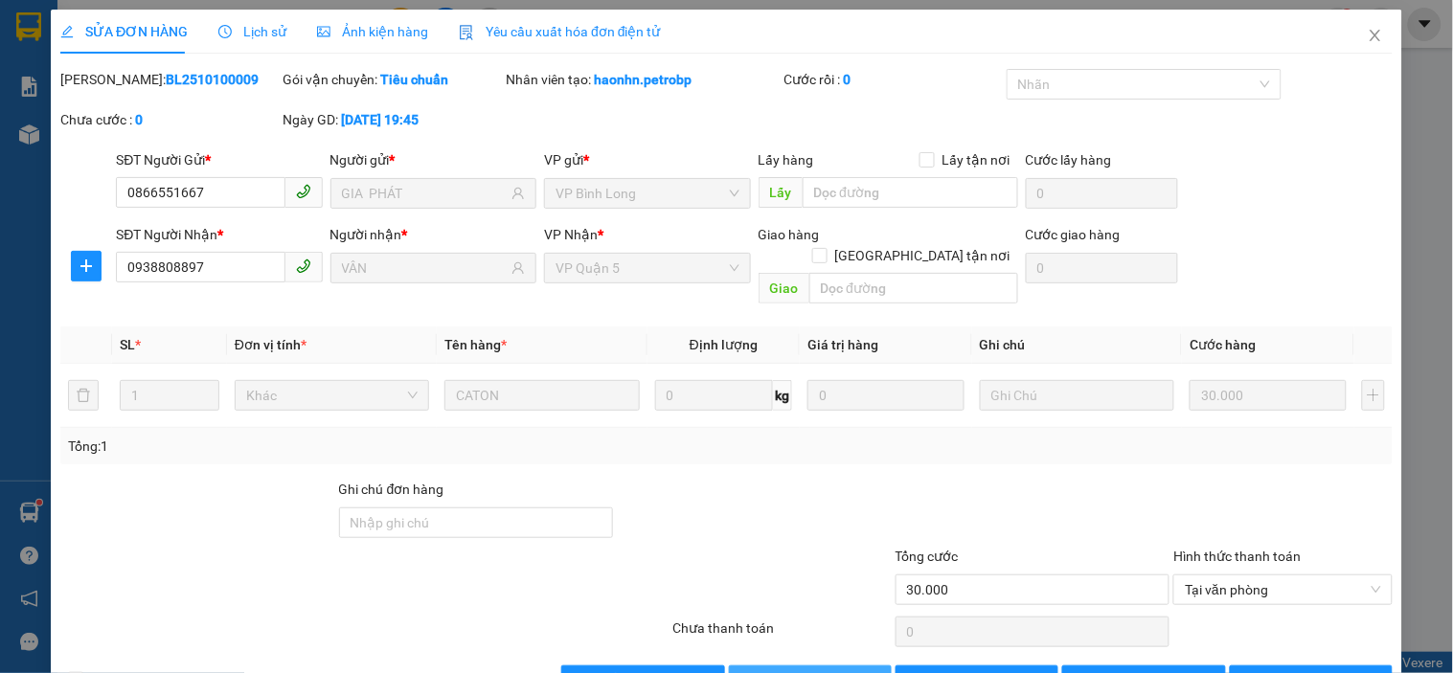
click at [815, 670] on span "Giao hàng" at bounding box center [820, 680] width 61 height 21
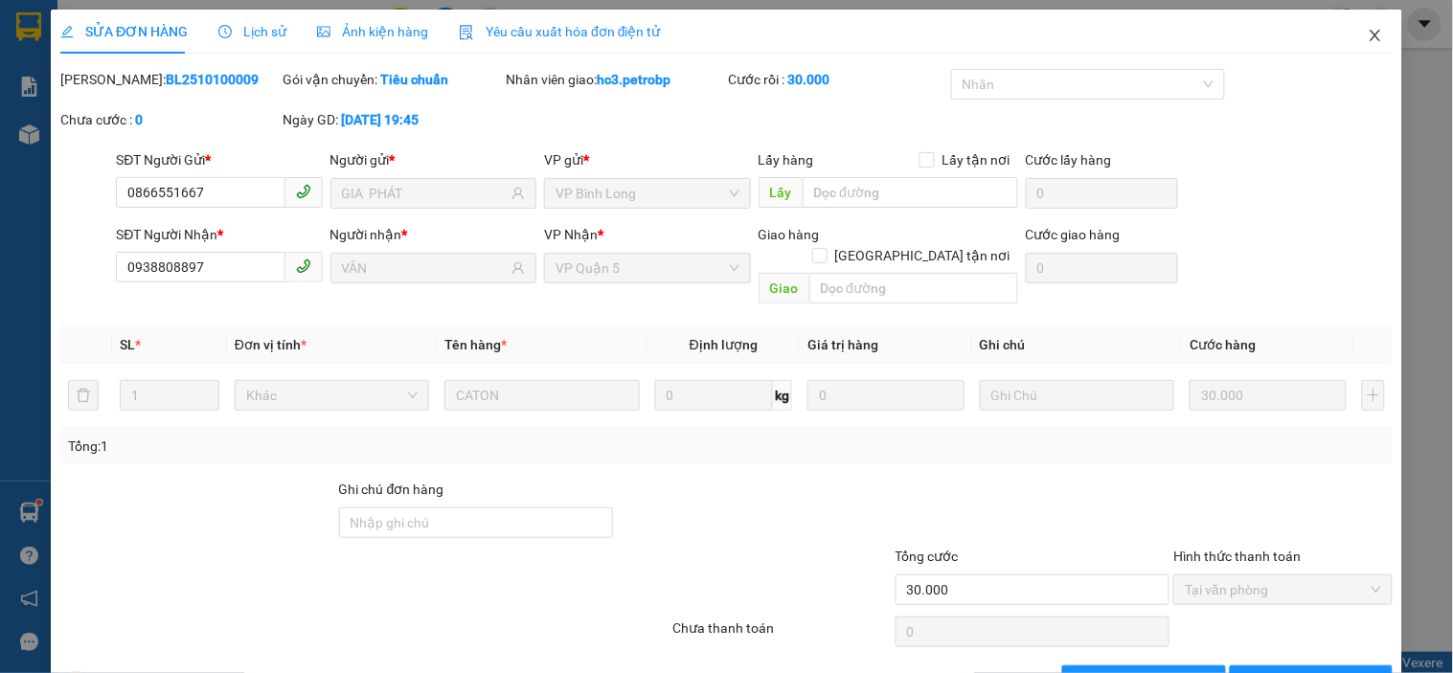
click at [1351, 43] on span "Close" at bounding box center [1375, 37] width 54 height 54
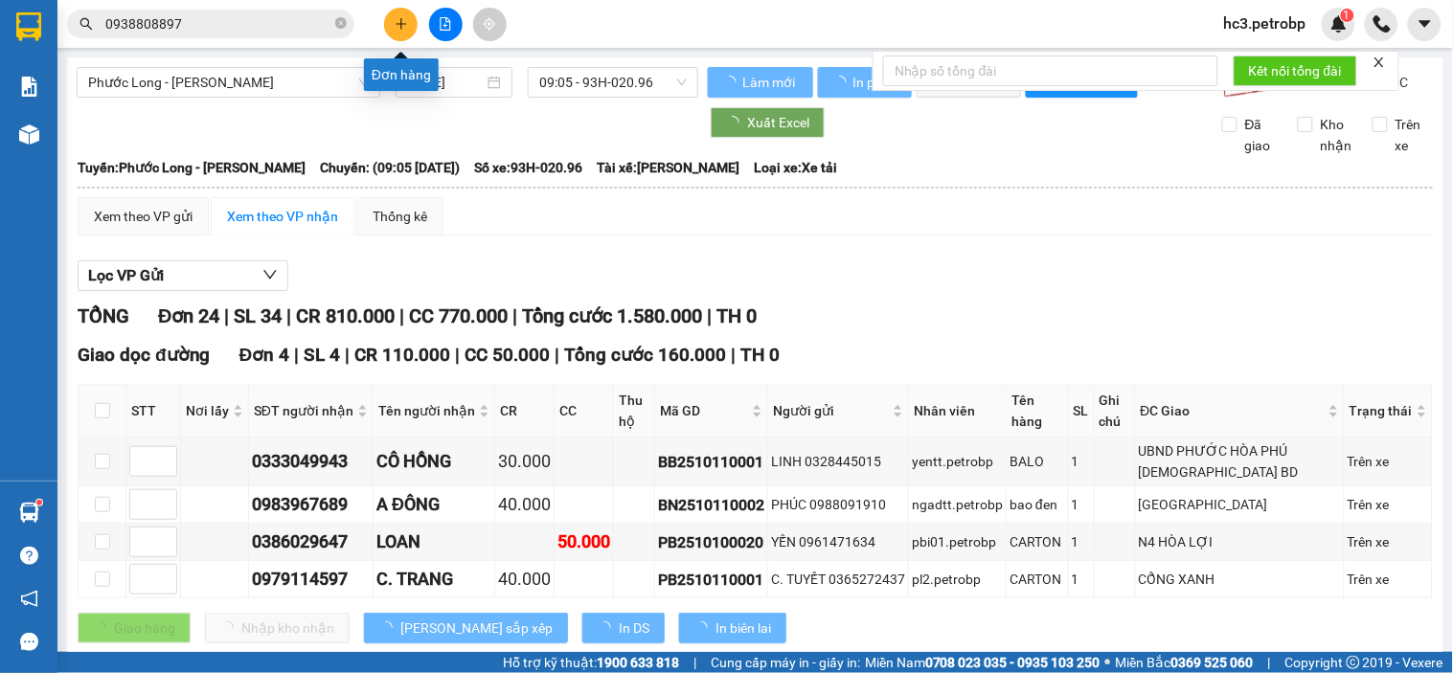
click at [402, 27] on icon "plus" at bounding box center [401, 23] width 13 height 13
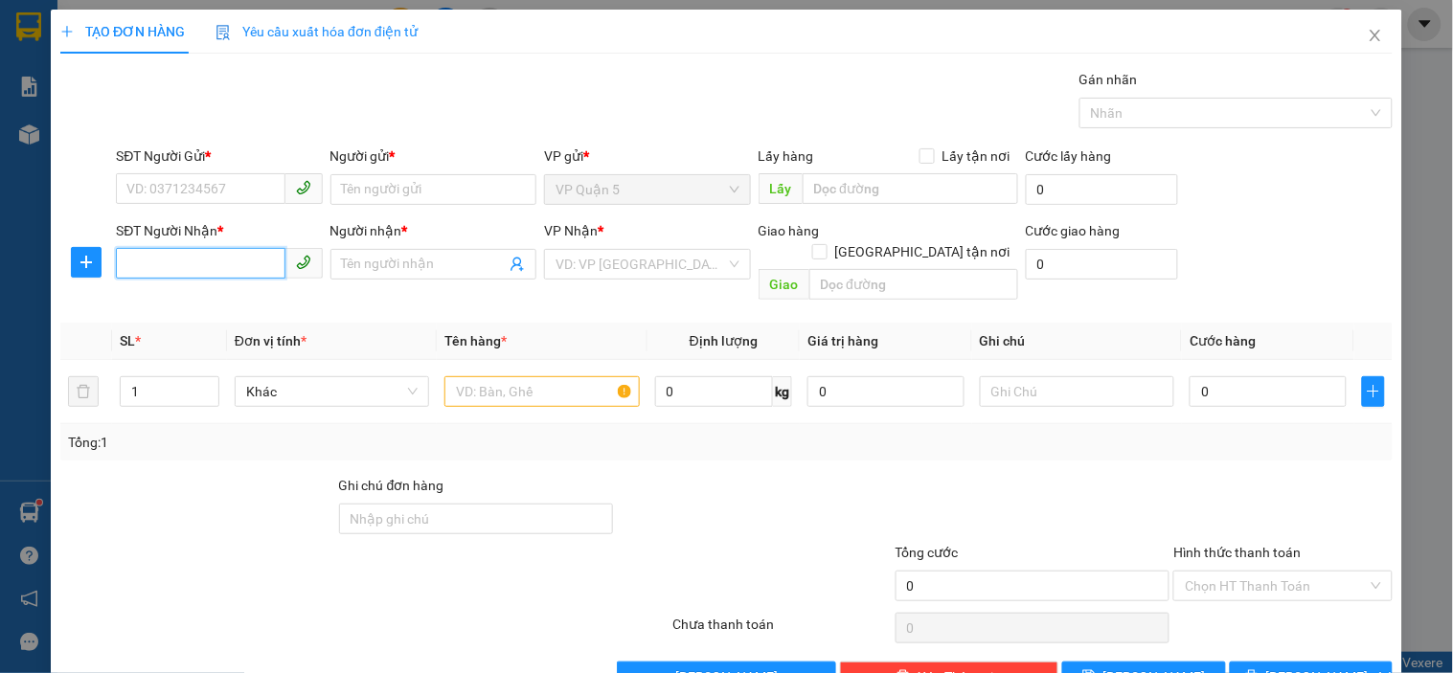
click at [118, 257] on input "SĐT Người Nhận *" at bounding box center [200, 263] width 169 height 31
click at [195, 262] on input "SĐT Người Nhận *" at bounding box center [200, 263] width 169 height 31
type input "0913522598"
click at [197, 300] on div "0913522598 - DŨNG" at bounding box center [216, 302] width 181 height 21
type input "DŨNG"
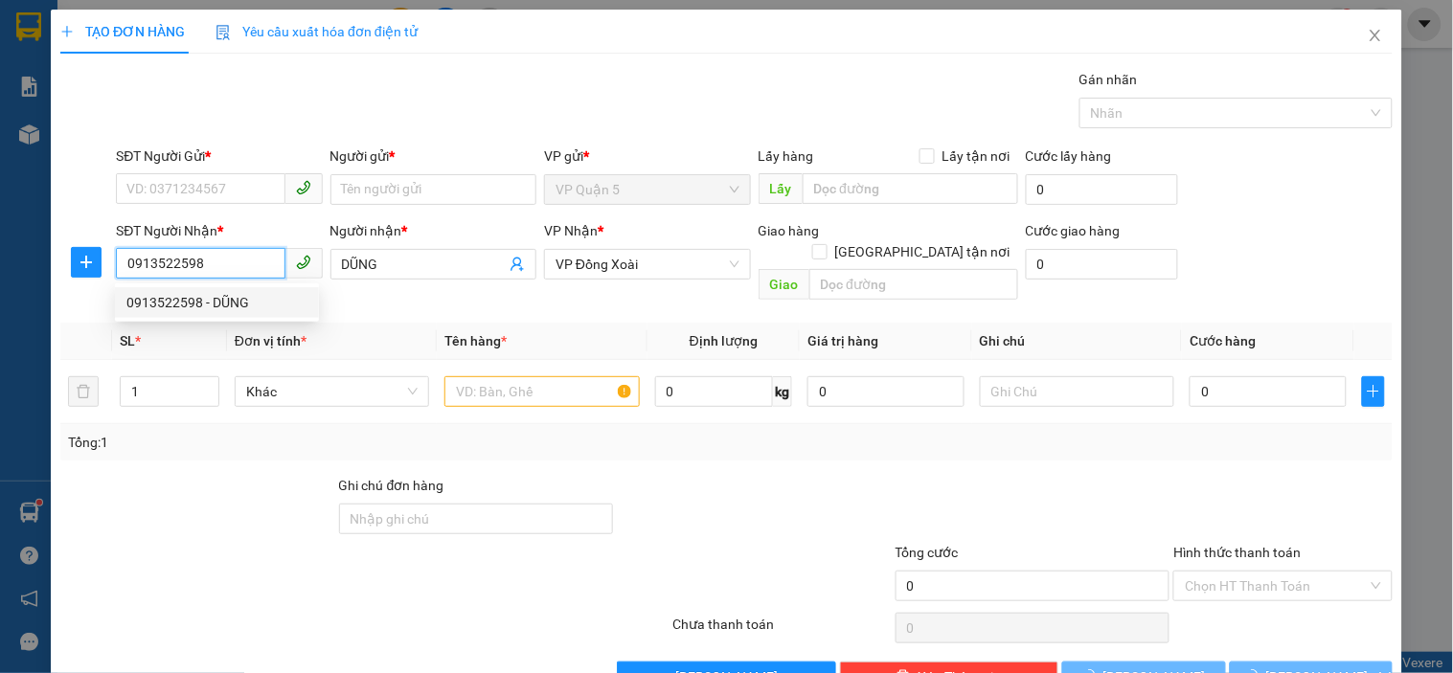
type input "30.000"
type input "0913522598"
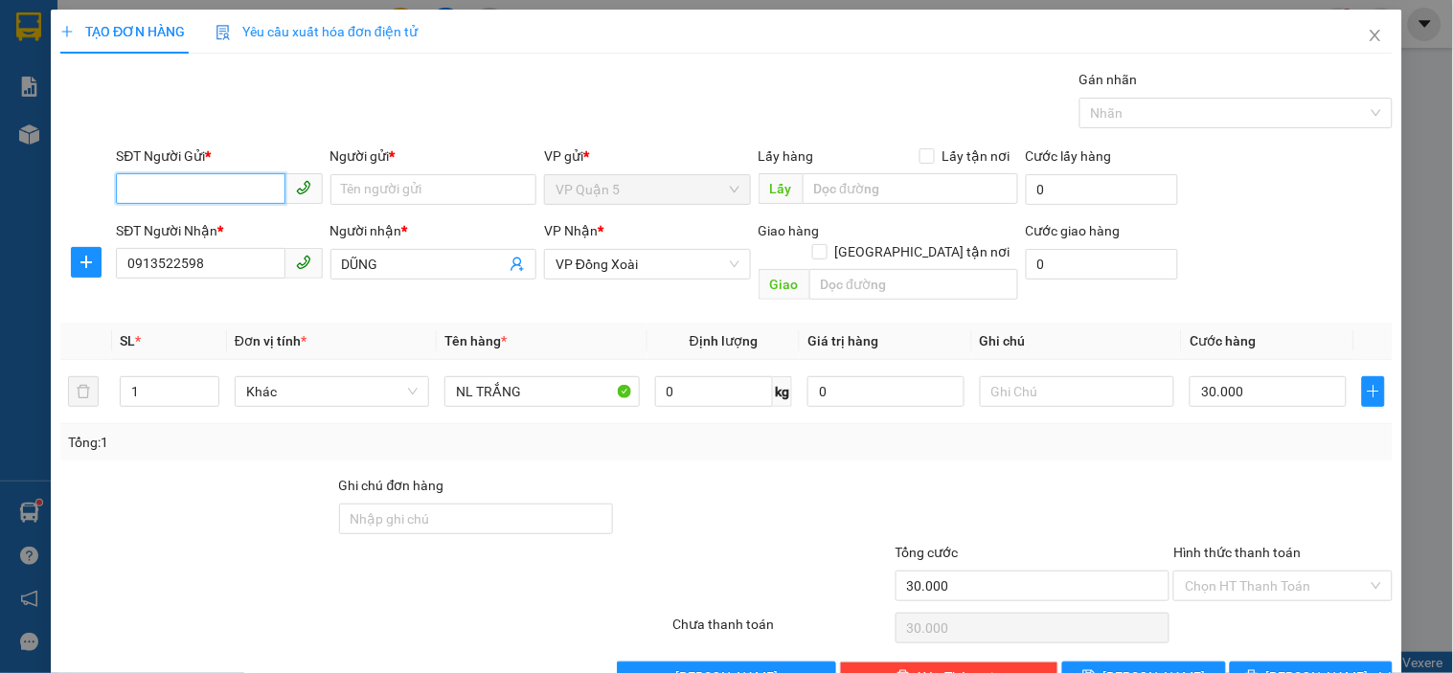
click at [233, 192] on input "SĐT Người Gửi *" at bounding box center [200, 188] width 169 height 31
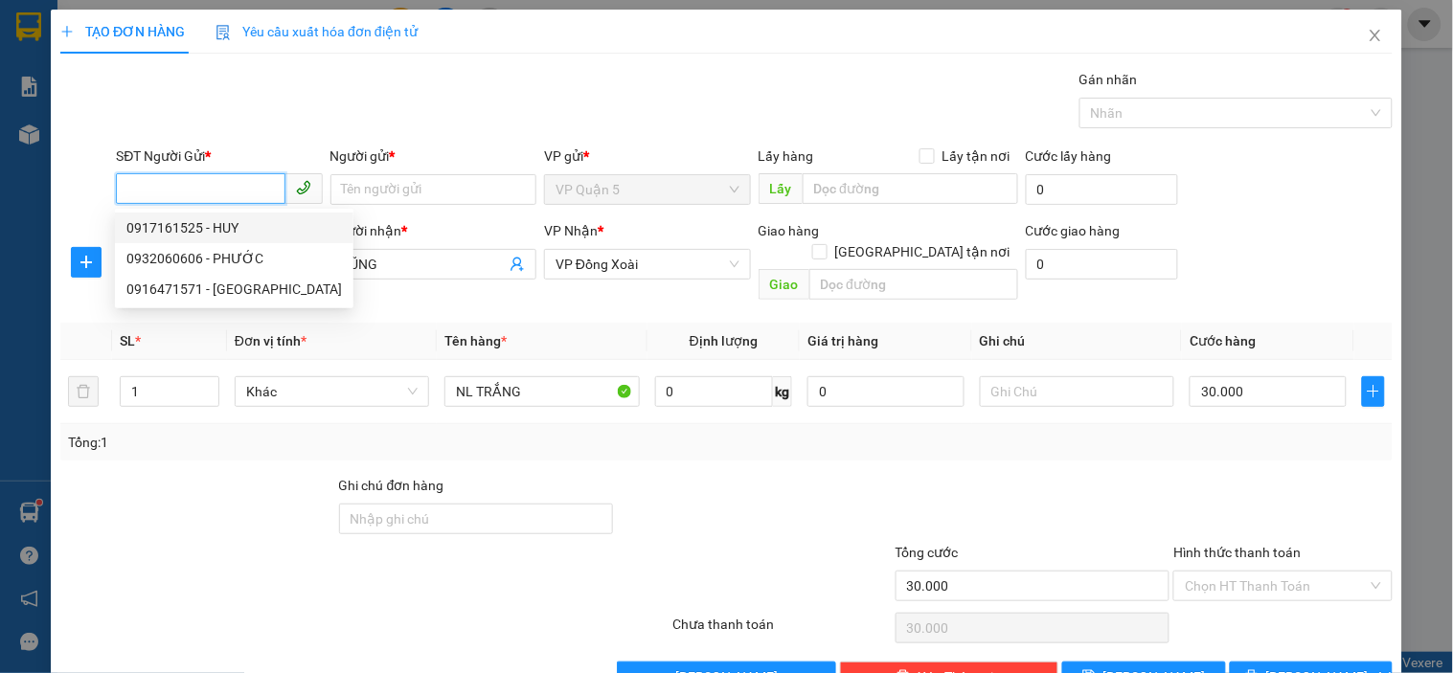
click at [247, 189] on input "SĐT Người Gửi *" at bounding box center [200, 188] width 169 height 31
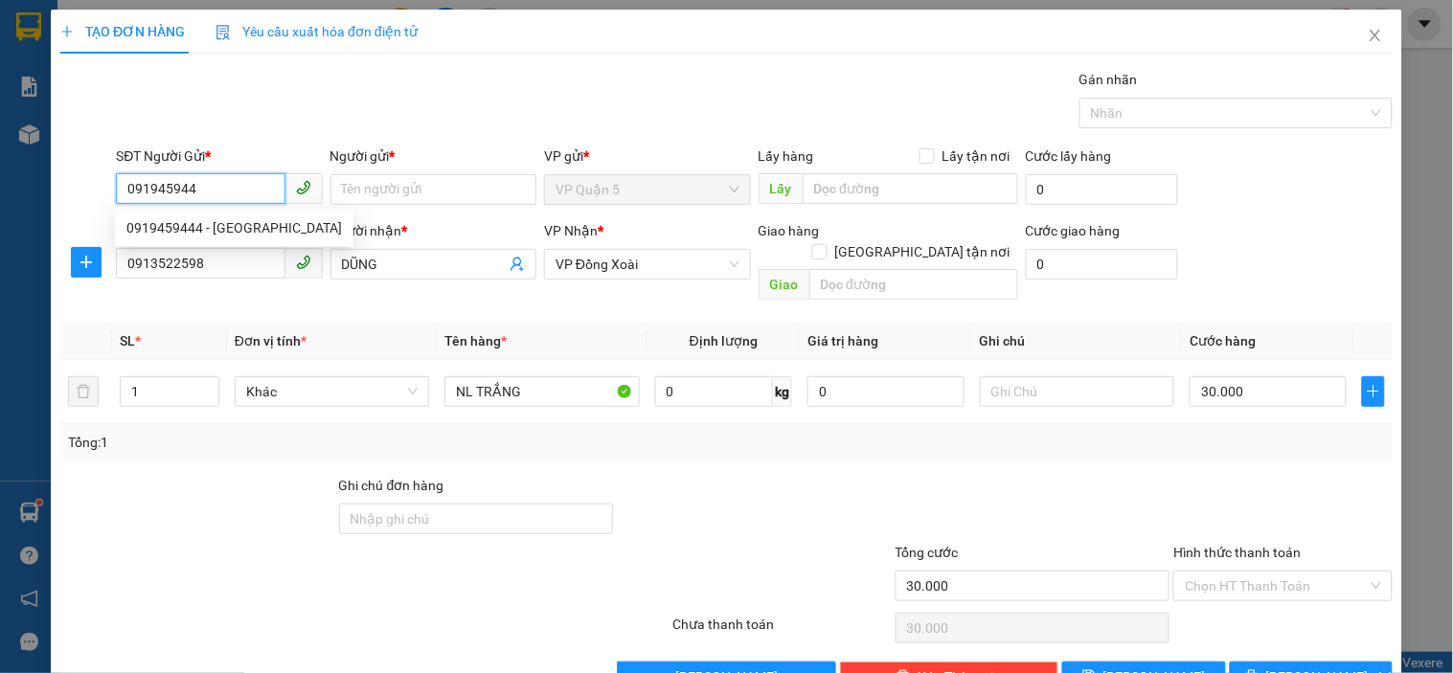
type input "0919459444"
click at [232, 227] on div "0919459444 - [GEOGRAPHIC_DATA]" at bounding box center [233, 227] width 215 height 21
type input "[PERSON_NAME]"
type input "120.000"
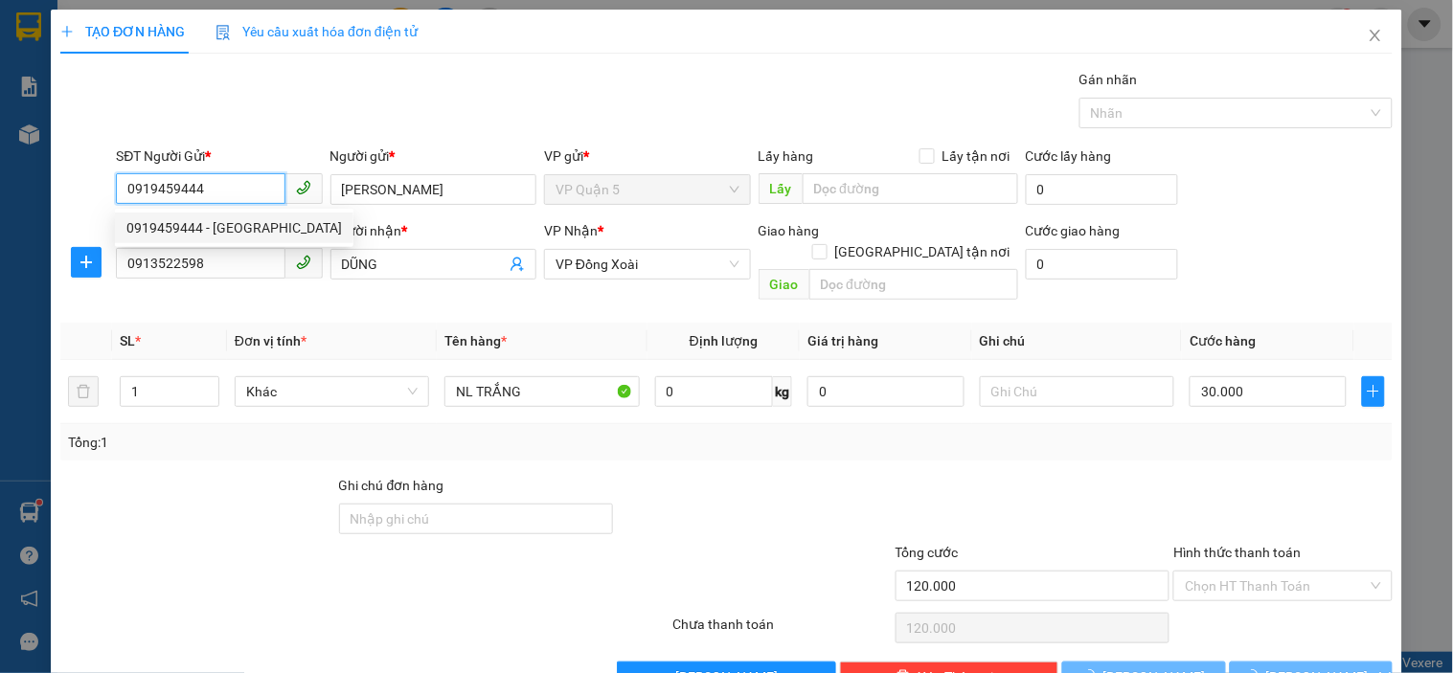
type input "0919459444"
click at [329, 141] on div "Transit Pickup Surcharge Ids Transit Deliver Surcharge Ids Transit Deliver Surc…" at bounding box center [726, 380] width 1332 height 623
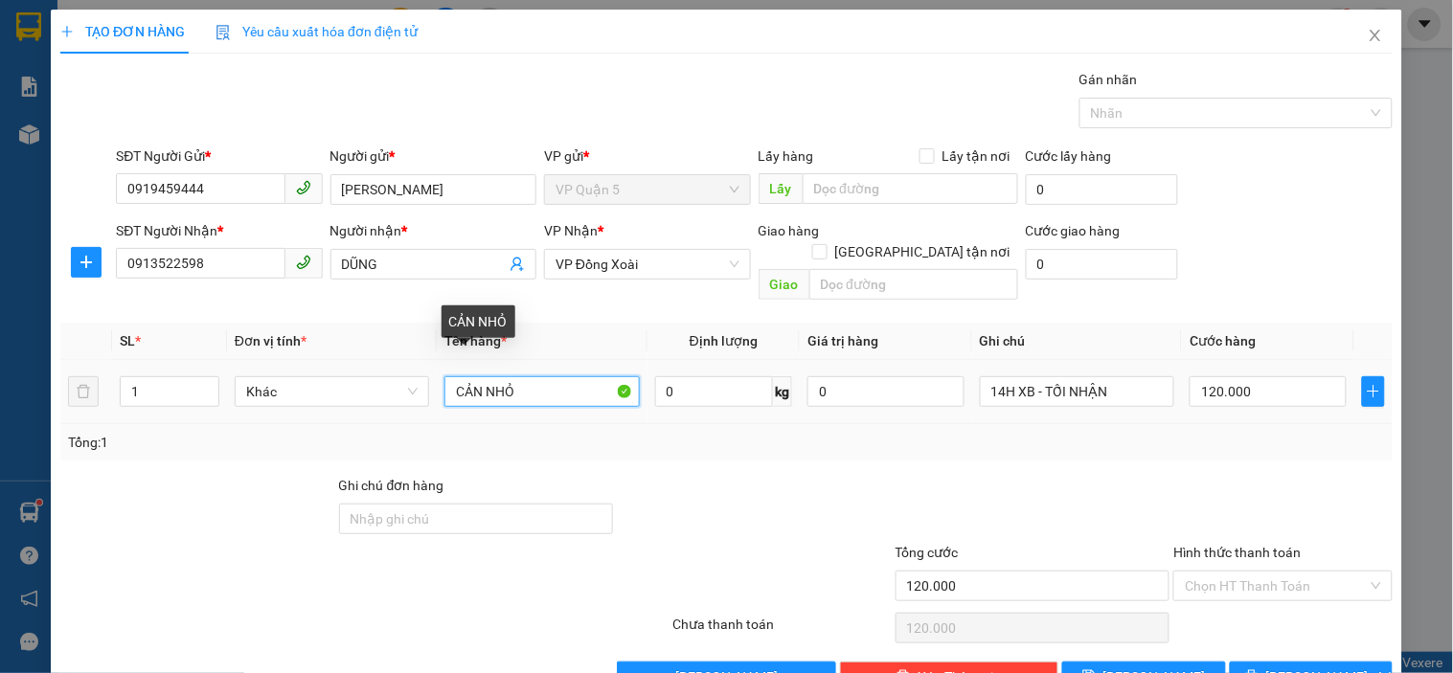
click at [471, 378] on input "CẢN NHỎ" at bounding box center [541, 391] width 194 height 31
type input "C"
type input "CARTON NẶNG"
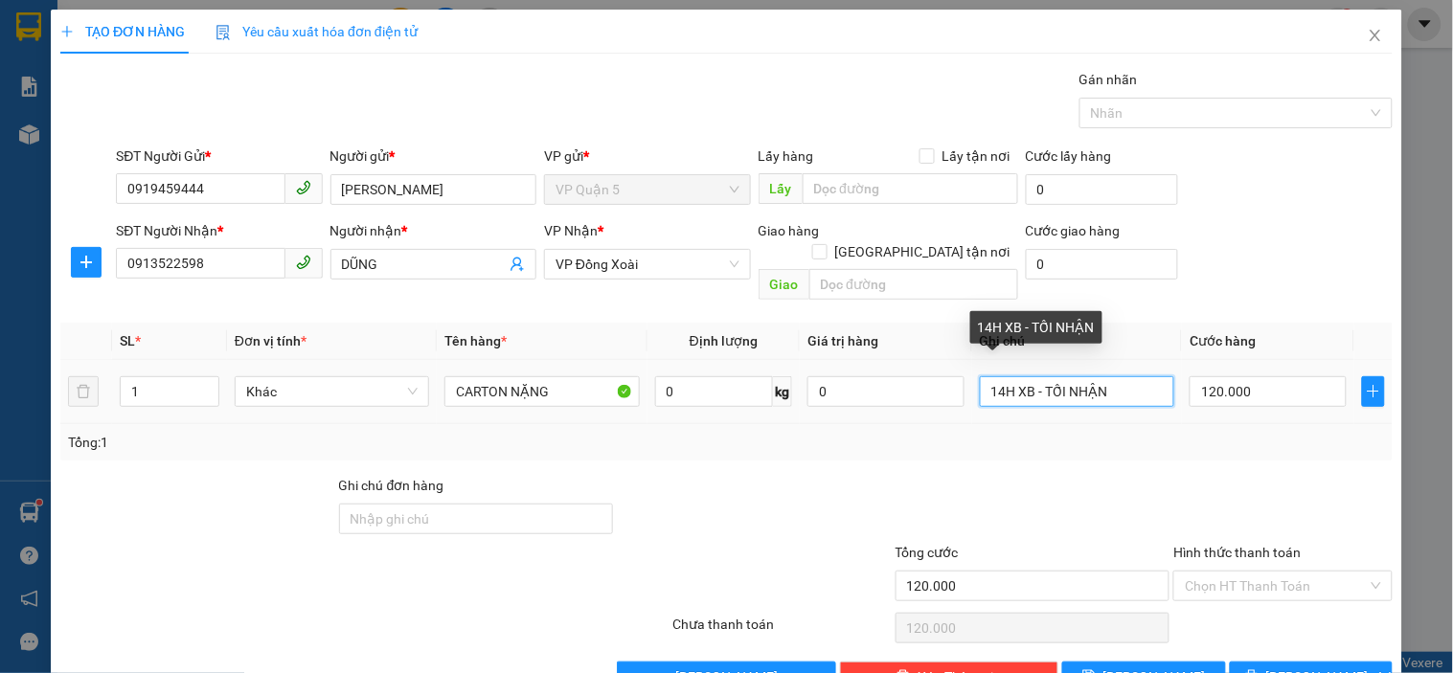
click at [1083, 377] on input "14H XB - TỐI NHẬN" at bounding box center [1077, 391] width 194 height 31
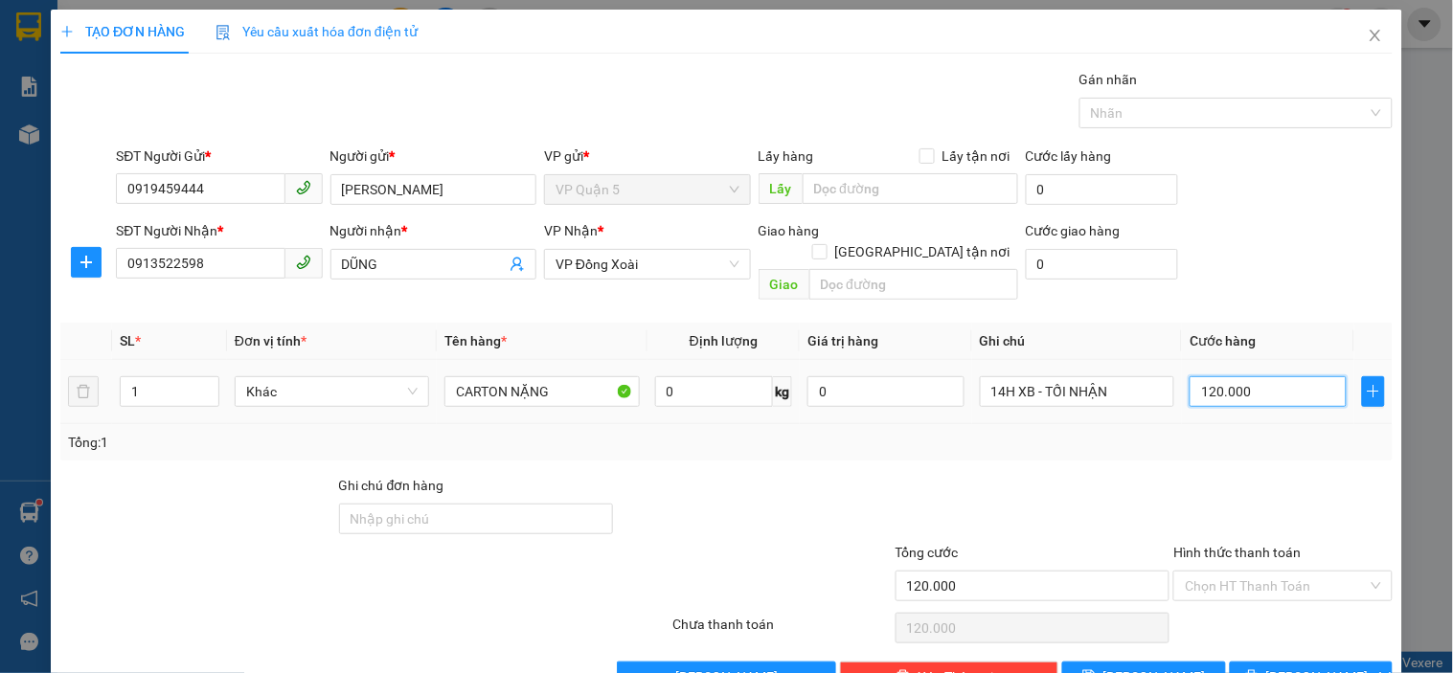
click at [1248, 376] on input "120.000" at bounding box center [1267, 391] width 157 height 31
click at [1088, 391] on td "14H XB - TỐI NHẬN" at bounding box center [1077, 392] width 210 height 64
click at [1090, 376] on input "14H XB - TỐI NHẬN" at bounding box center [1077, 391] width 194 height 31
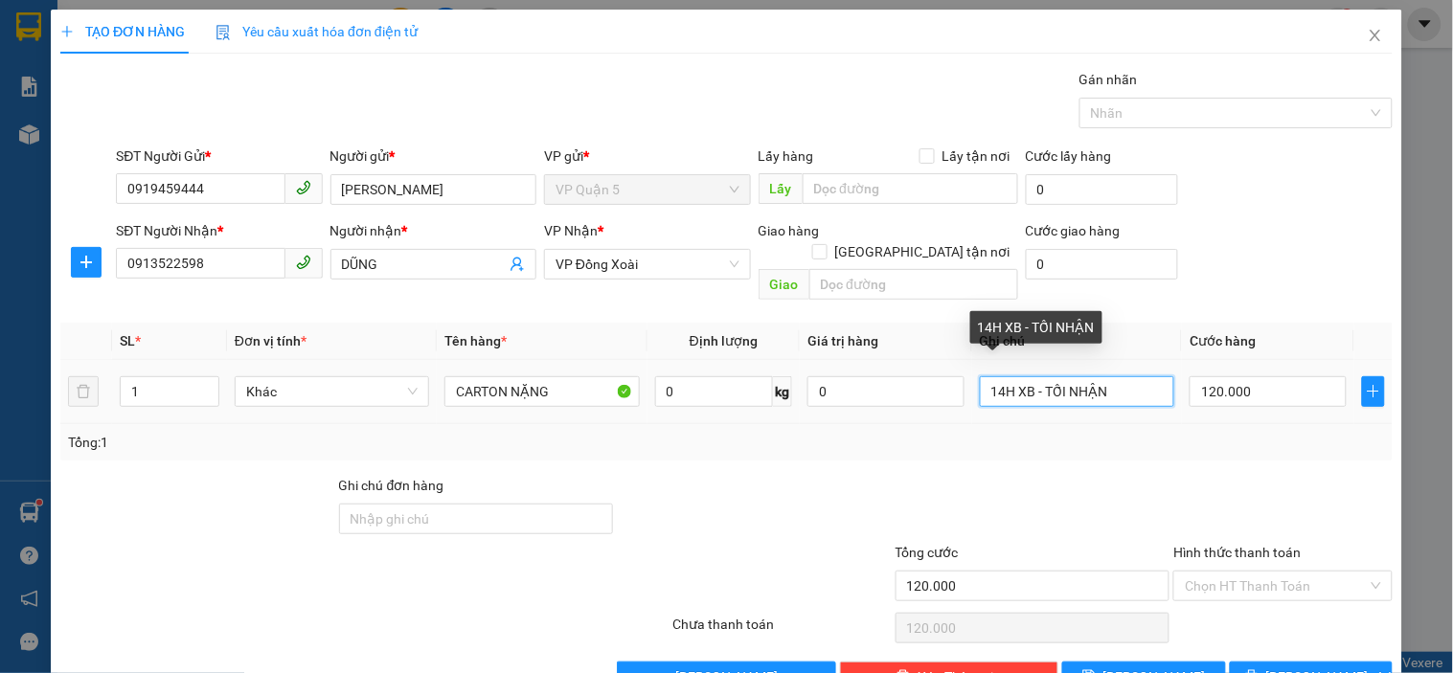
click at [1090, 376] on input "14H XB - TỐI NHẬN" at bounding box center [1077, 391] width 194 height 31
type input "TỐI ĐI MAI NHẬN"
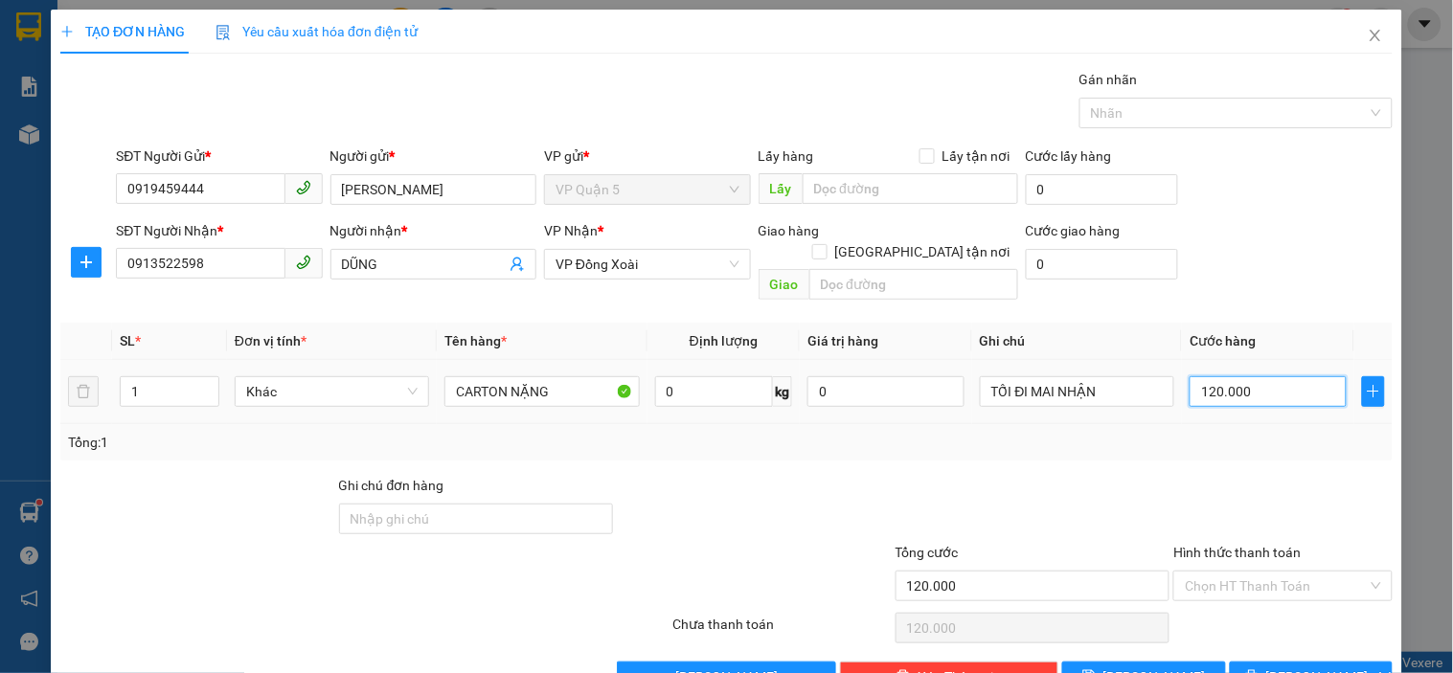
click at [1221, 376] on input "120.000" at bounding box center [1267, 391] width 157 height 31
type input "4"
type input "40"
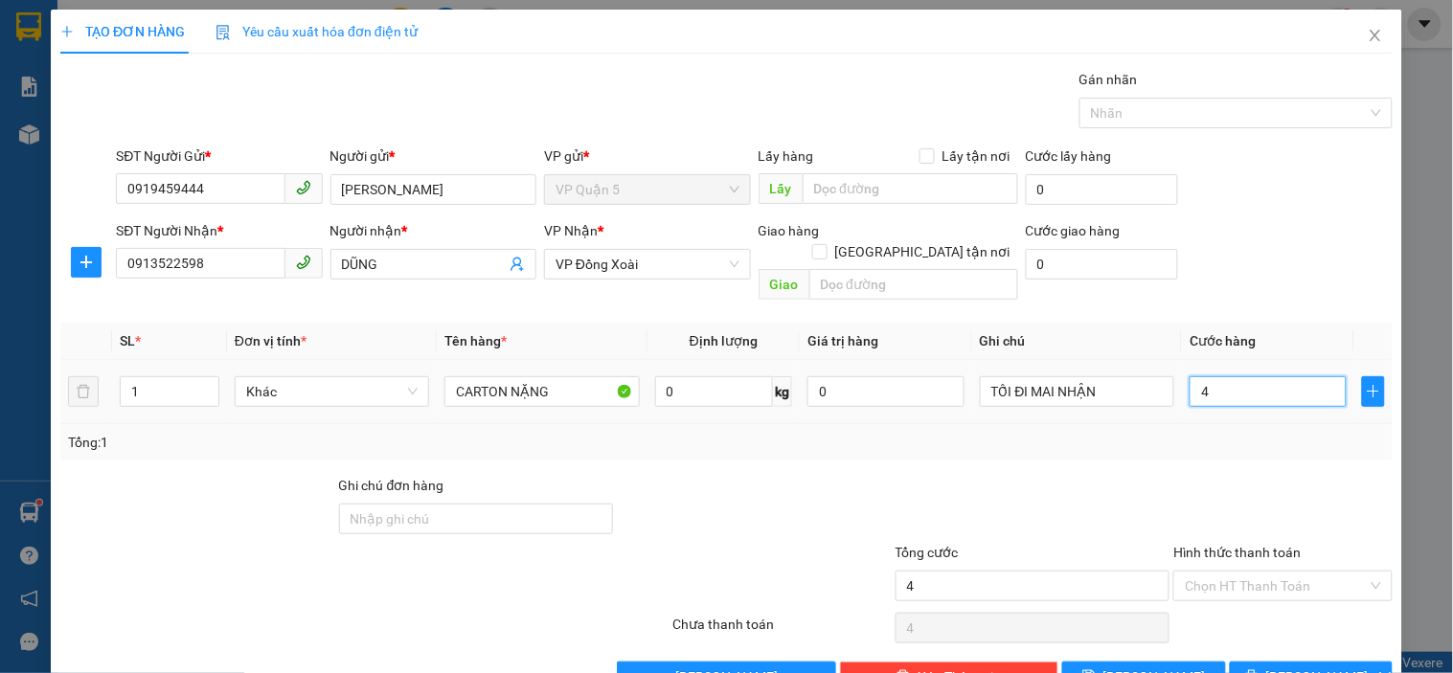
type input "40"
type input "40.000"
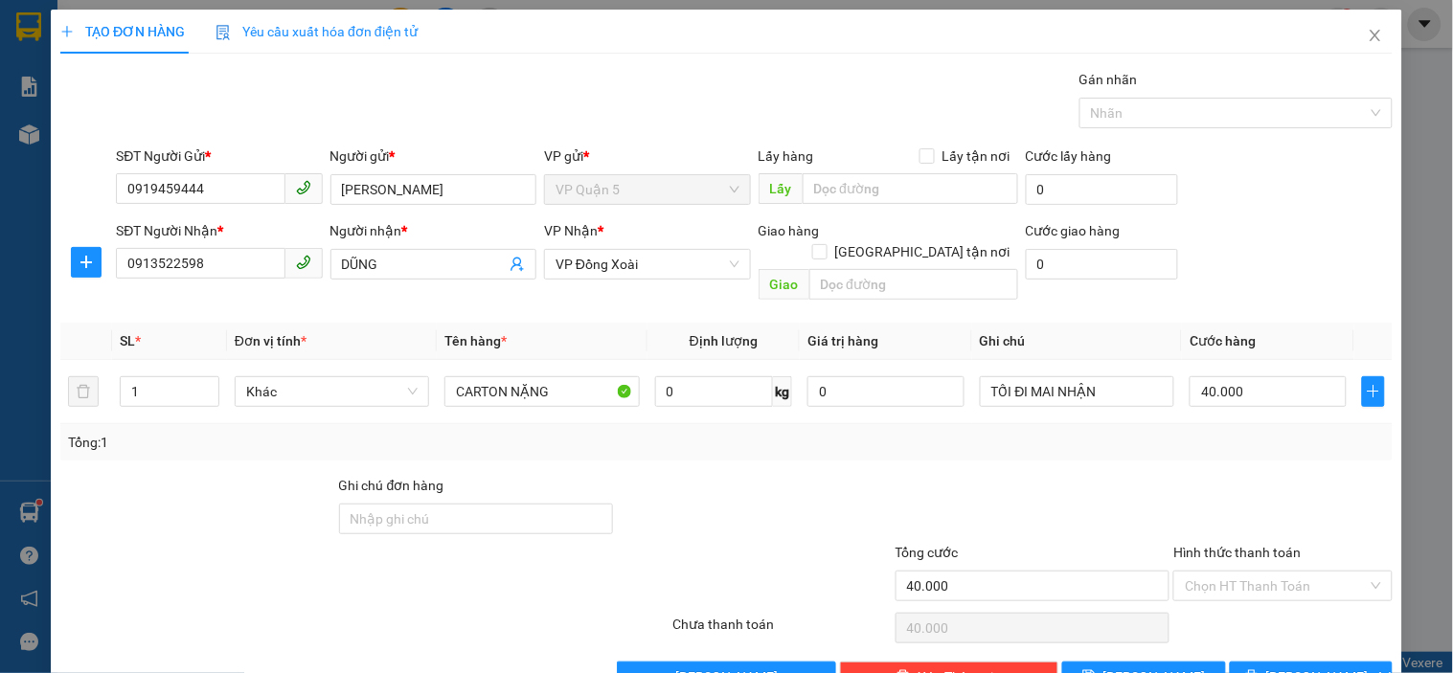
click at [1260, 272] on div "SĐT Người Nhận * 0913522598 Người nhận * DŨNG VP Nhận * VP Đồng Xoài Giao hàng …" at bounding box center [754, 264] width 1284 height 88
click at [1295, 666] on span "[PERSON_NAME] và In" at bounding box center [1333, 676] width 134 height 21
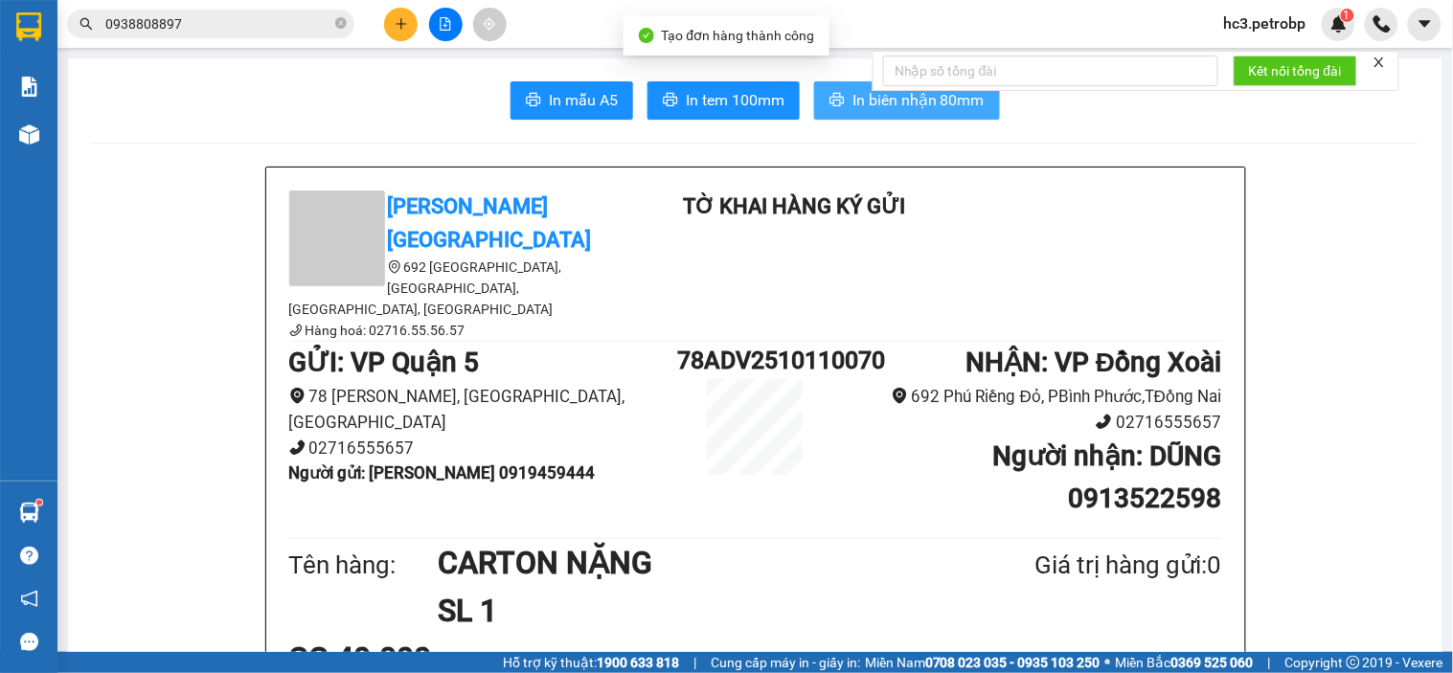
click at [924, 113] on button "In biên nhận 80mm" at bounding box center [907, 100] width 186 height 38
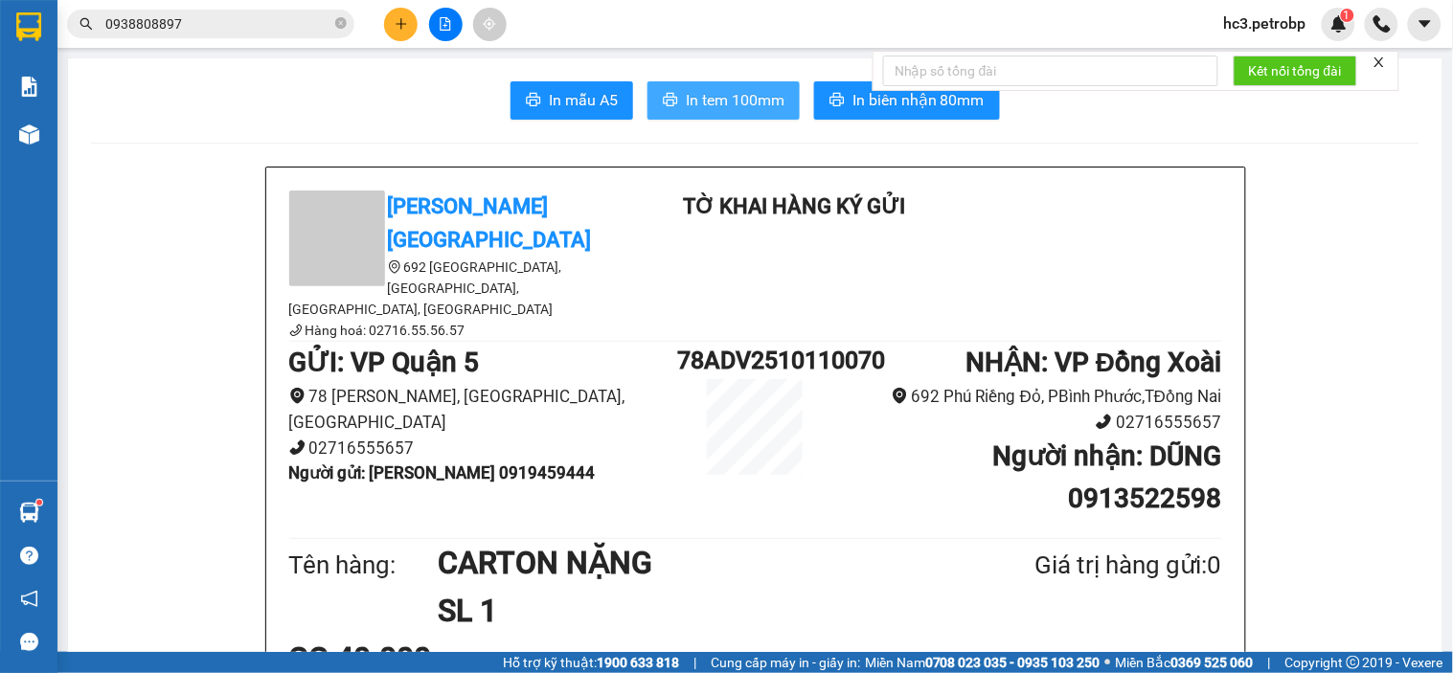
click at [738, 99] on span "In tem 100mm" at bounding box center [735, 100] width 99 height 24
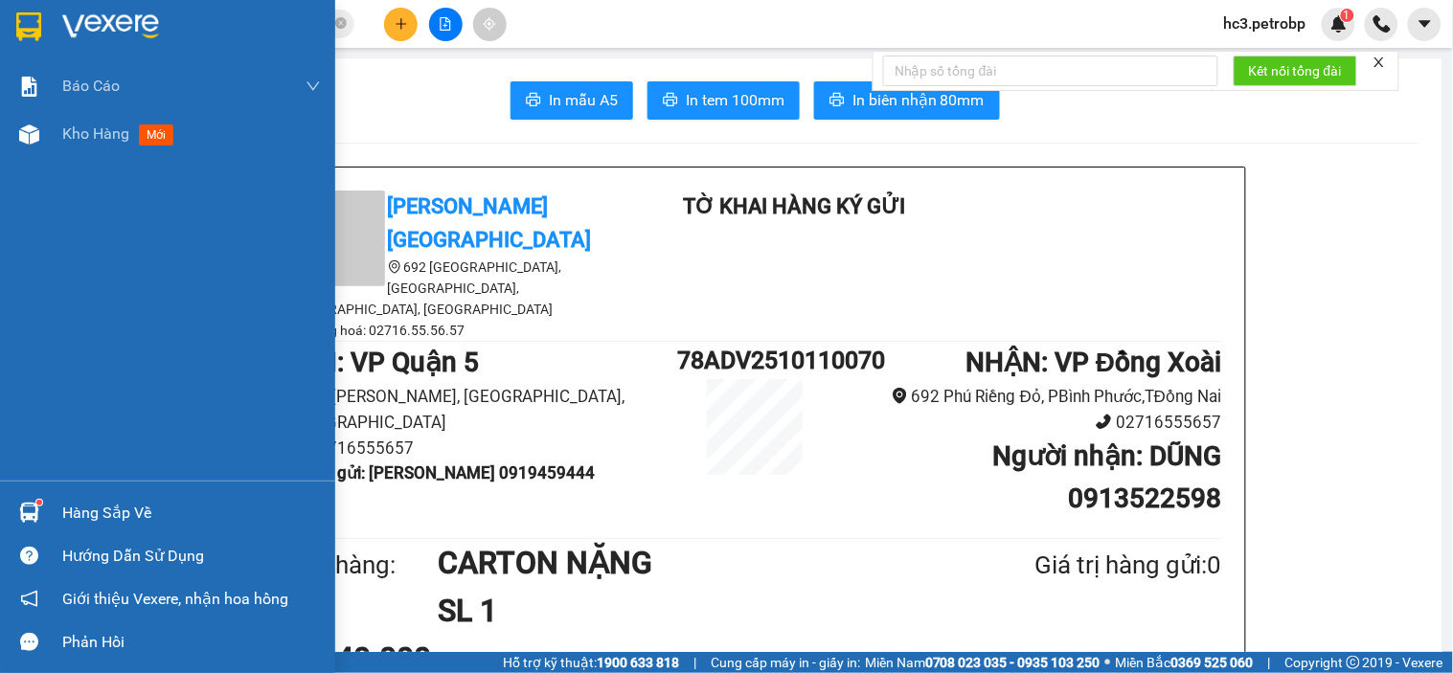
click at [115, 517] on div "Hàng sắp về" at bounding box center [191, 513] width 259 height 29
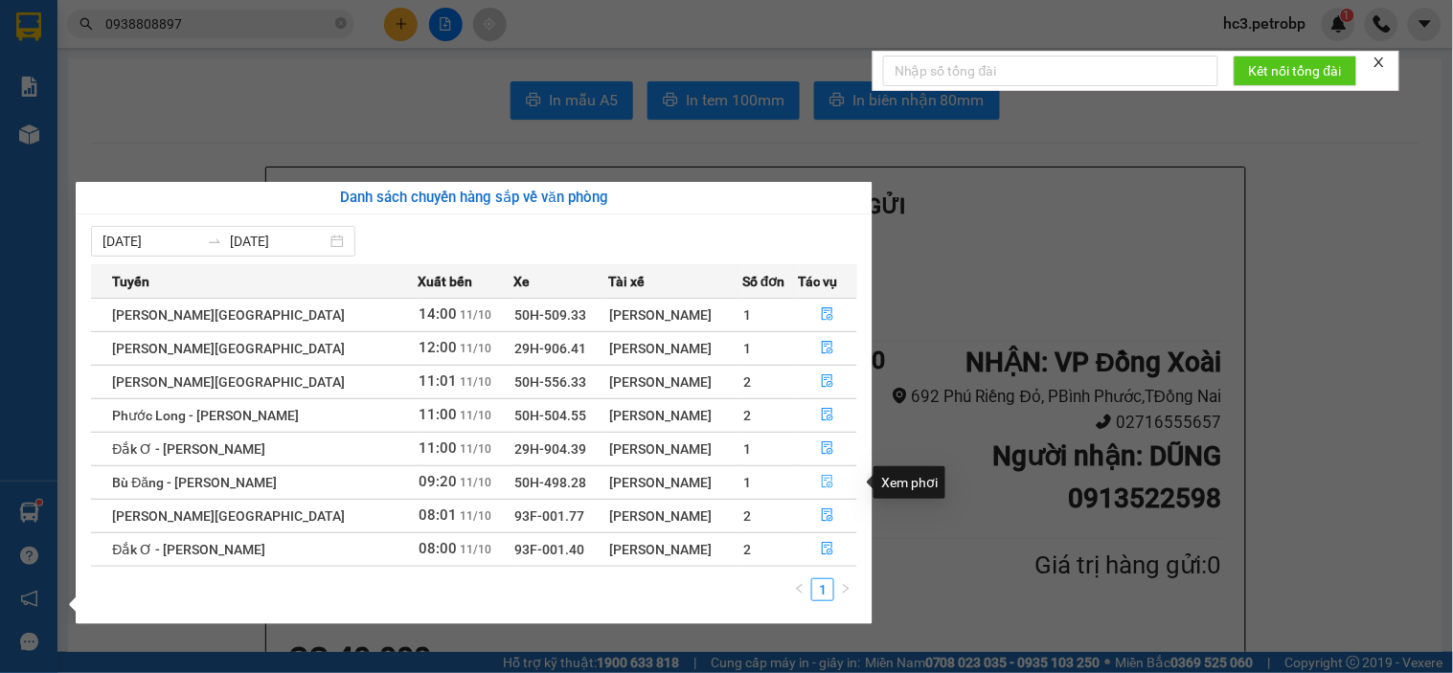
click at [822, 473] on button "button" at bounding box center [828, 482] width 57 height 31
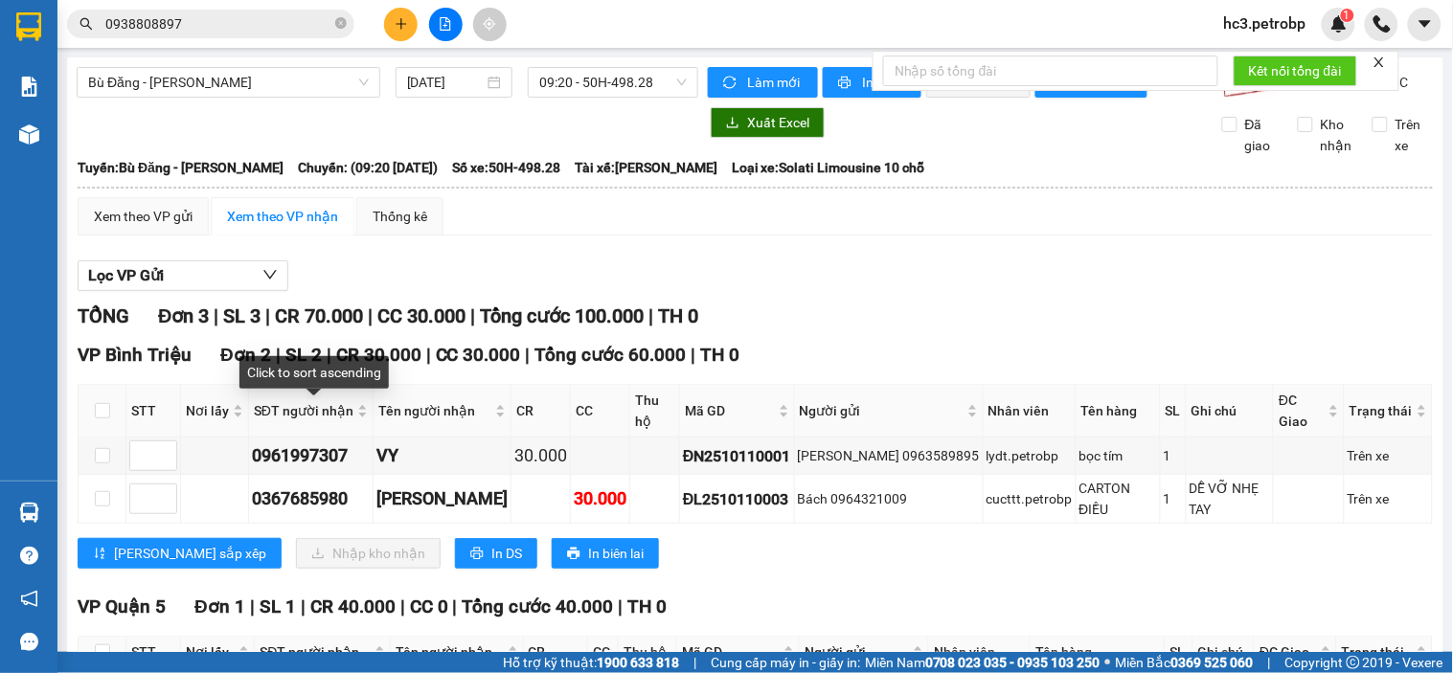
scroll to position [137, 0]
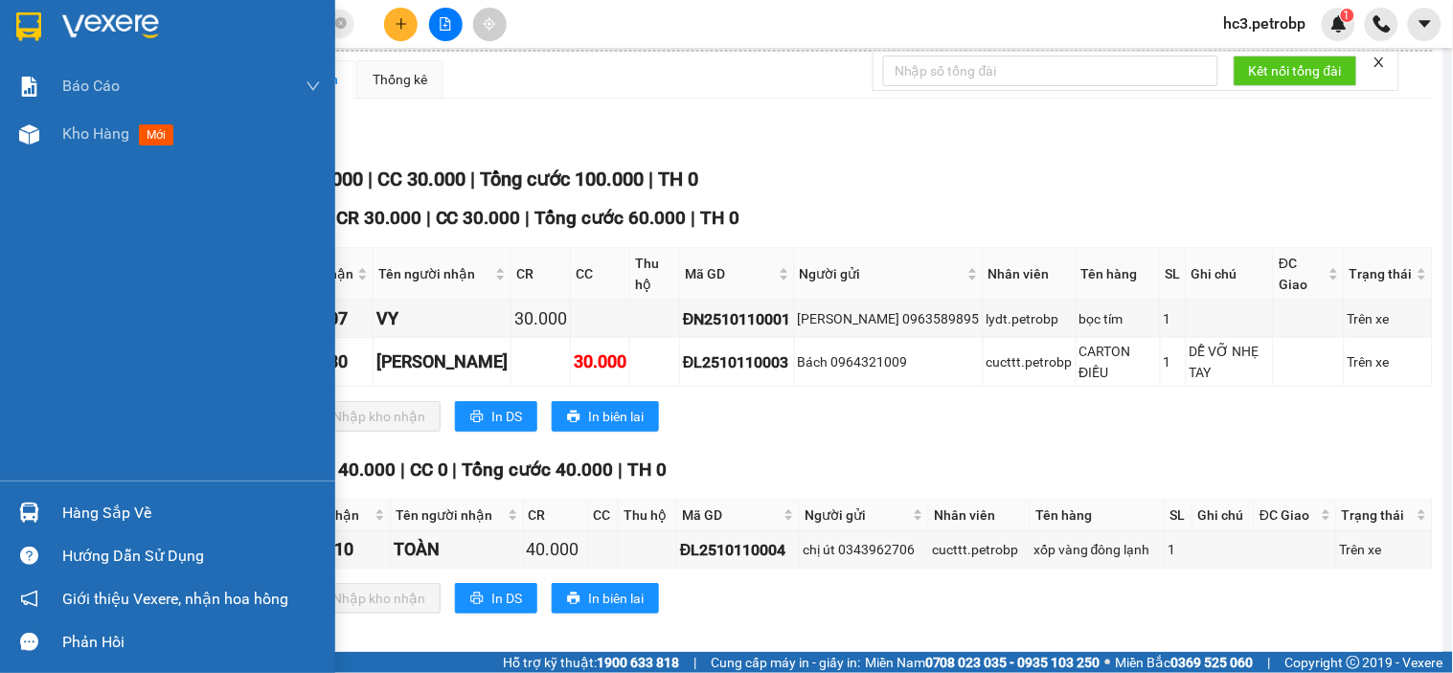
click at [131, 518] on div "Hàng sắp về" at bounding box center [191, 513] width 259 height 29
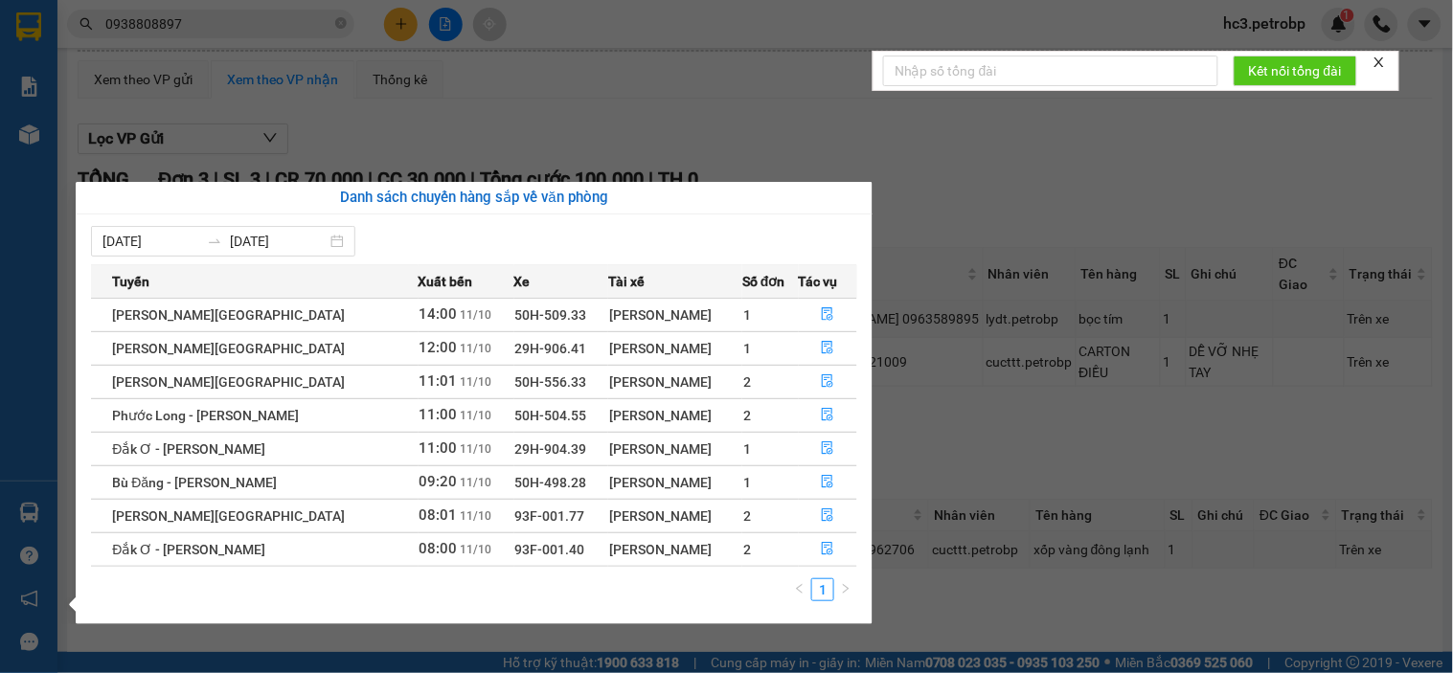
click at [967, 180] on section "Kết quả tìm kiếm ( 423 ) Bộ lọc Ngày tạo đơn gần nhất Mã ĐH Trạng thái Món hàng…" at bounding box center [726, 336] width 1453 height 673
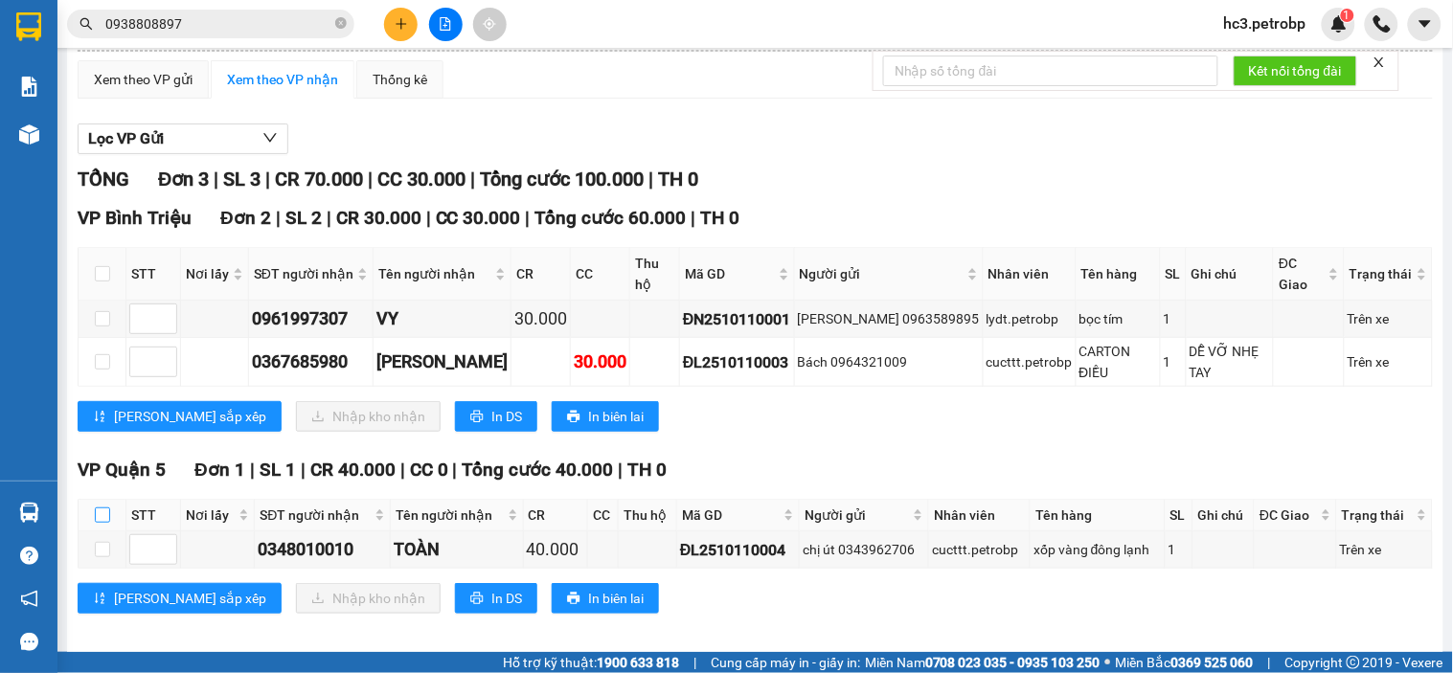
click at [95, 508] on input "checkbox" at bounding box center [102, 515] width 15 height 15
checkbox input "true"
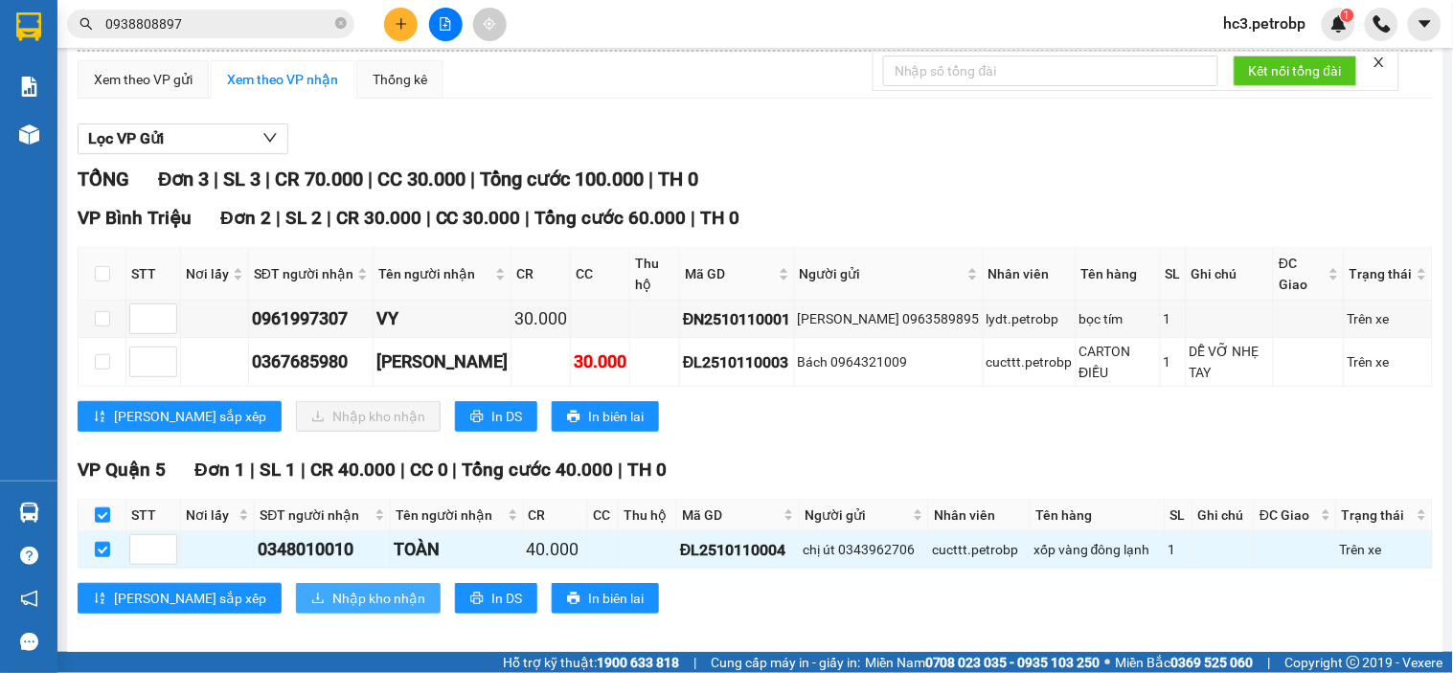
drag, startPoint x: 270, startPoint y: 587, endPoint x: 323, endPoint y: 572, distance: 54.9
click at [332, 588] on span "Nhập kho nhận" at bounding box center [378, 598] width 93 height 21
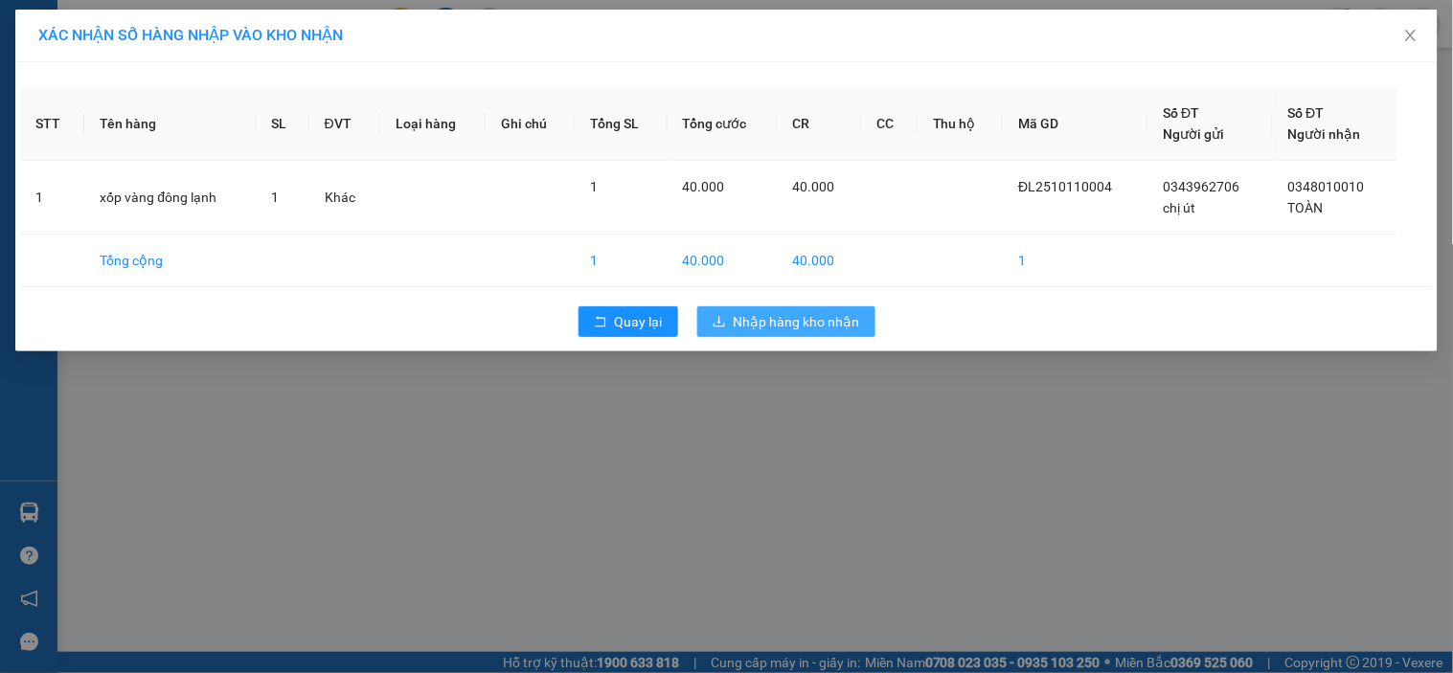
click at [835, 336] on button "Nhập hàng kho nhận" at bounding box center [786, 321] width 178 height 31
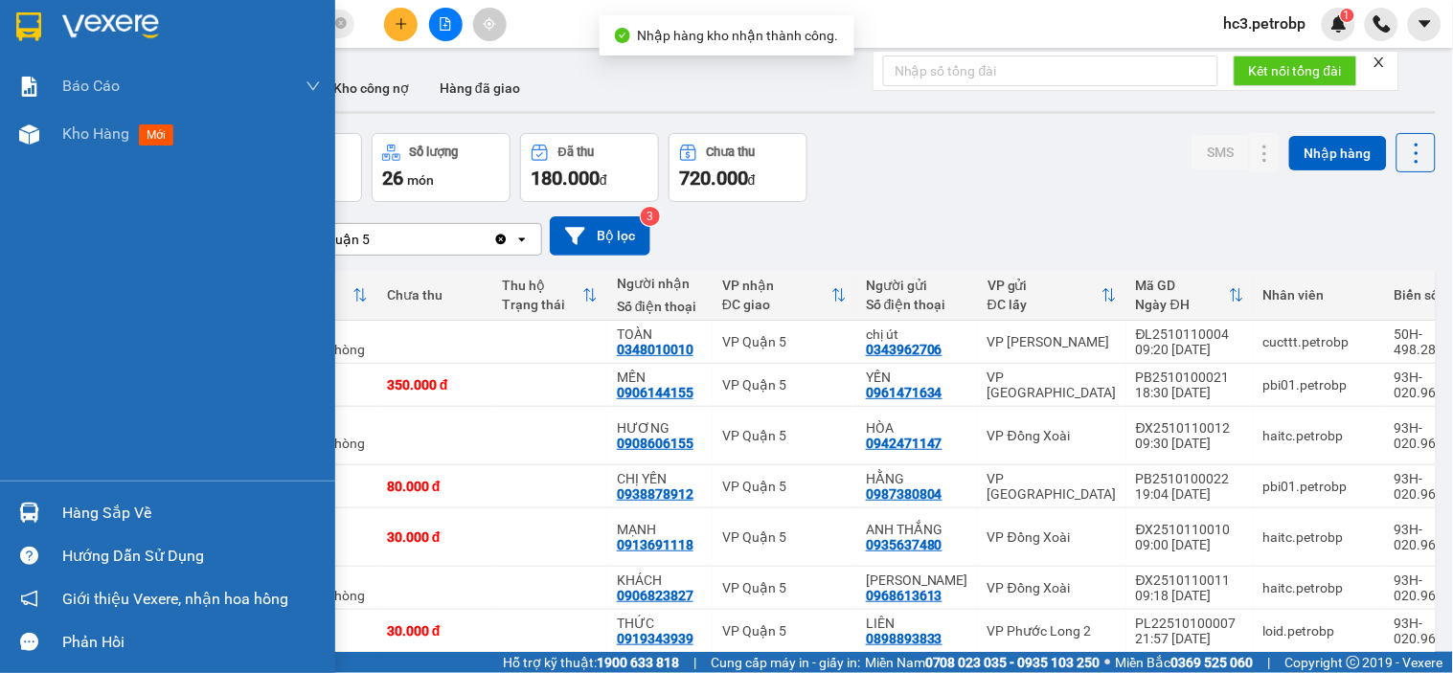
click at [82, 513] on div "Hàng sắp về" at bounding box center [191, 513] width 259 height 29
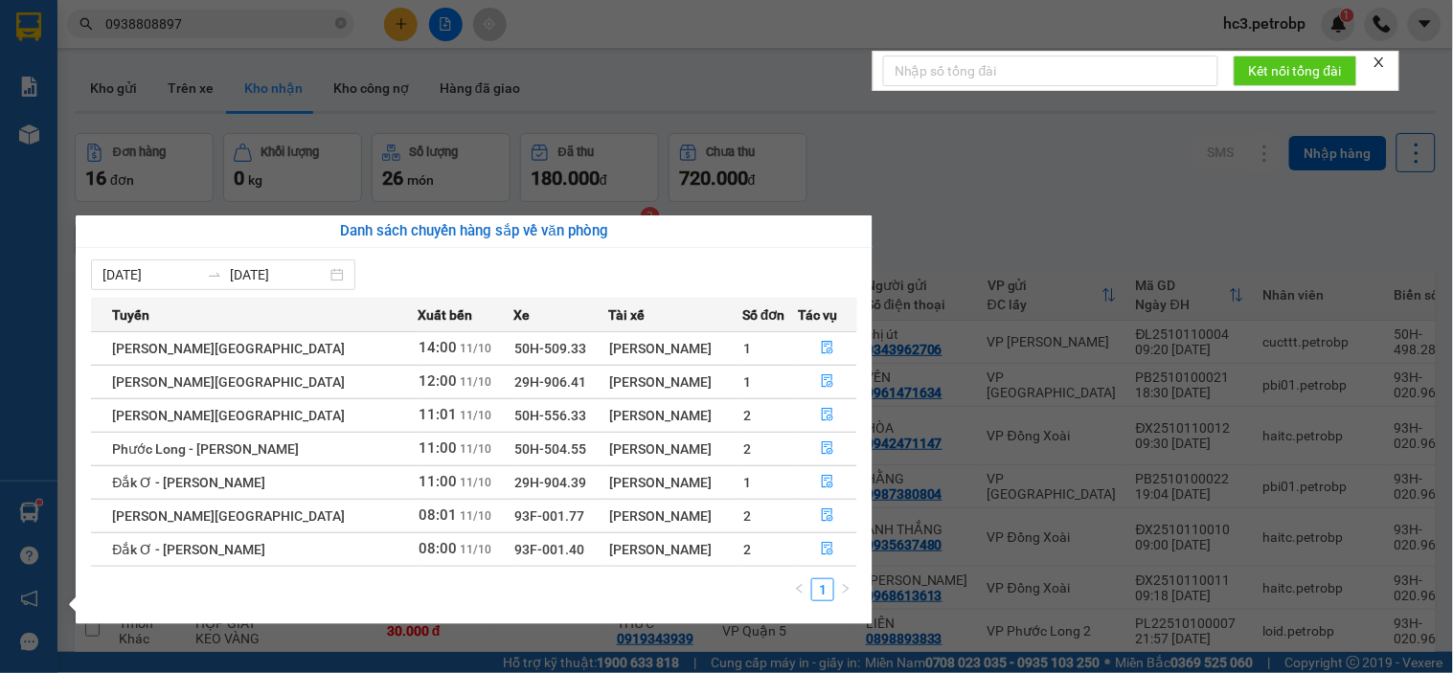
click at [711, 23] on section "Kết quả tìm kiếm ( 423 ) Bộ lọc Ngày tạo đơn gần nhất Mã ĐH Trạng thái Món hàng…" at bounding box center [726, 336] width 1453 height 673
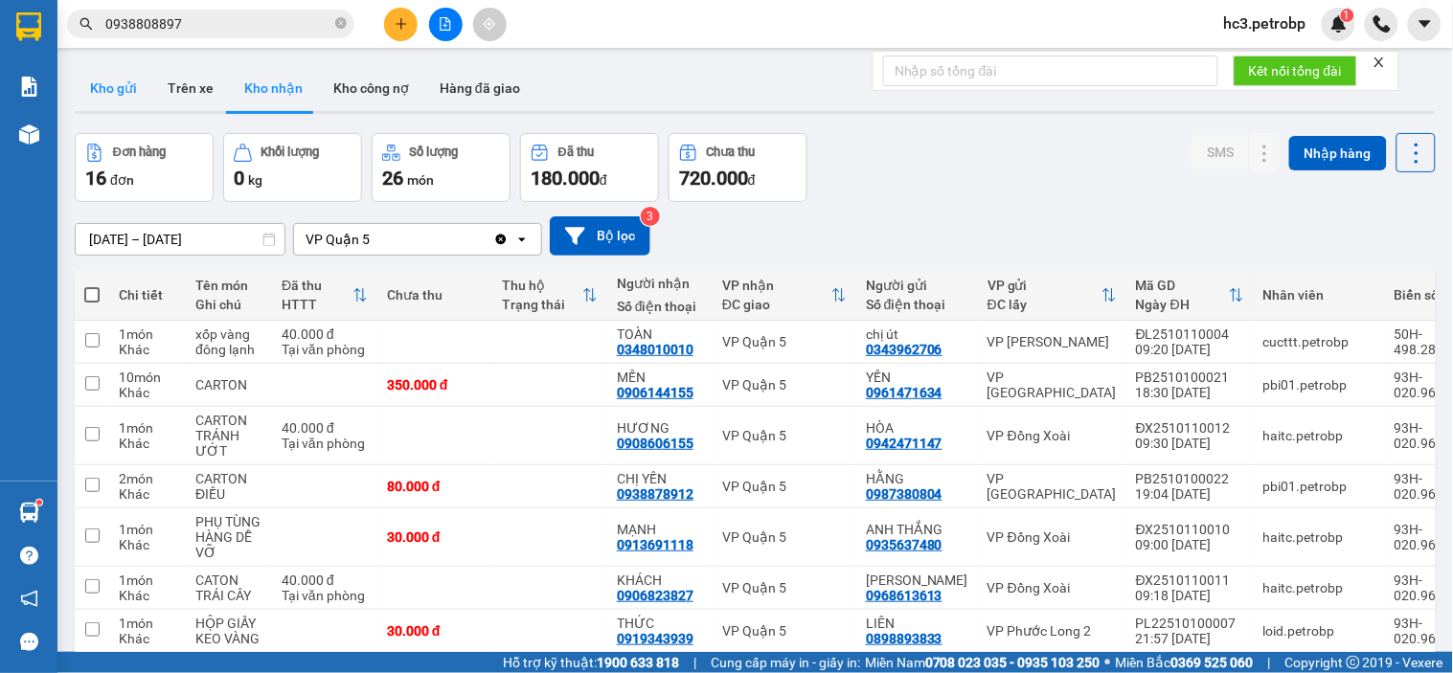
click at [107, 89] on button "Kho gửi" at bounding box center [114, 88] width 78 height 46
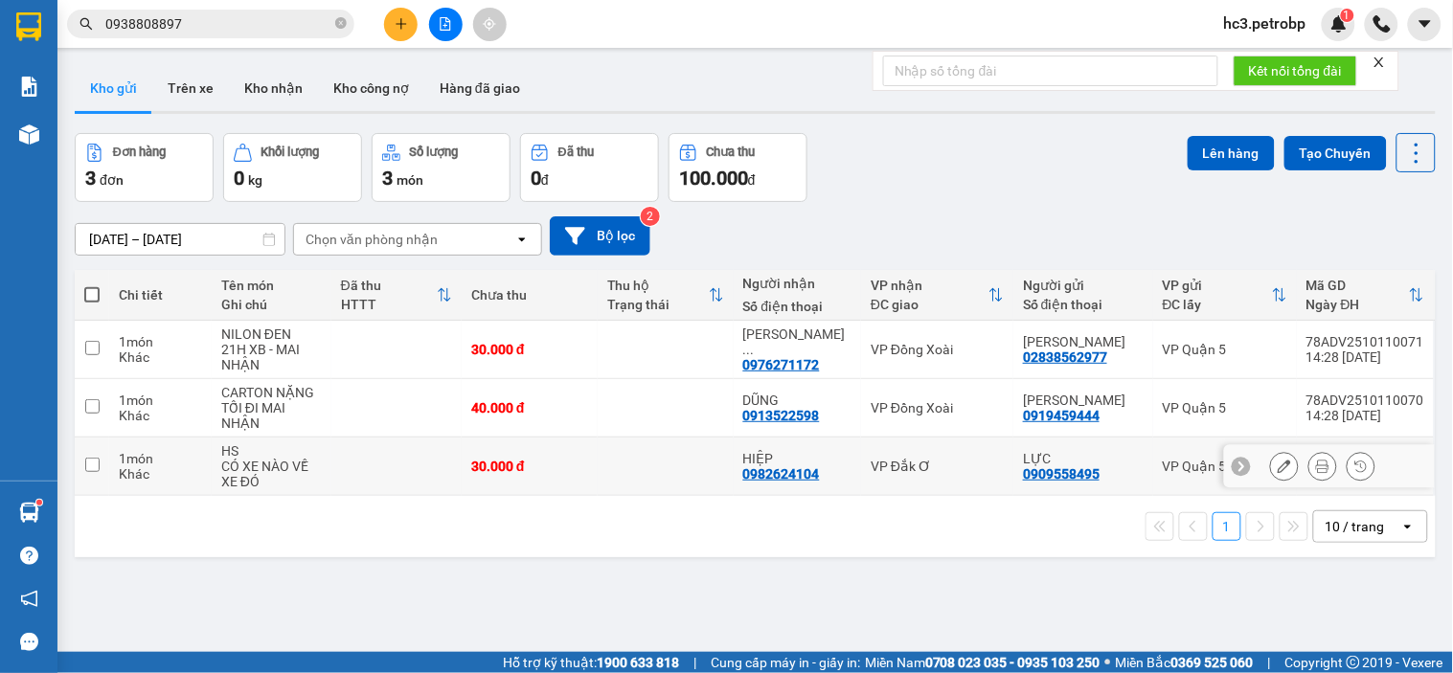
click at [865, 455] on td "VP Đắk Ơ" at bounding box center [937, 467] width 152 height 58
checkbox input "true"
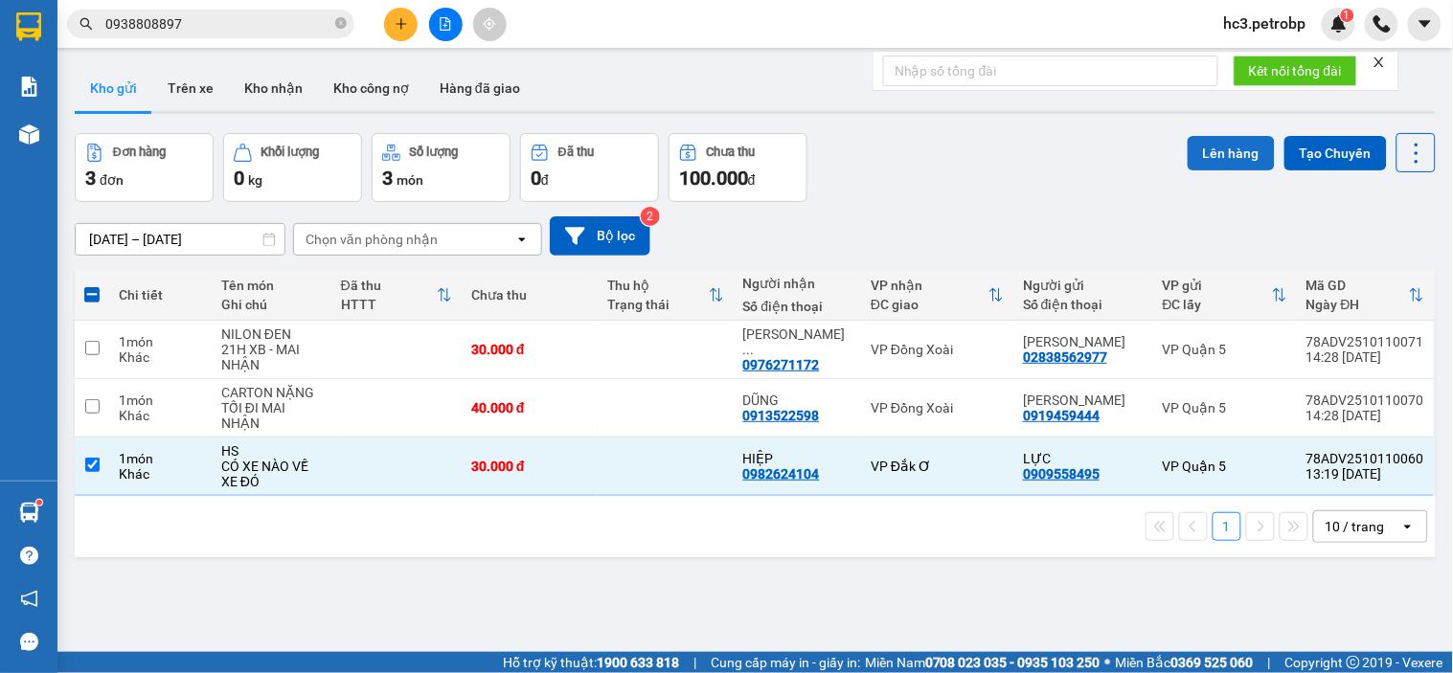
click at [1211, 154] on button "Lên hàng" at bounding box center [1230, 153] width 87 height 34
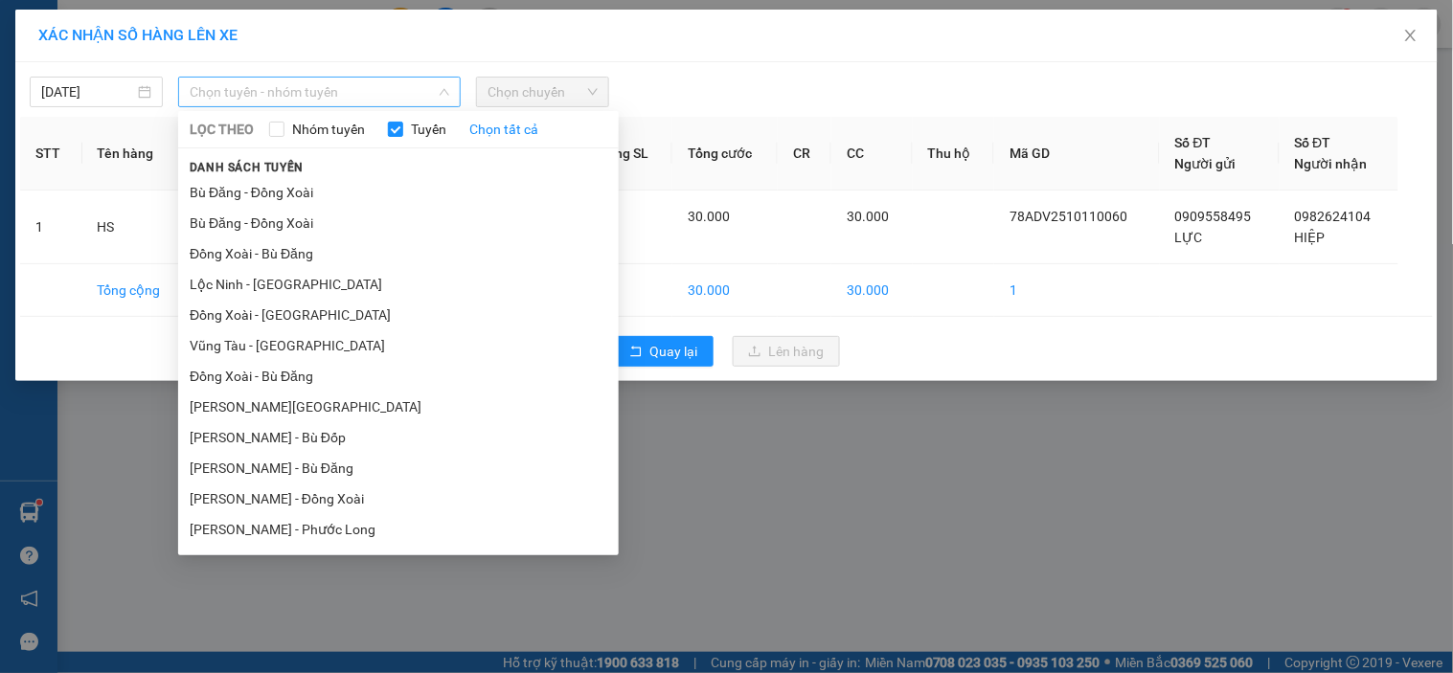
click at [379, 98] on span "Chọn tuyến - nhóm tuyến" at bounding box center [320, 92] width 260 height 29
type input "D"
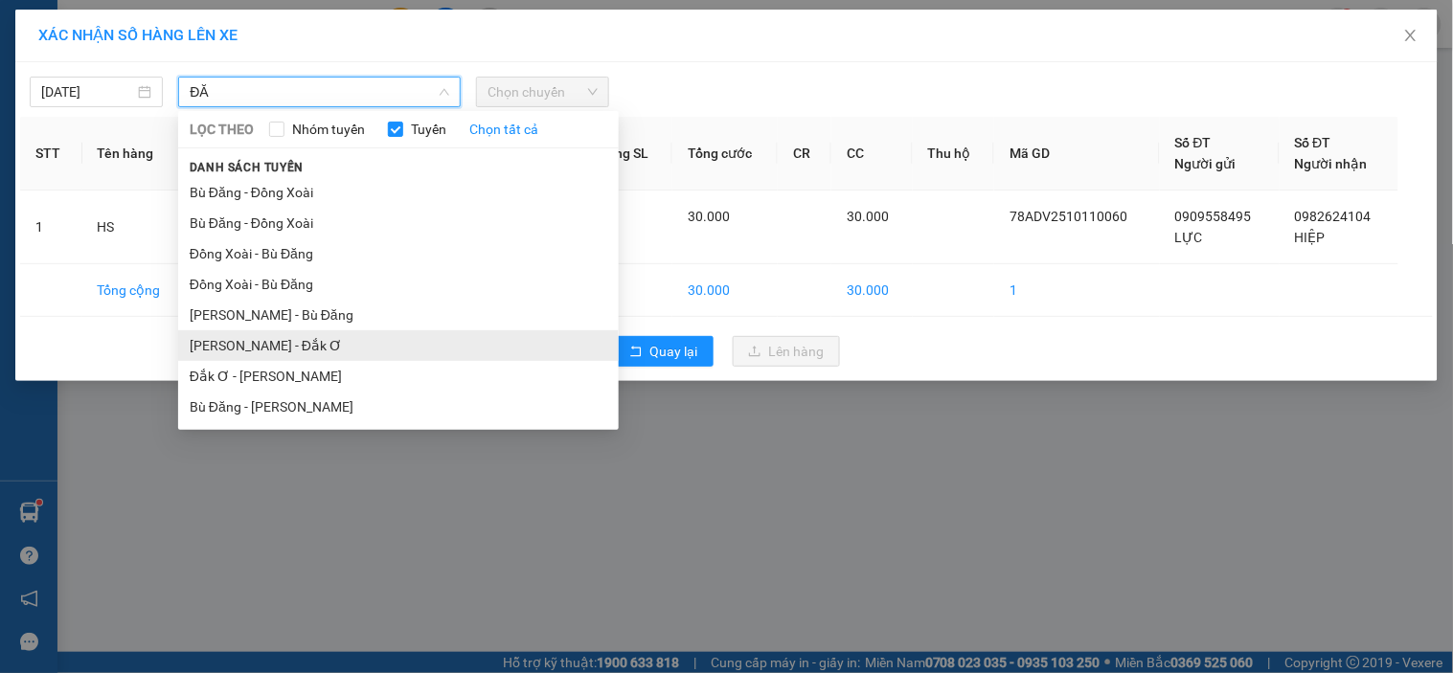
type input "ĐĂ"
click at [291, 333] on li "[PERSON_NAME] - Đắk Ơ" at bounding box center [398, 345] width 440 height 31
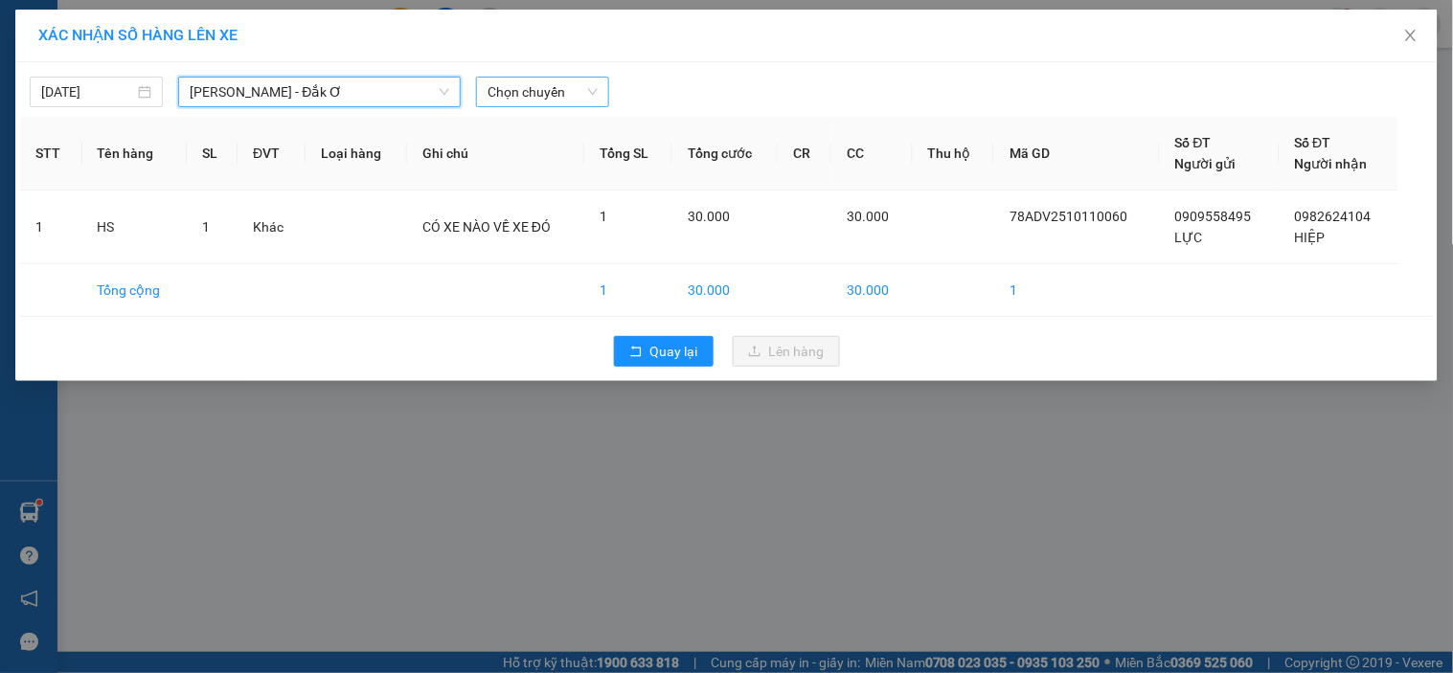
click at [529, 101] on span "Chọn chuyến" at bounding box center [542, 92] width 110 height 29
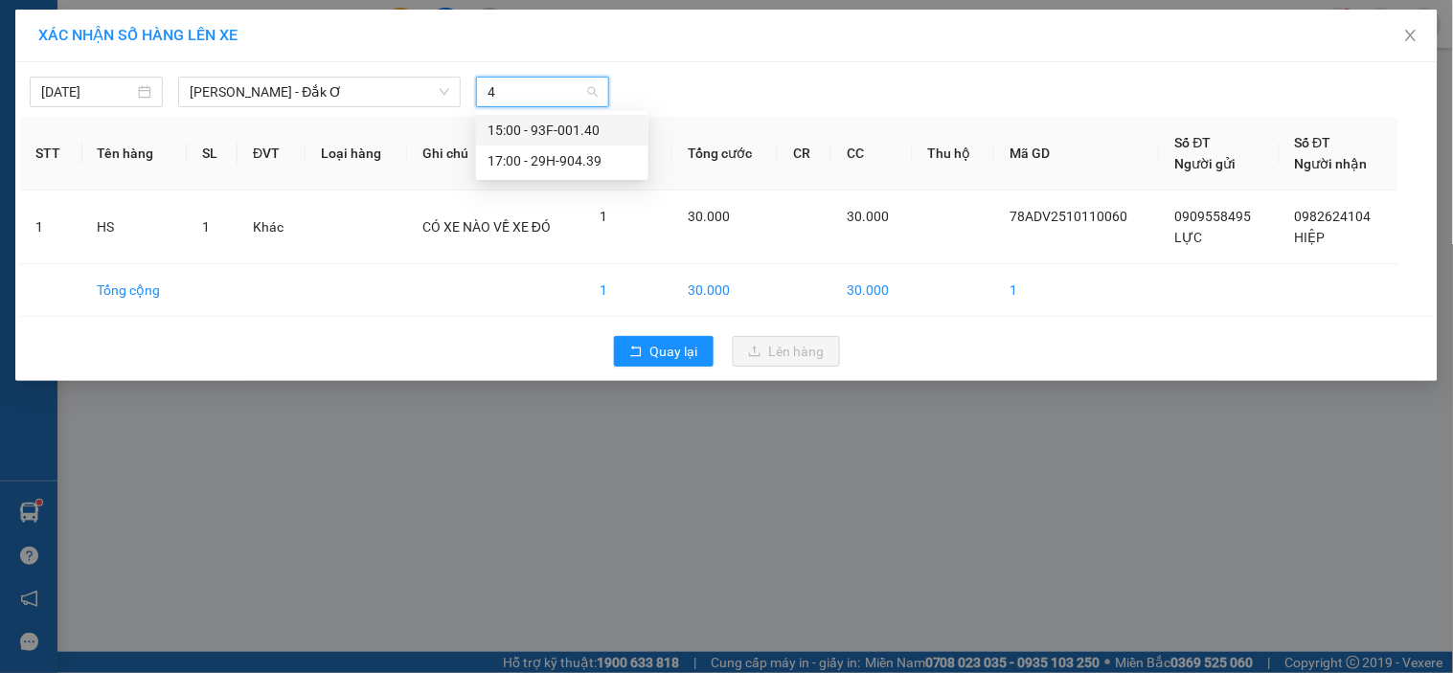
type input "40"
click at [537, 124] on div "15:00 - 93F-001.40" at bounding box center [561, 130] width 149 height 21
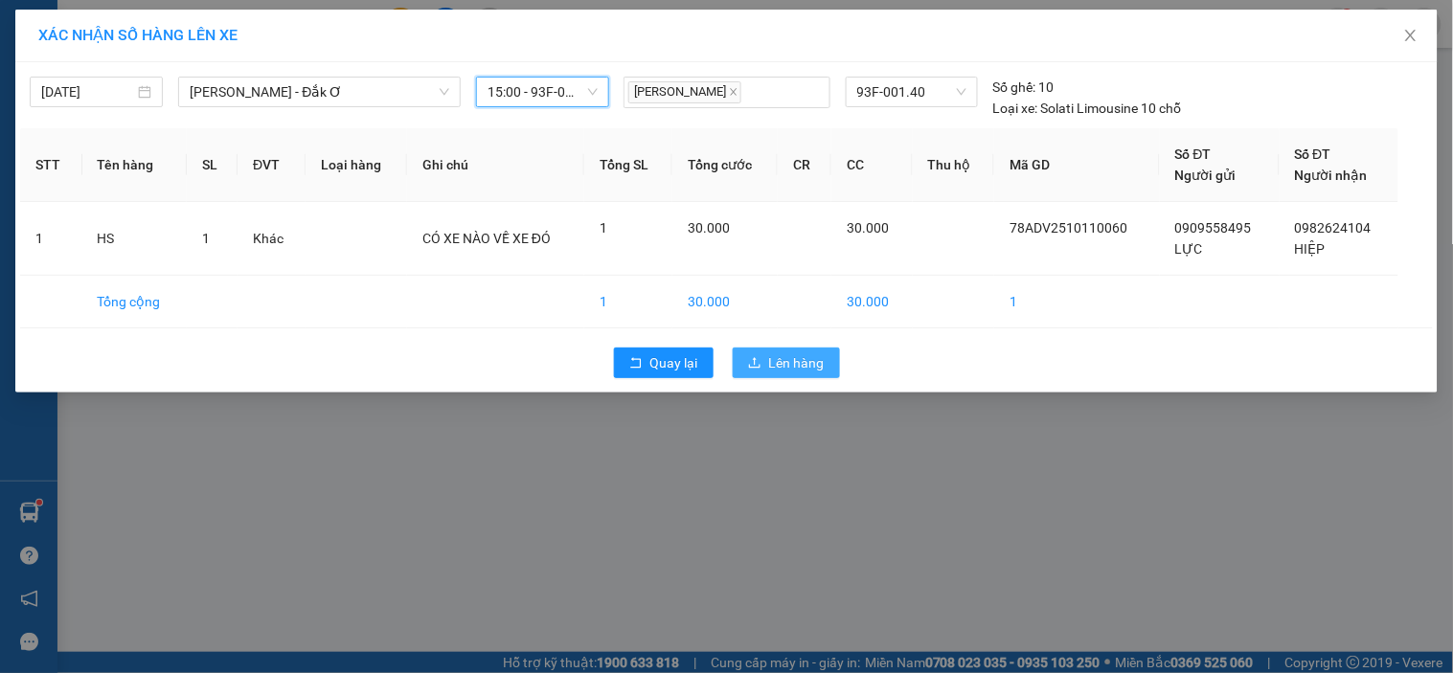
click at [804, 350] on button "Lên hàng" at bounding box center [786, 363] width 107 height 31
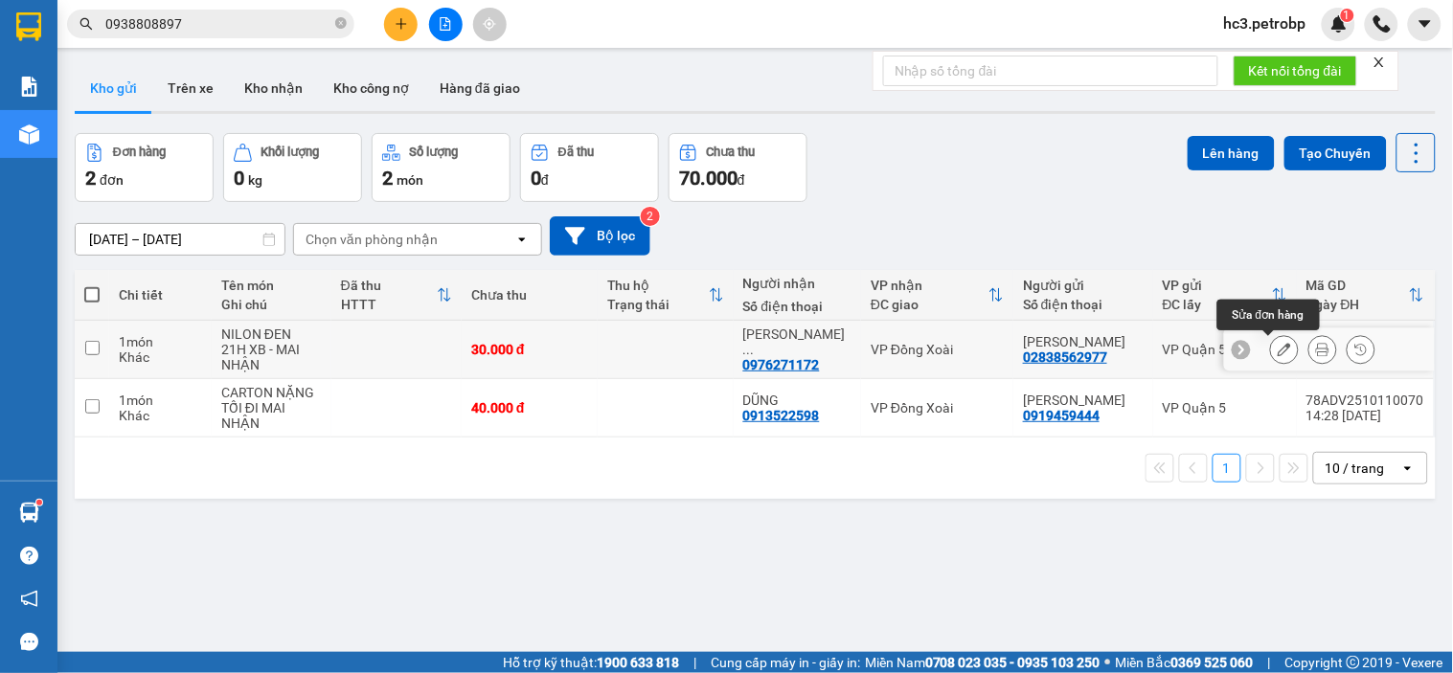
click at [1271, 346] on button at bounding box center [1284, 350] width 27 height 34
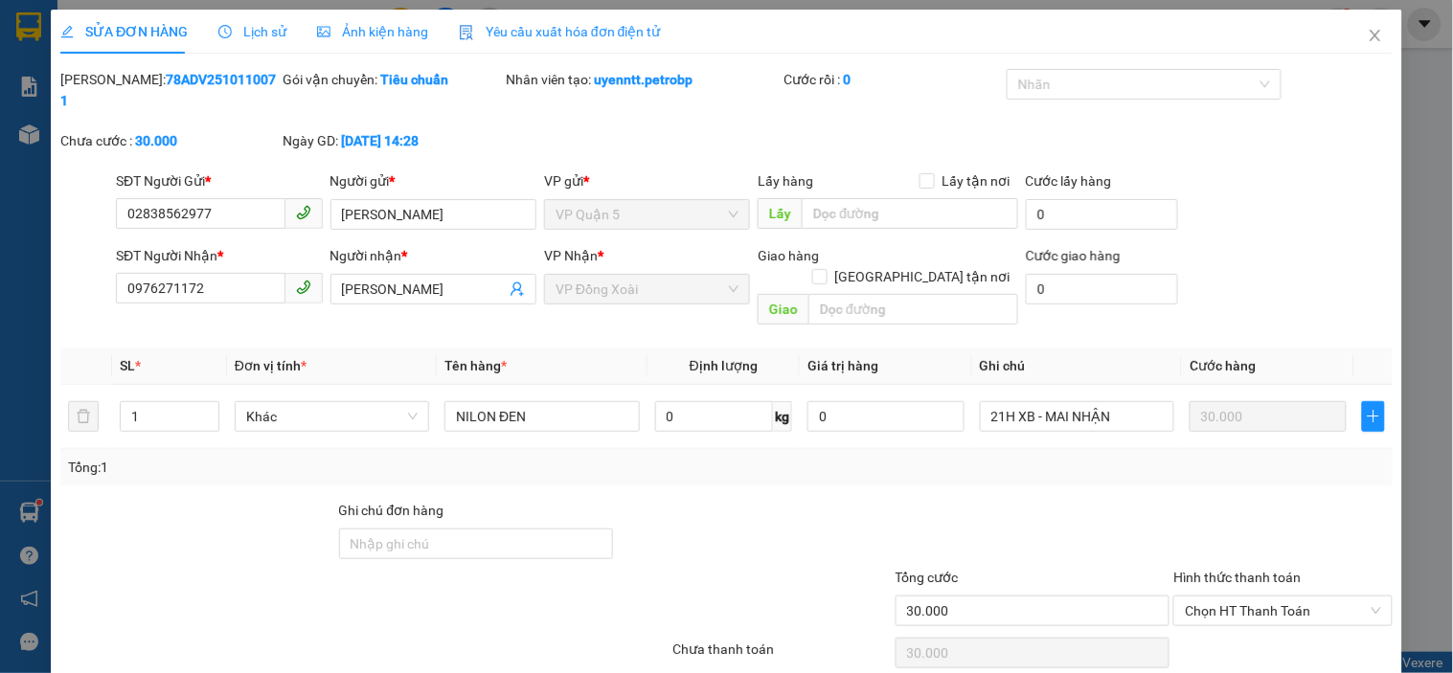
type input "02838562977"
type input "0976271172"
type input "30.000"
click at [1367, 40] on icon "close" at bounding box center [1374, 35] width 15 height 15
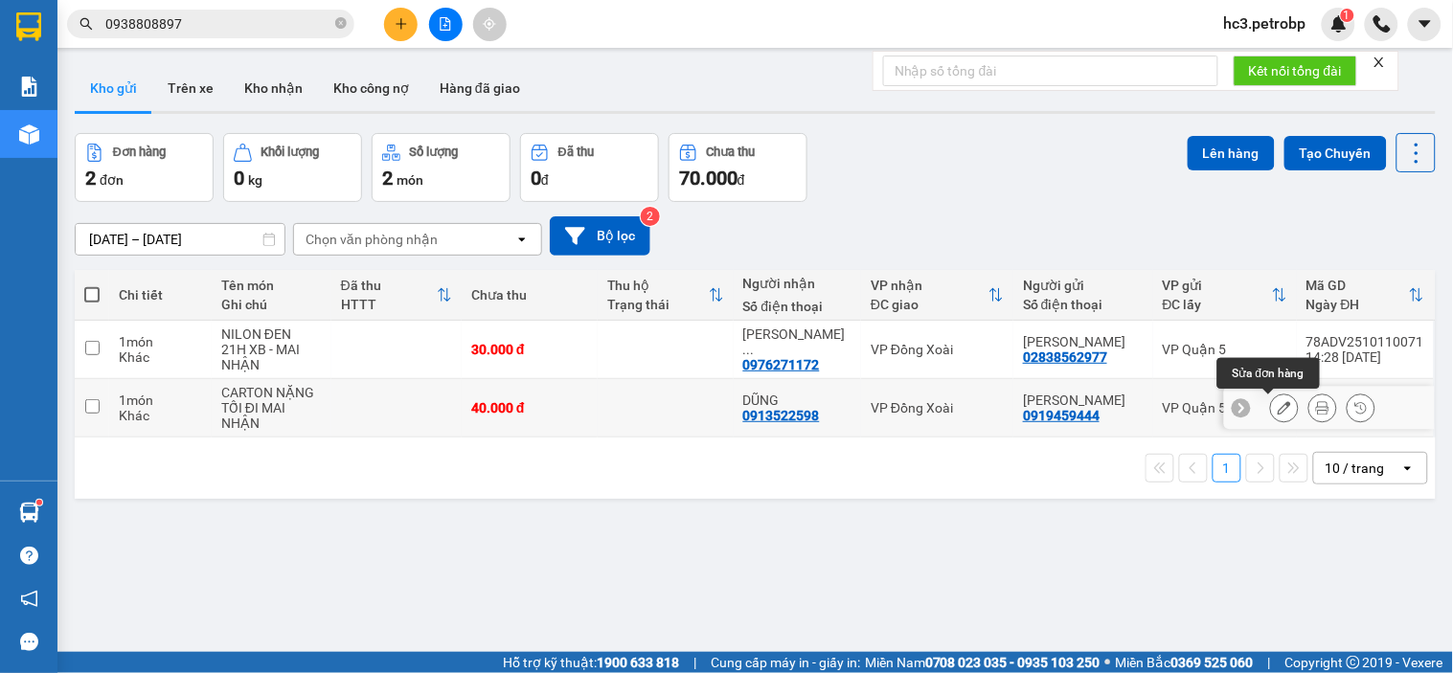
click at [1277, 407] on icon at bounding box center [1283, 407] width 13 height 13
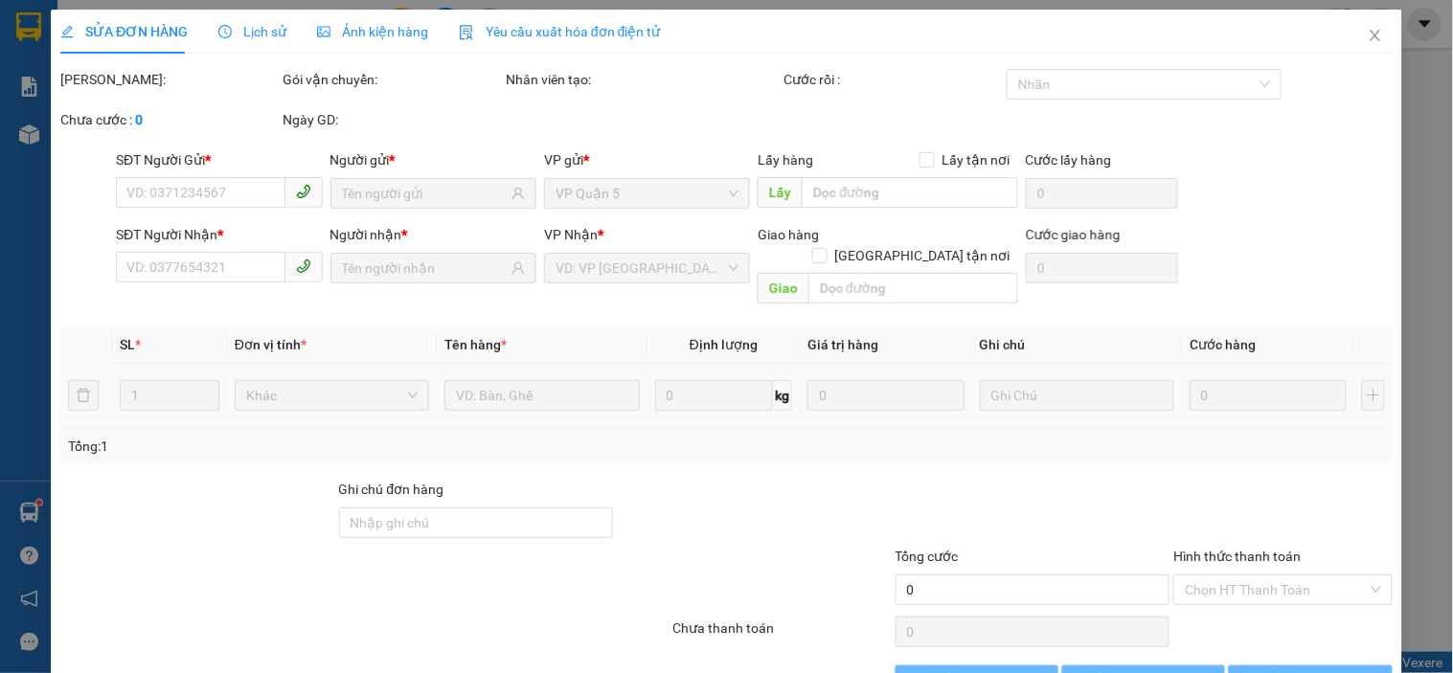
type input "0919459444"
type input "0913522598"
type input "40.000"
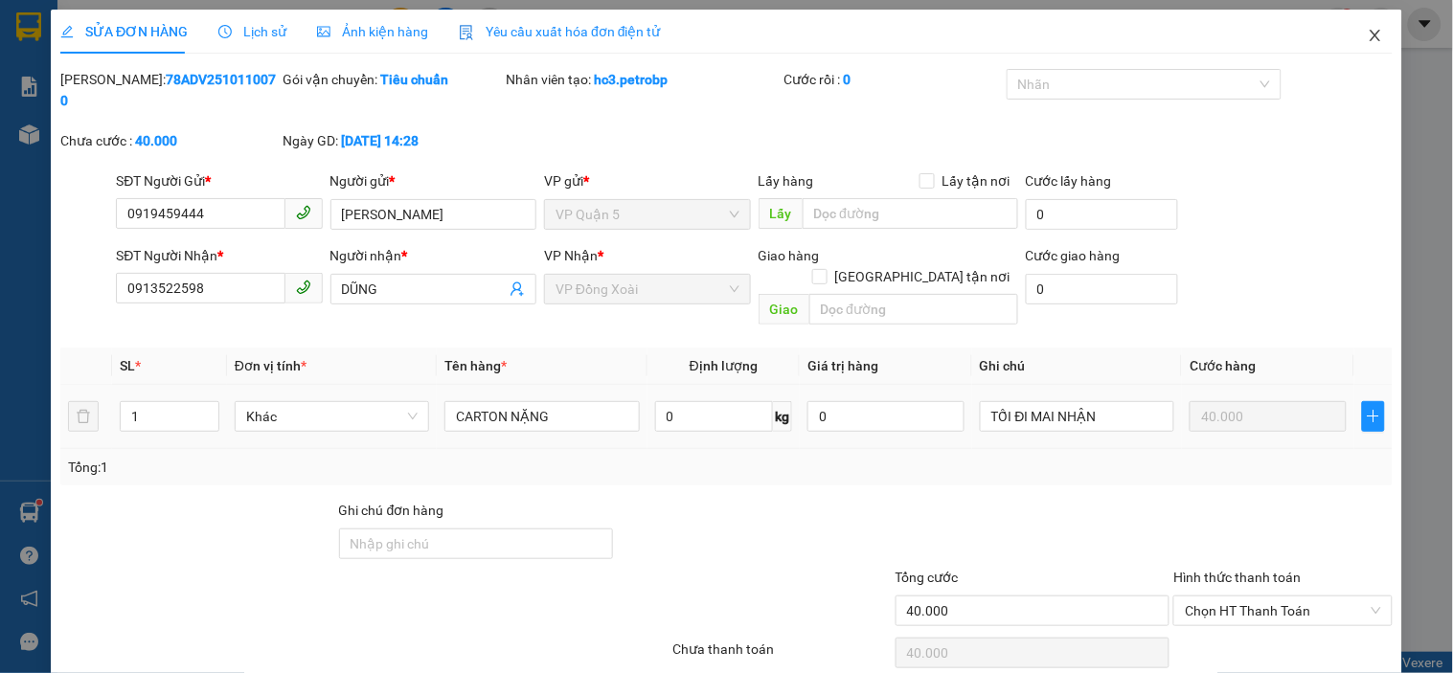
click at [1350, 35] on span "Close" at bounding box center [1375, 37] width 54 height 54
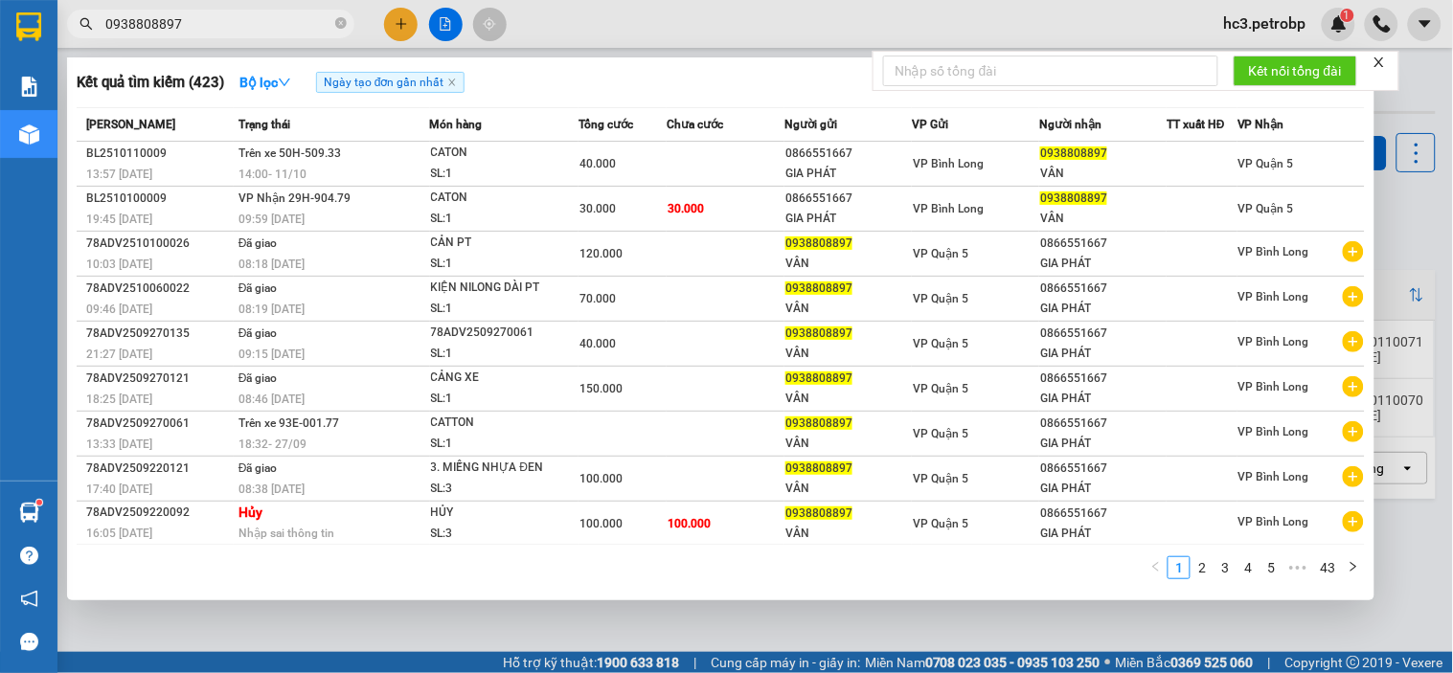
click at [215, 26] on input "0938808897" at bounding box center [218, 23] width 226 height 21
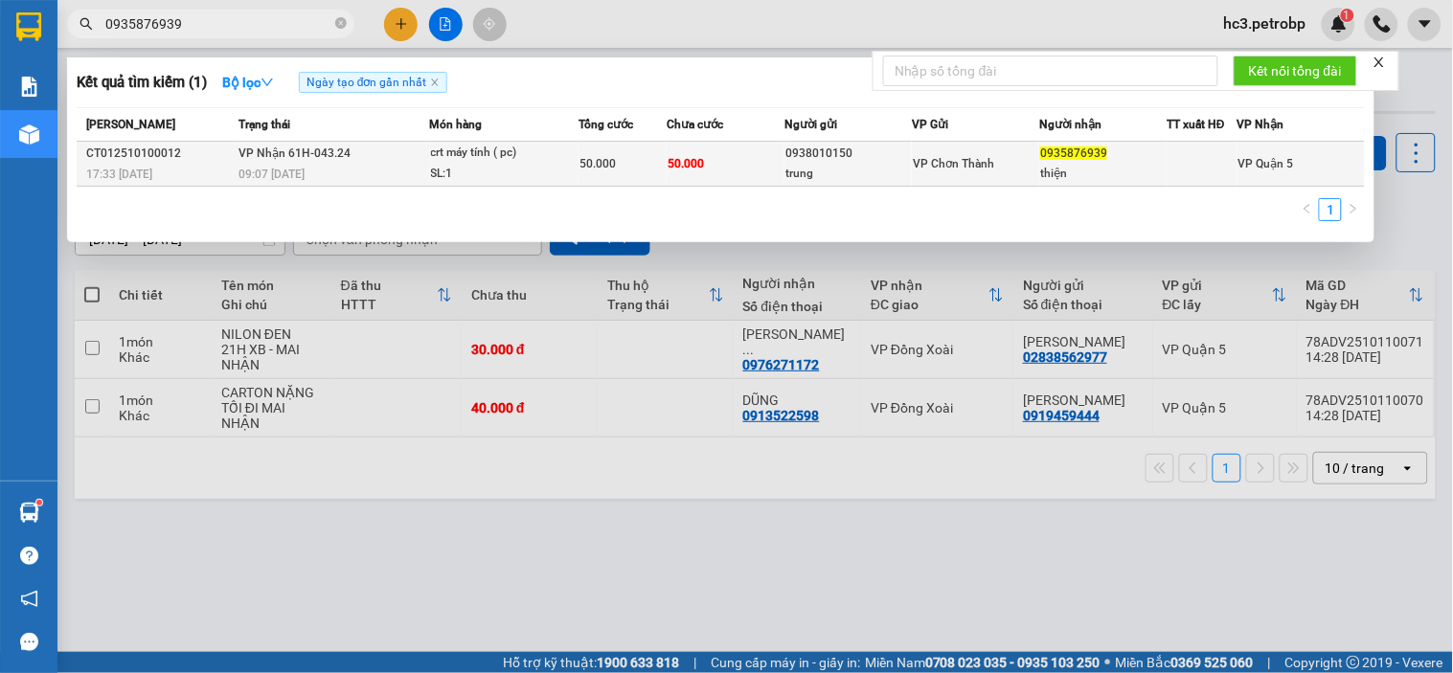
type input "0935876939"
click at [595, 172] on div "50.000" at bounding box center [622, 163] width 86 height 21
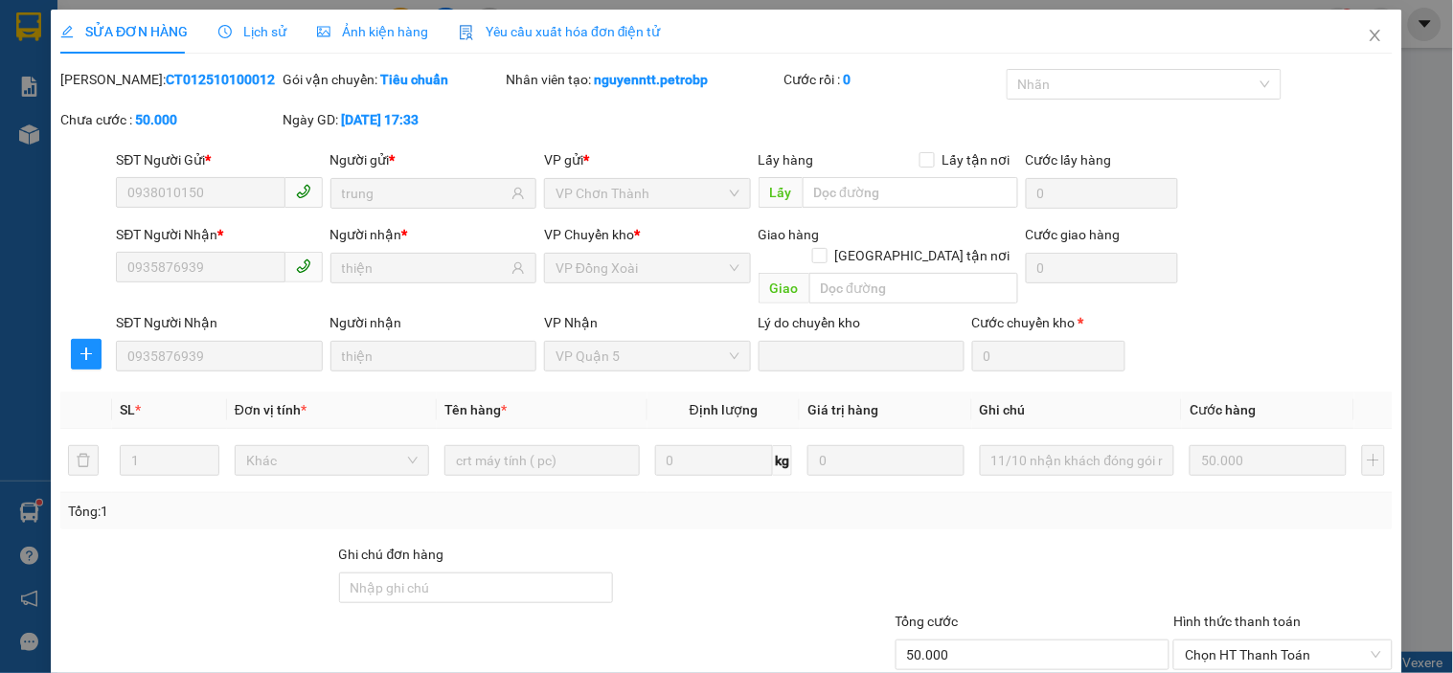
type input "0938010150"
type input "trung"
type input "0935876939"
type input "thiện"
type input "50.000"
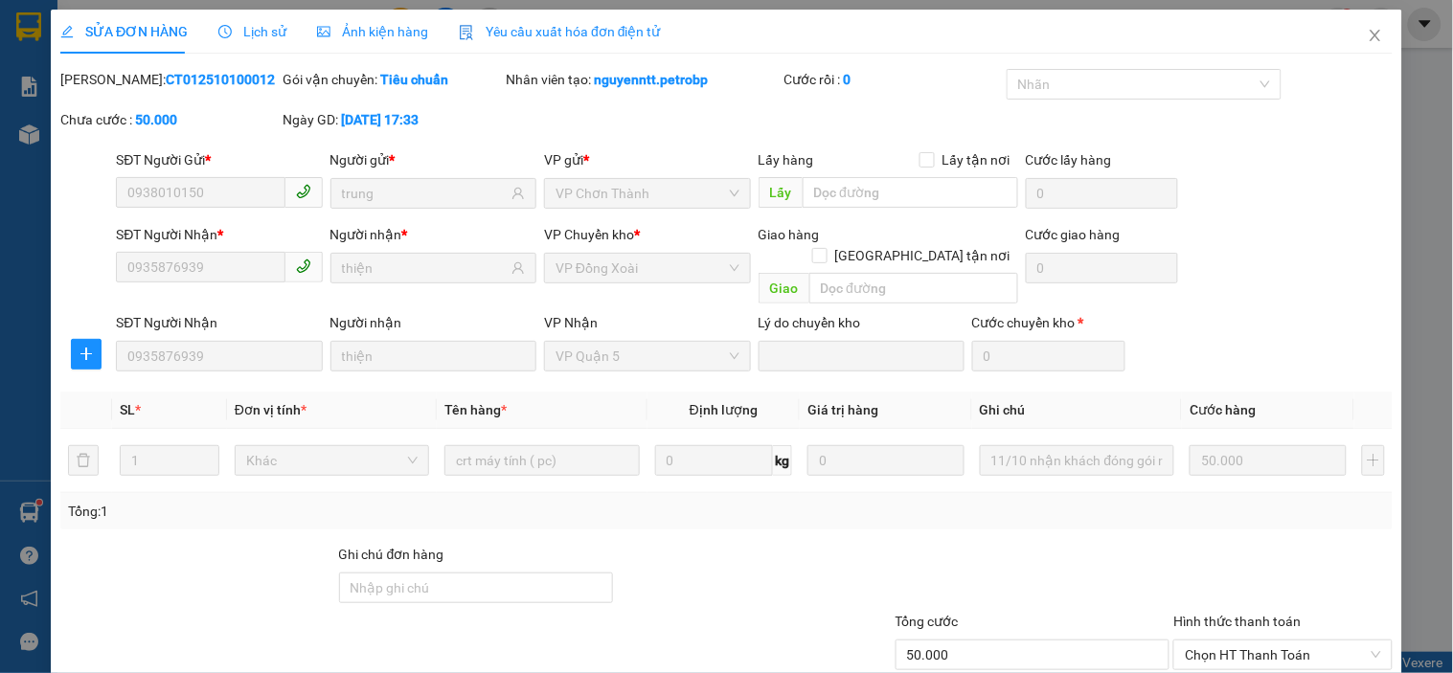
click at [1317, 241] on div "SĐT Người Nhận * 0935876939 Người nhận * thiện VP Chuyển kho * VP Đồng Xoài Gia…" at bounding box center [754, 268] width 1284 height 88
click at [235, 30] on span "Lịch sử" at bounding box center [252, 31] width 68 height 15
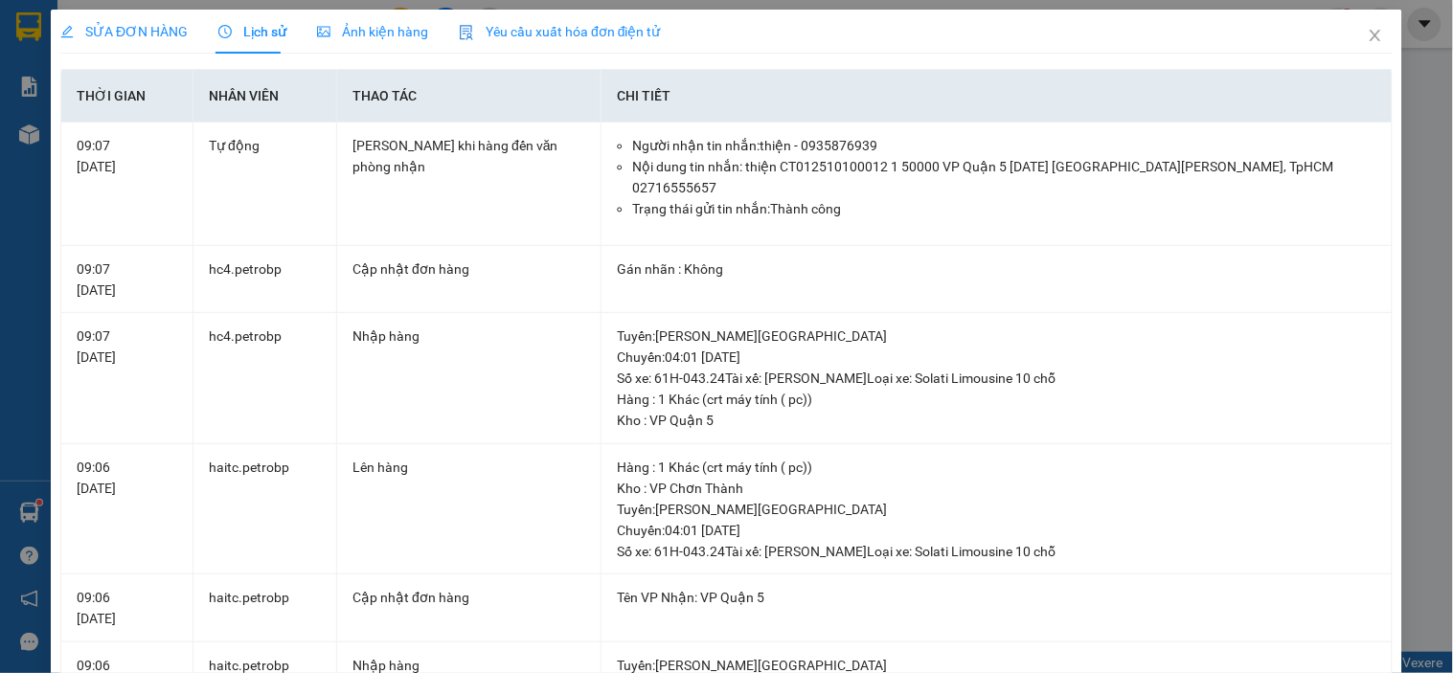
click at [136, 38] on span "SỬA ĐƠN HÀNG" at bounding box center [123, 31] width 127 height 15
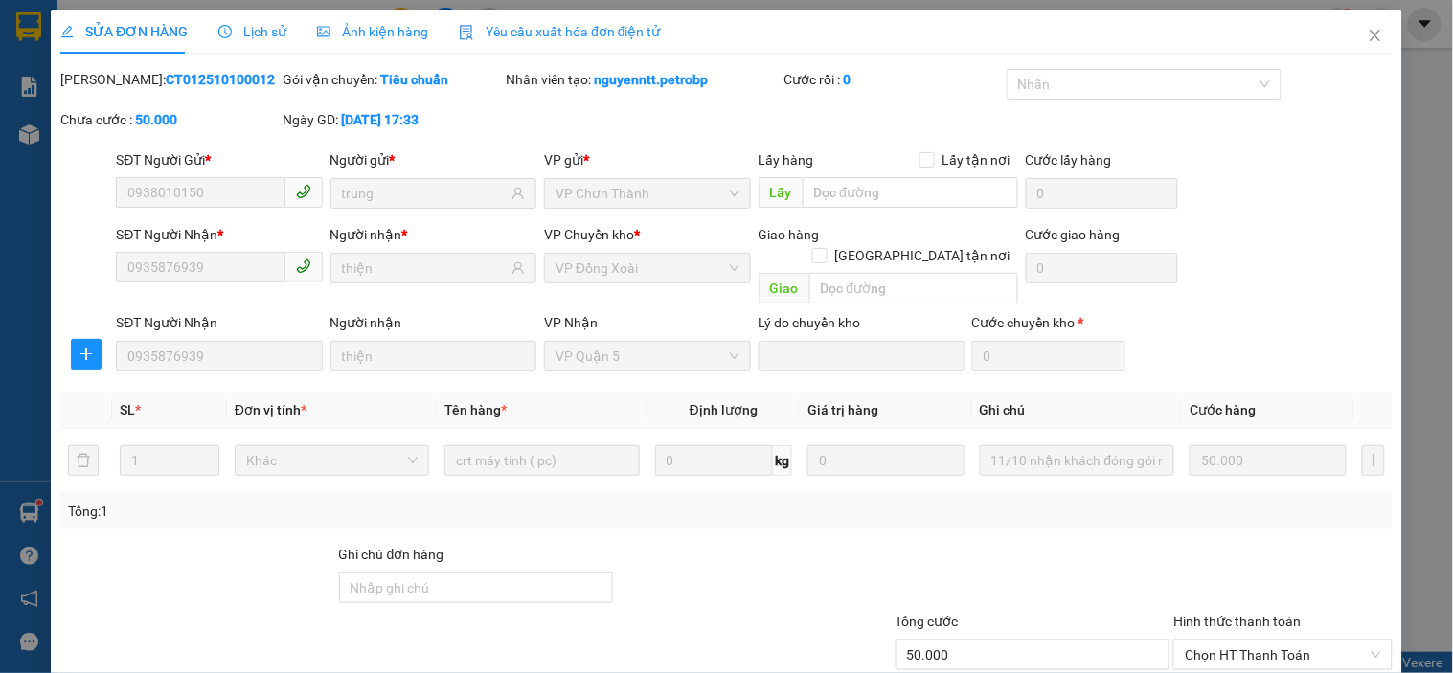
click at [1313, 239] on div "SĐT Người Nhận * 0935876939 Người nhận * thiện VP Chuyển kho * VP Đồng Xoài Gia…" at bounding box center [754, 268] width 1284 height 88
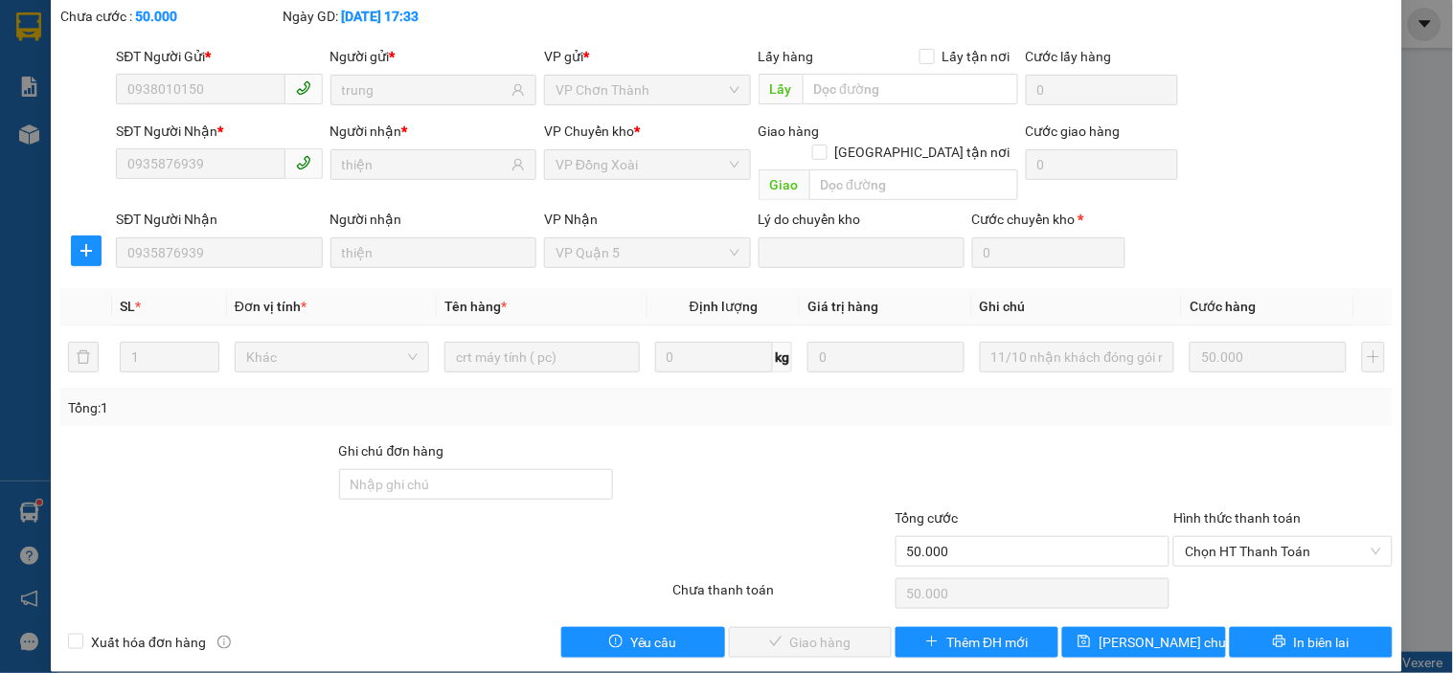
click at [1315, 209] on div "SĐT Người Nhận 0935876939 Người nhận thiện VP Nhận VP Quận 5 Lý do chuyển kho C…" at bounding box center [754, 238] width 1284 height 59
click at [1295, 537] on span "Chọn HT Thanh Toán" at bounding box center [1282, 551] width 195 height 29
click at [1231, 558] on div "Tại văn phòng" at bounding box center [1270, 568] width 193 height 21
type input "0"
click at [1286, 440] on div at bounding box center [1282, 473] width 222 height 67
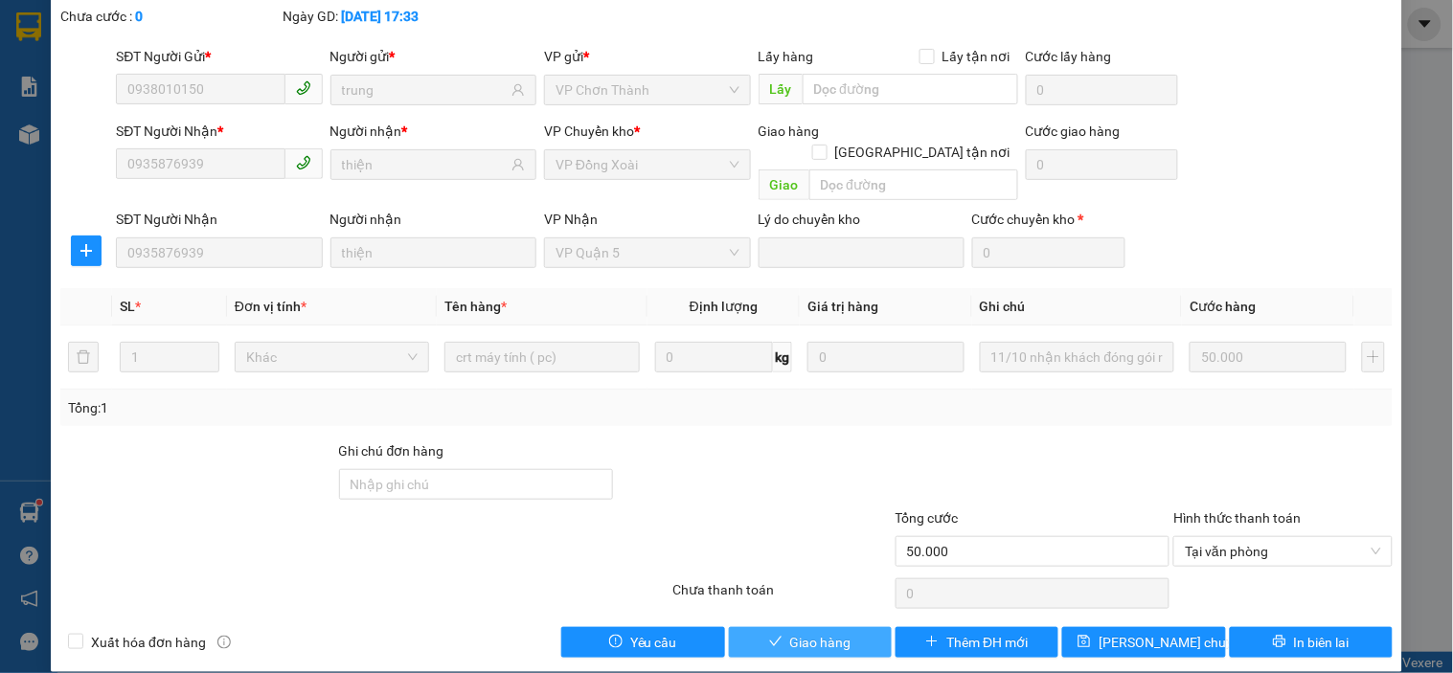
click at [854, 629] on button "Giao hàng" at bounding box center [810, 642] width 163 height 31
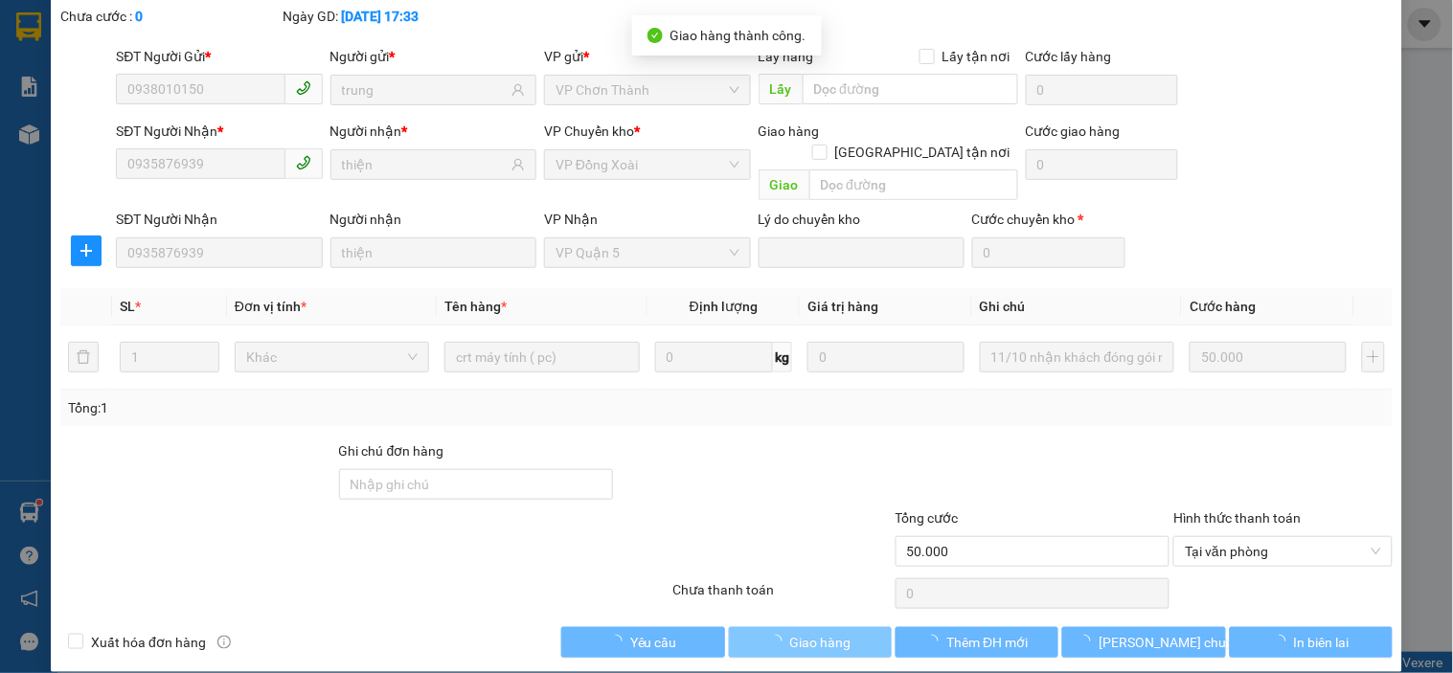
scroll to position [0, 0]
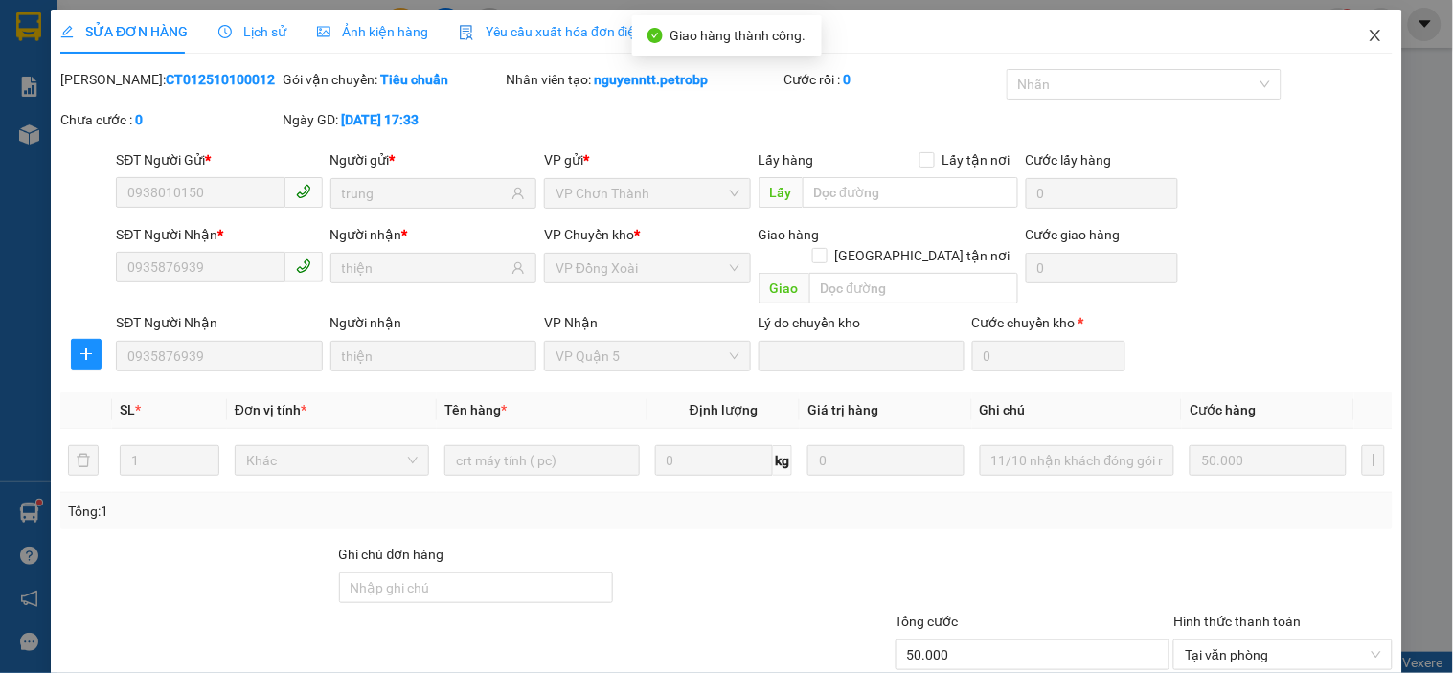
click at [1367, 42] on icon "close" at bounding box center [1374, 35] width 15 height 15
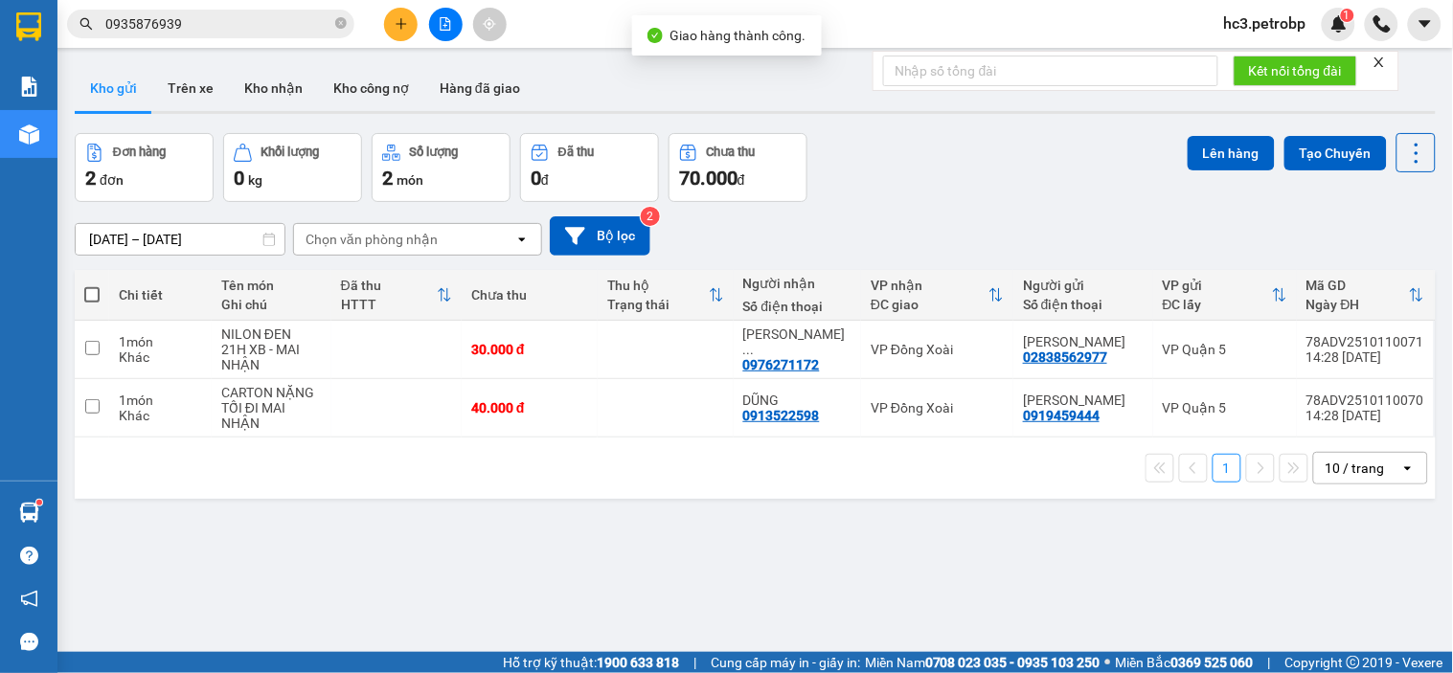
click at [991, 153] on div "Đơn hàng 2 đơn Khối lượng 0 kg Số lượng 2 món Đã thu 0 đ Chưa thu 70.000 đ Lên …" at bounding box center [755, 167] width 1361 height 69
click at [299, 90] on button "Kho nhận" at bounding box center [273, 88] width 89 height 46
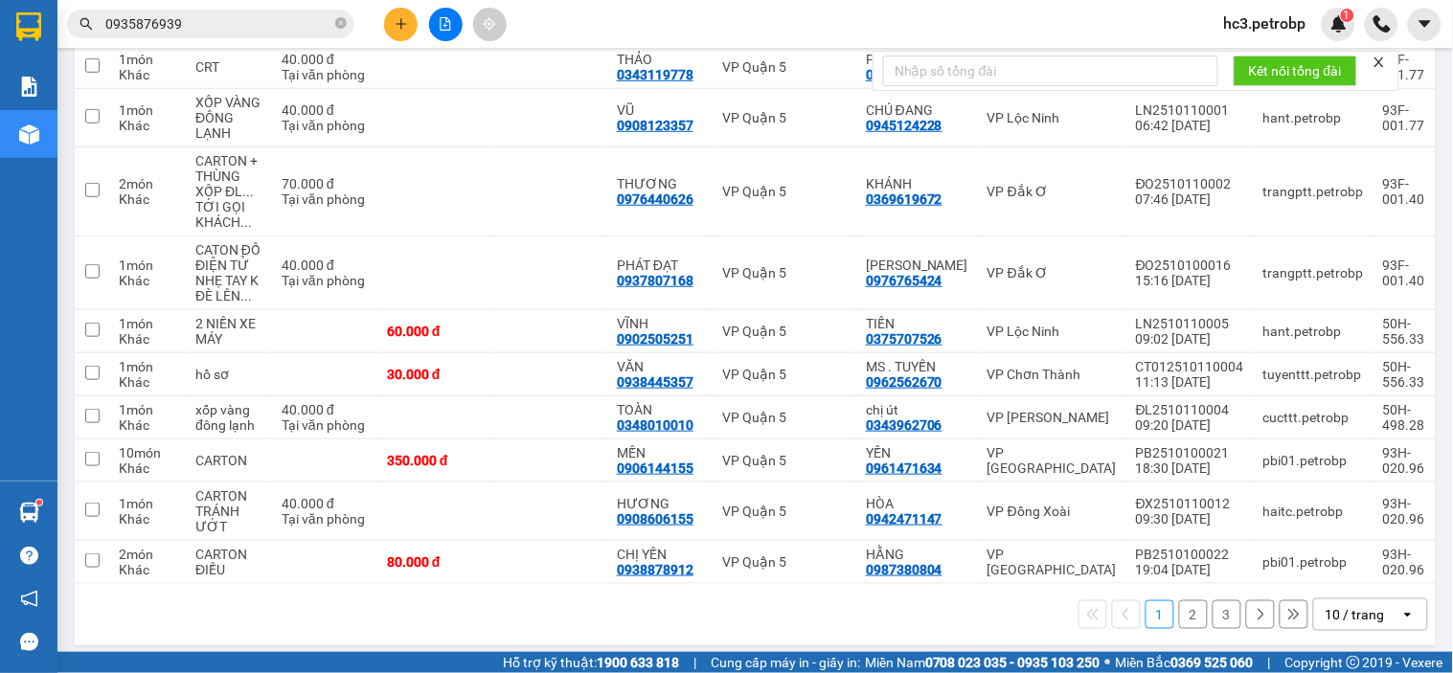
scroll to position [271, 0]
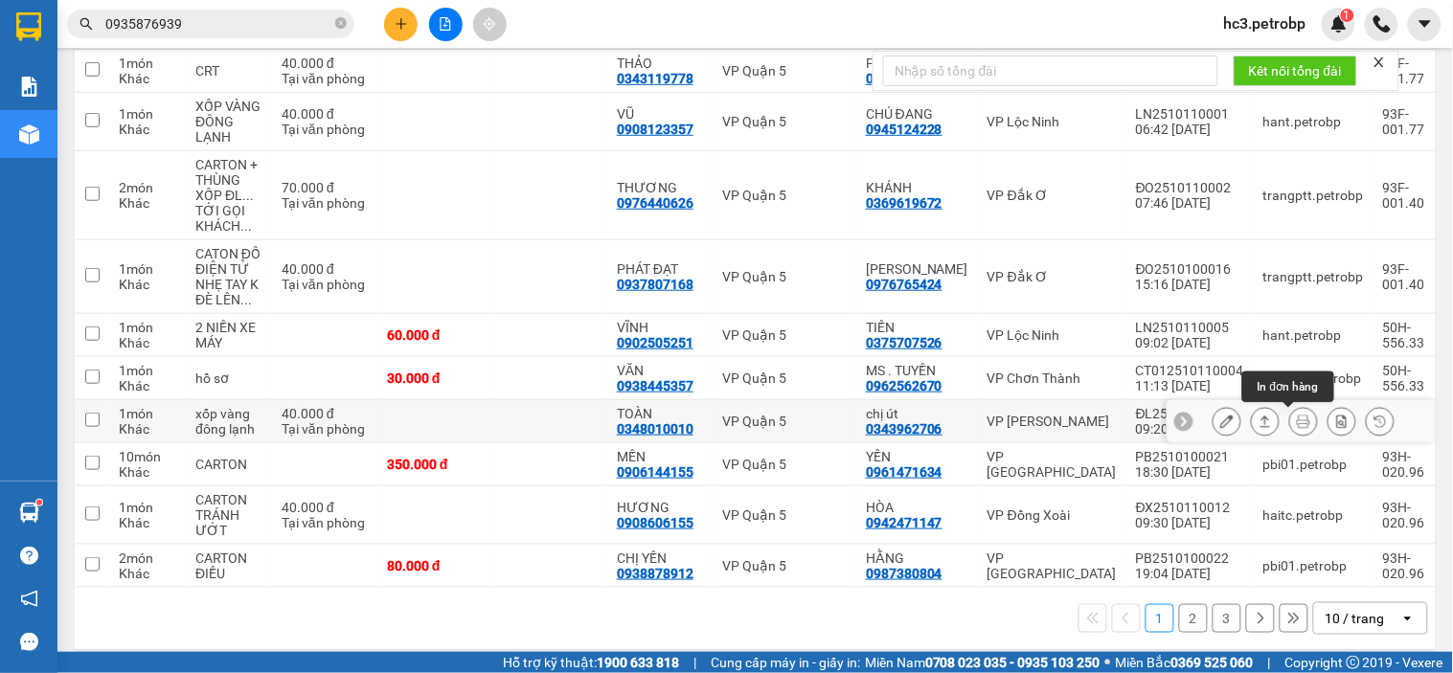
click at [1297, 419] on icon at bounding box center [1303, 421] width 13 height 13
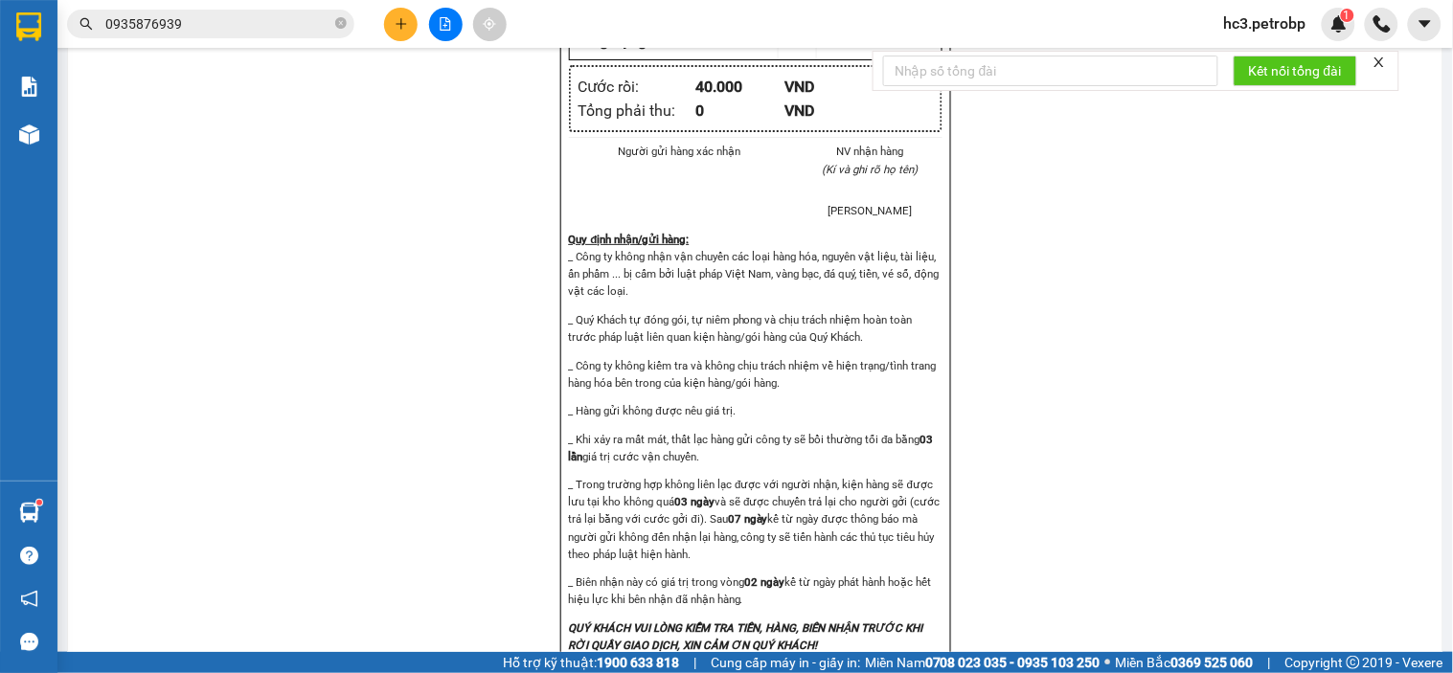
scroll to position [2234, 0]
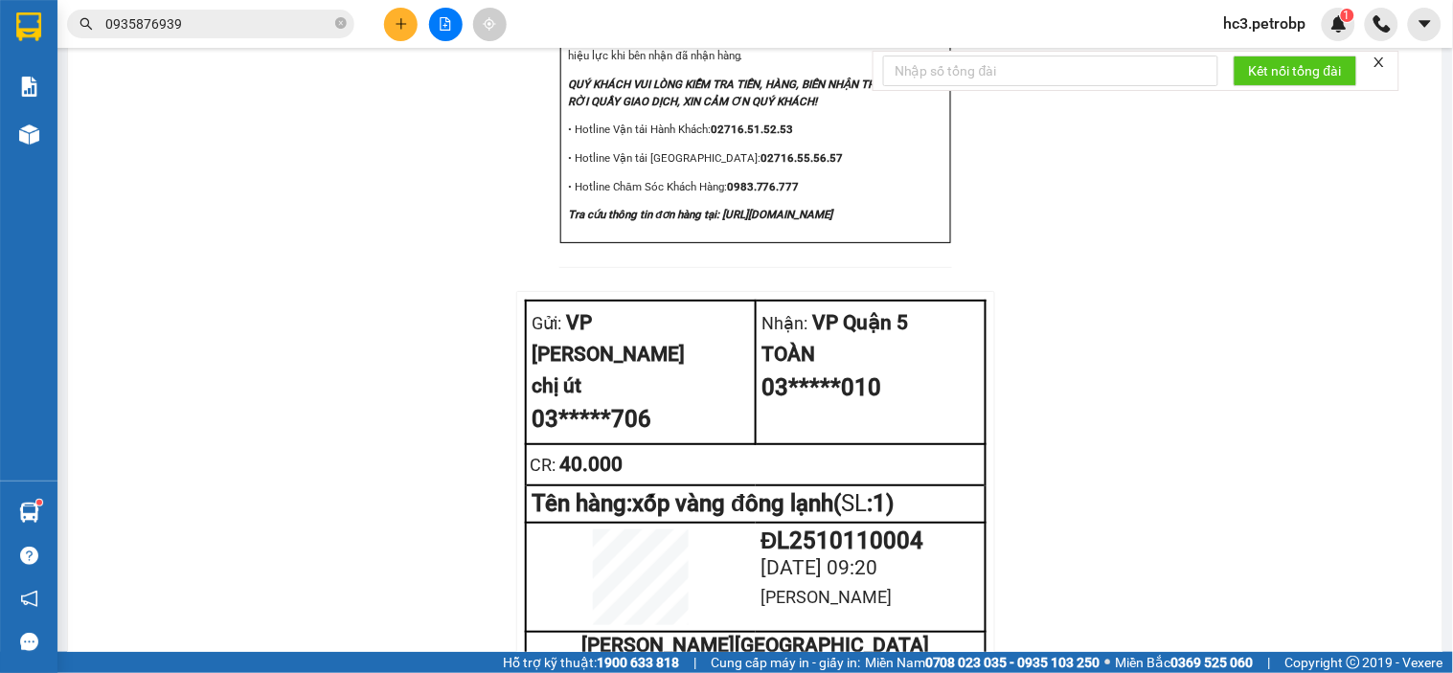
click at [856, 444] on td at bounding box center [871, 464] width 230 height 41
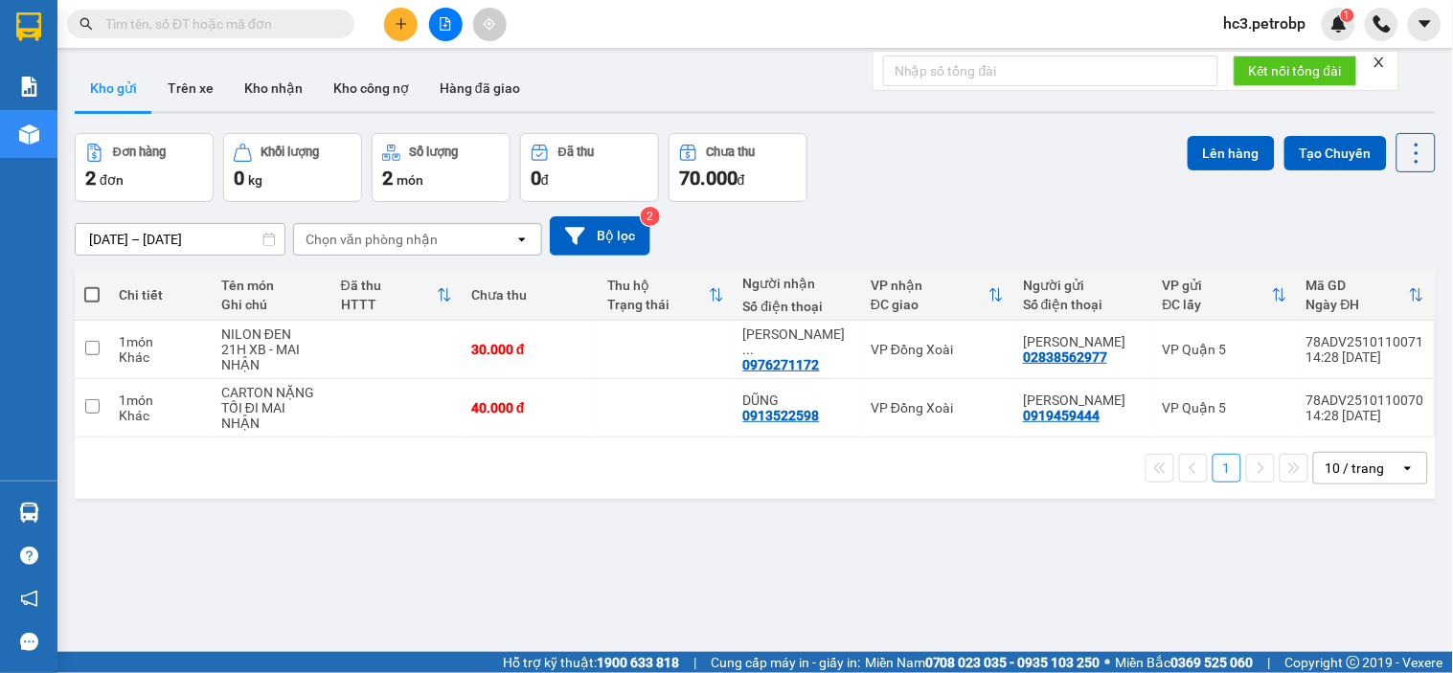
click at [560, 89] on div "Kho gửi Trên xe Kho nhận Kho công nợ Hàng đã giao" at bounding box center [755, 90] width 1361 height 51
